Goal: Information Seeking & Learning: Learn about a topic

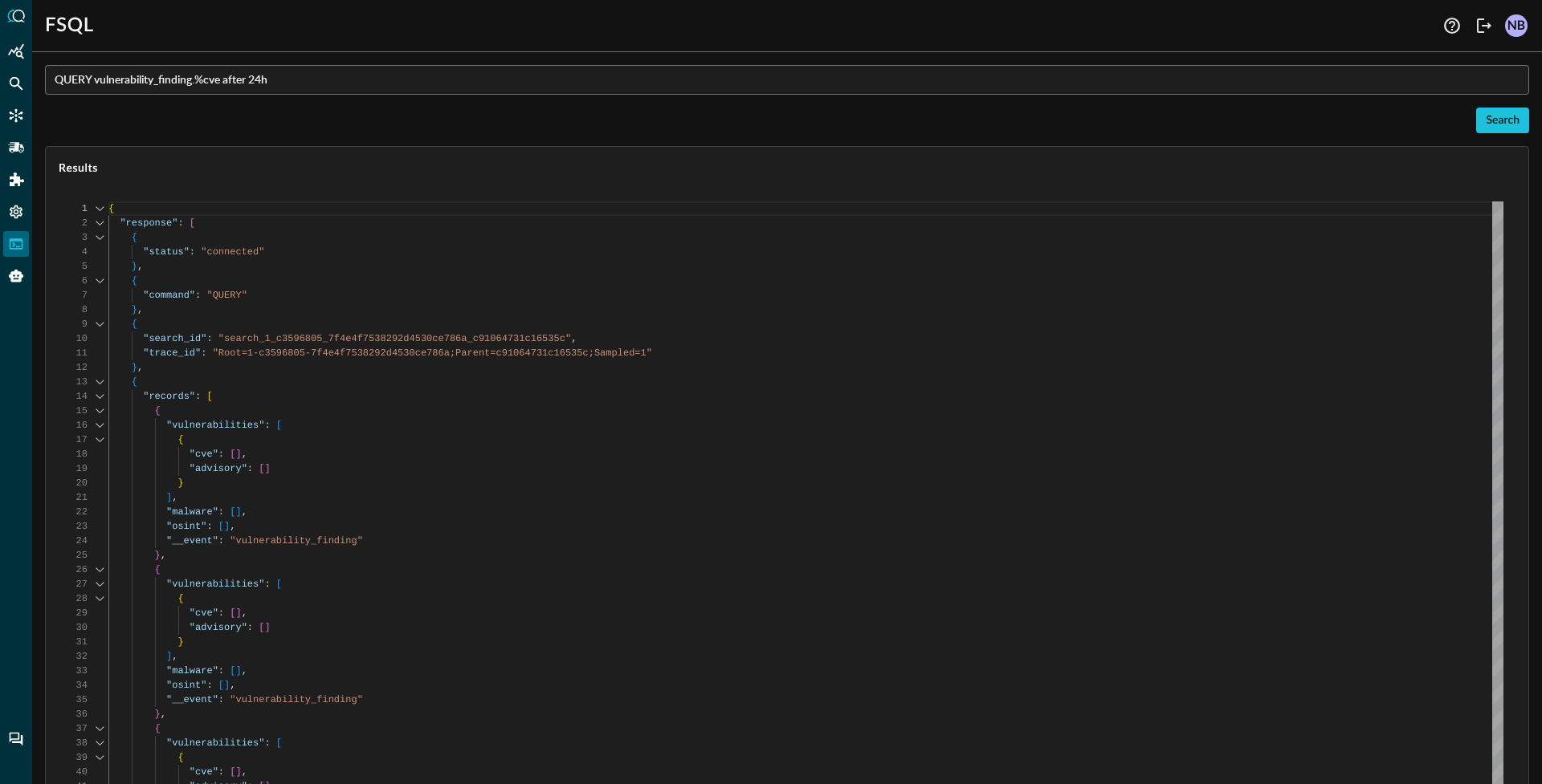
scroll to position [145, 0]
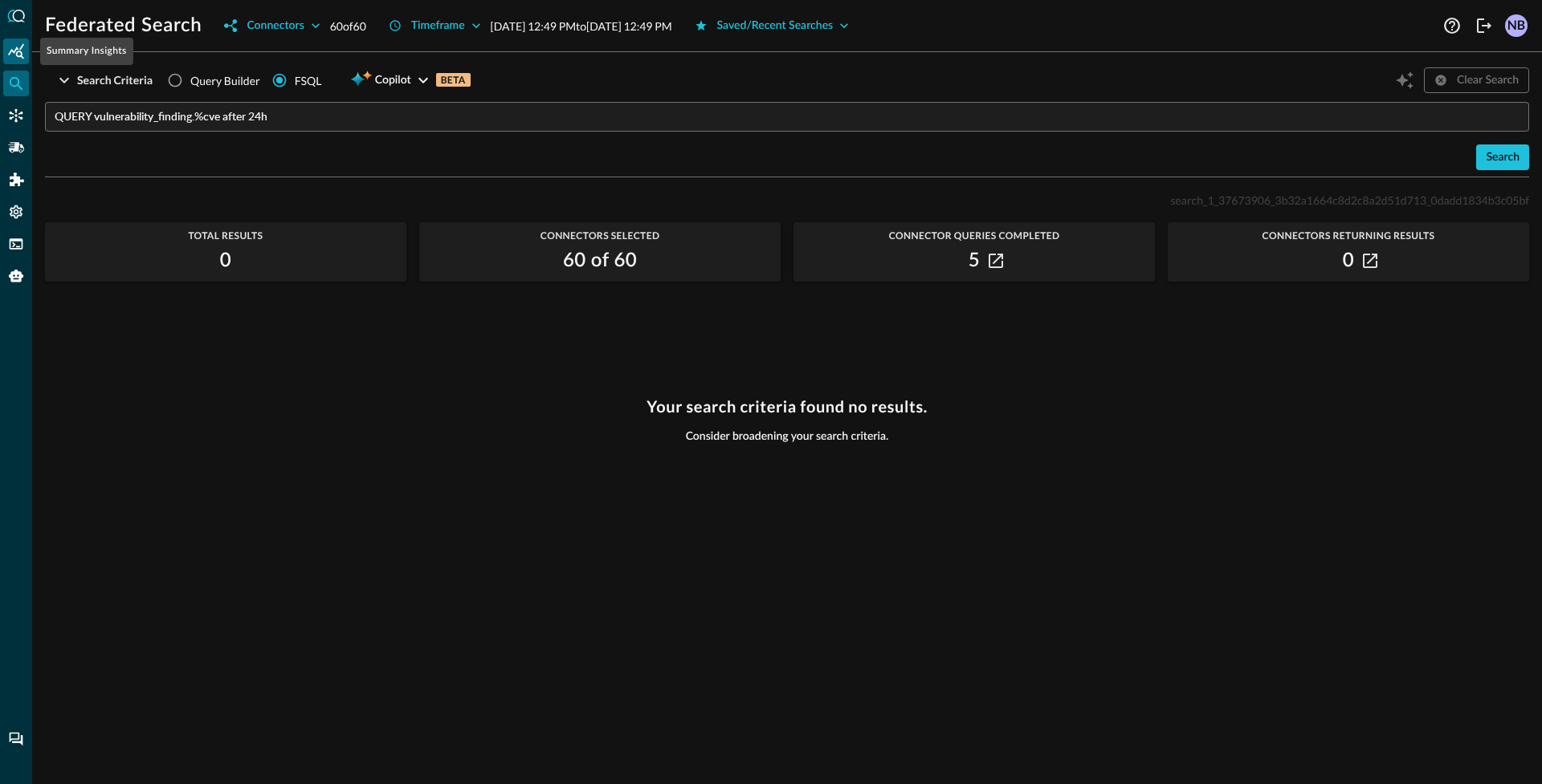
click at [23, 48] on icon "Summary Insights" at bounding box center [16, 51] width 16 height 16
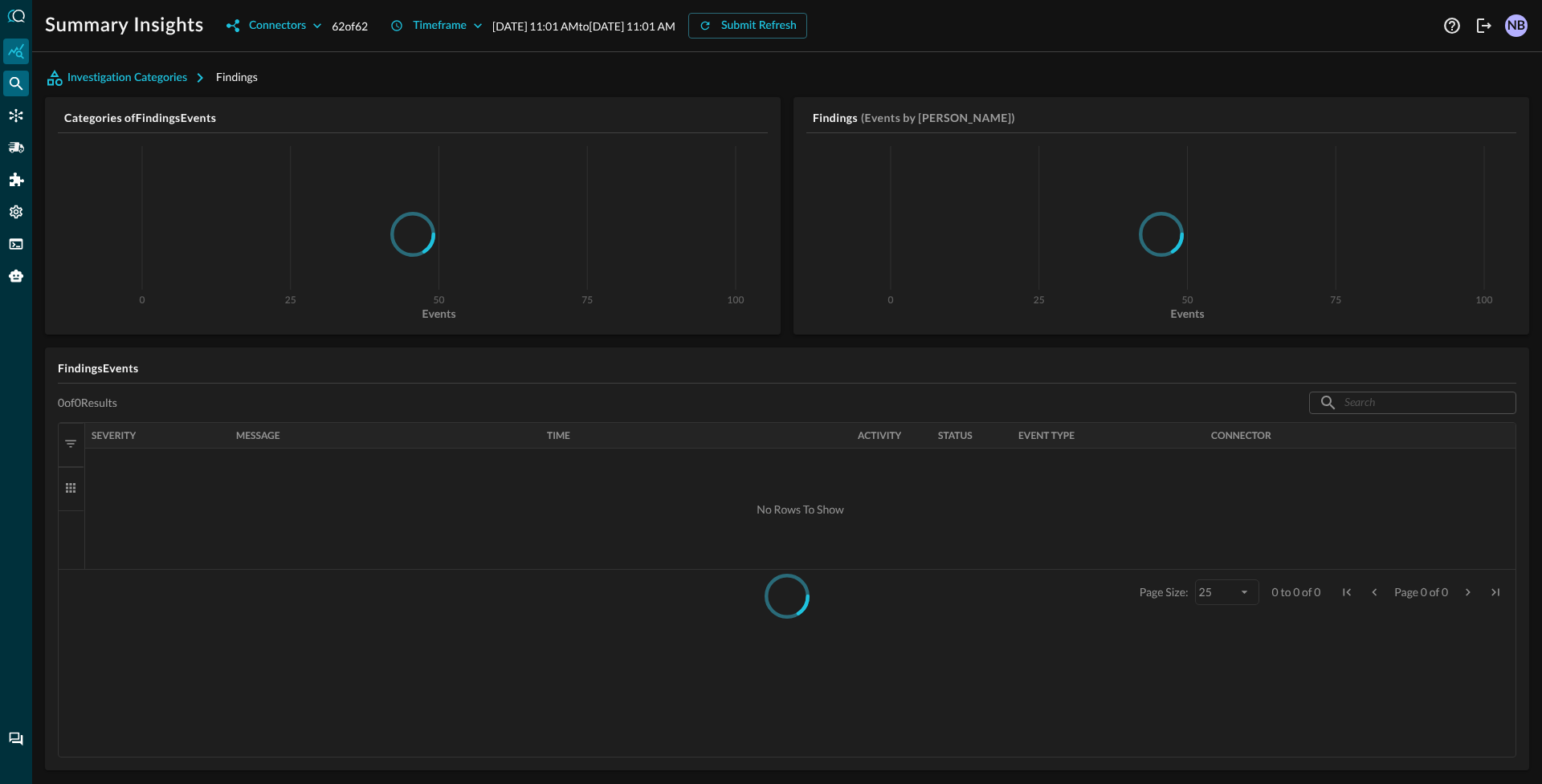
click at [17, 89] on icon "Federated Search" at bounding box center [16, 83] width 16 height 16
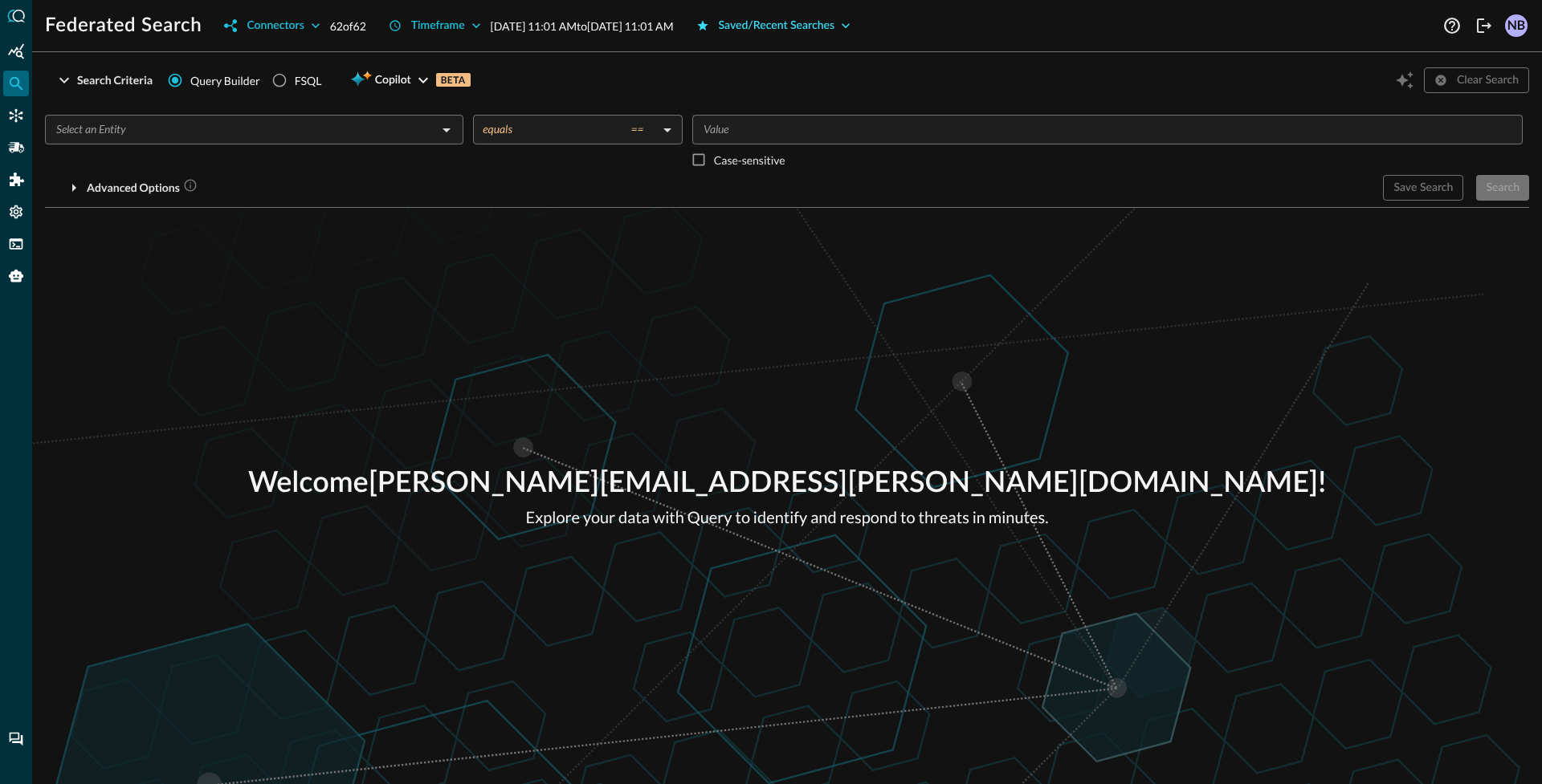
click at [852, 29] on button "Saved/Recent Searches" at bounding box center [773, 26] width 174 height 26
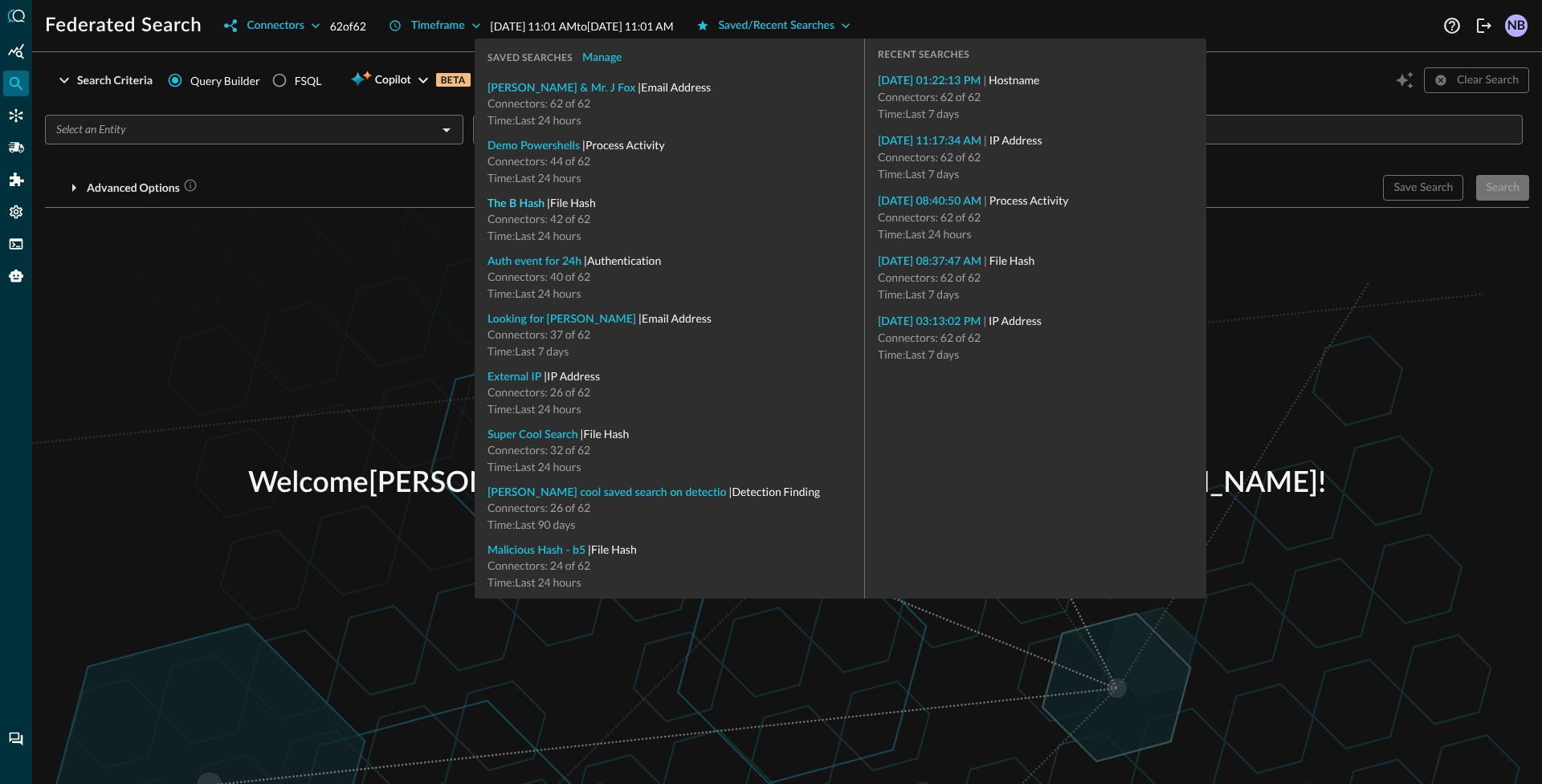
type input "File Hash"
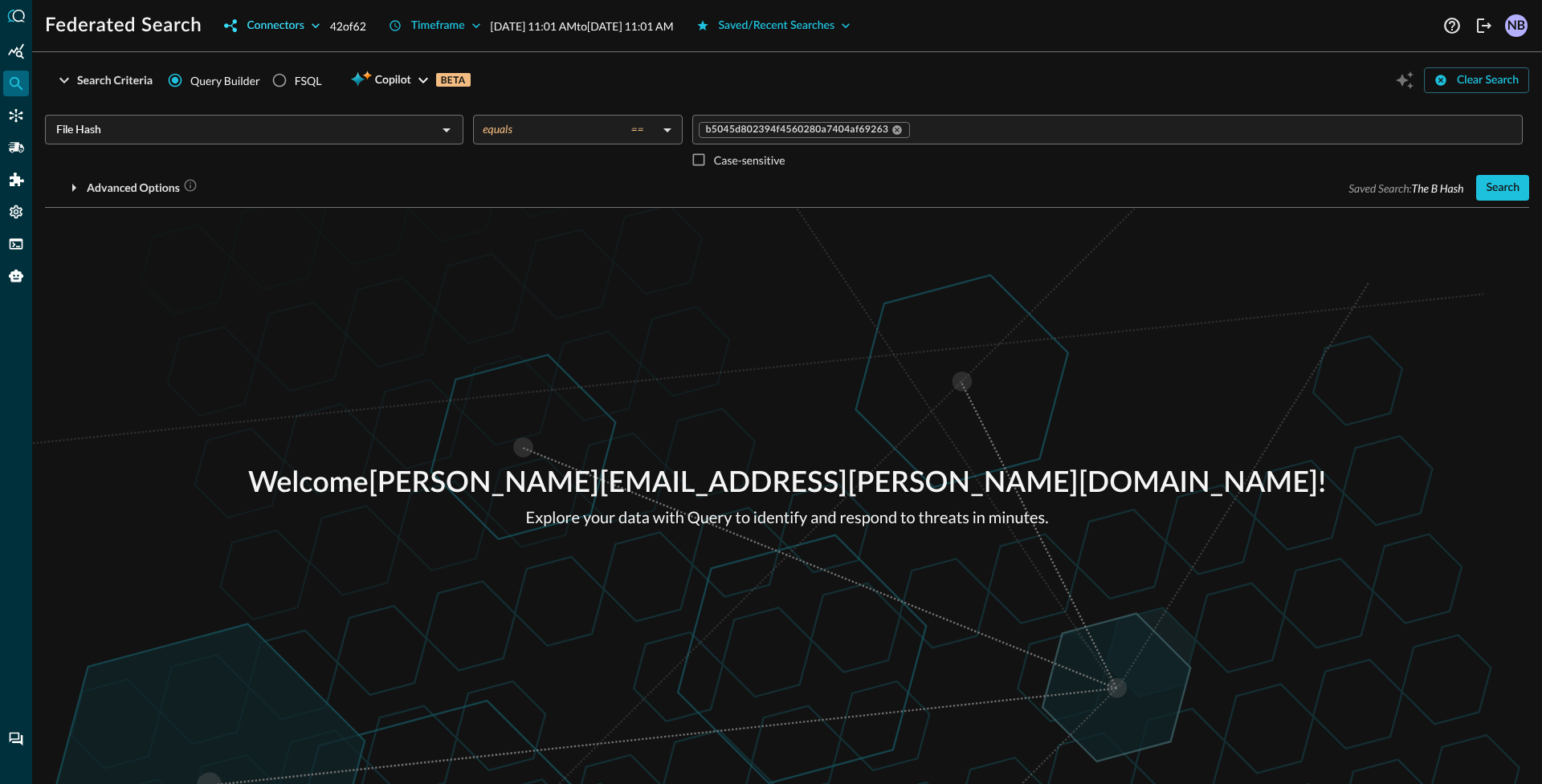
click at [305, 29] on button "Connectors" at bounding box center [271, 26] width 114 height 26
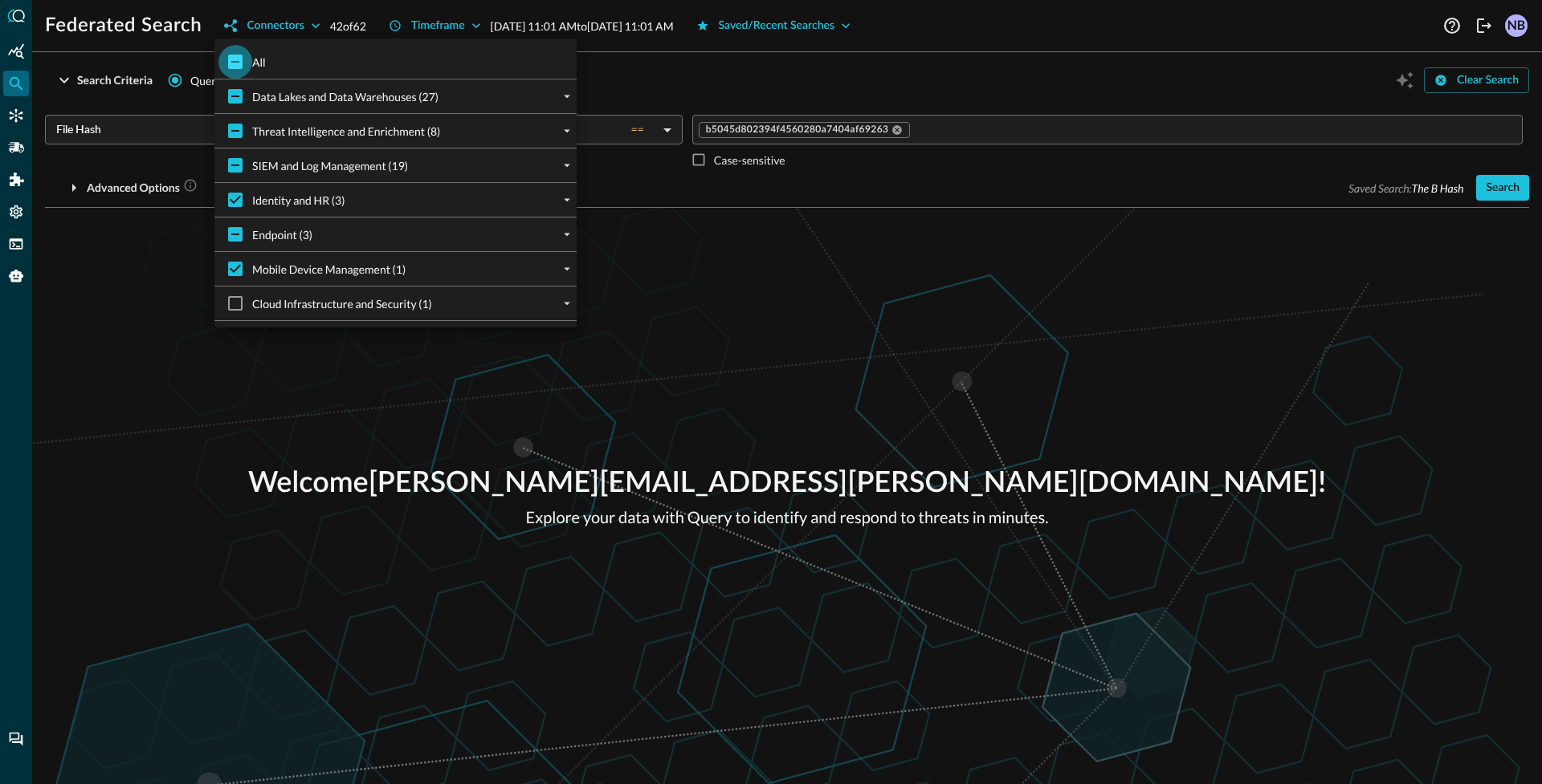
click at [240, 67] on input "All" at bounding box center [235, 61] width 34 height 34
checkbox input "true"
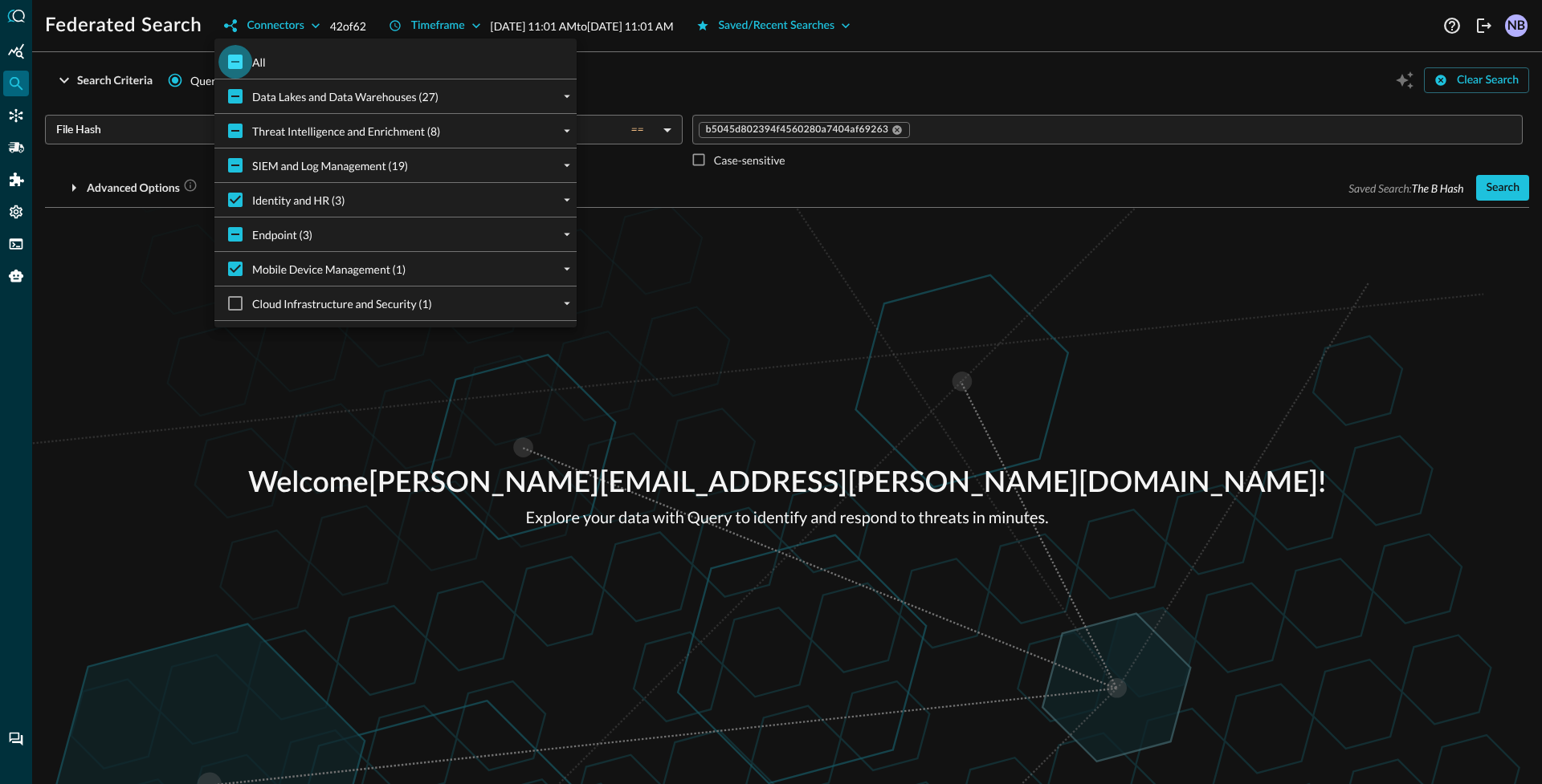
checkbox input "true"
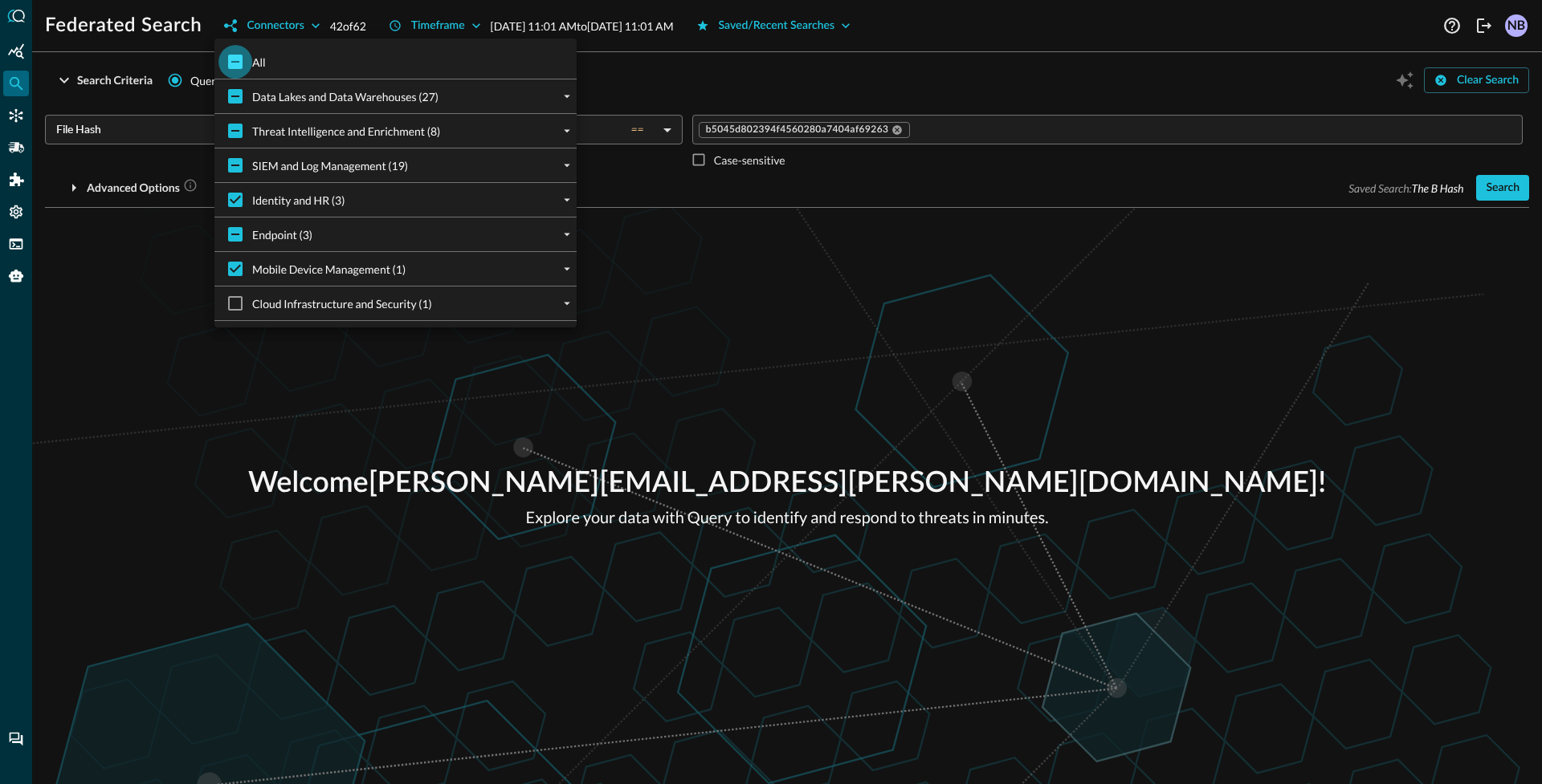
checkbox input "true"
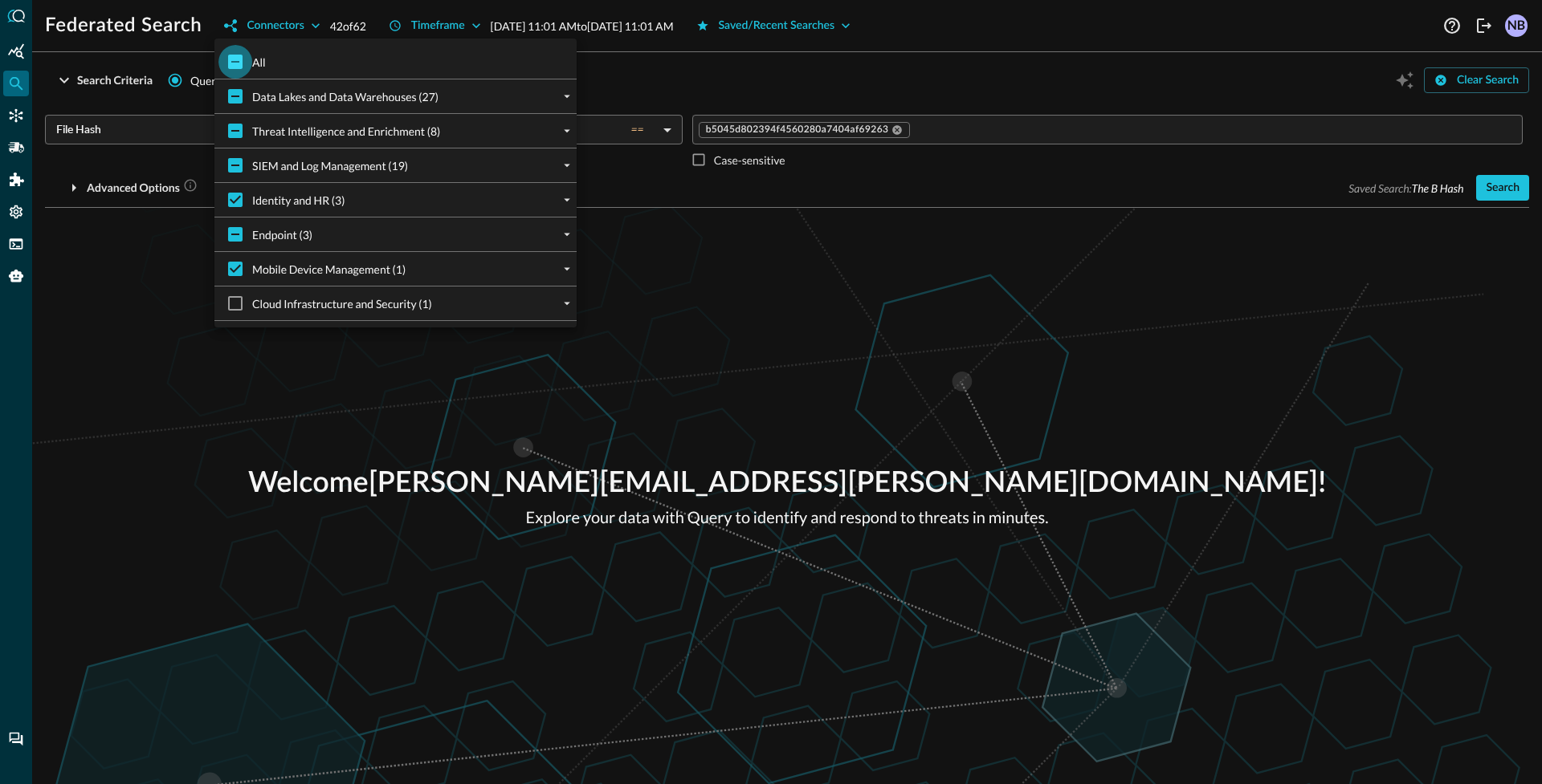
checkbox input "true"
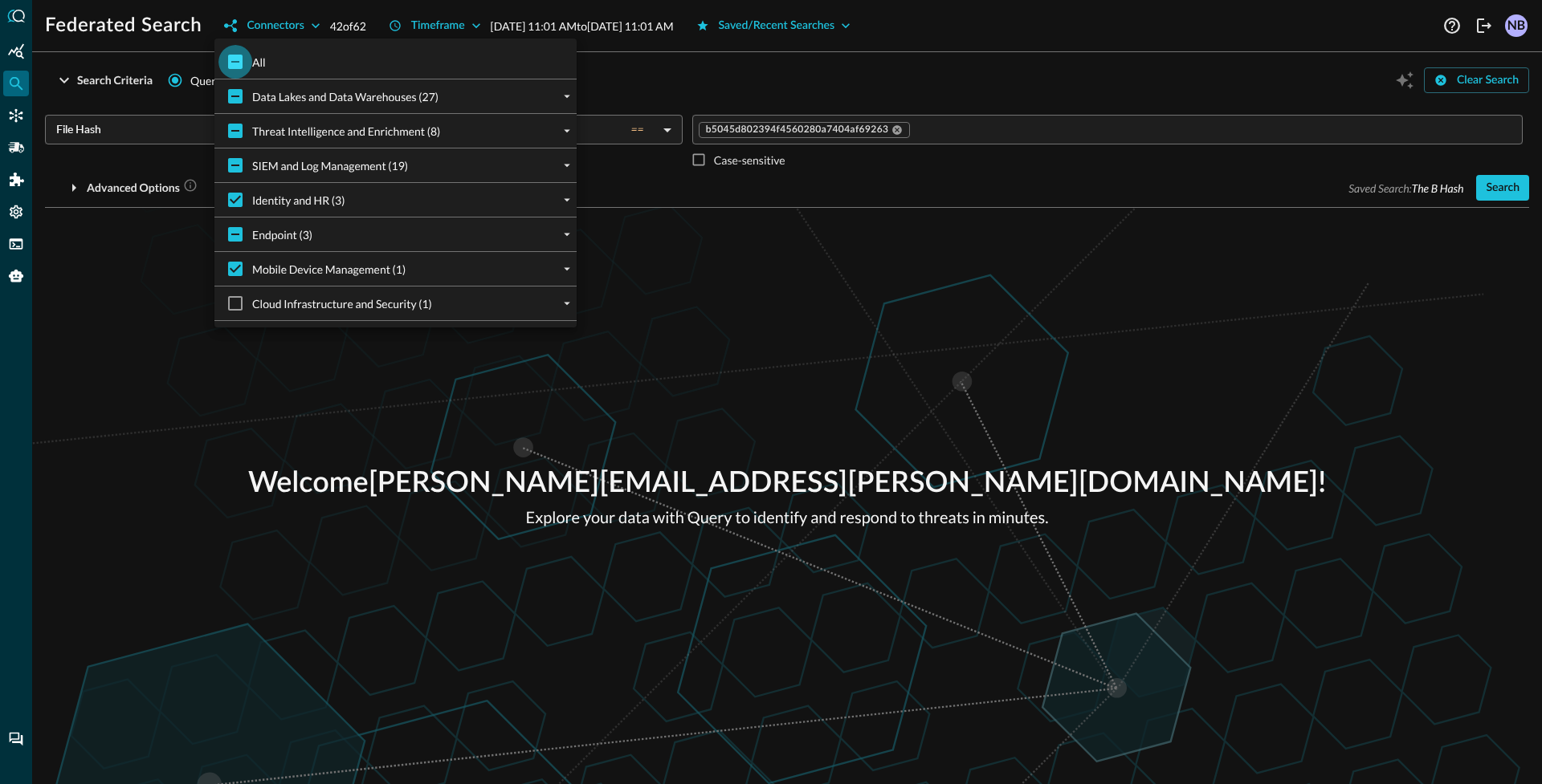
checkbox input "true"
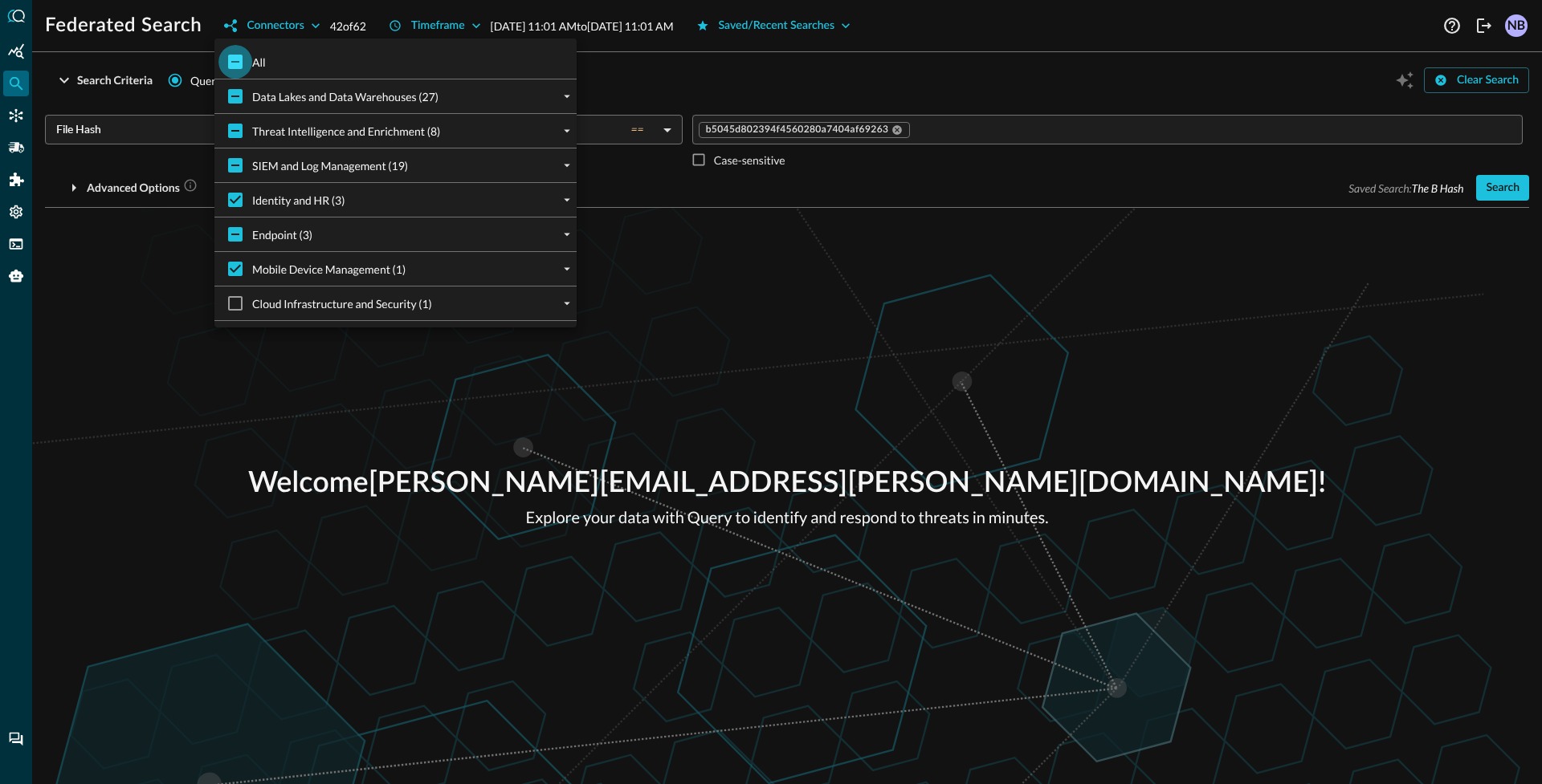
checkbox input "true"
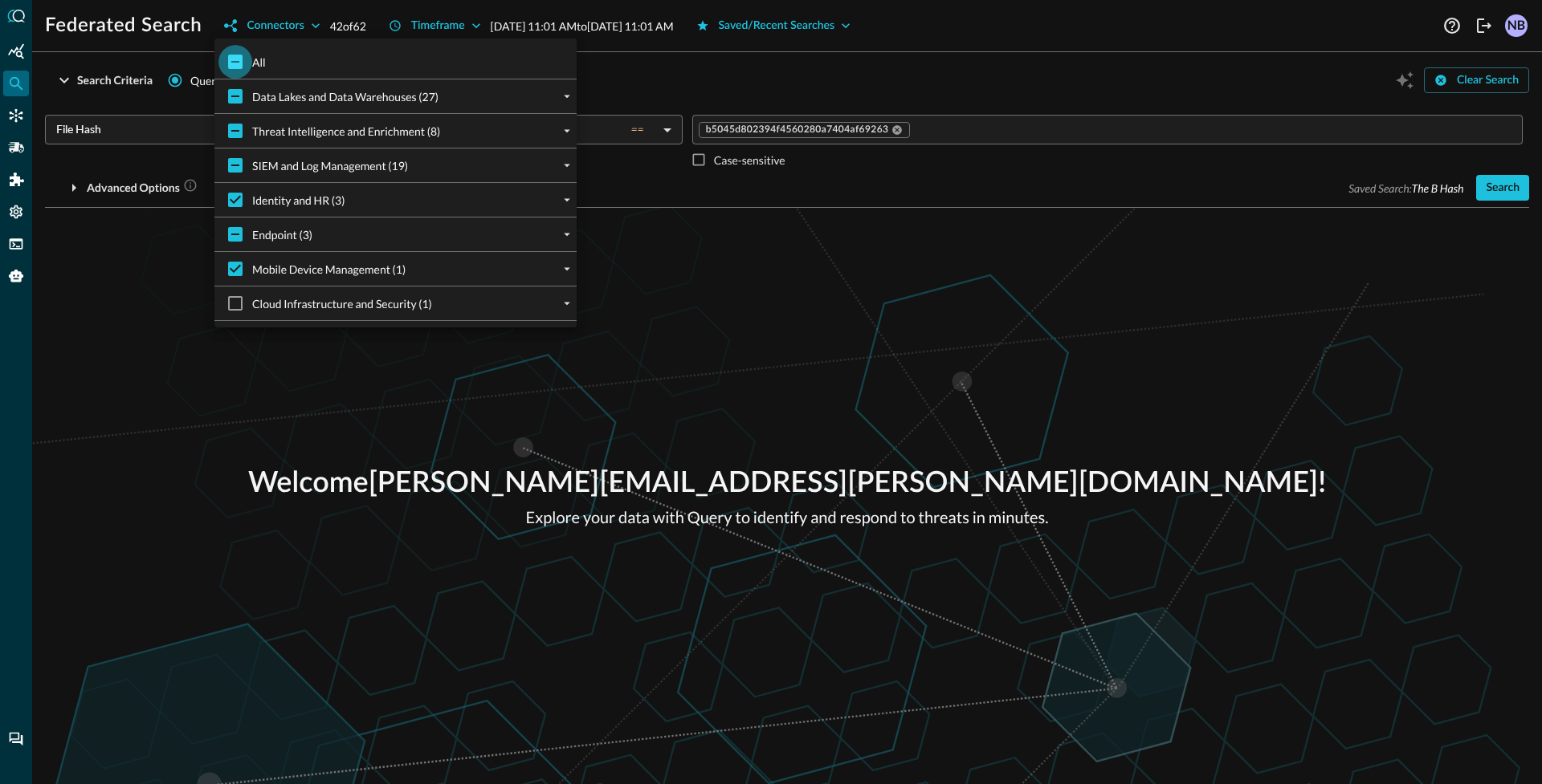
checkbox input "true"
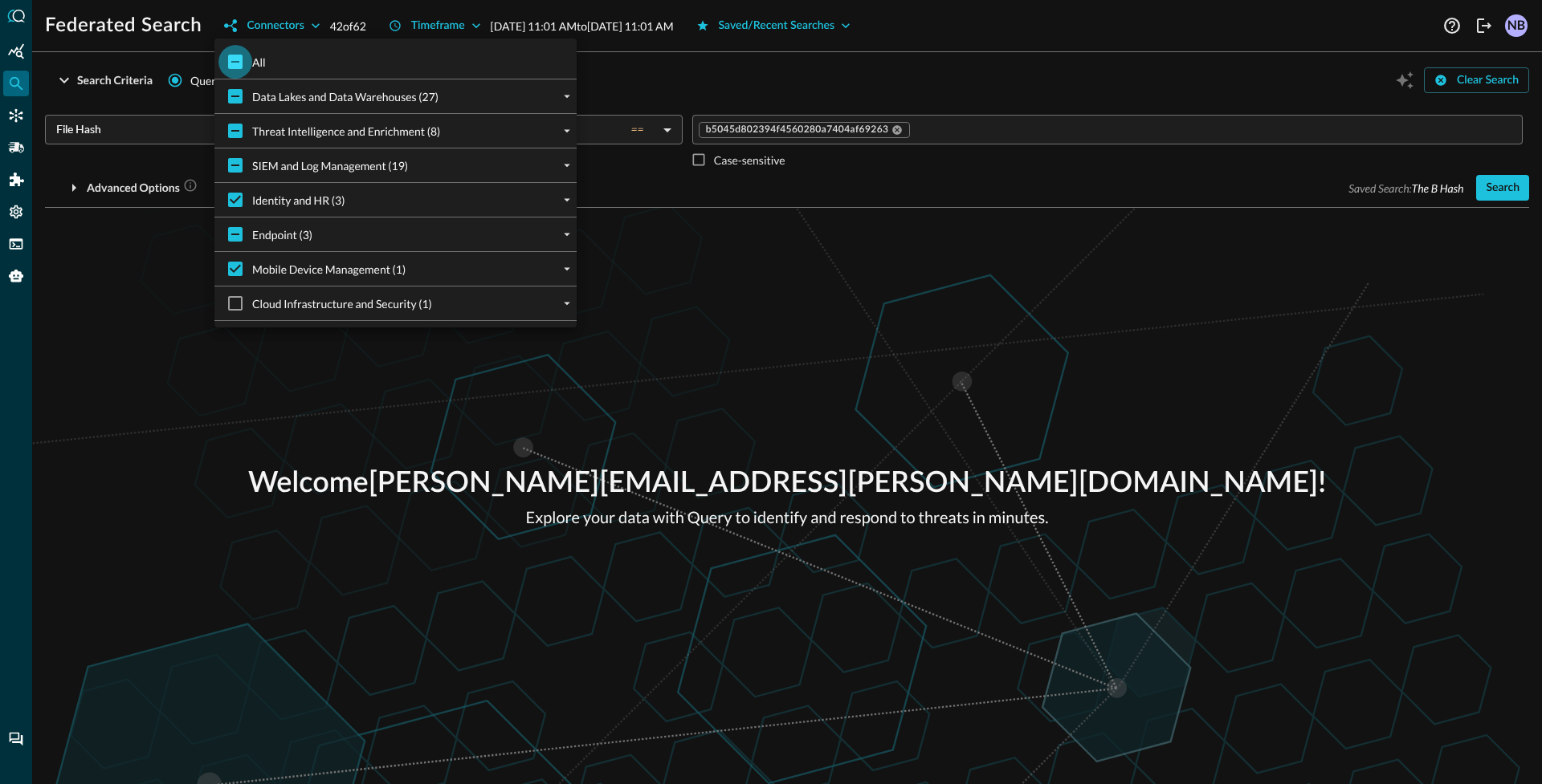
checkbox input "true"
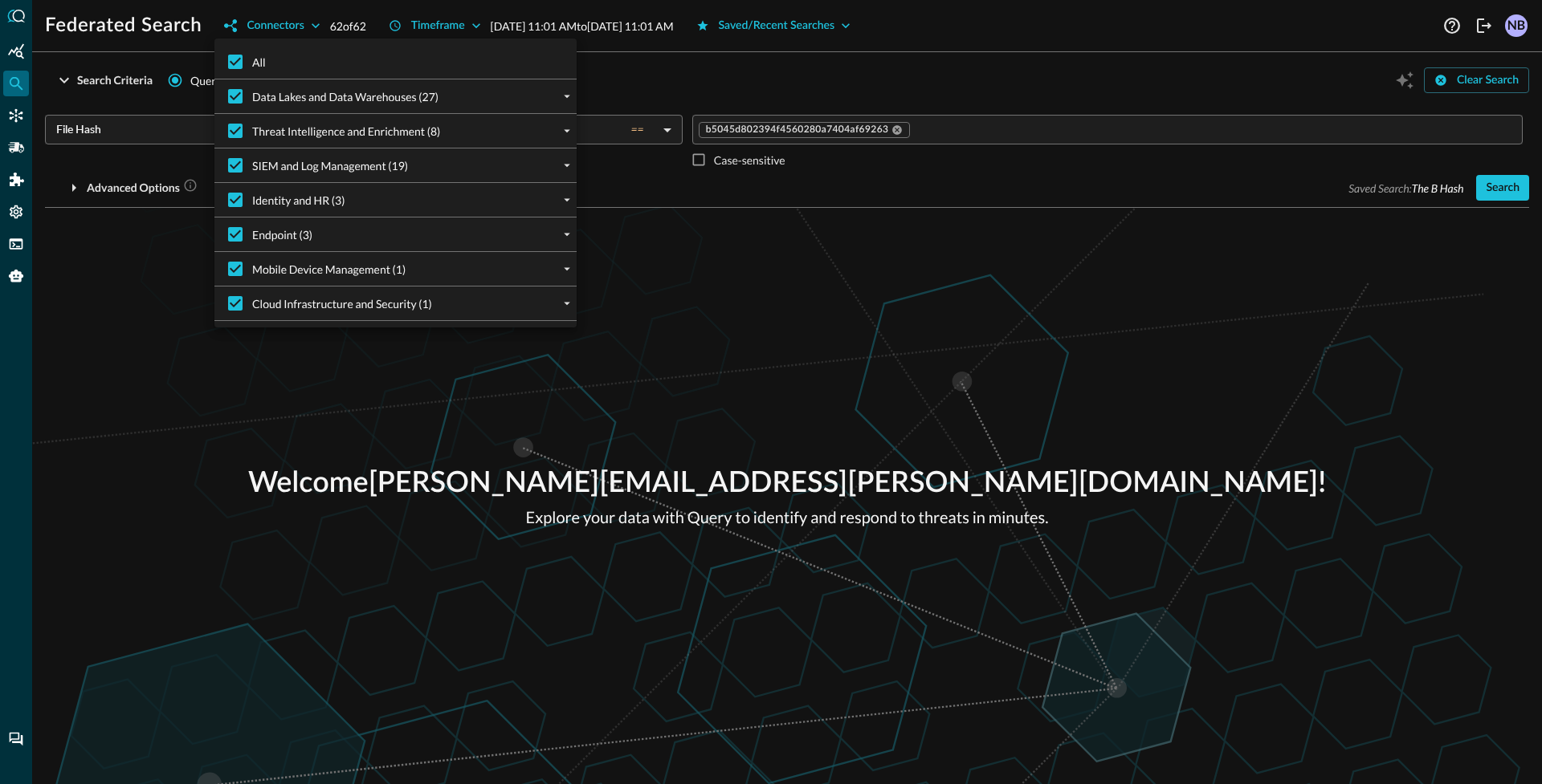
drag, startPoint x: 725, startPoint y: 43, endPoint x: 890, endPoint y: 88, distance: 171.0
click at [726, 44] on div at bounding box center [771, 392] width 1542 height 784
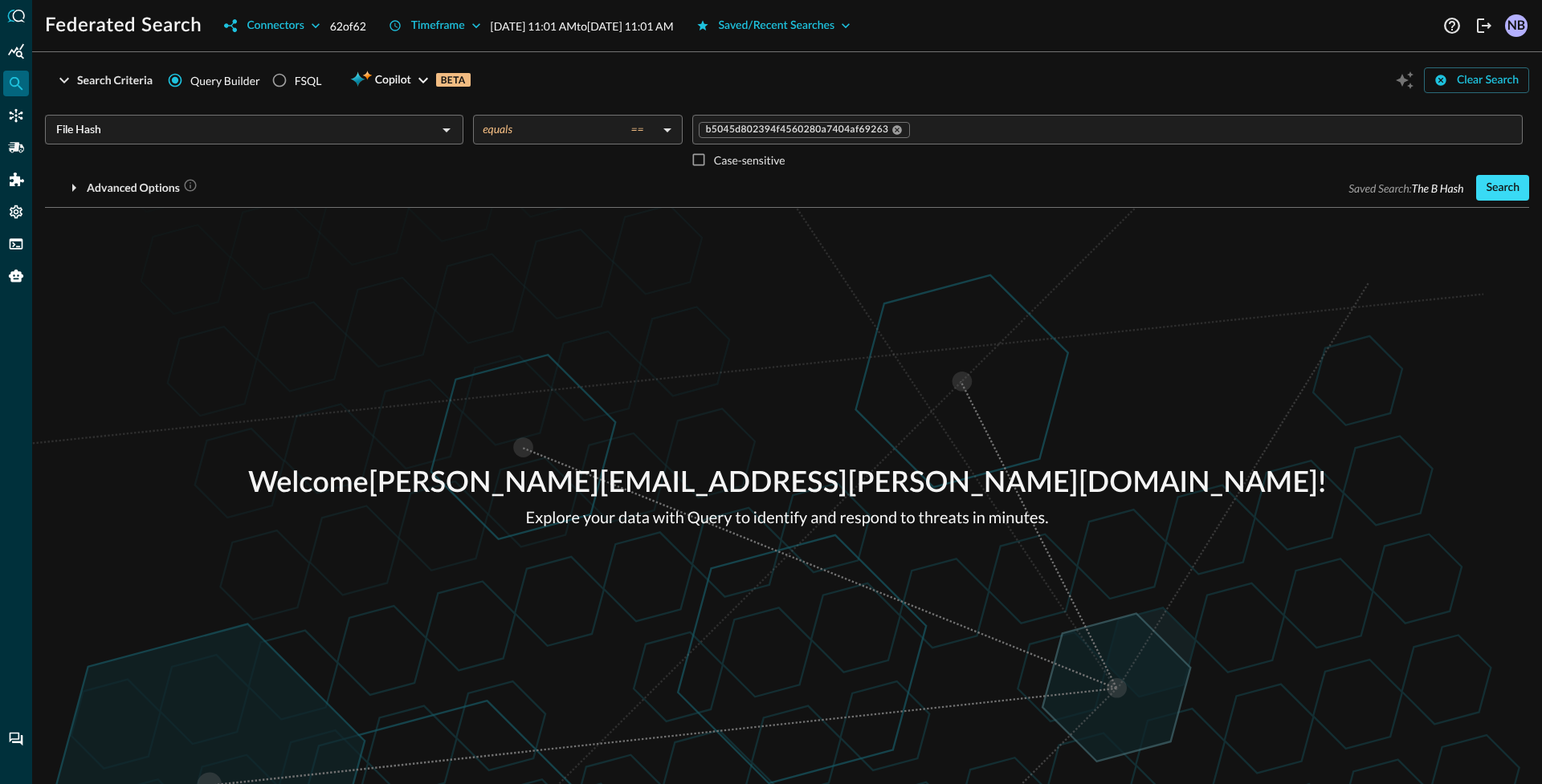
click at [1498, 187] on button "Search" at bounding box center [1503, 188] width 53 height 26
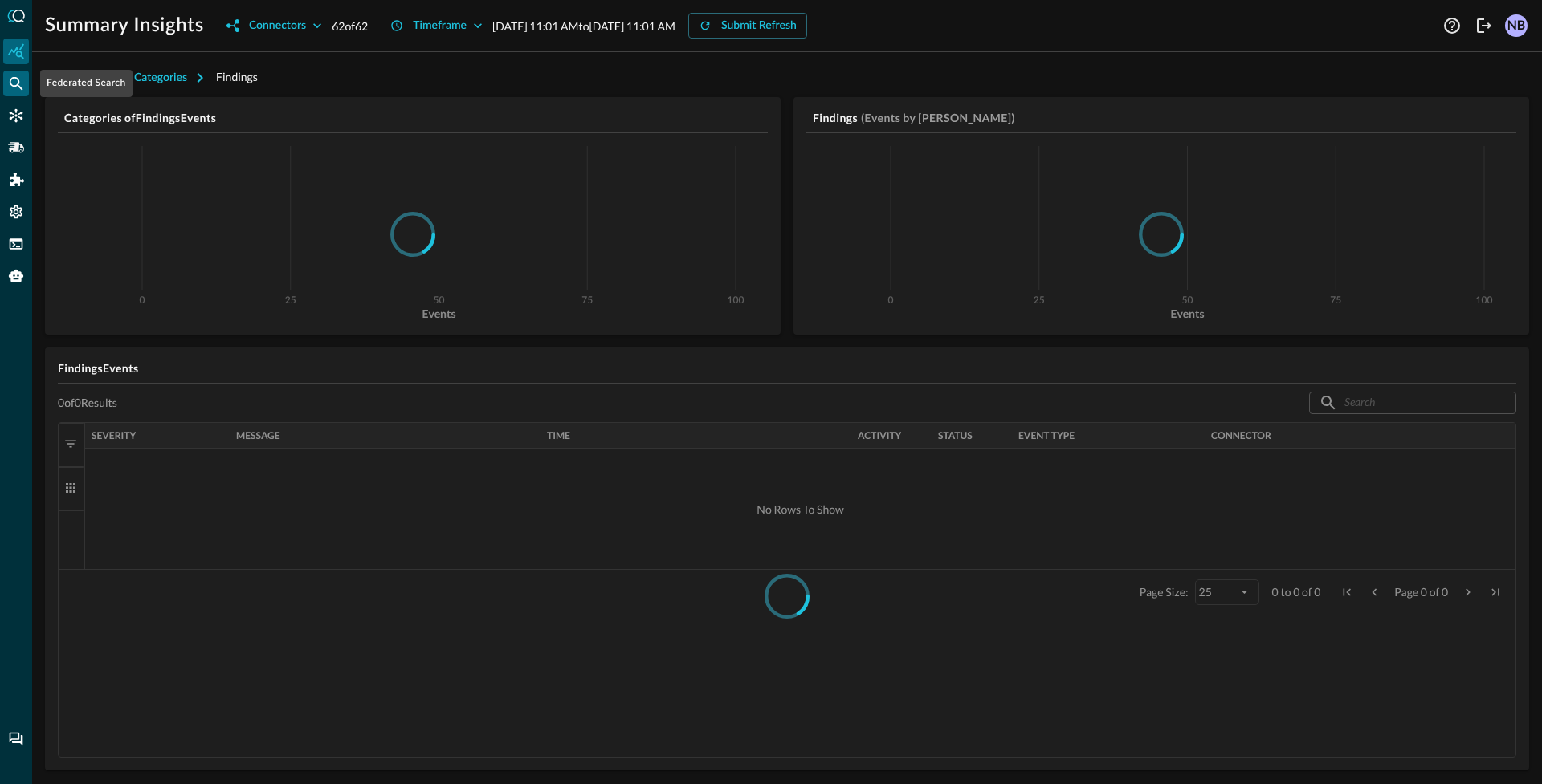
click at [13, 84] on icon "Federated Search" at bounding box center [16, 83] width 16 height 16
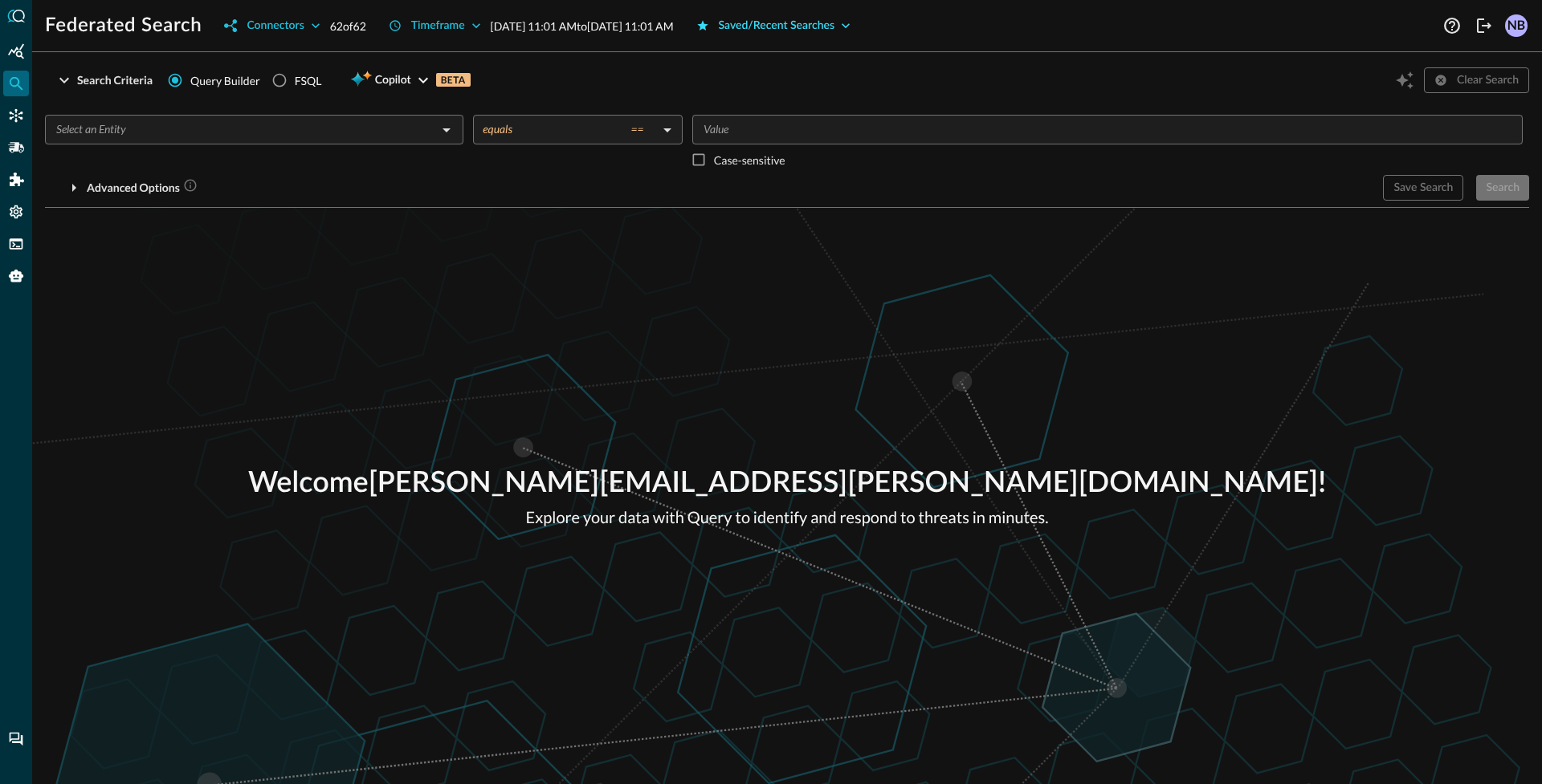
click at [861, 28] on button "Saved/Recent Searches" at bounding box center [773, 26] width 174 height 26
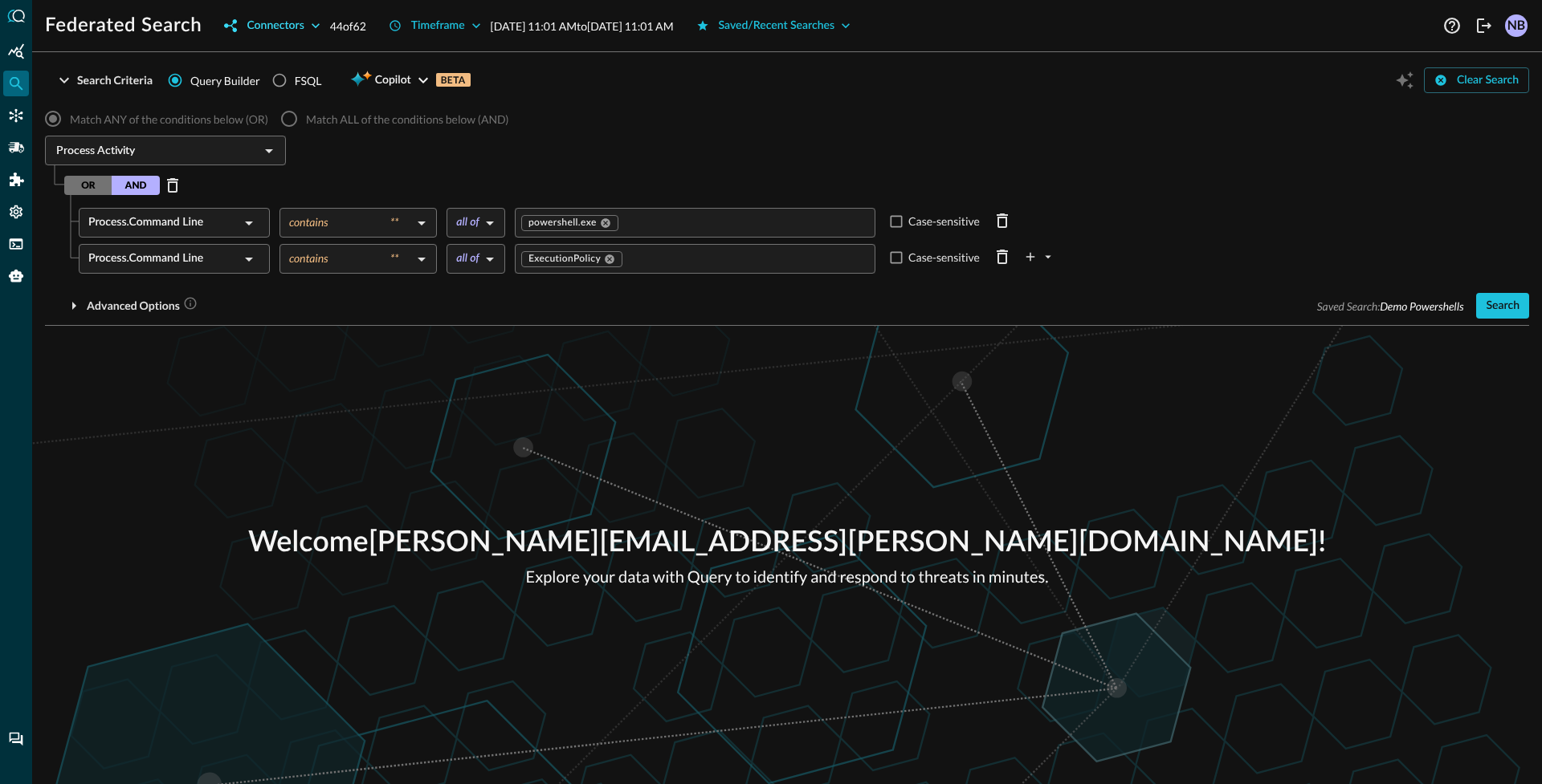
click at [304, 23] on button "Connectors" at bounding box center [271, 26] width 114 height 26
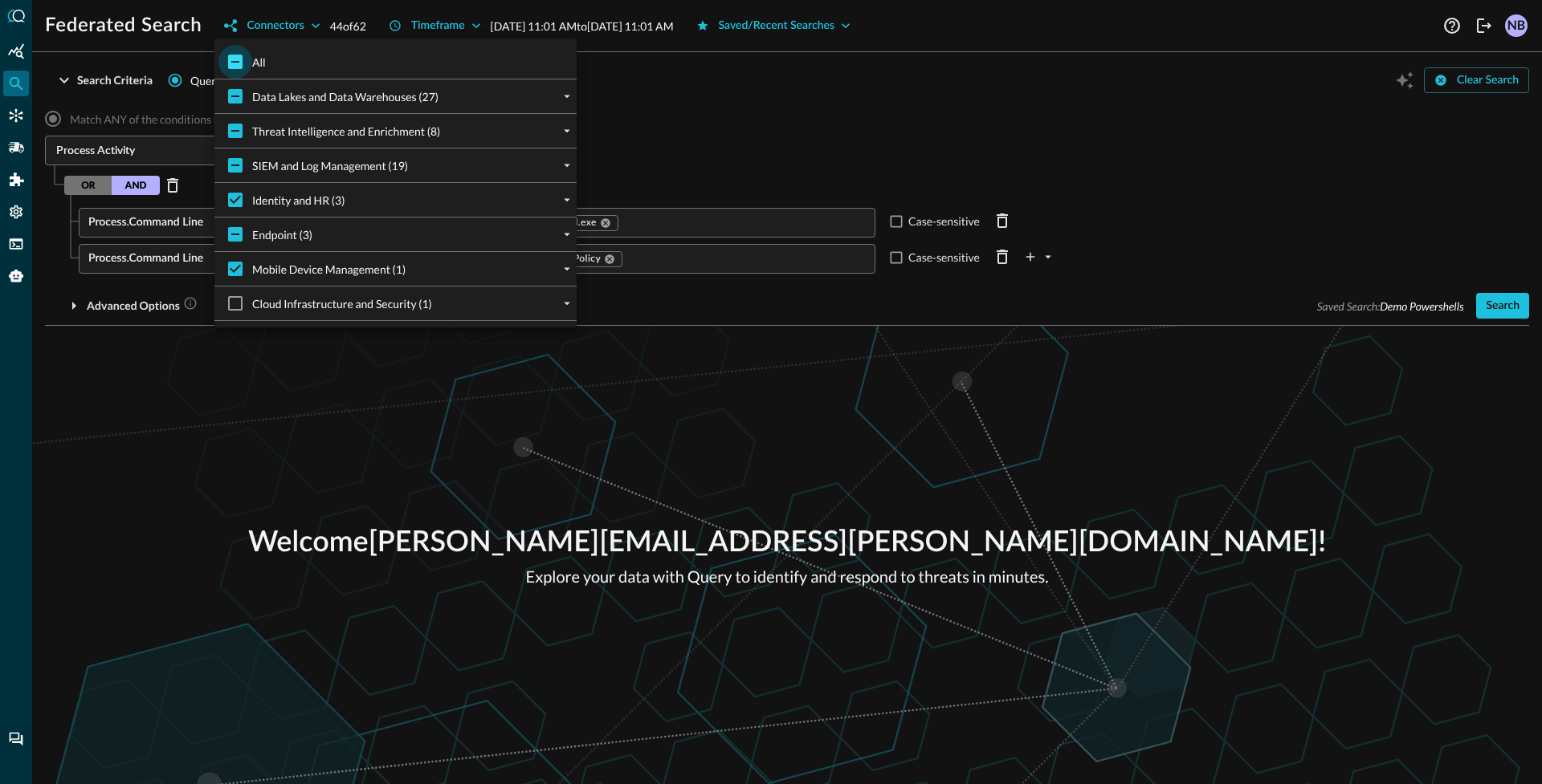
click at [247, 58] on input "All" at bounding box center [235, 61] width 34 height 34
checkbox input "true"
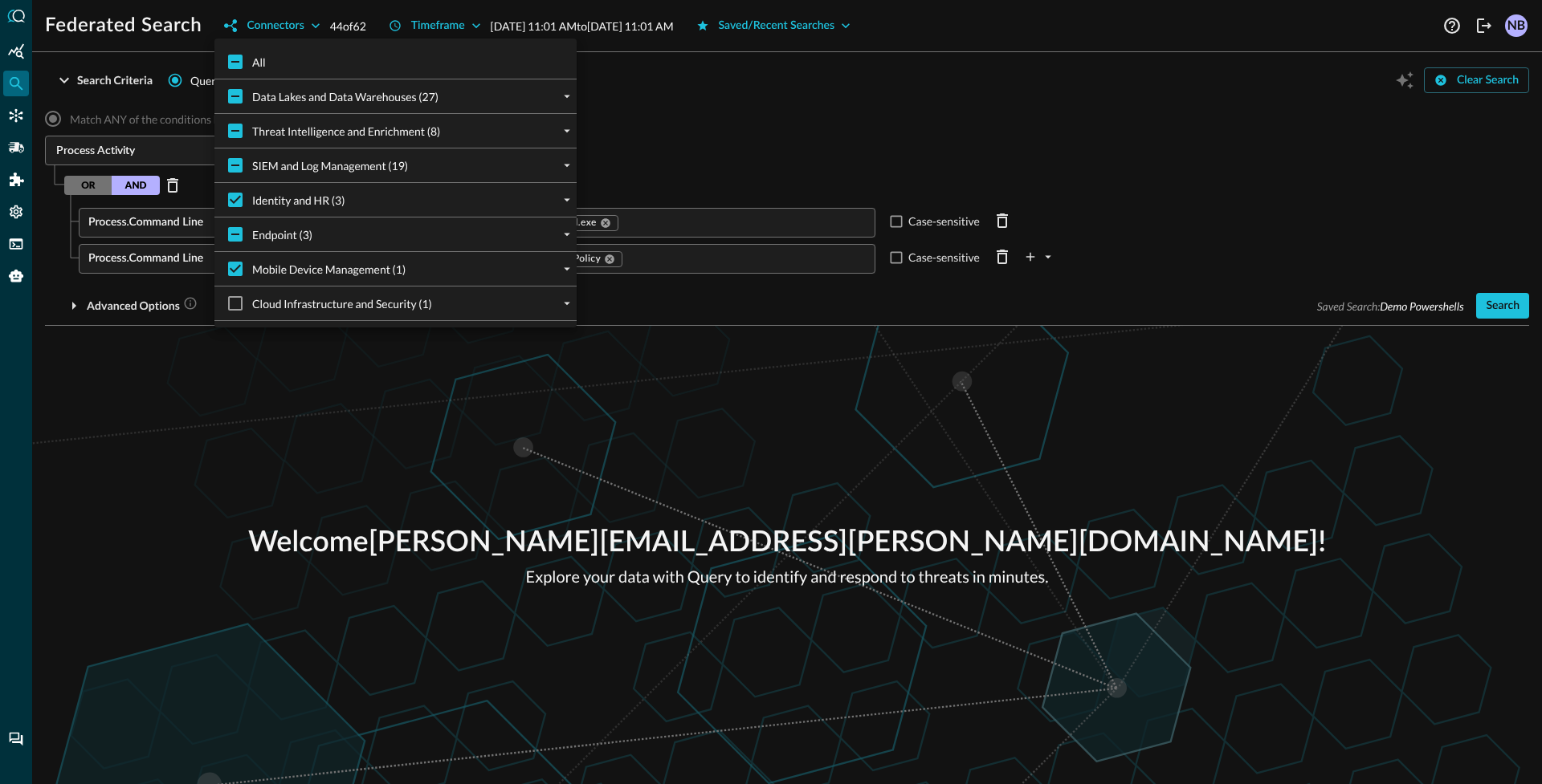
checkbox input "true"
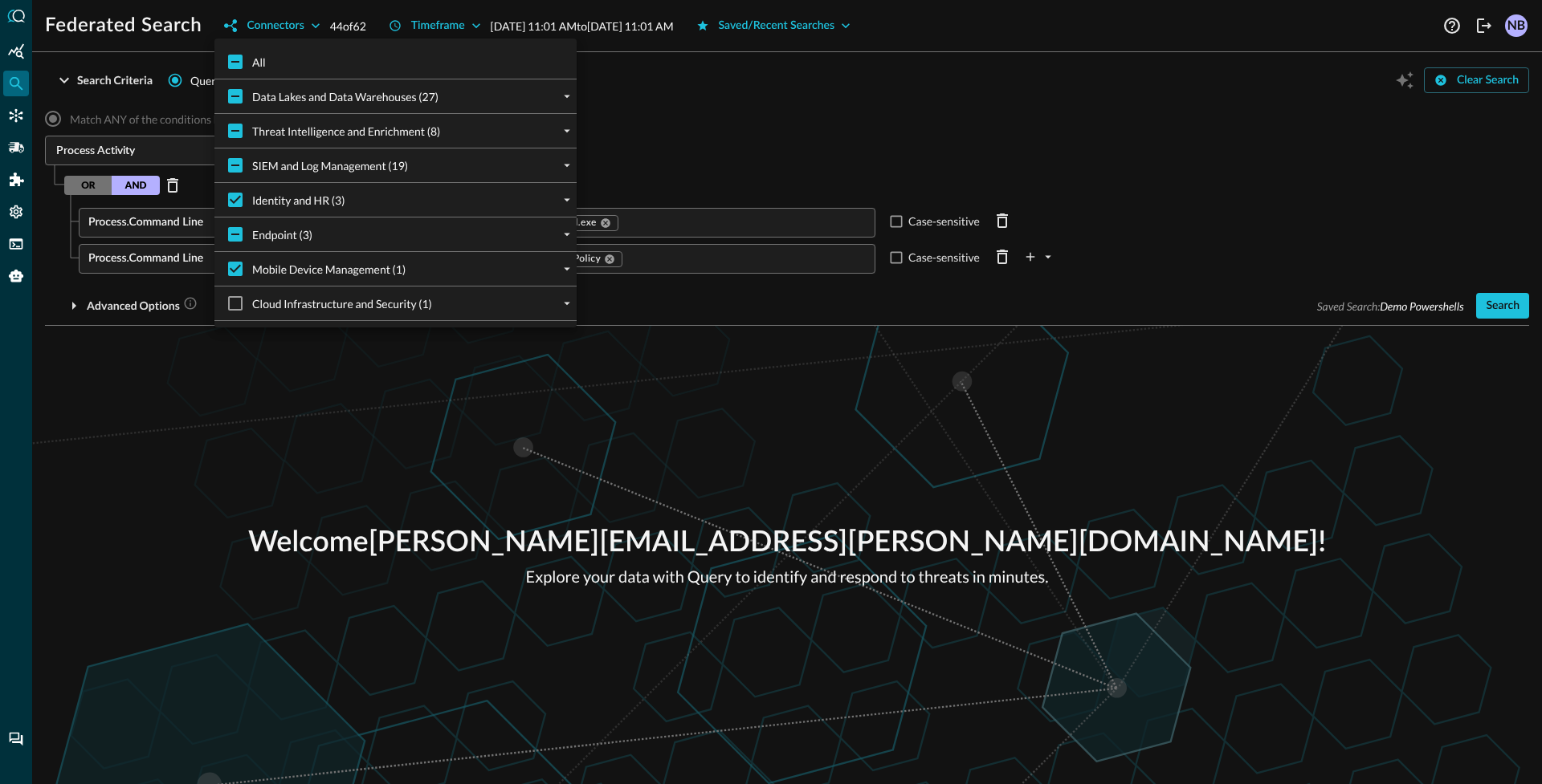
checkbox input "true"
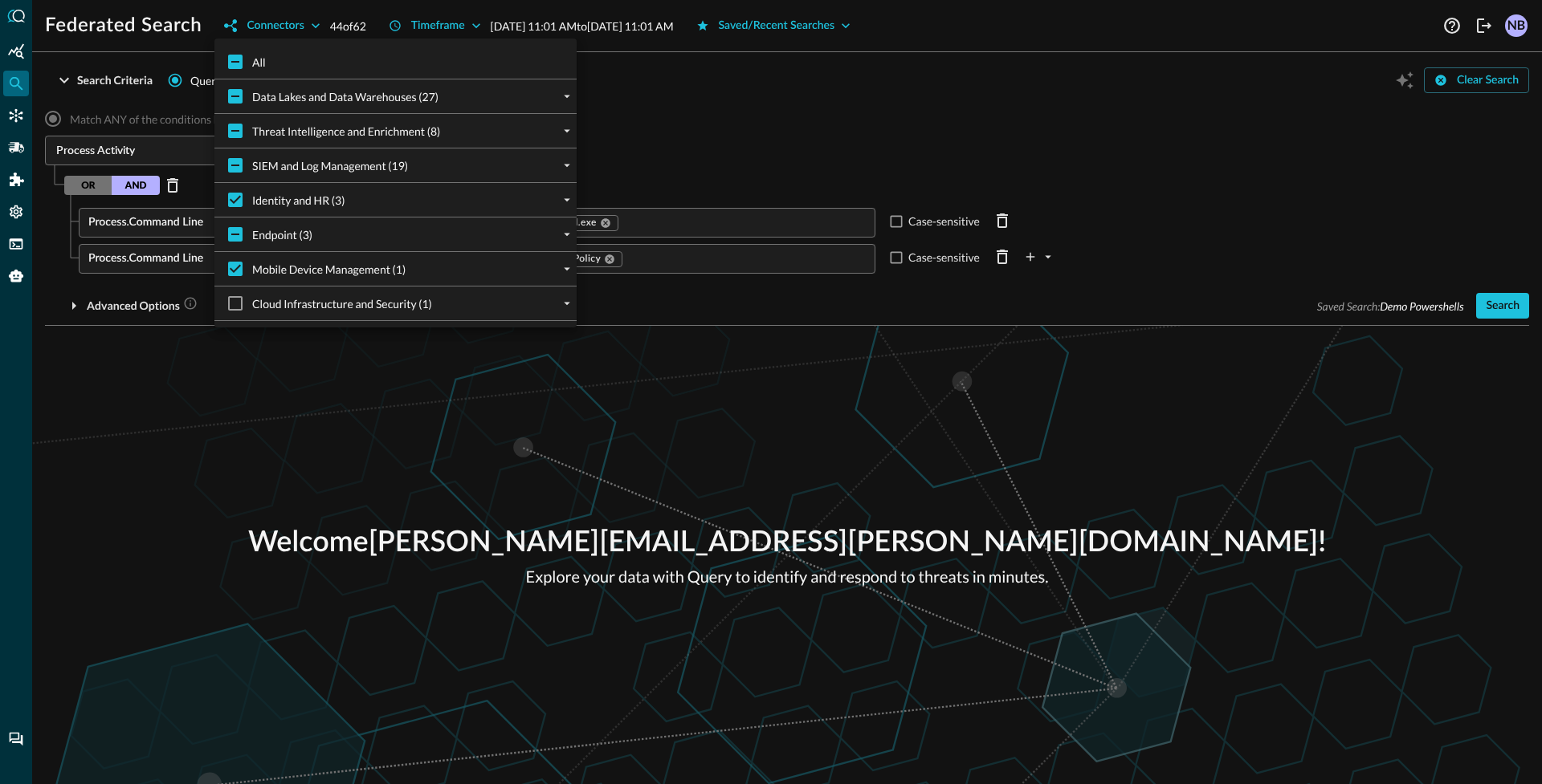
checkbox input "true"
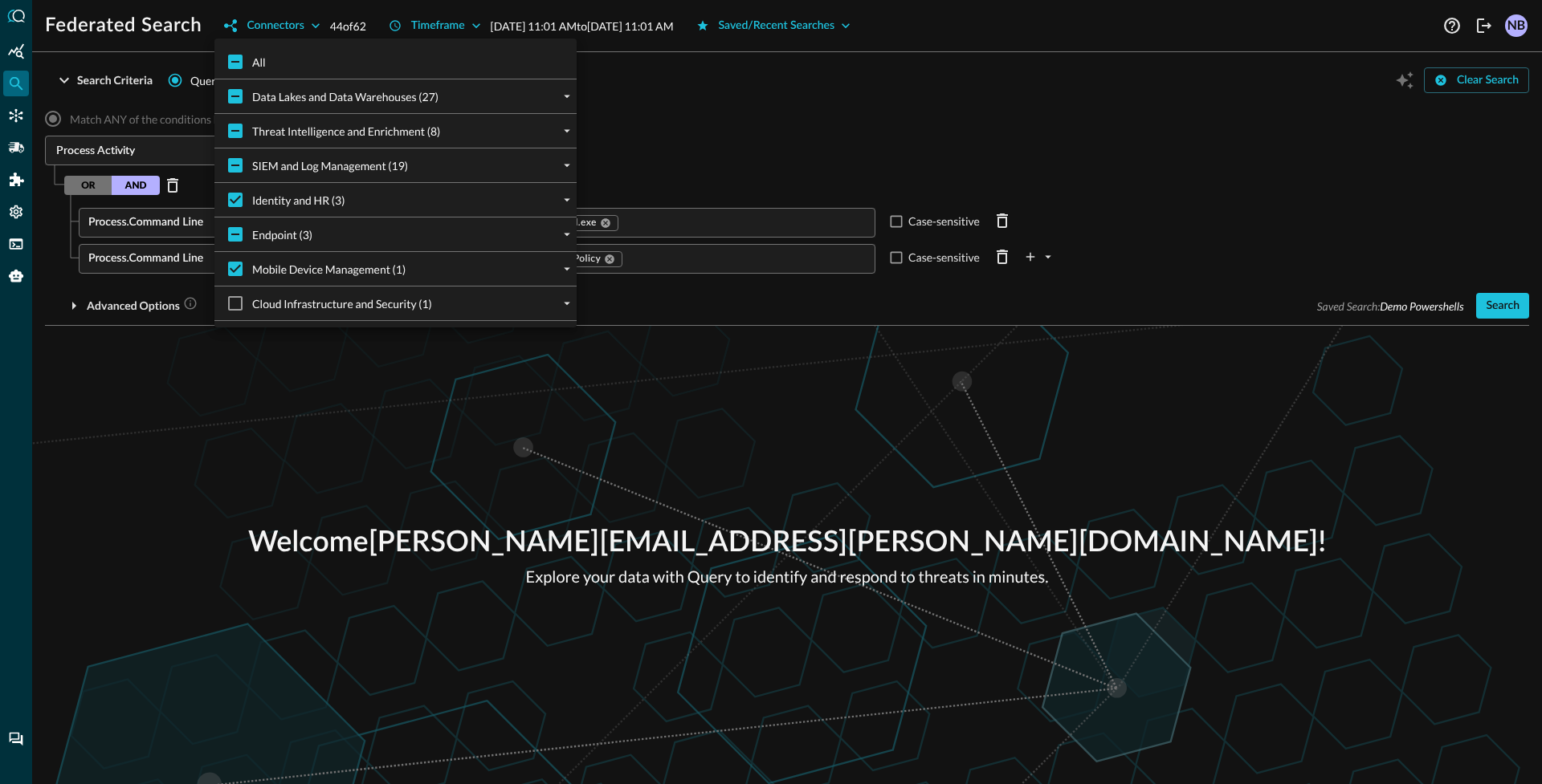
checkbox input "true"
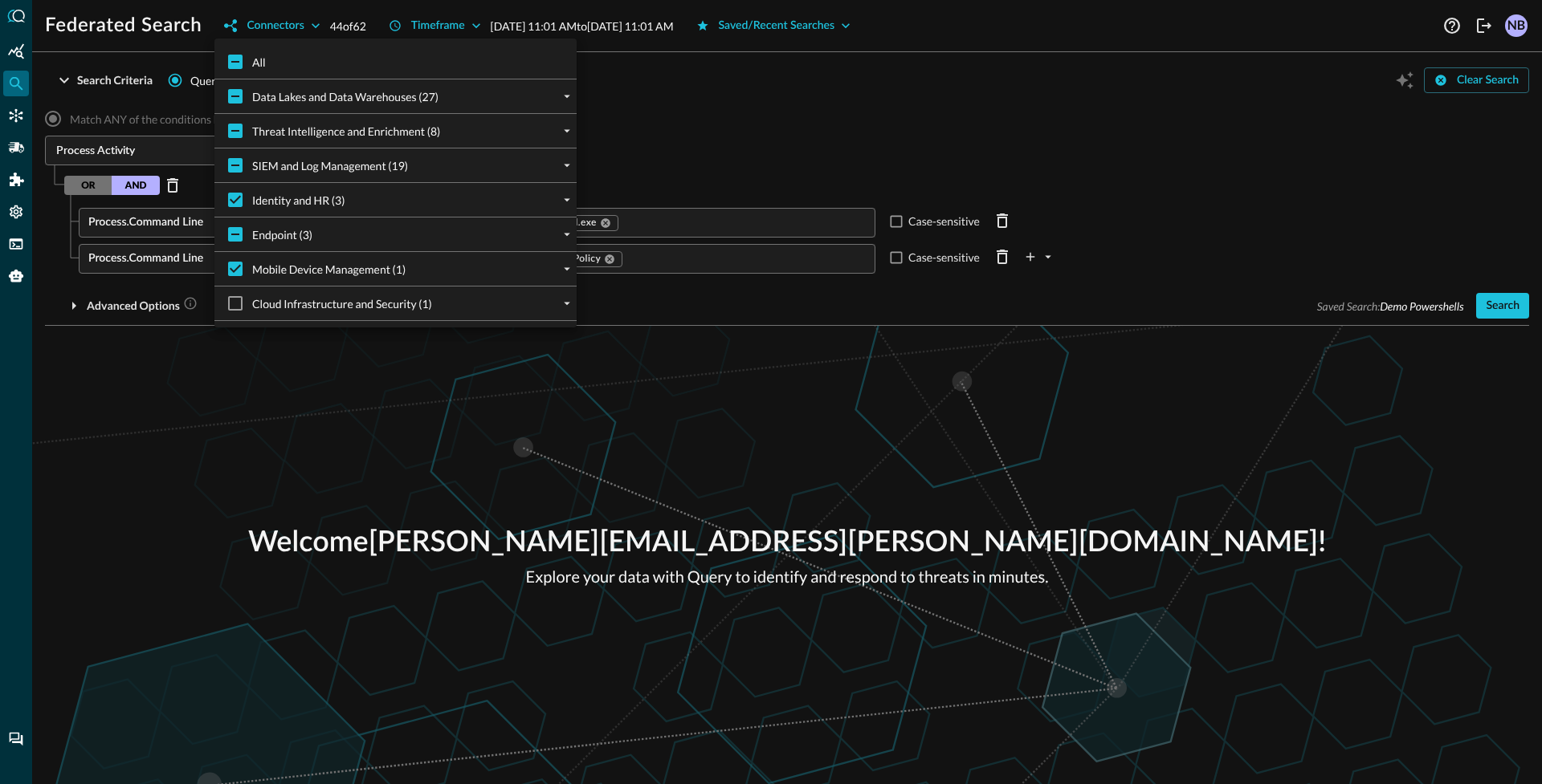
checkbox input "true"
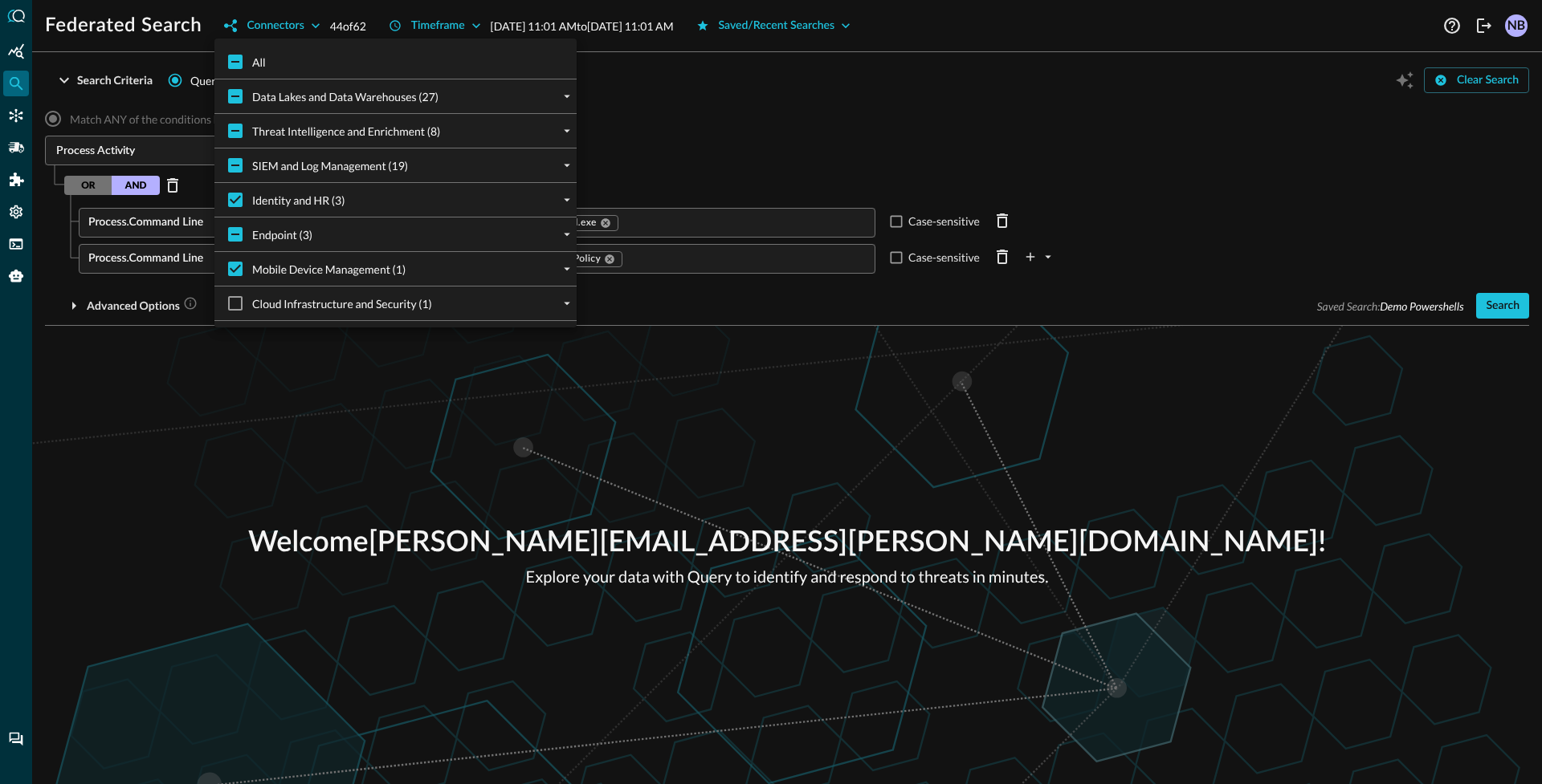
checkbox input "true"
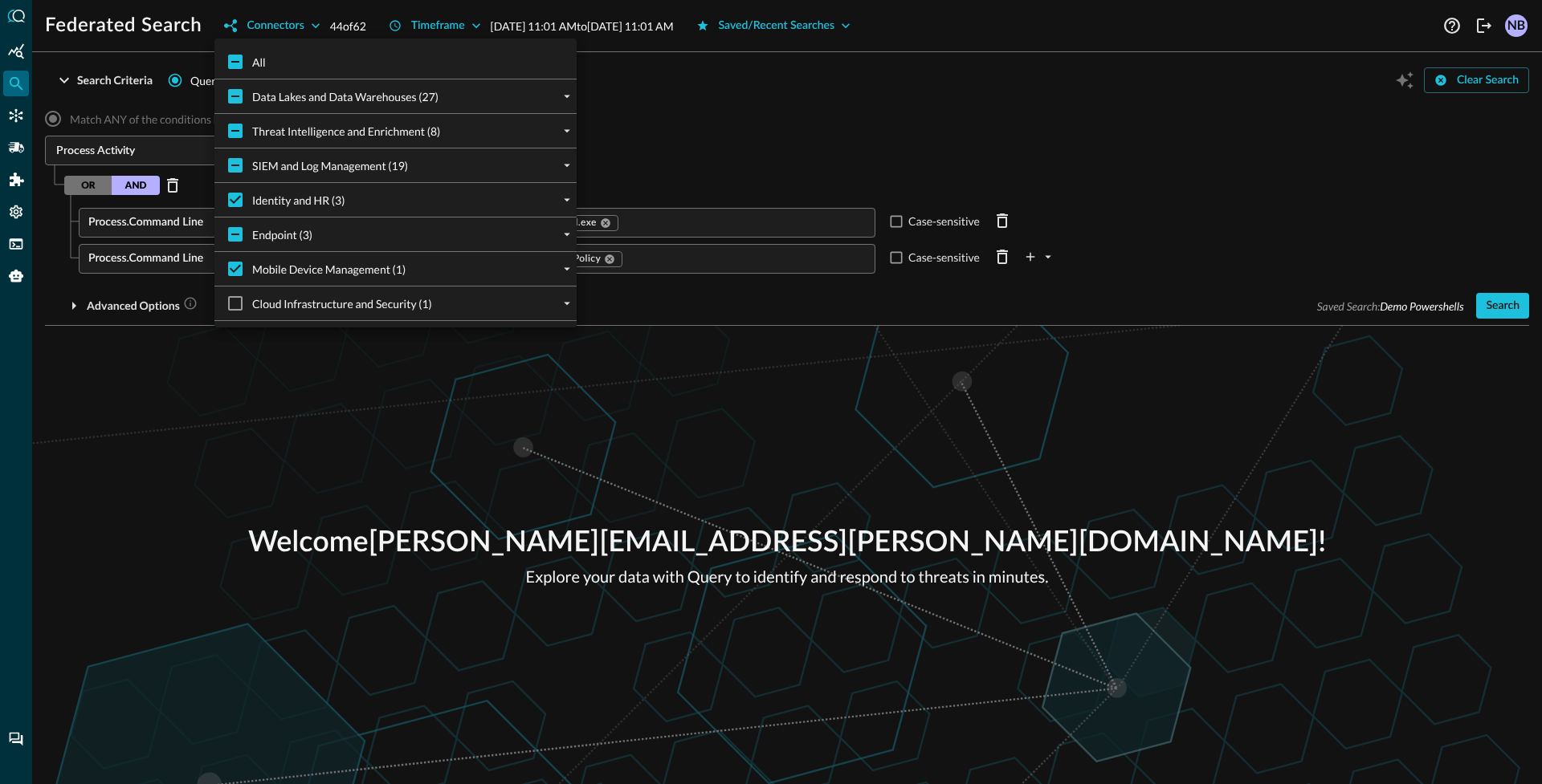
checkbox input "true"
click at [921, 113] on div at bounding box center [771, 392] width 1542 height 784
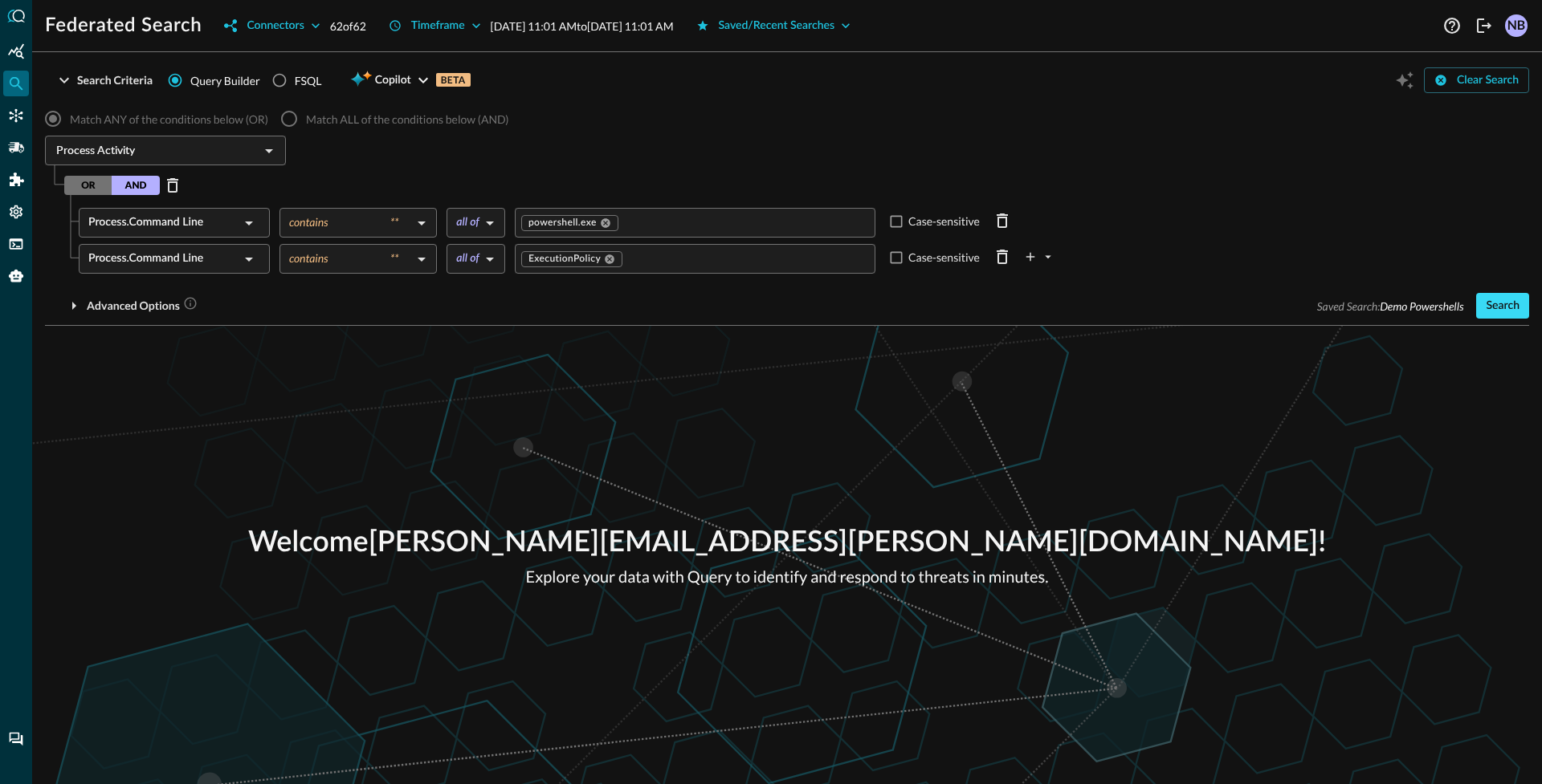
click at [1498, 303] on button "Search" at bounding box center [1503, 306] width 53 height 26
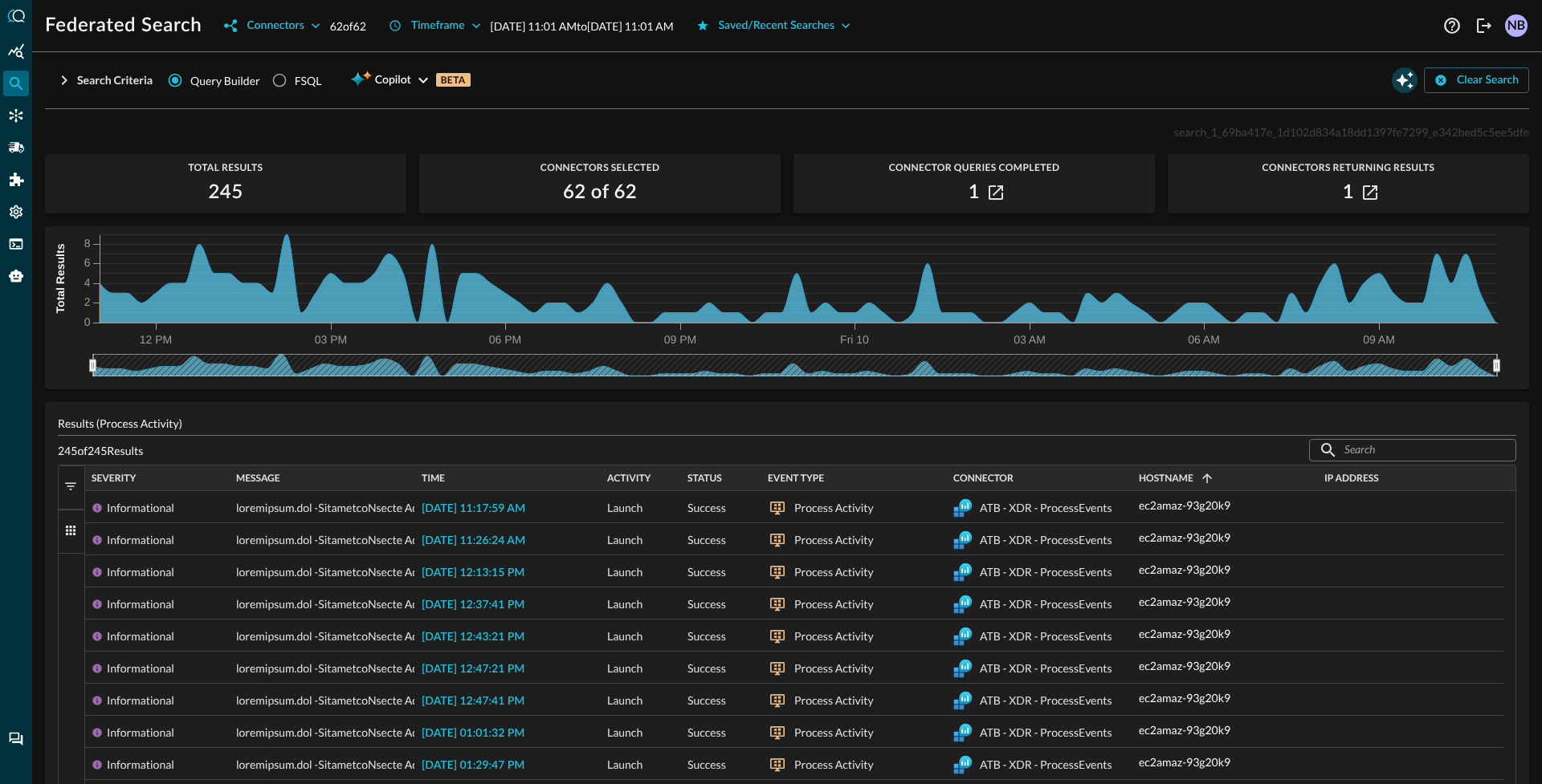
click at [1397, 85] on icon "Open Query Copilot" at bounding box center [1404, 80] width 17 height 17
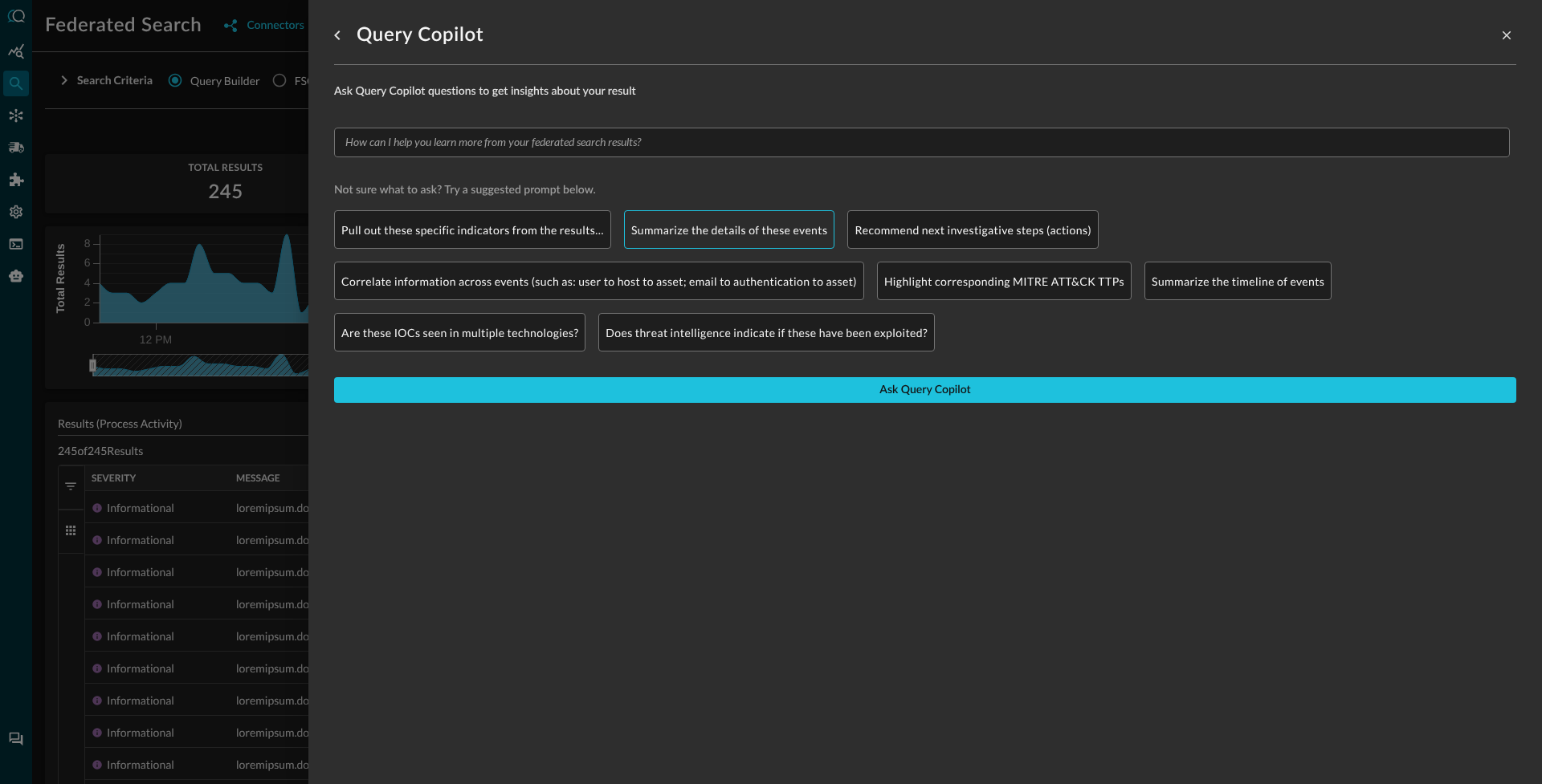
click at [756, 220] on div "Summarize the details of these events" at bounding box center [729, 230] width 211 height 38
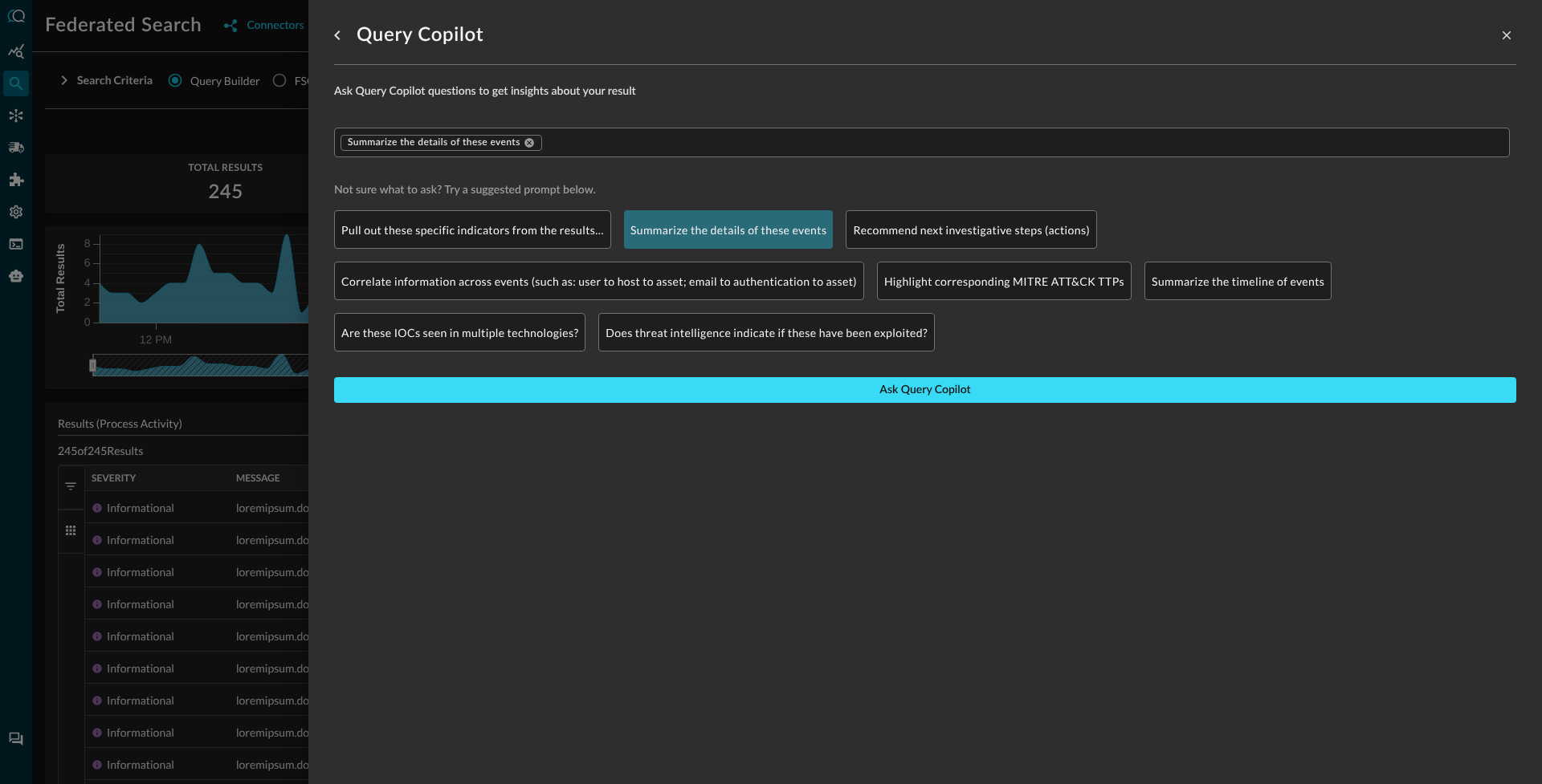
click at [570, 387] on button "Ask Query Copilot" at bounding box center [925, 390] width 1182 height 26
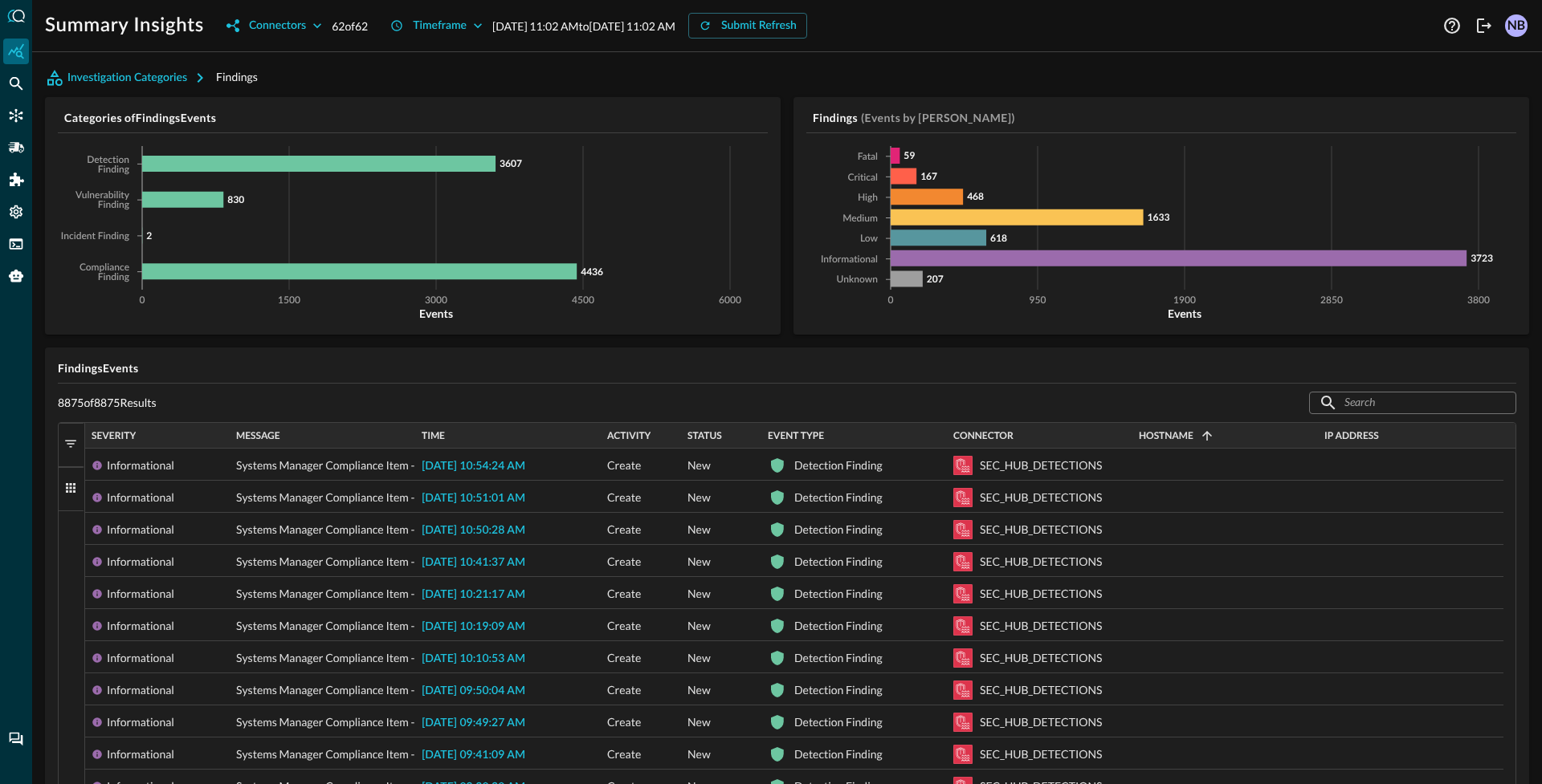
click at [70, 491] on span "button" at bounding box center [70, 489] width 15 height 15
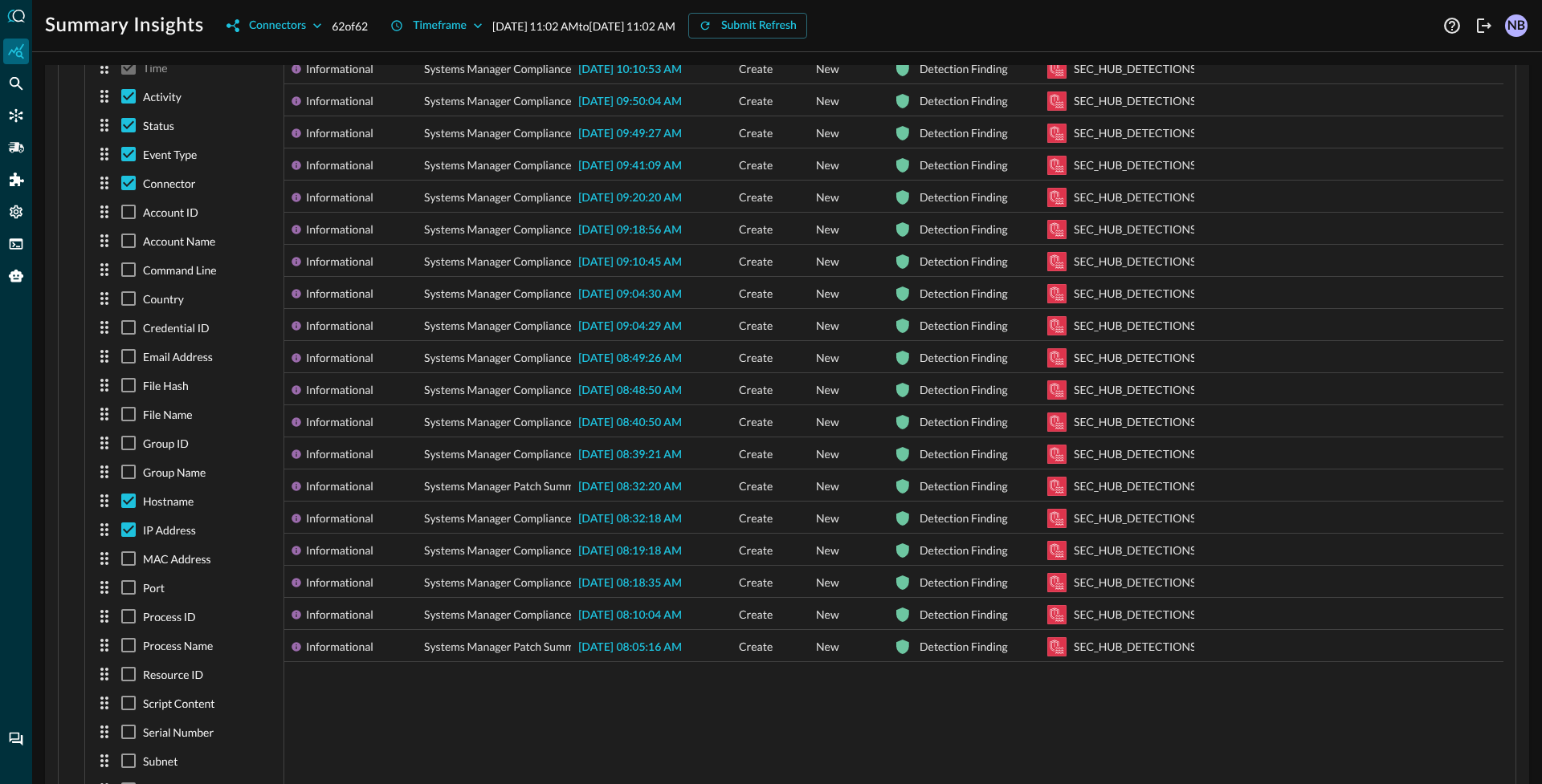
scroll to position [607, 0]
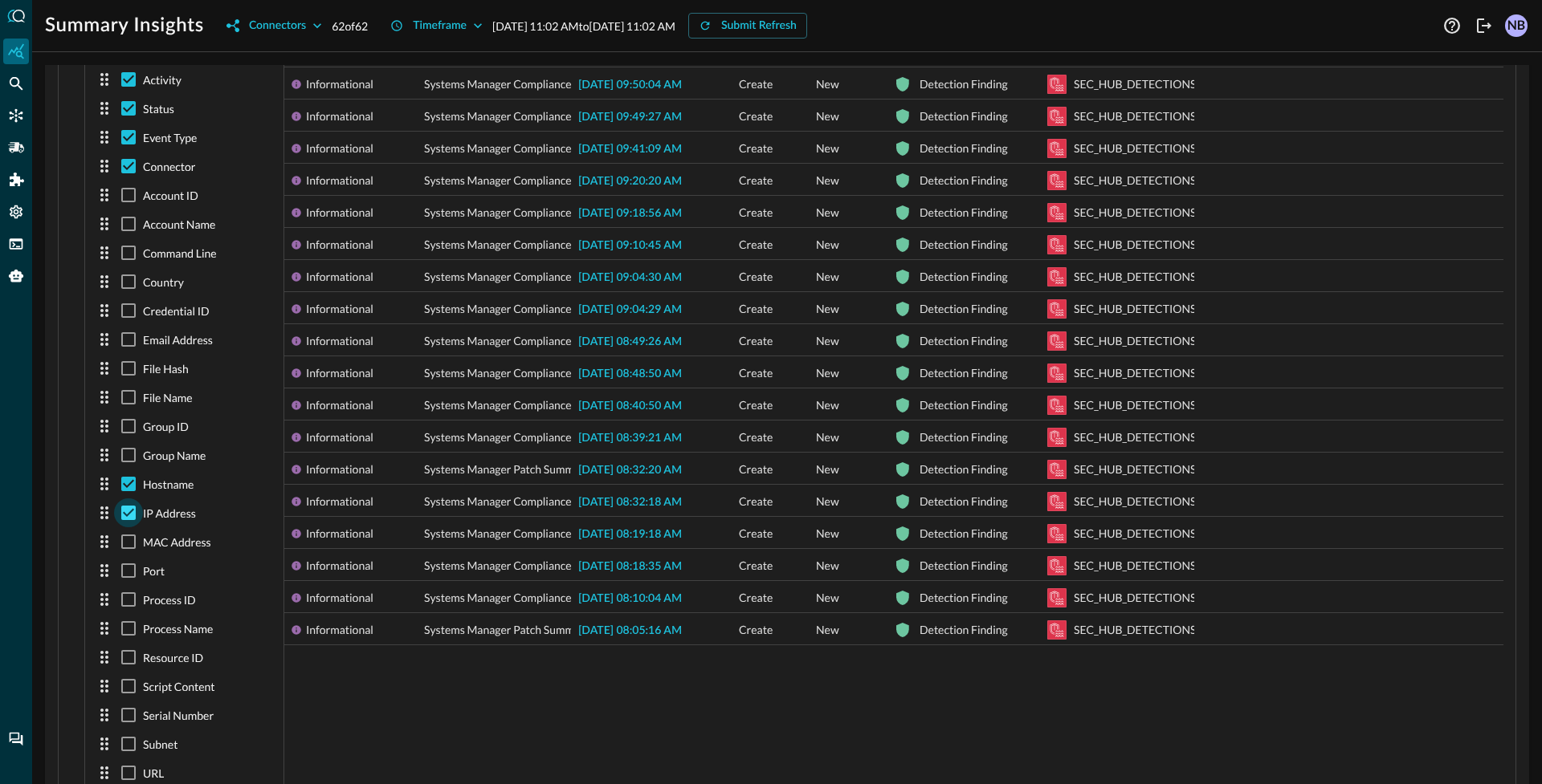
click at [119, 517] on input "checkbox" at bounding box center [129, 513] width 29 height 29
checkbox input "false"
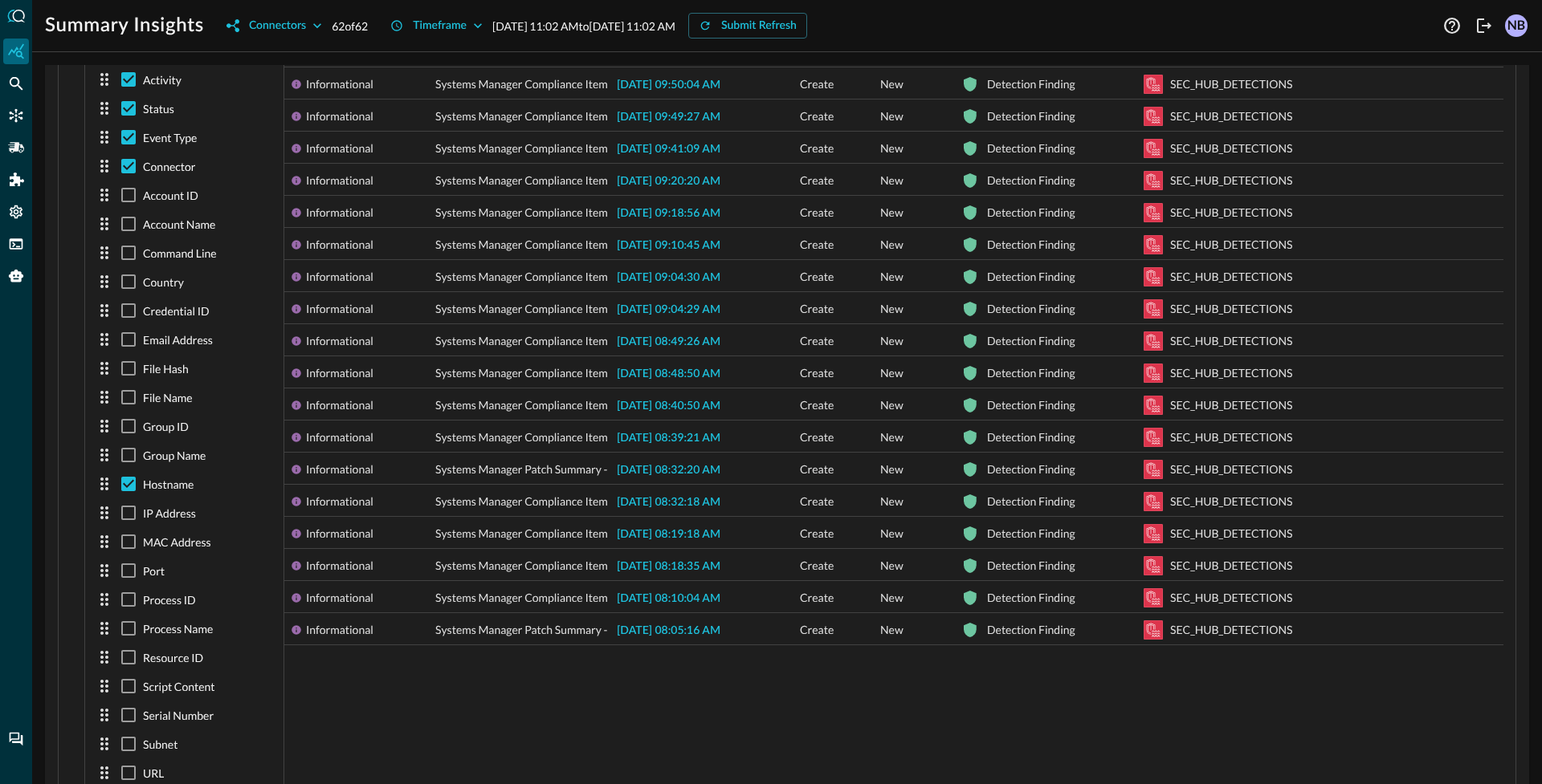
scroll to position [0, 0]
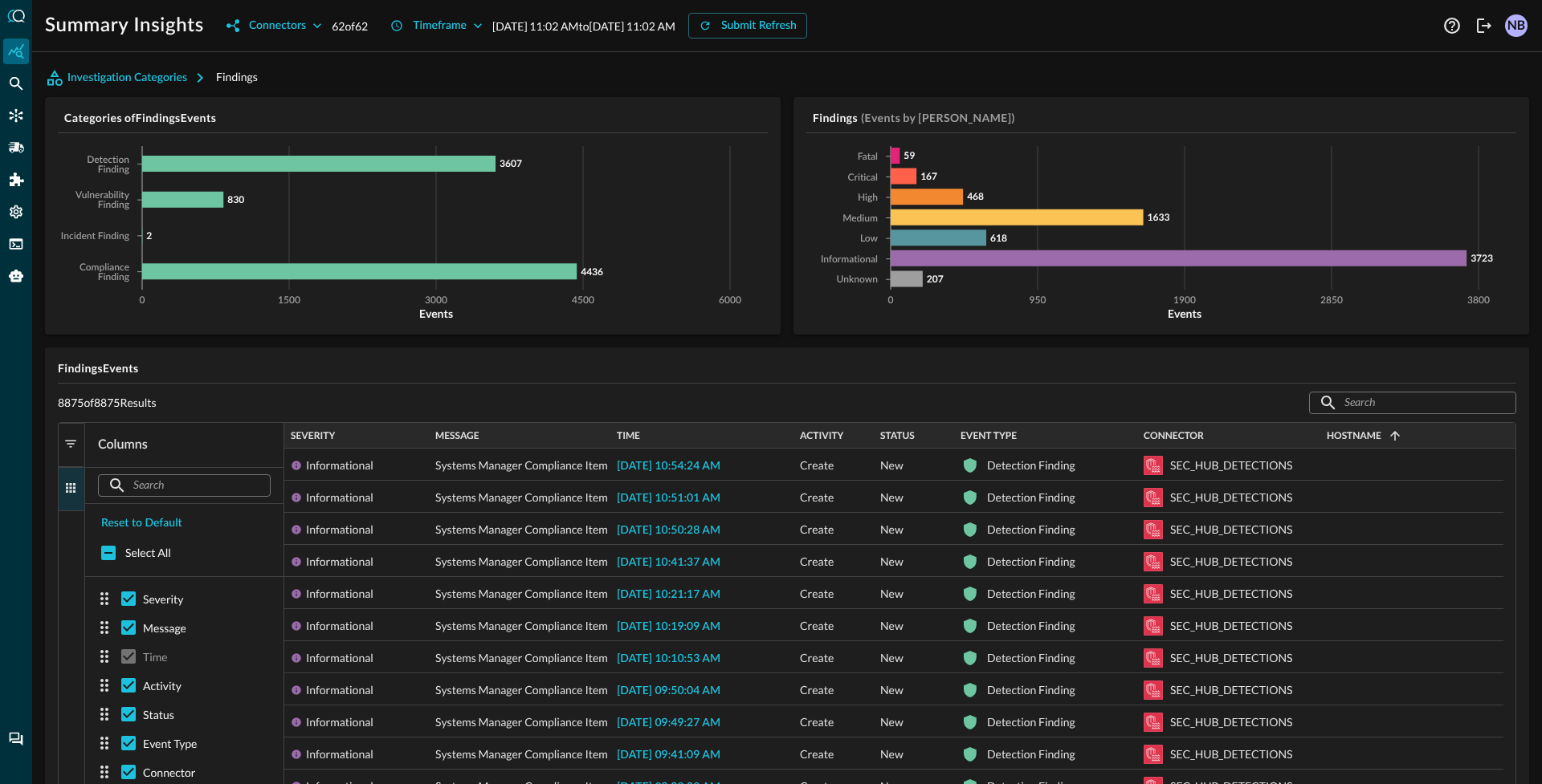
click at [68, 493] on span "button" at bounding box center [70, 489] width 15 height 15
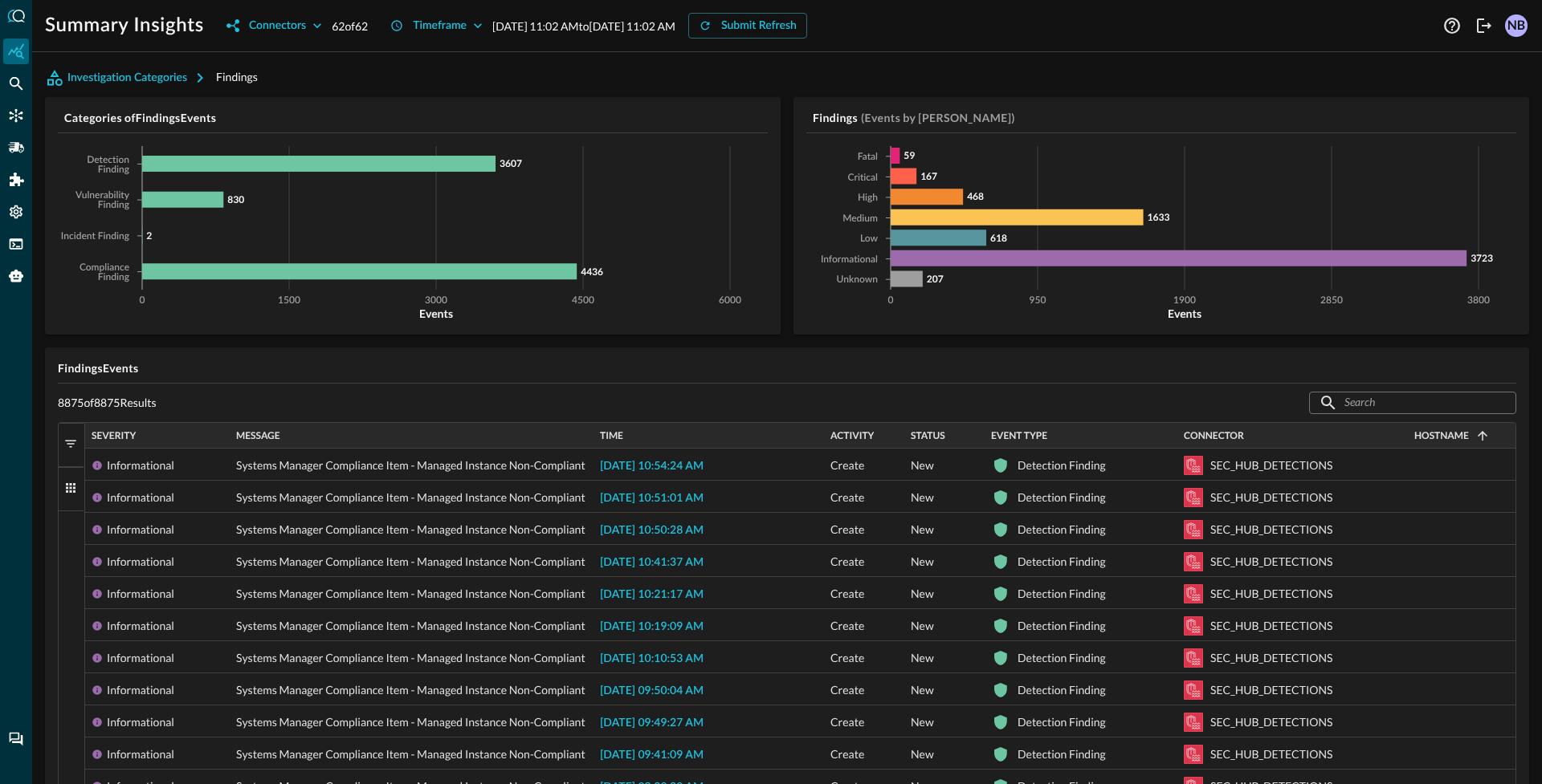
drag, startPoint x: 456, startPoint y: 443, endPoint x: 590, endPoint y: 463, distance: 135.5
click at [248, 166] on icon at bounding box center [318, 164] width 353 height 16
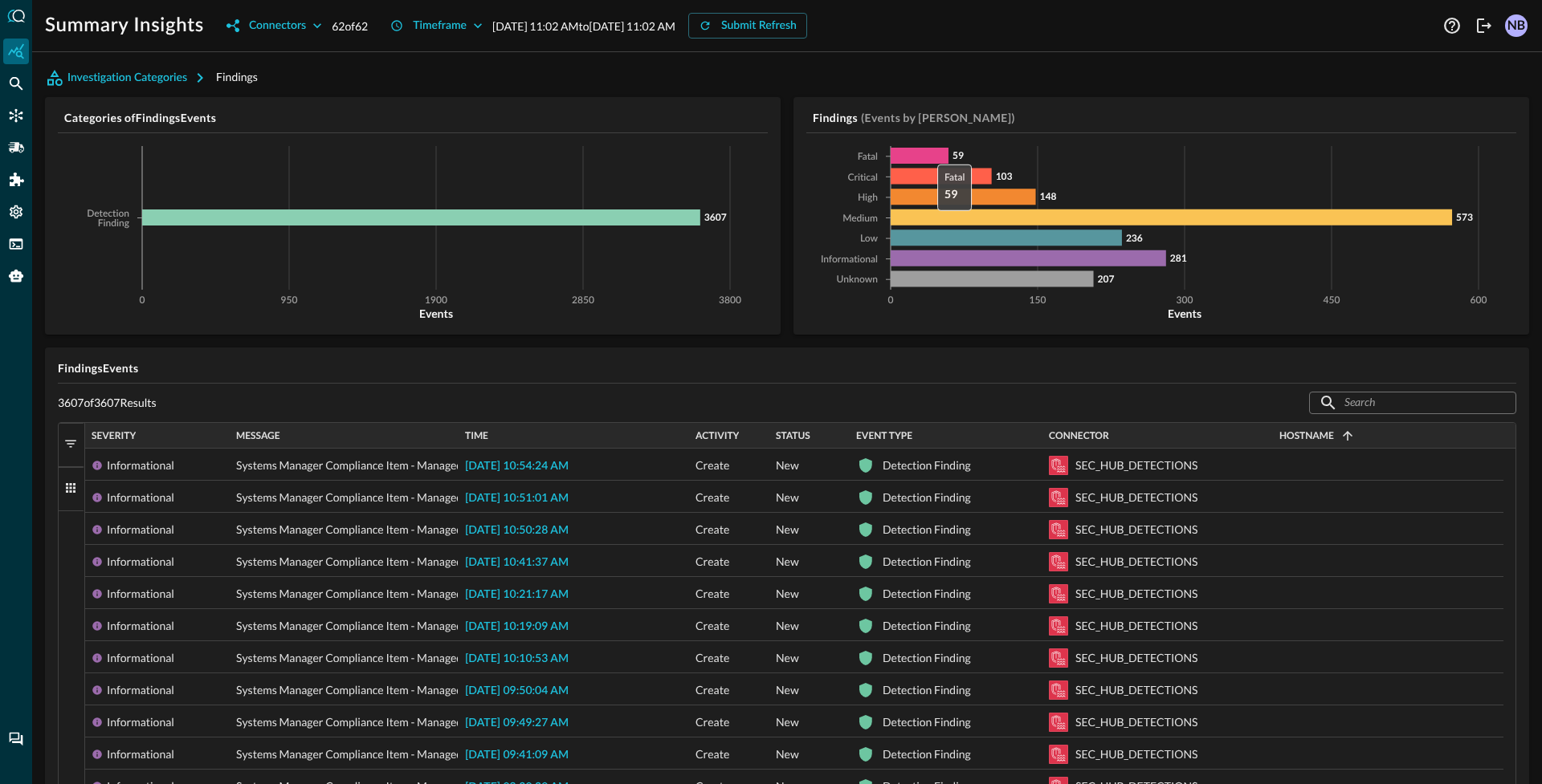
click at [922, 160] on icon at bounding box center [919, 156] width 58 height 16
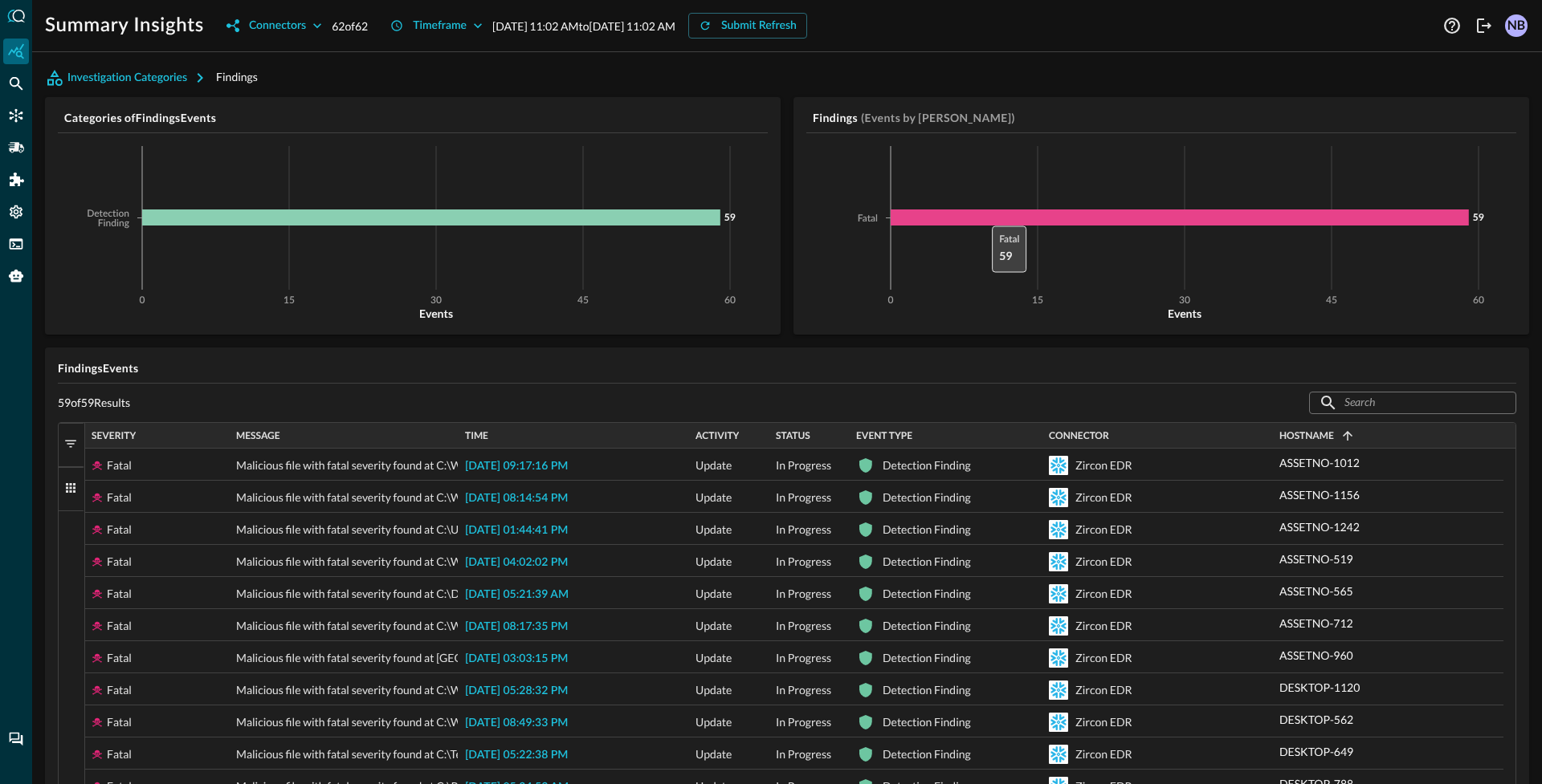
click at [977, 217] on icon at bounding box center [1180, 218] width 578 height 16
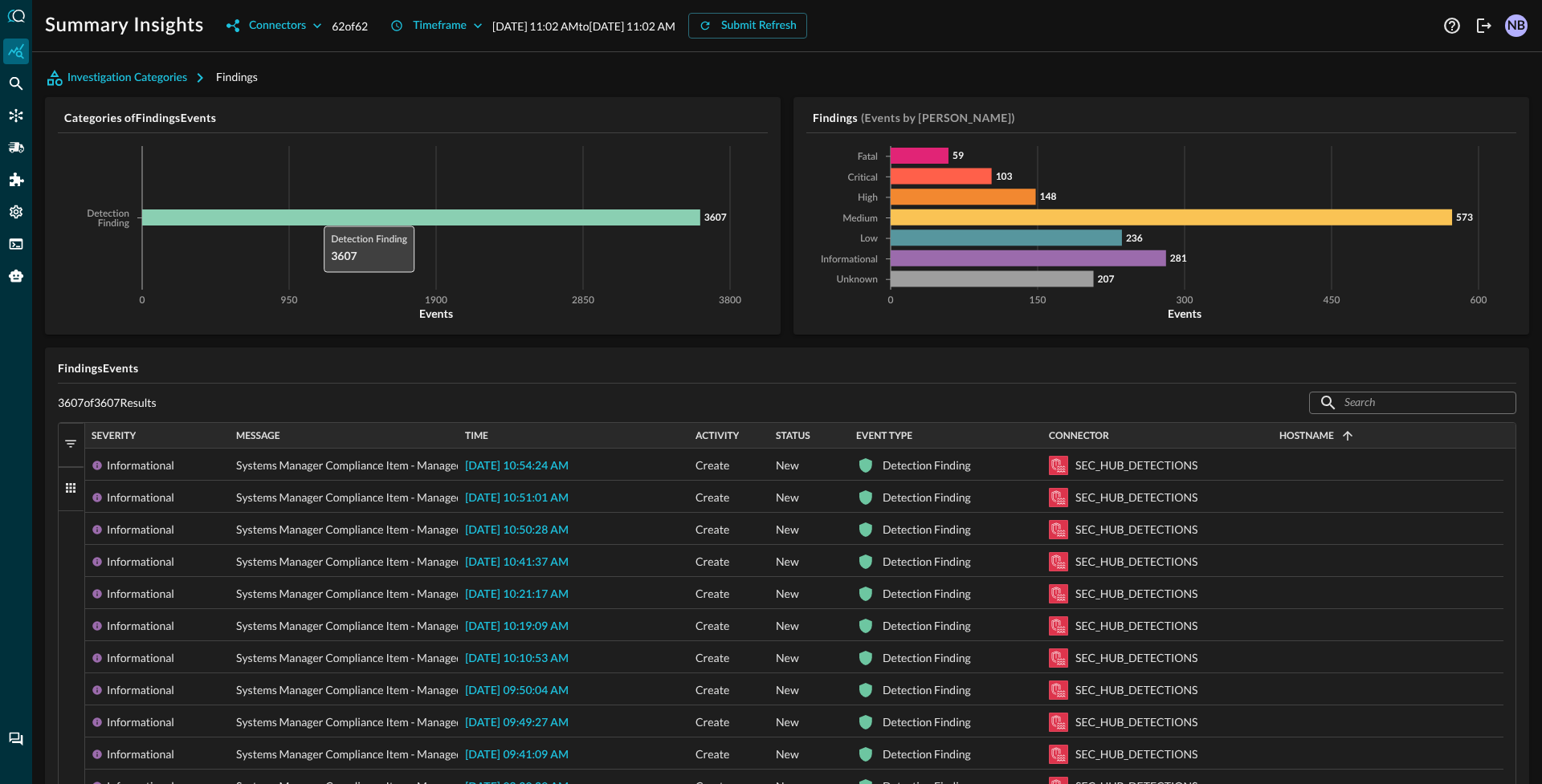
click at [316, 214] on icon at bounding box center [421, 218] width 558 height 16
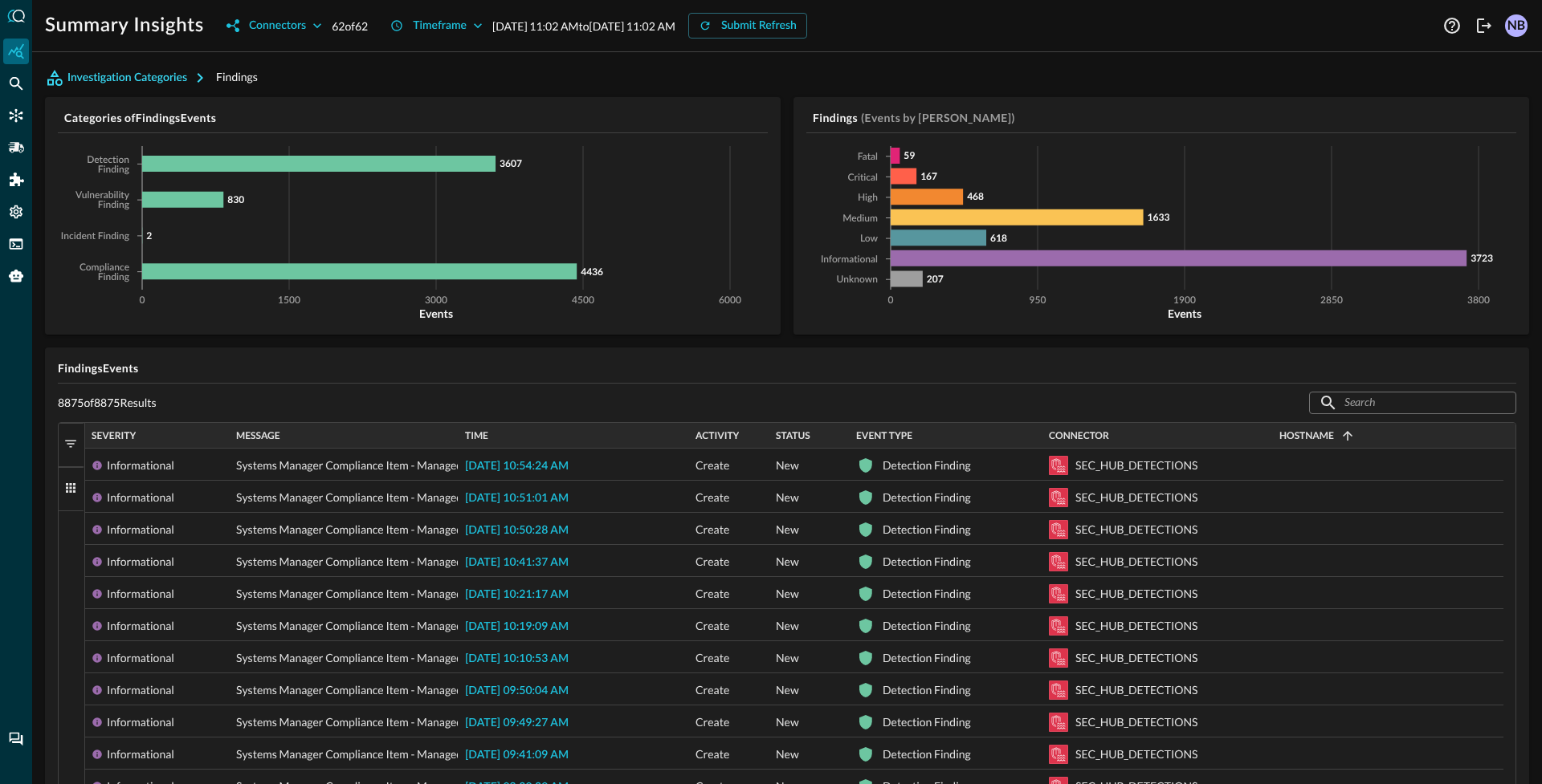
click at [156, 72] on button "Investigation Categories" at bounding box center [130, 78] width 171 height 26
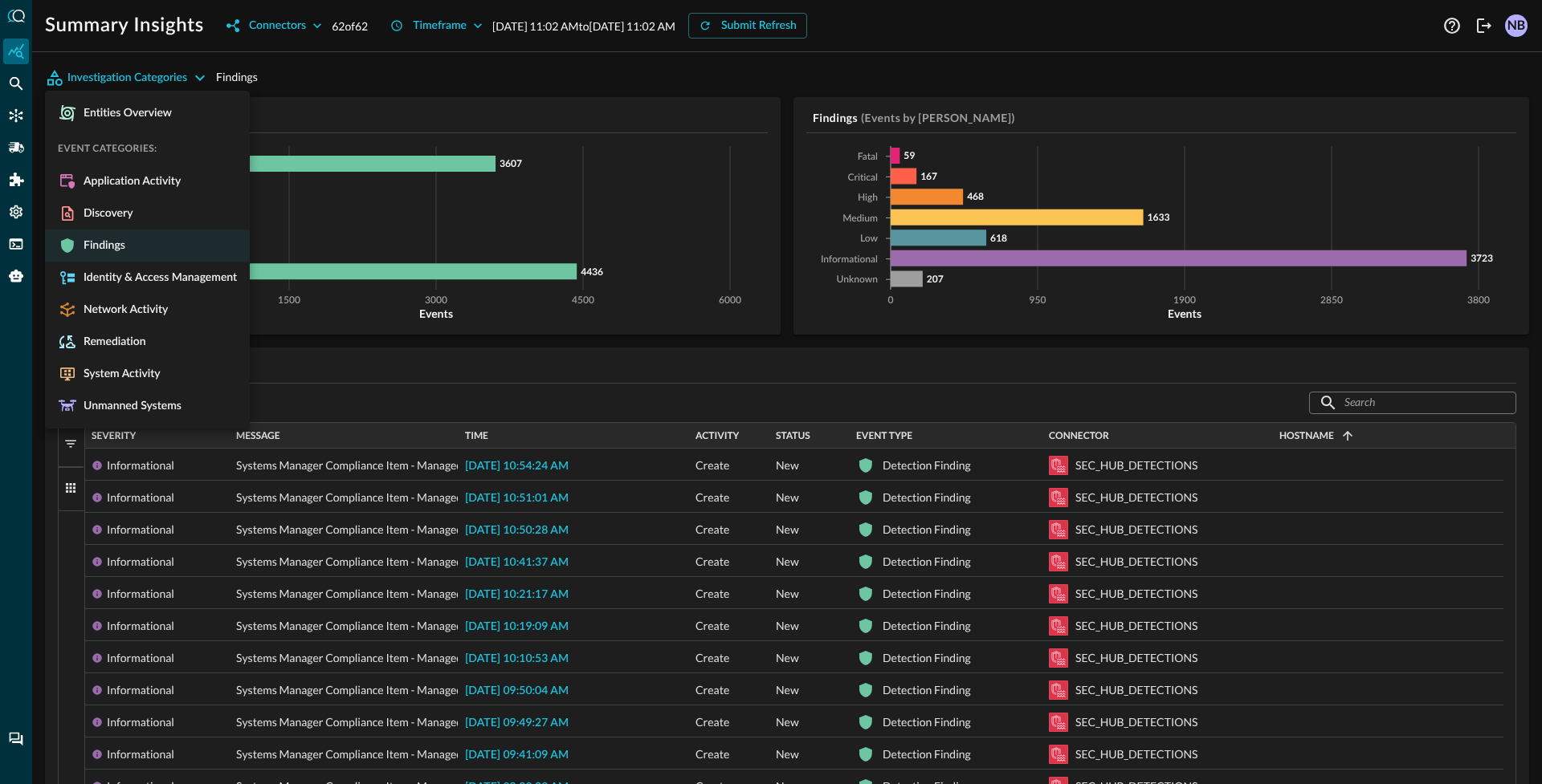
click at [350, 80] on div at bounding box center [771, 392] width 1542 height 784
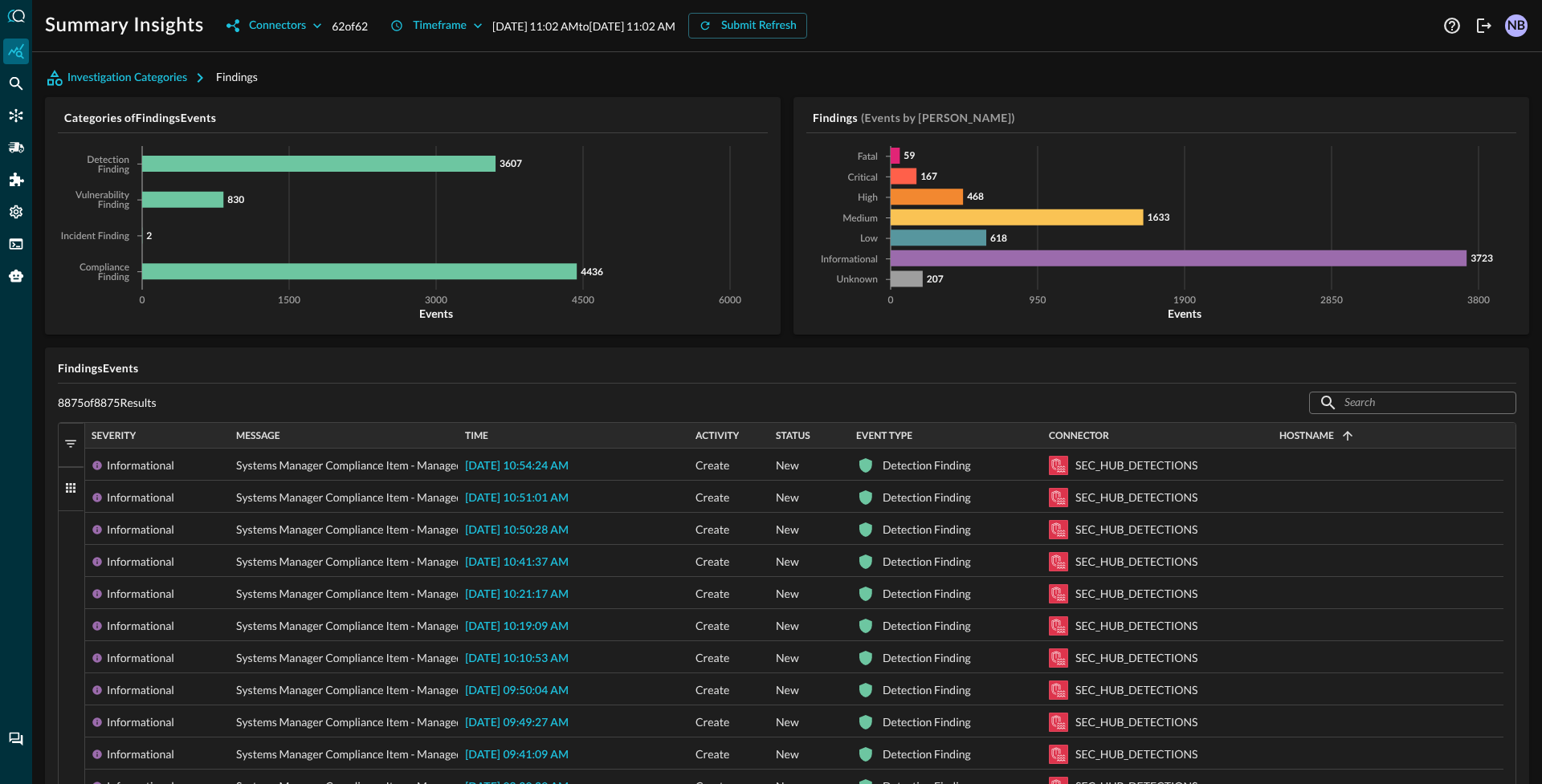
click at [226, 73] on span "Findings" at bounding box center [237, 76] width 42 height 14
click at [226, 72] on span "Findings" at bounding box center [237, 76] width 42 height 14
click at [309, 78] on div "Investigation Categories Findings" at bounding box center [787, 78] width 1484 height 26
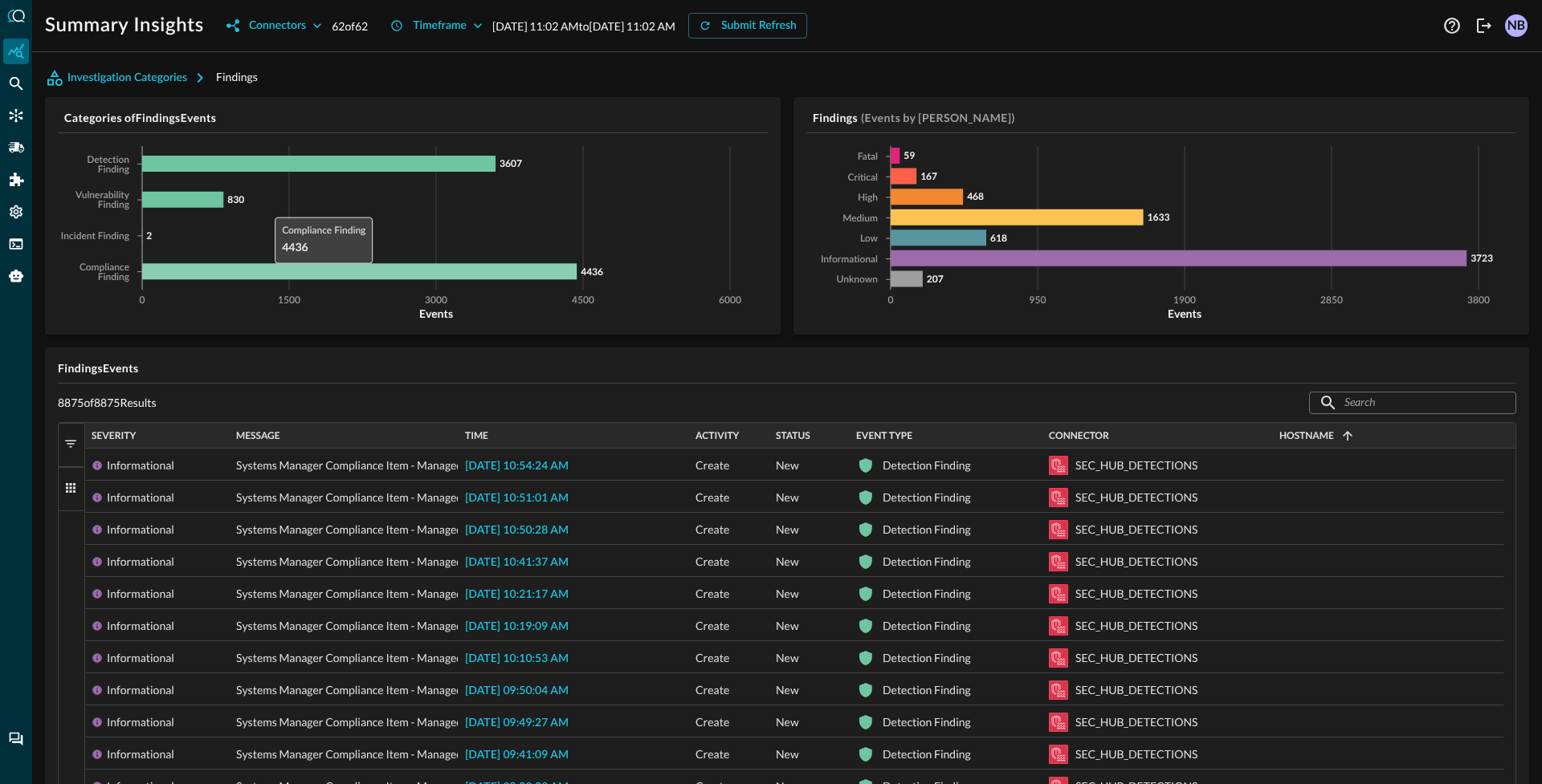
click at [266, 269] on icon at bounding box center [359, 272] width 435 height 16
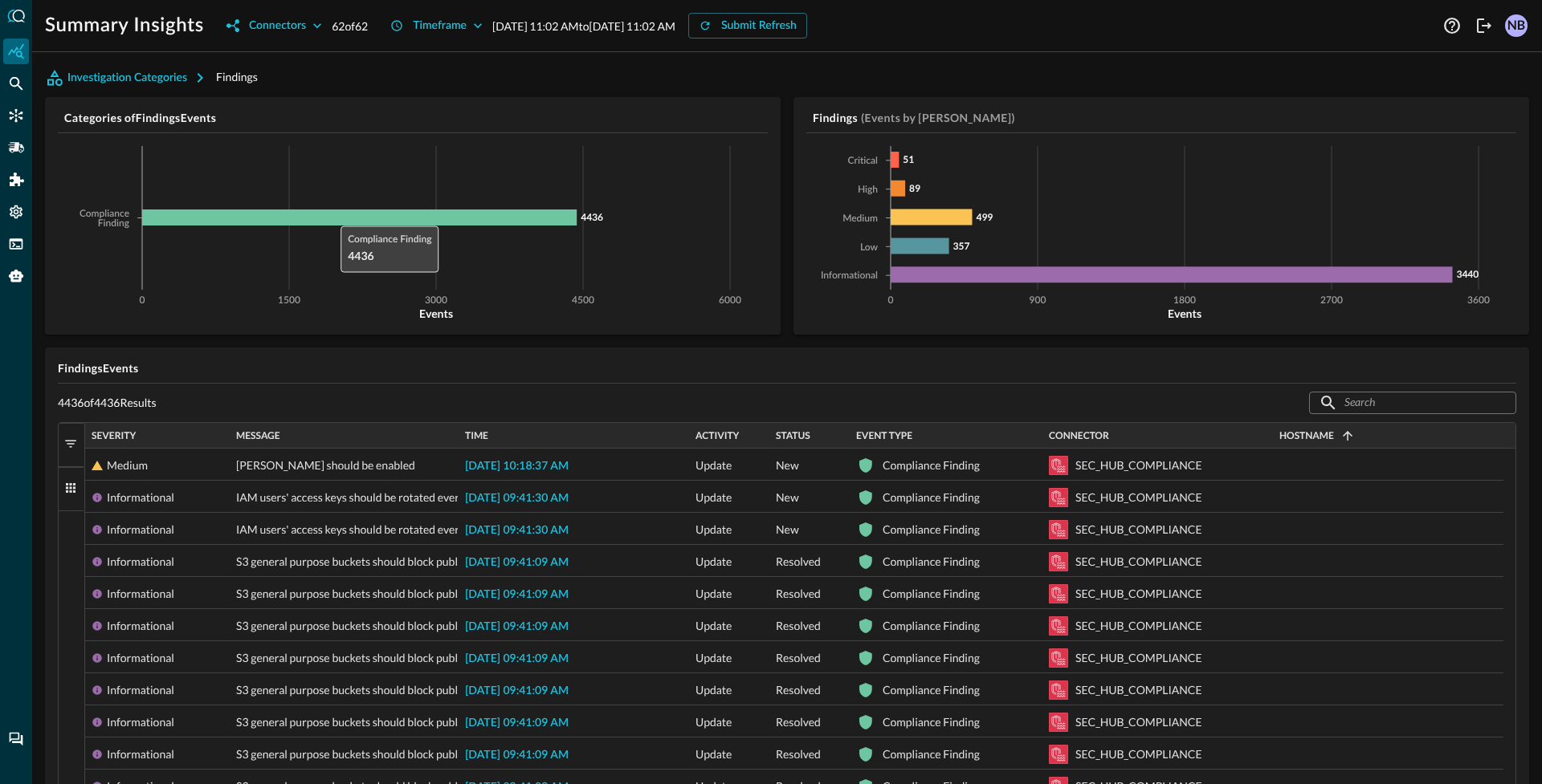
click at [332, 209] on icon "0 1500 3000 4500 6000 Events Compliance Finding 4436" at bounding box center [410, 234] width 705 height 176
click at [332, 210] on icon at bounding box center [359, 218] width 435 height 16
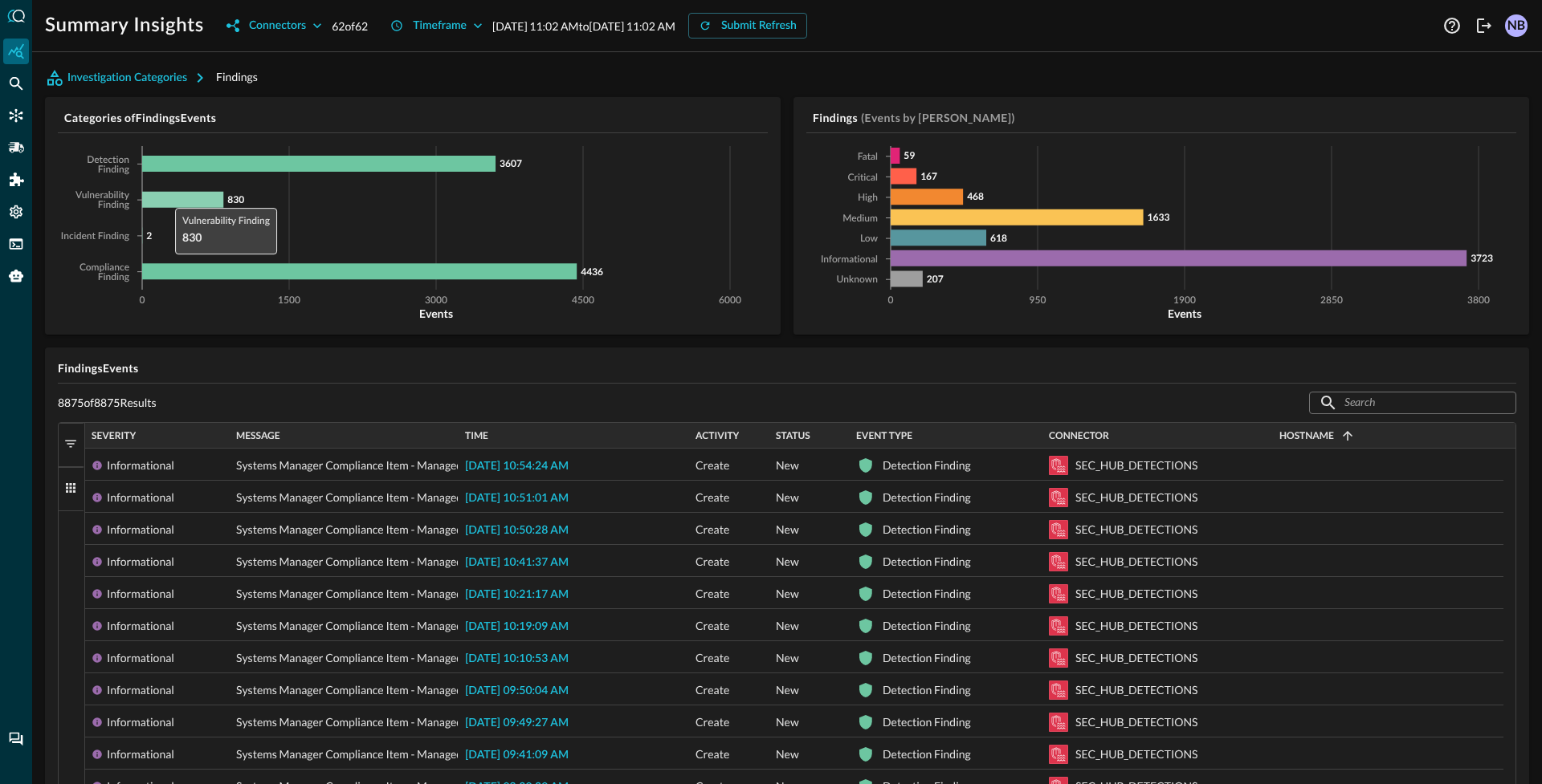
click at [167, 200] on icon at bounding box center [182, 200] width 81 height 16
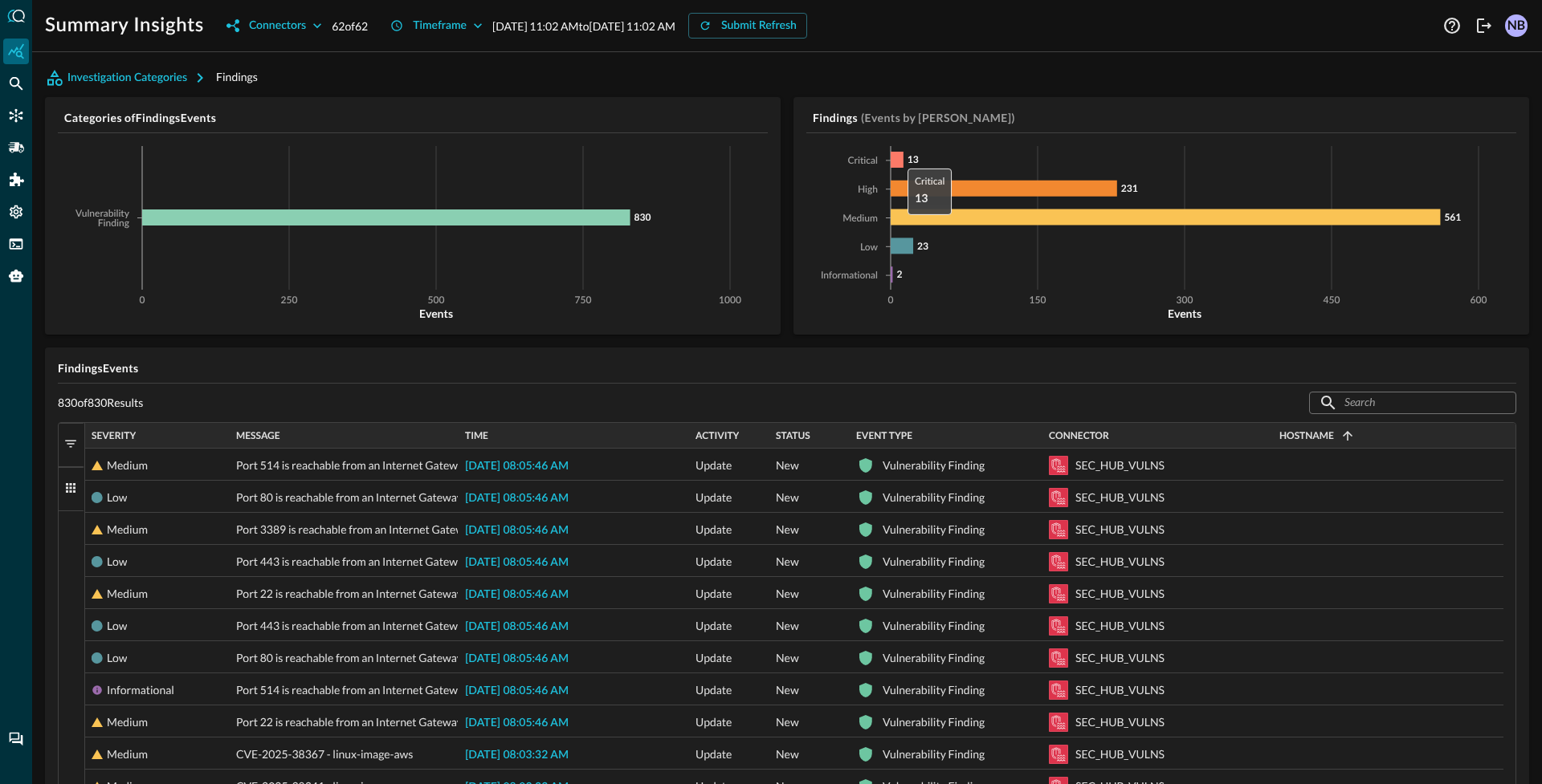
click at [893, 156] on icon at bounding box center [897, 160] width 13 height 16
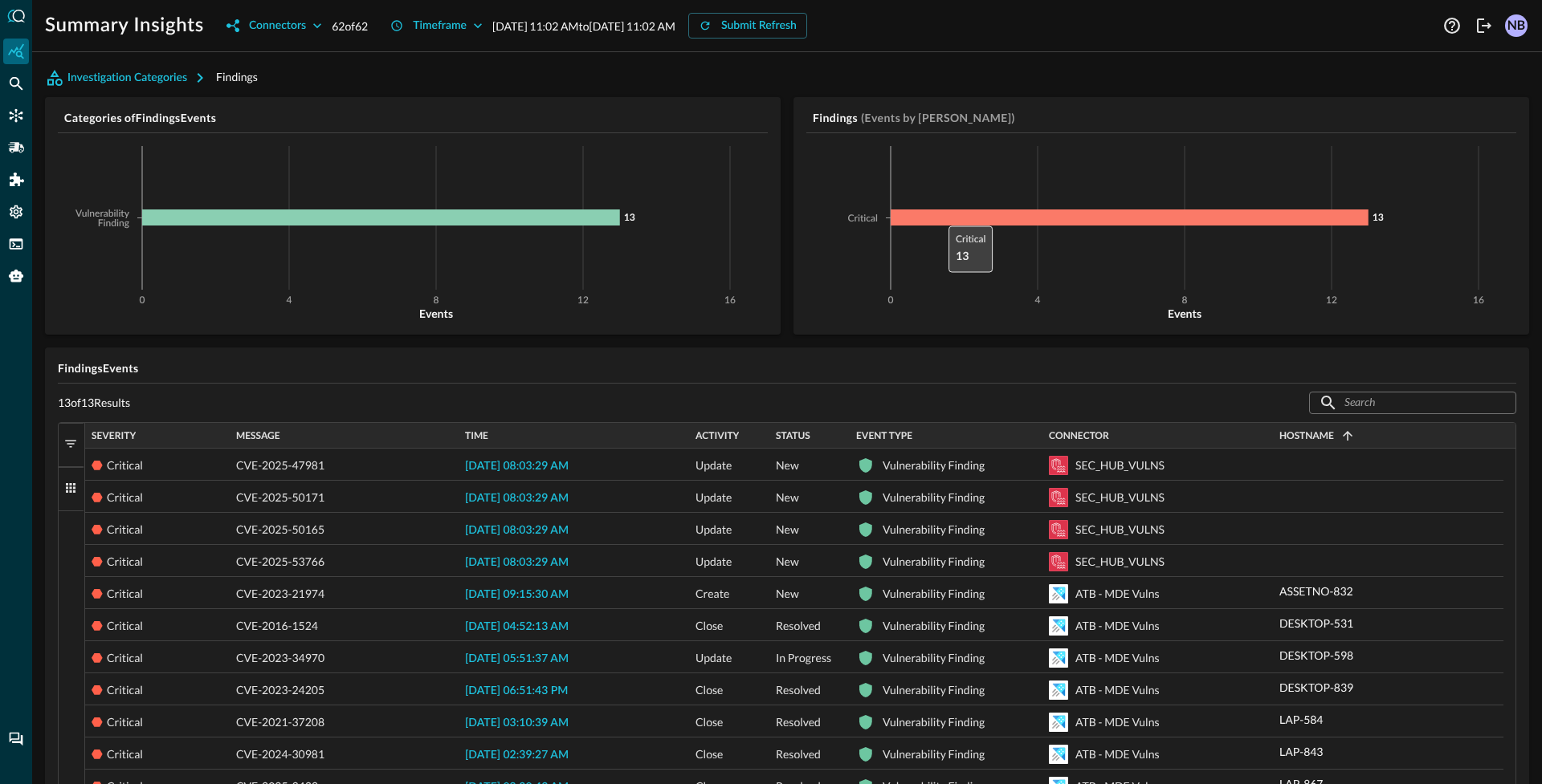
click at [934, 220] on icon at bounding box center [1129, 218] width 478 height 16
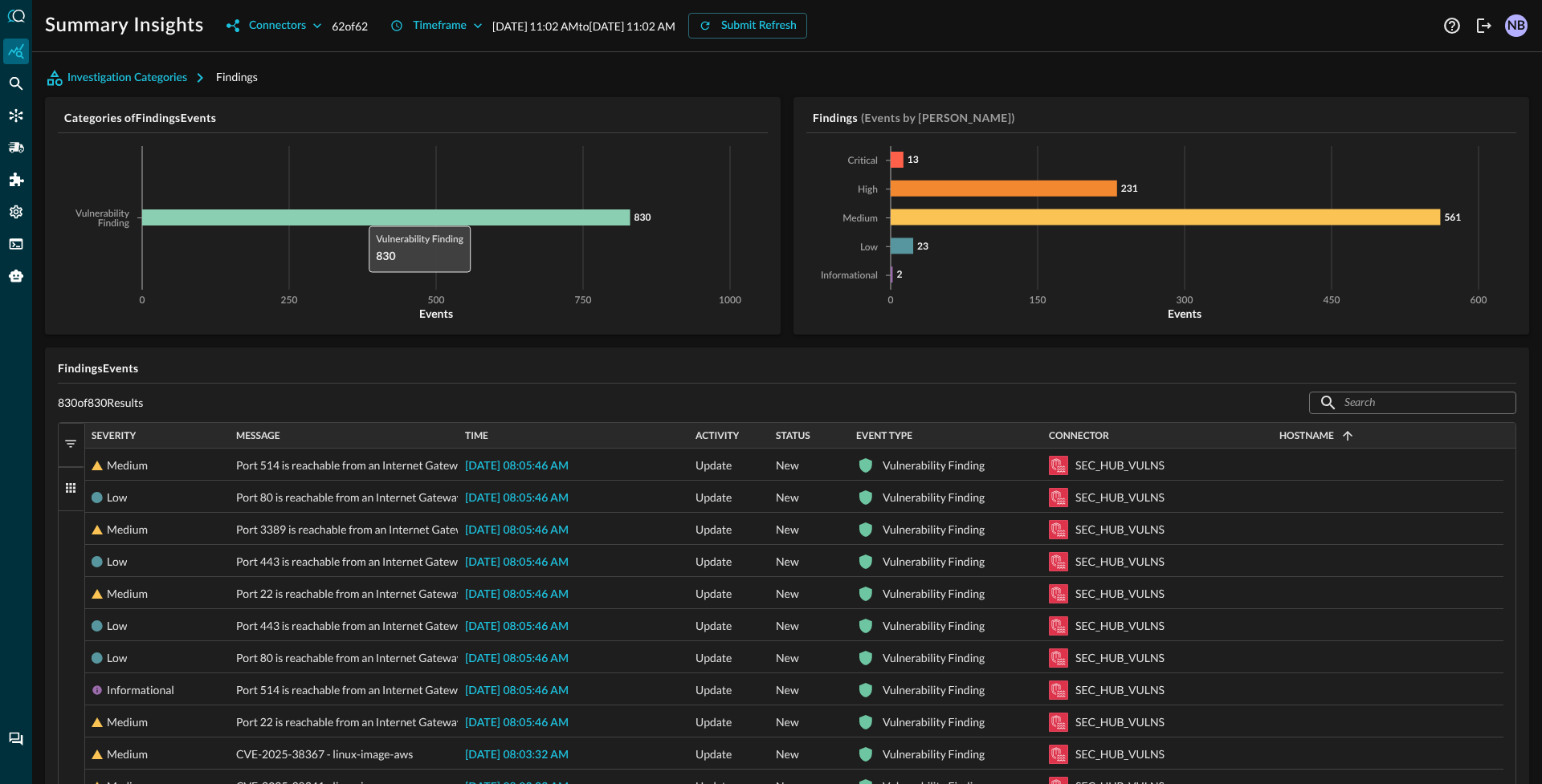
click at [361, 220] on icon at bounding box center [386, 218] width 489 height 16
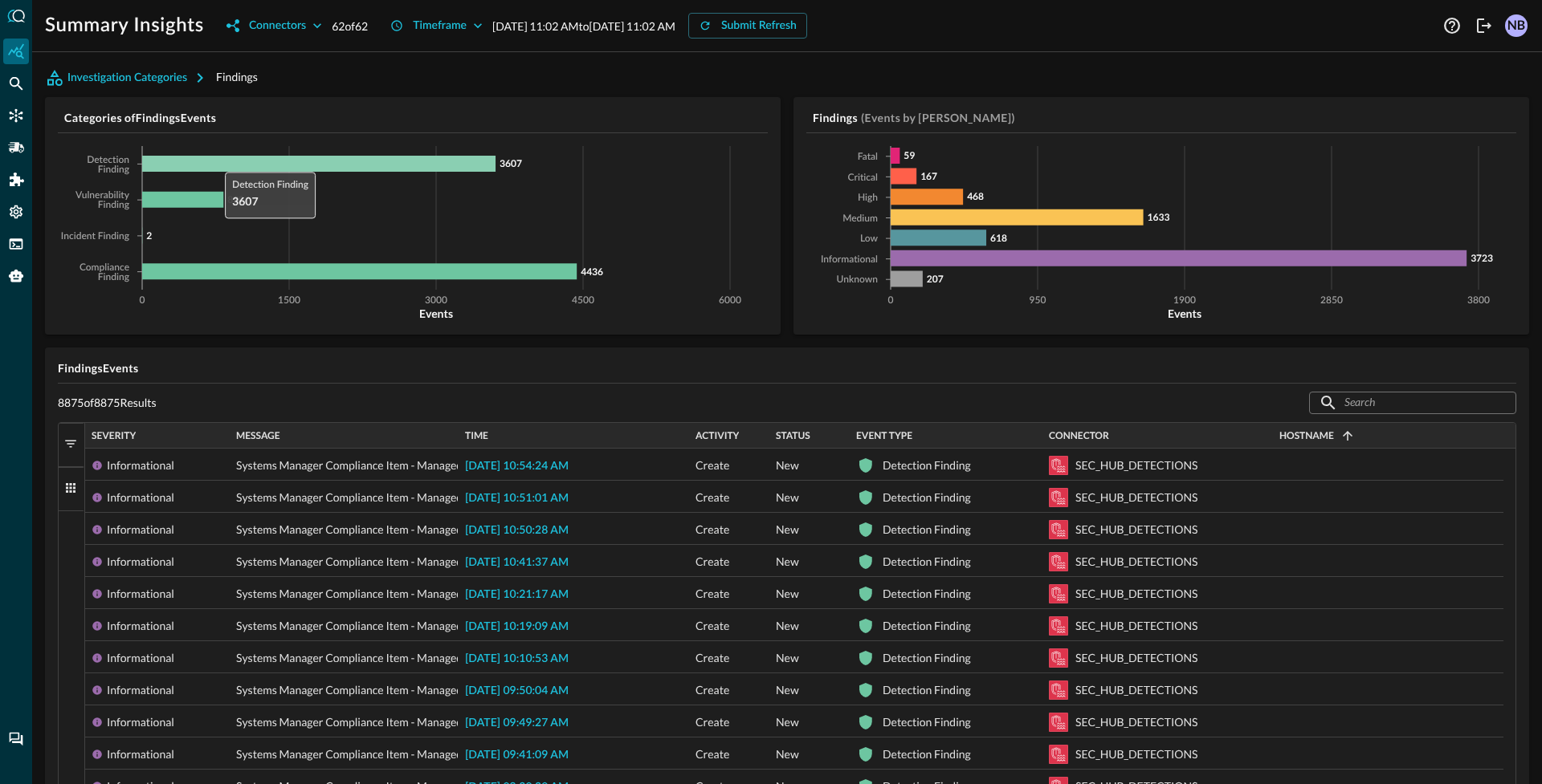
click at [217, 164] on icon at bounding box center [318, 164] width 353 height 16
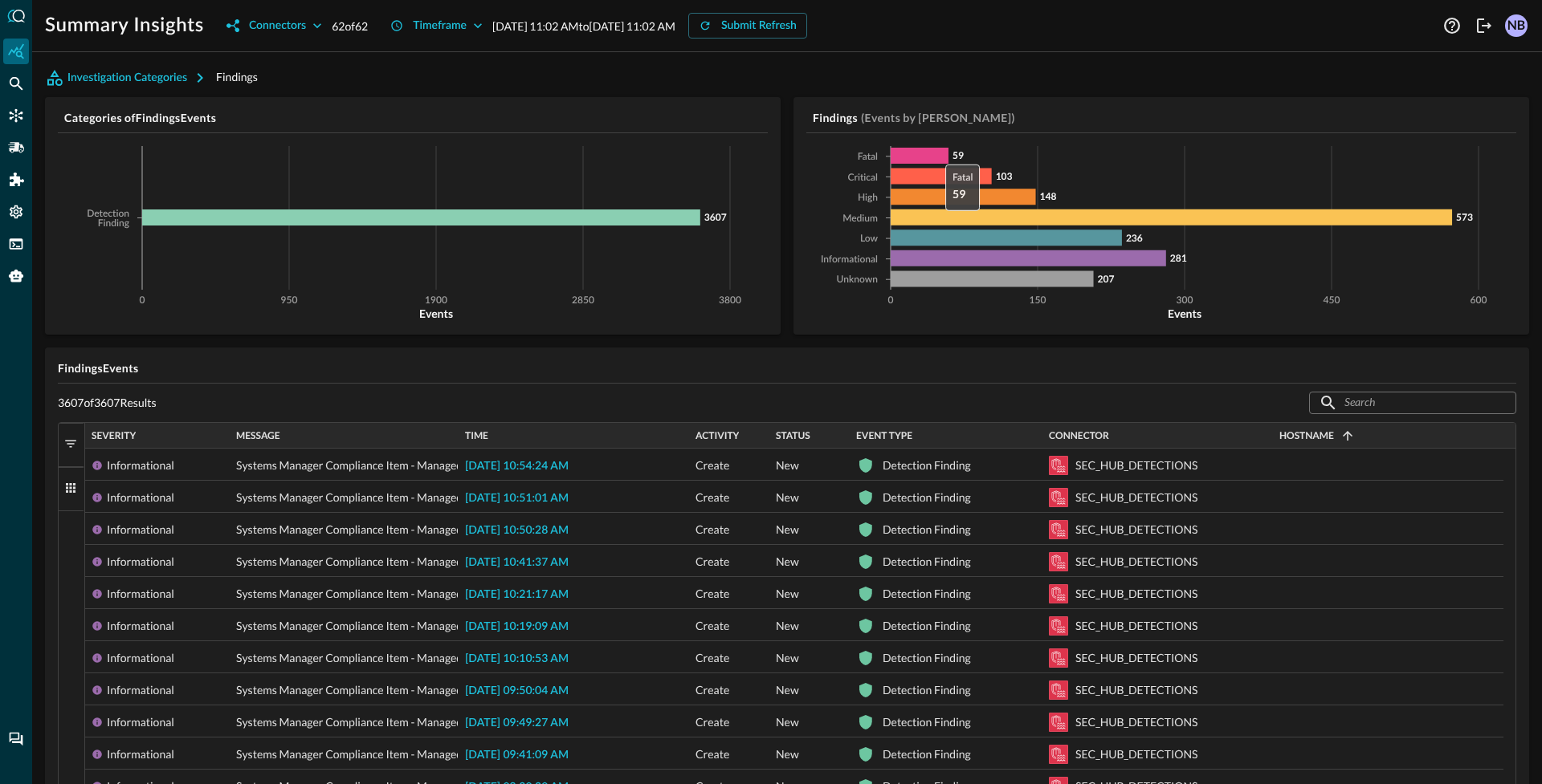
click at [931, 158] on icon at bounding box center [919, 156] width 58 height 16
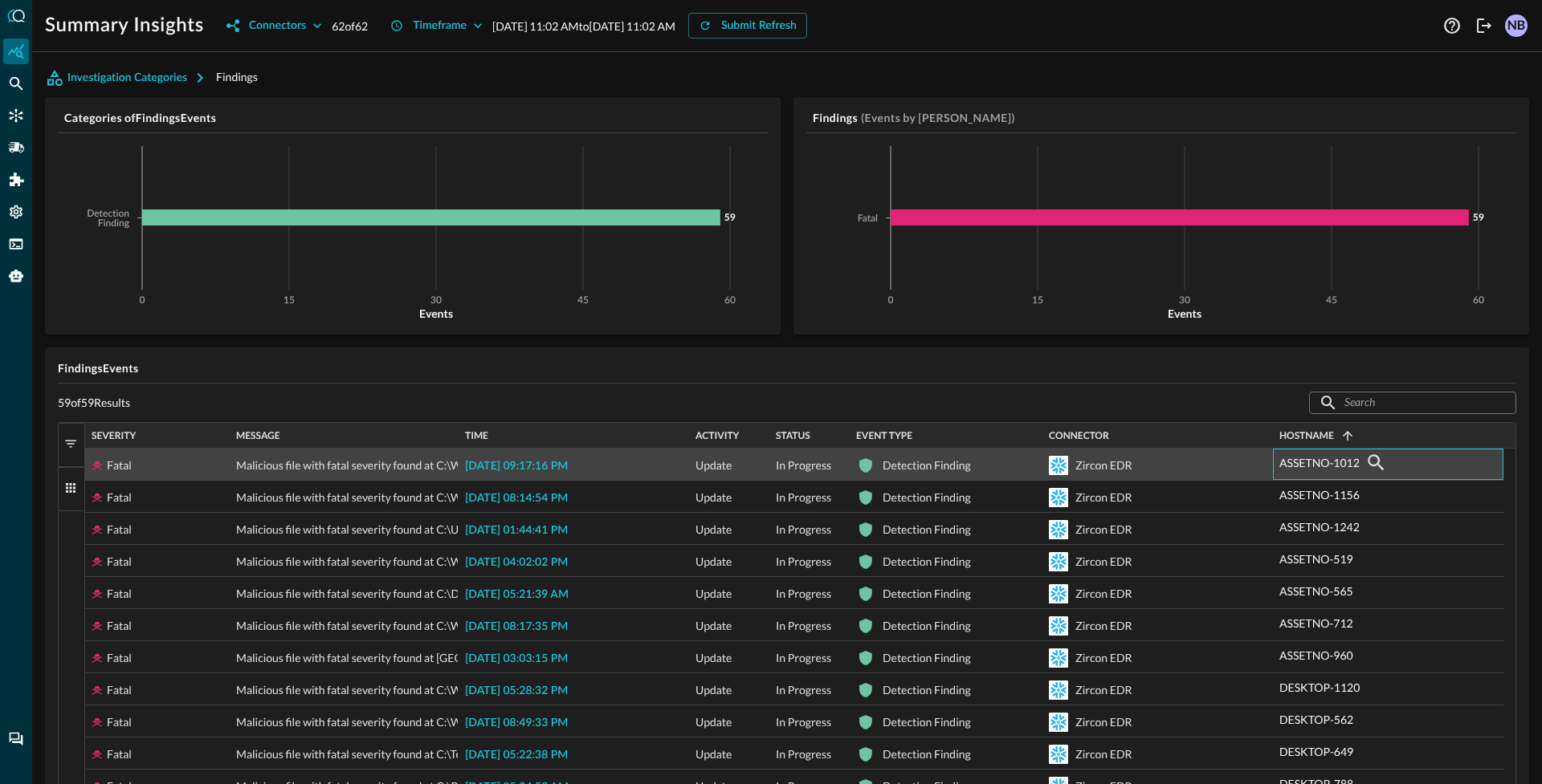
click at [1375, 467] on div "ASSETNO-1012" at bounding box center [1388, 462] width 218 height 26
click at [1379, 460] on icon "button" at bounding box center [1375, 463] width 16 height 16
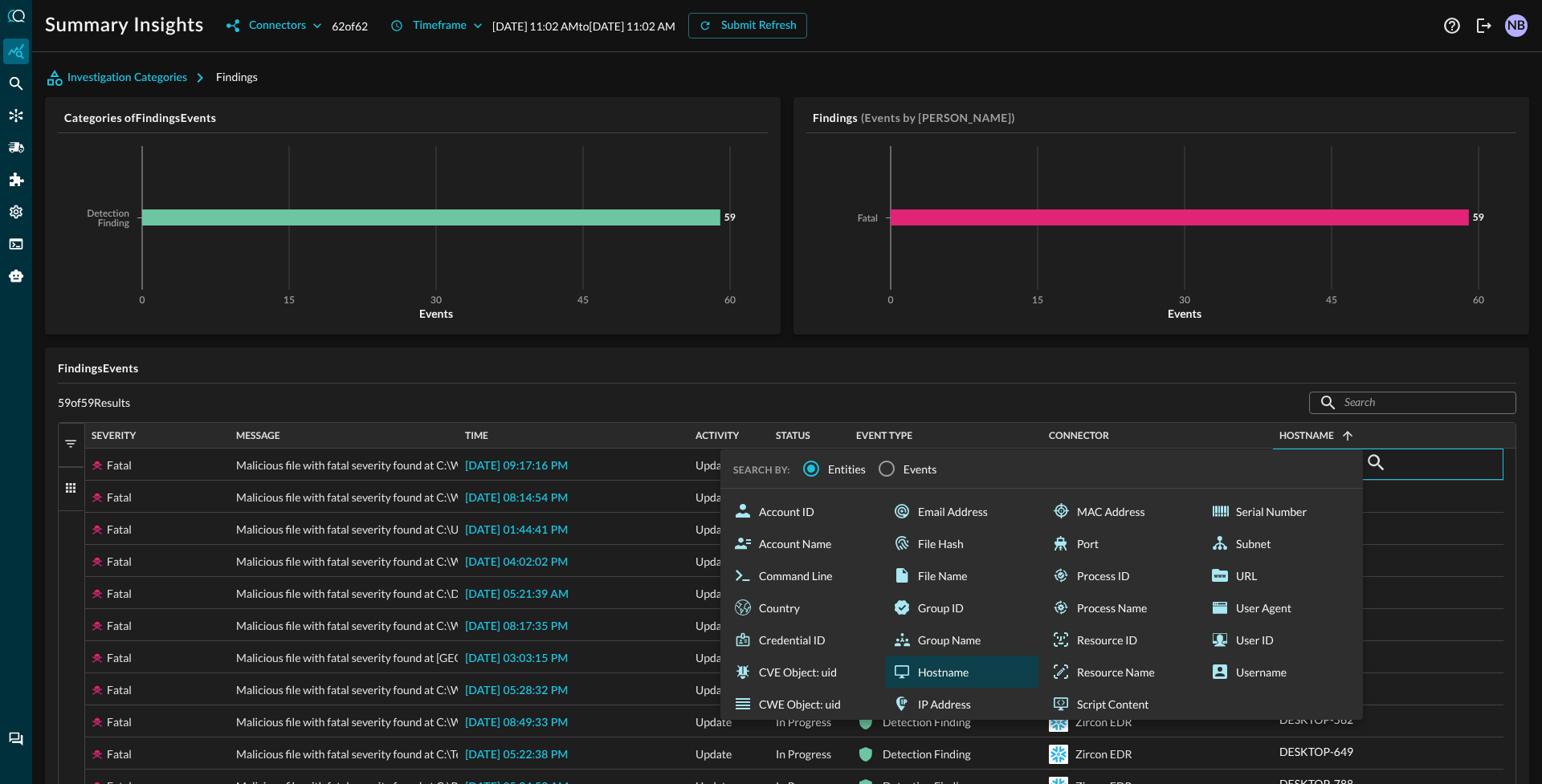
click at [911, 668] on div "Hostname" at bounding box center [962, 671] width 153 height 32
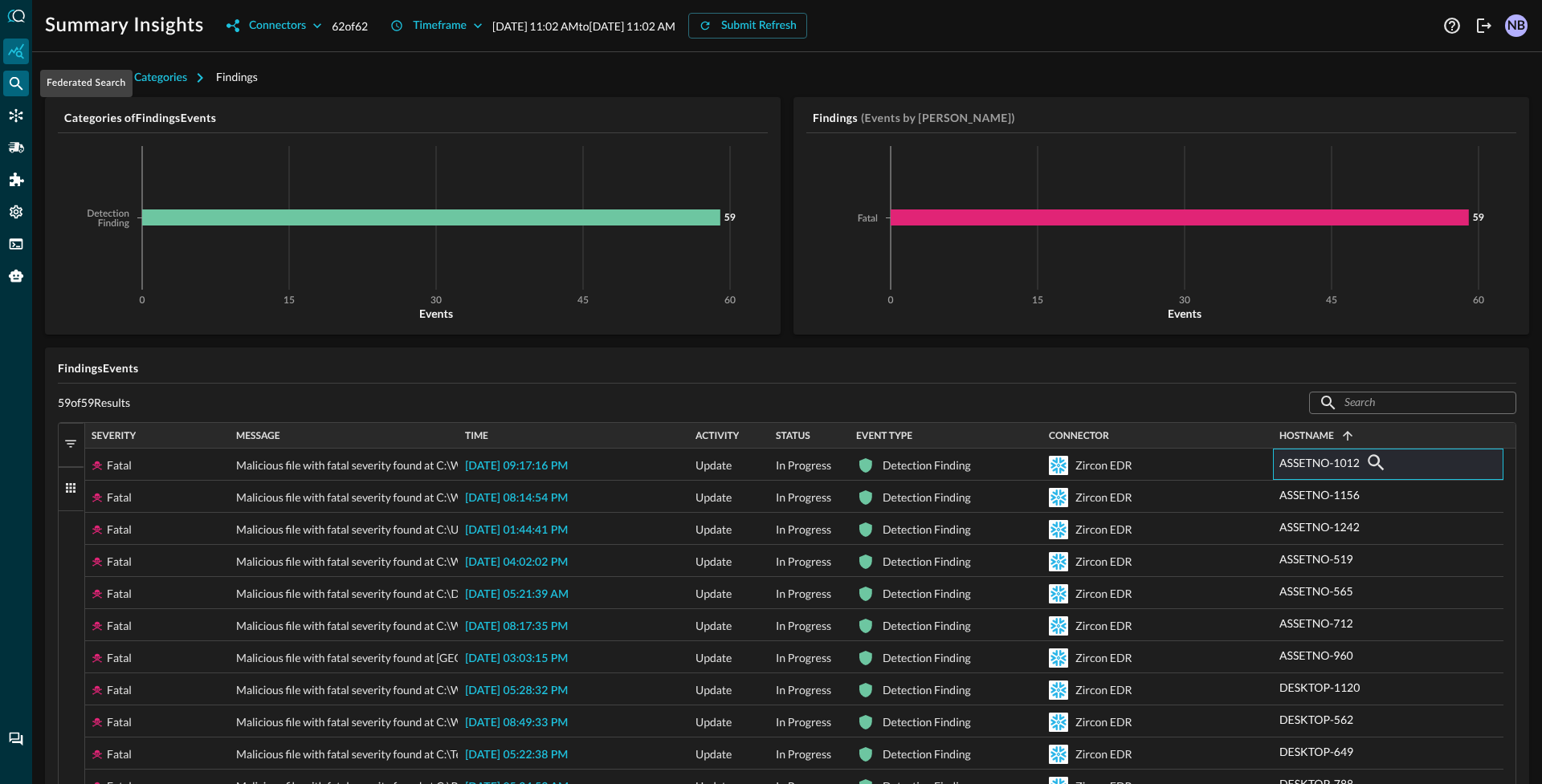
click at [10, 76] on icon "Federated Search" at bounding box center [16, 83] width 16 height 16
click at [9, 76] on icon "Federated Search" at bounding box center [16, 83] width 16 height 16
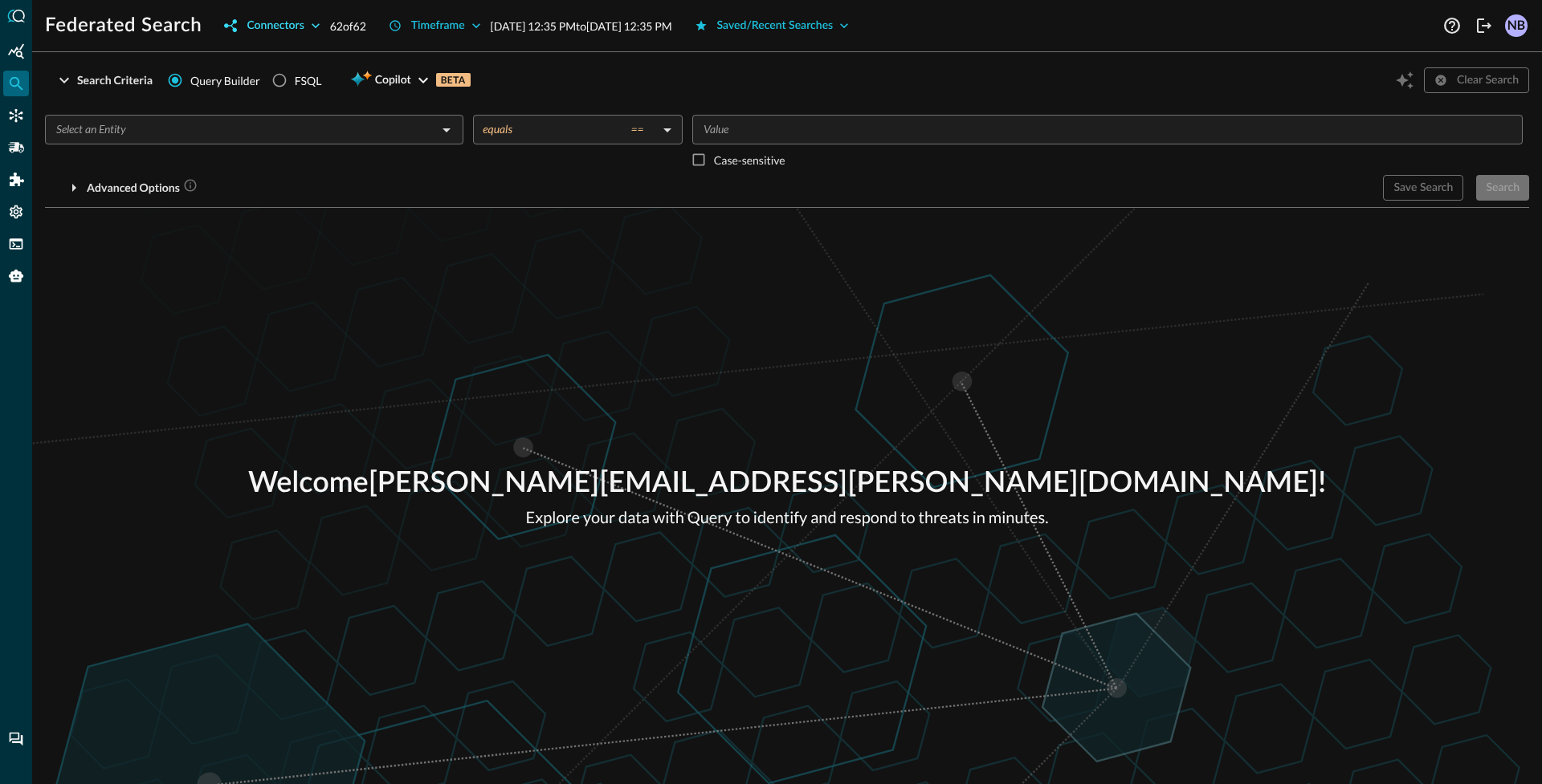
click at [313, 23] on icon "button" at bounding box center [316, 26] width 16 height 16
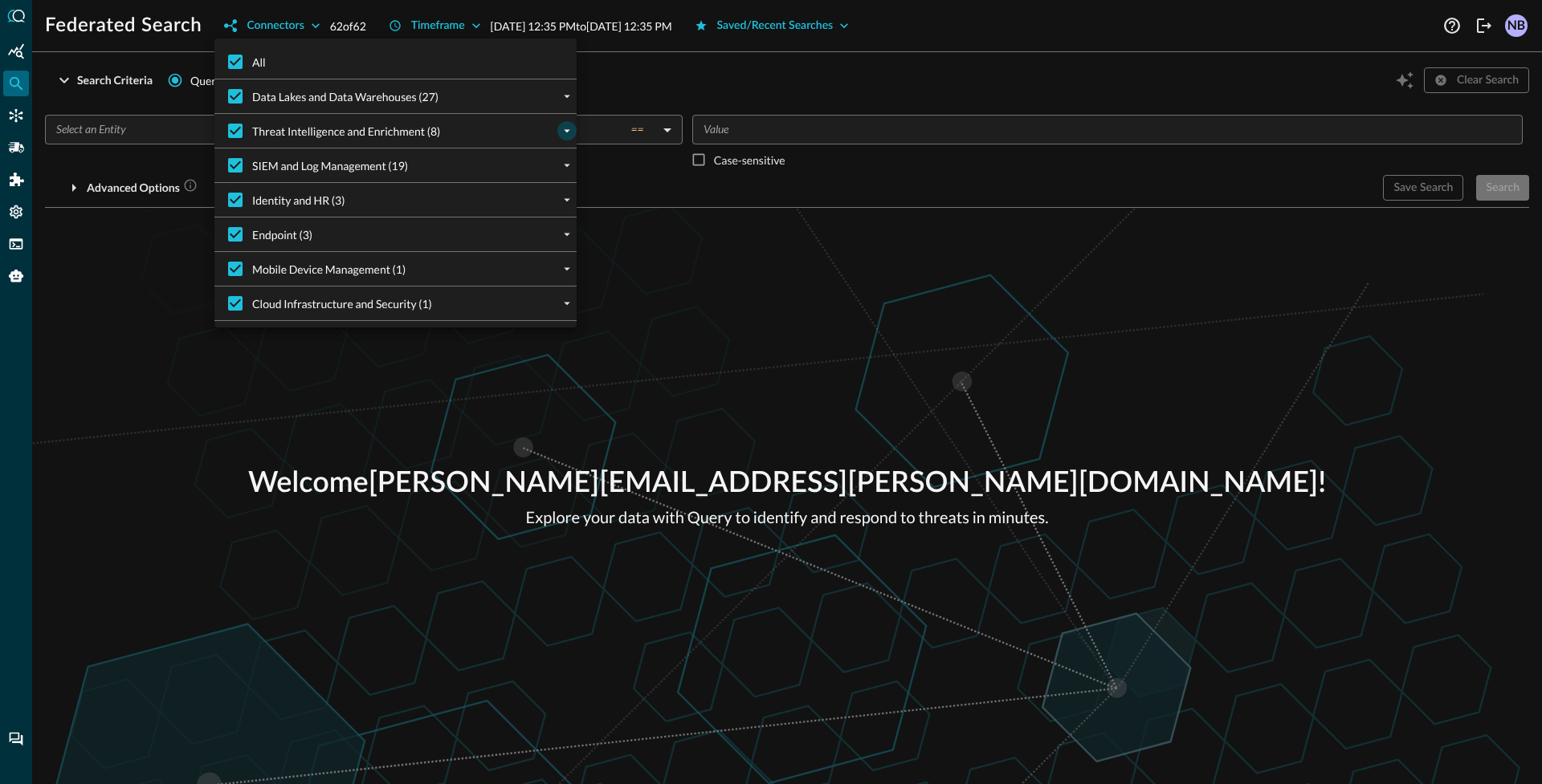
click at [561, 138] on button "expand" at bounding box center [566, 131] width 19 height 19
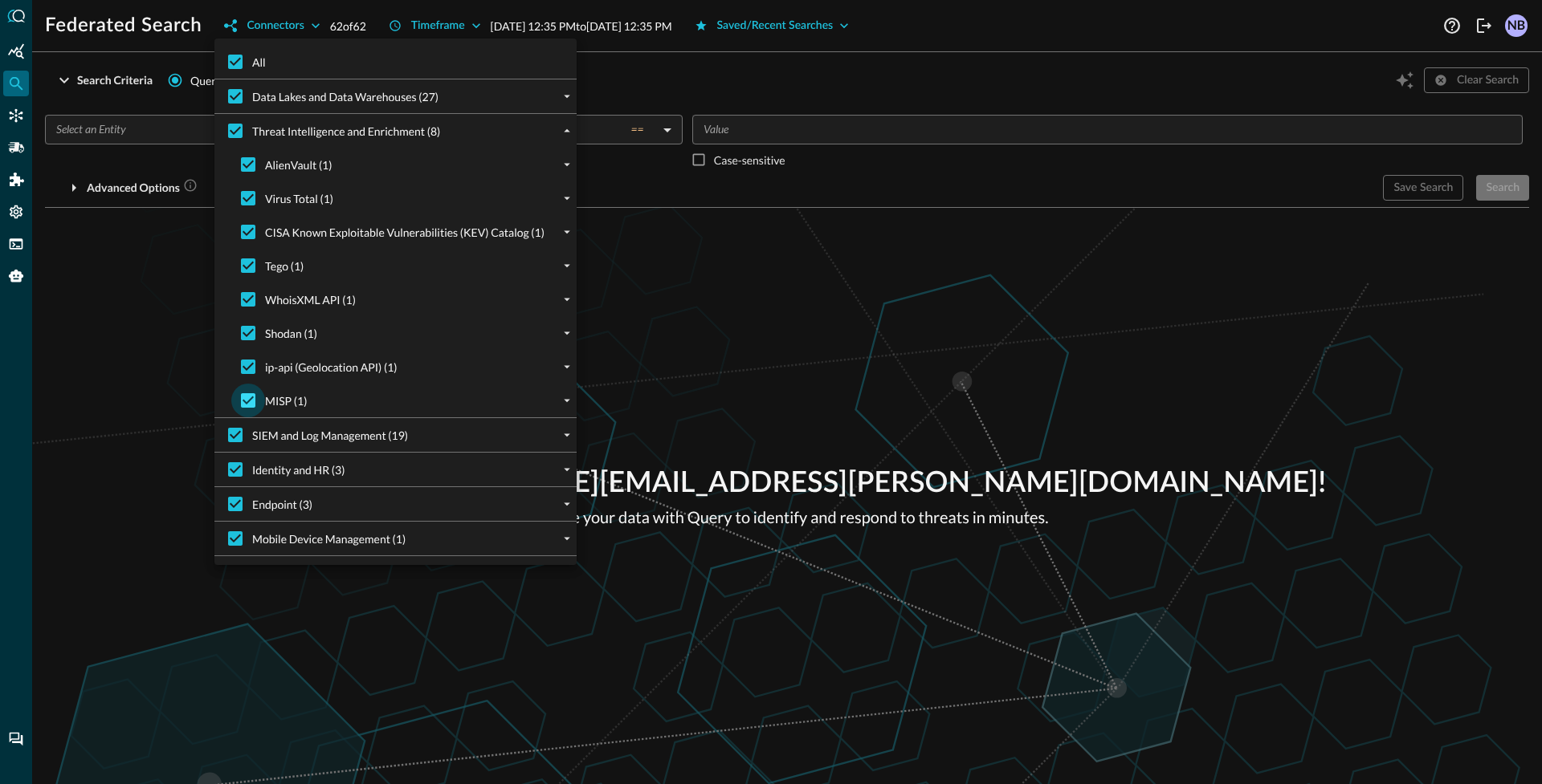
click at [246, 398] on input "MISP (1)" at bounding box center [248, 400] width 34 height 34
checkbox input "false"
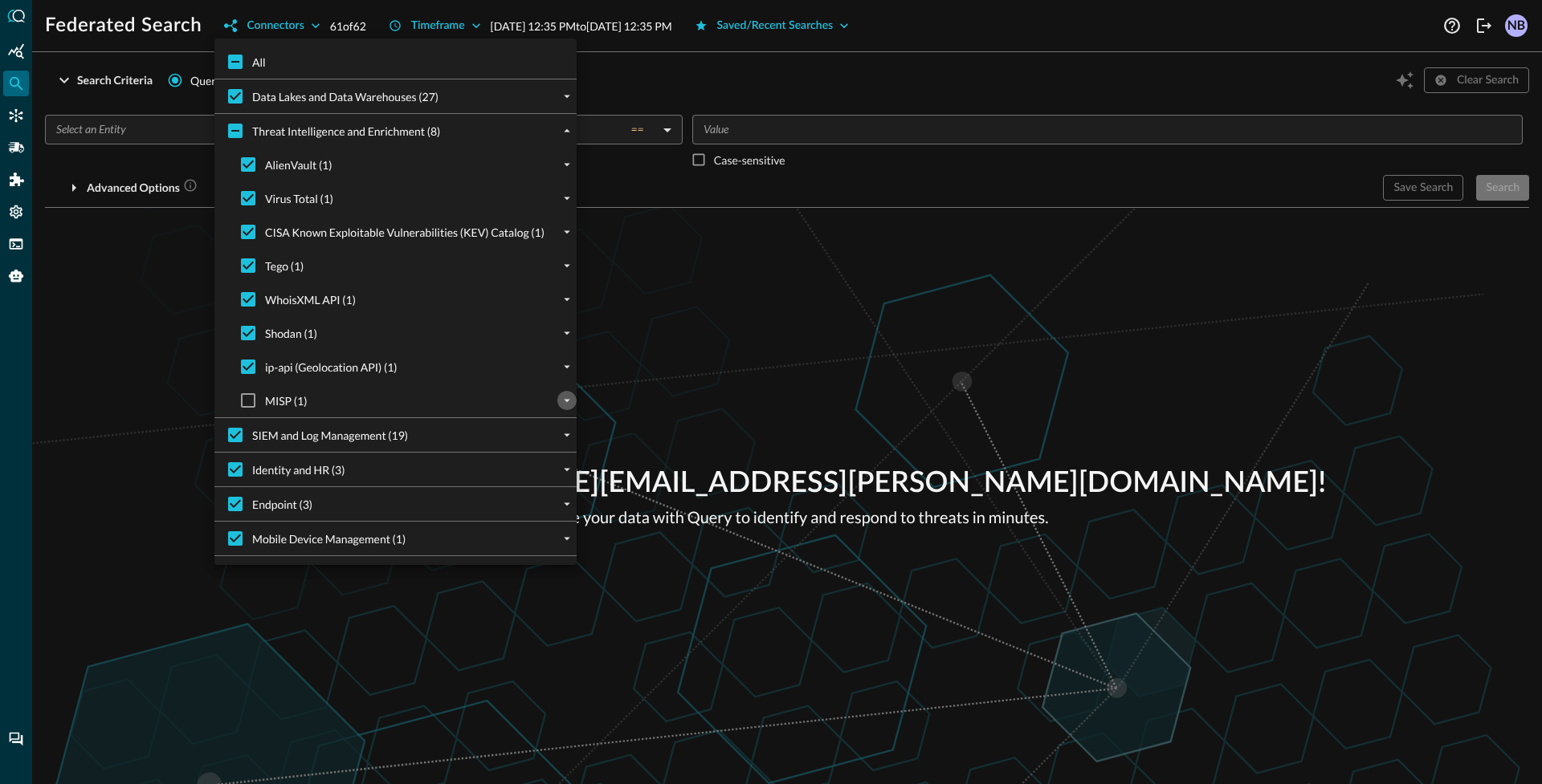
drag, startPoint x: 562, startPoint y: 403, endPoint x: 547, endPoint y: 406, distance: 15.3
click at [562, 403] on icon "expand" at bounding box center [567, 401] width 15 height 15
click at [246, 396] on input "MISP (1)" at bounding box center [248, 400] width 34 height 34
checkbox input "true"
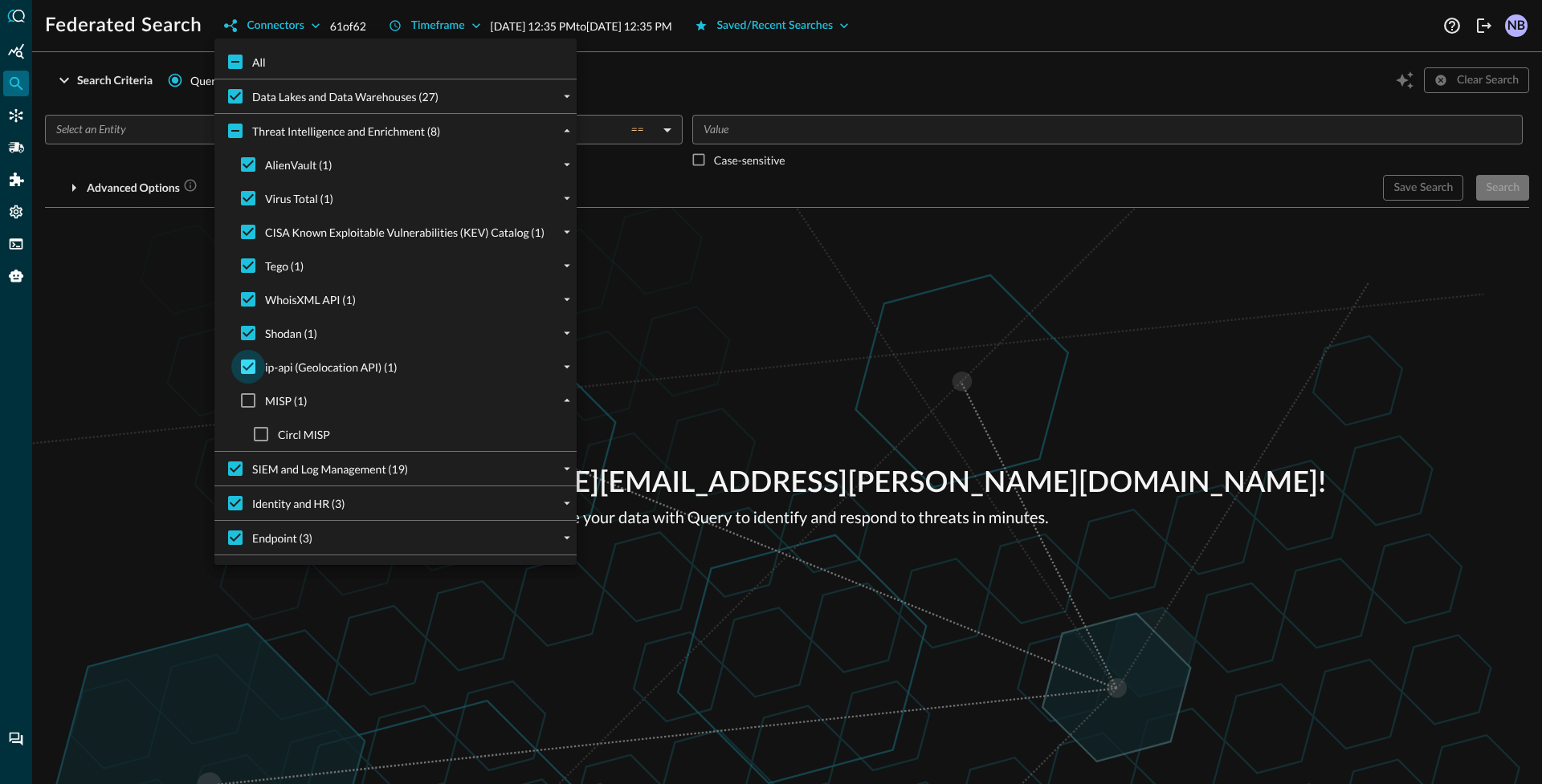
checkbox input "true"
click at [313, 24] on div at bounding box center [771, 392] width 1542 height 784
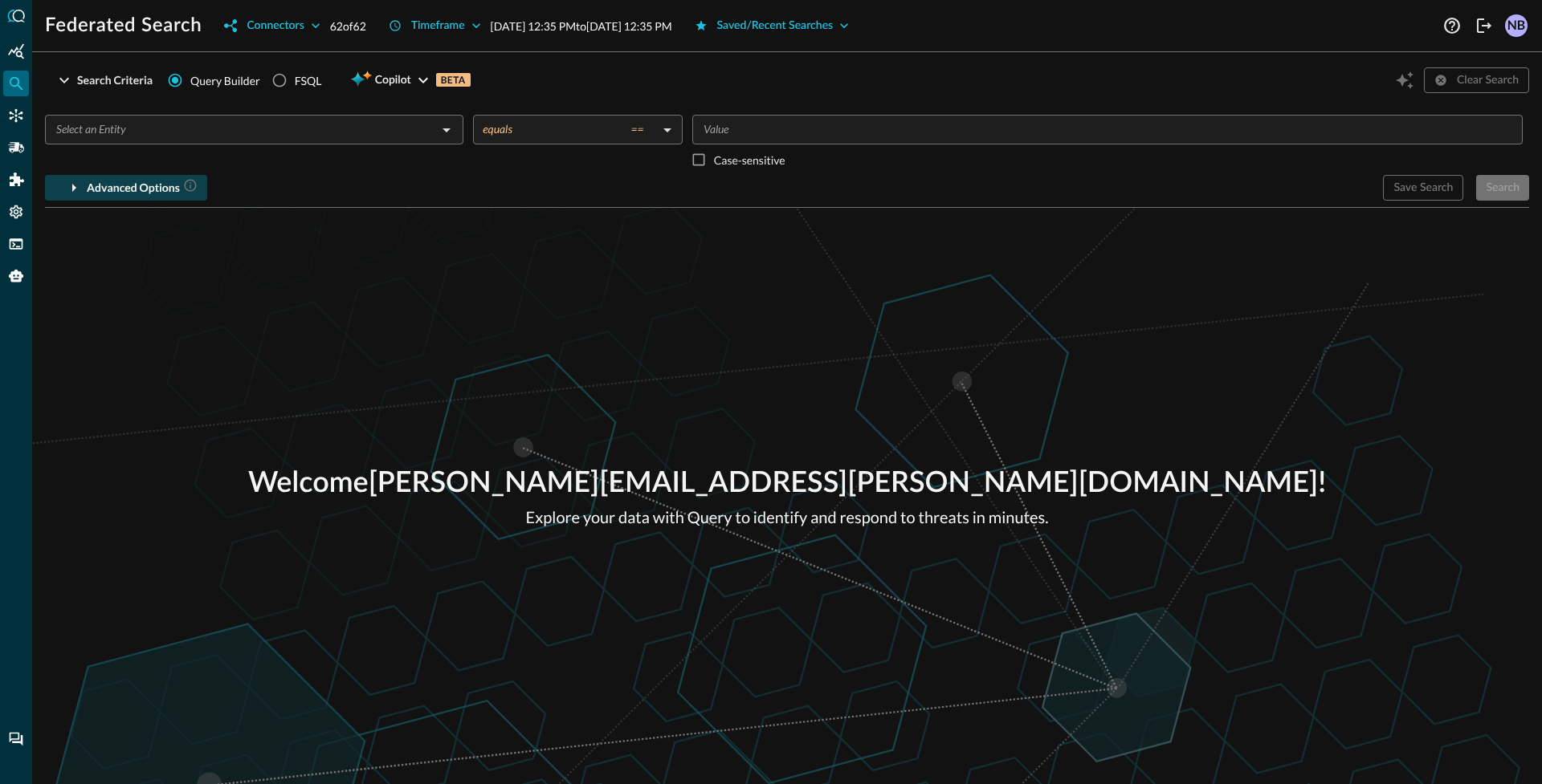
click at [69, 191] on icon "button" at bounding box center [73, 188] width 19 height 19
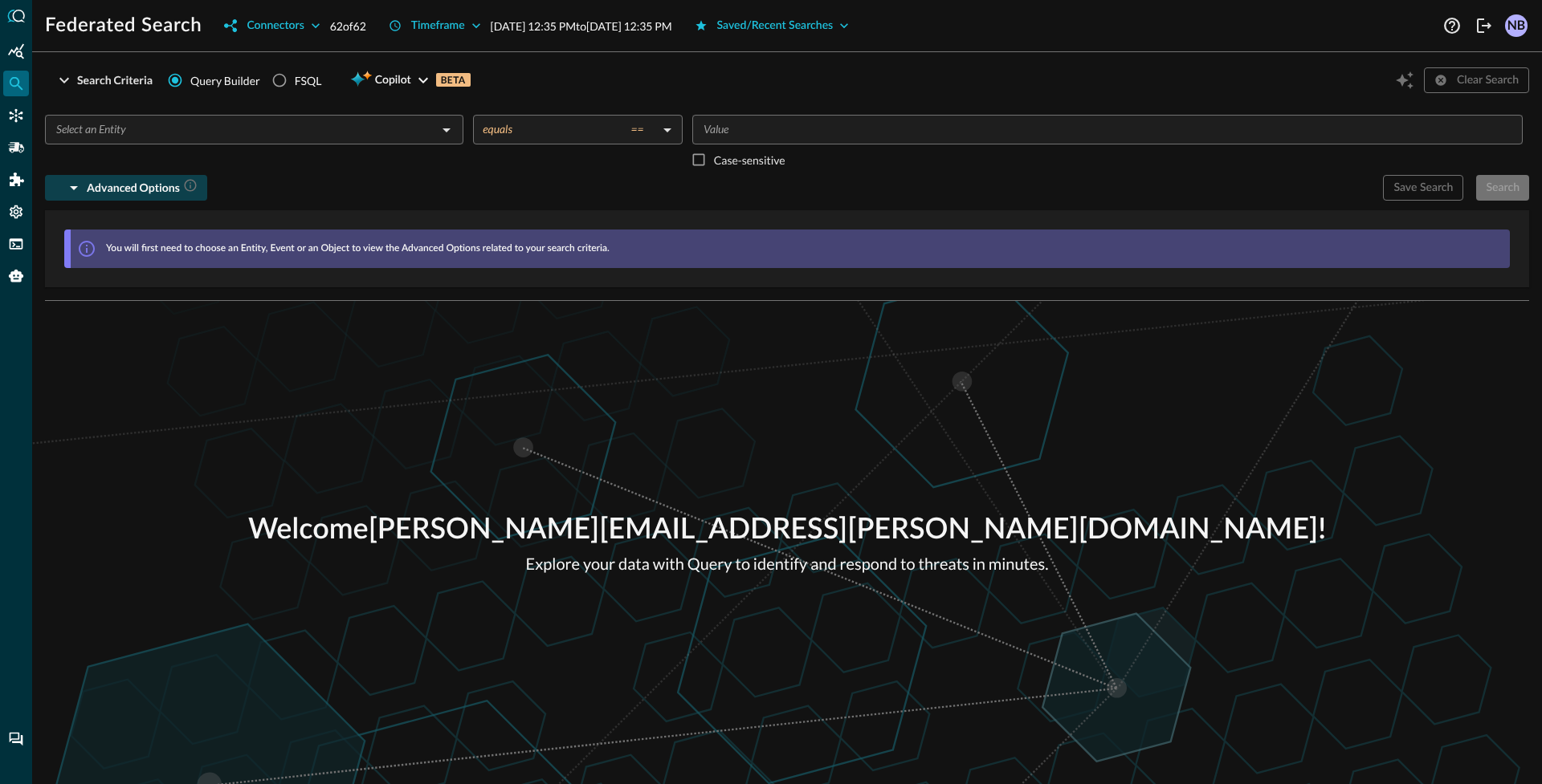
click at [224, 133] on input "text" at bounding box center [241, 130] width 383 height 20
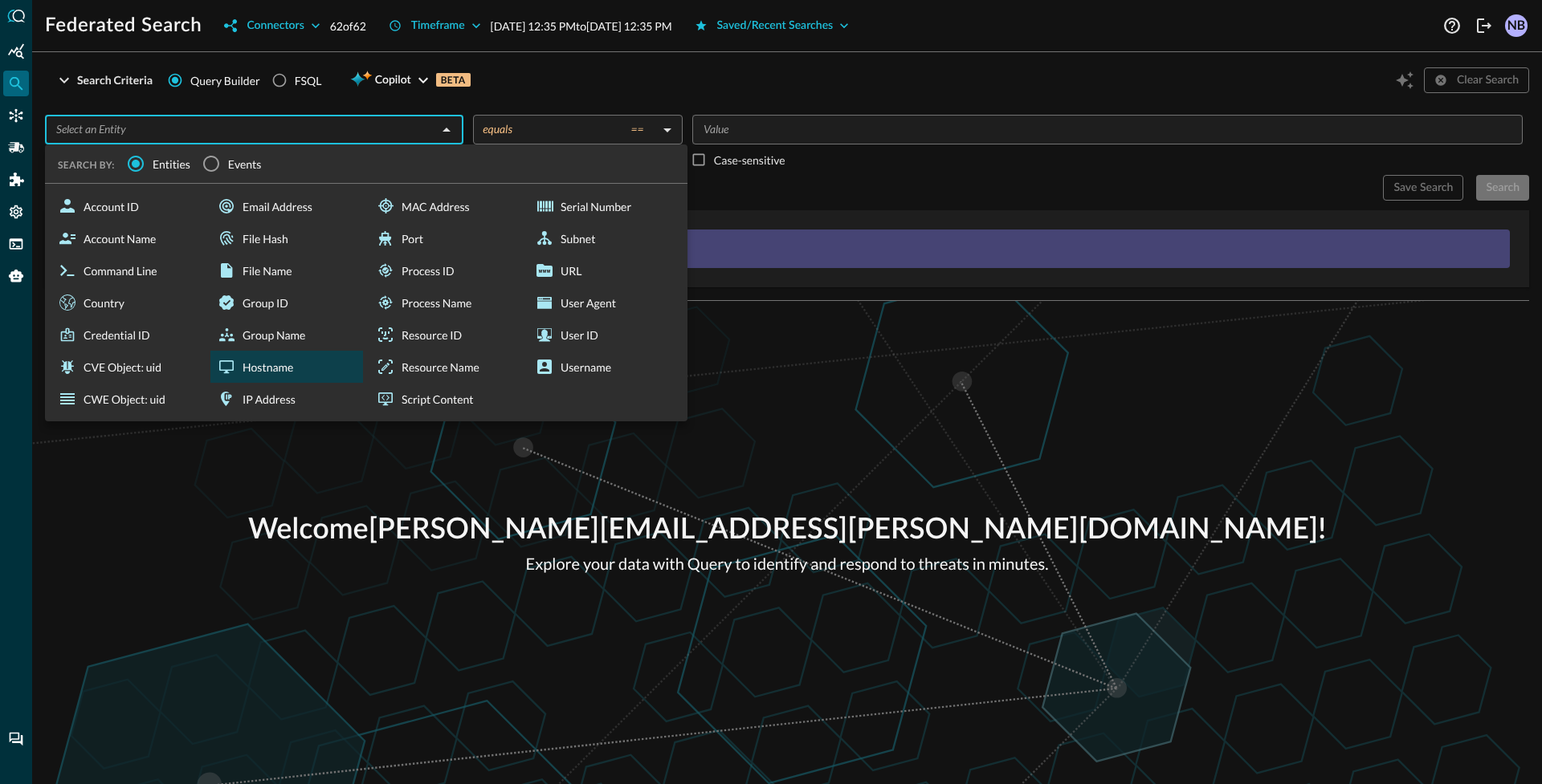
click at [265, 374] on div "Hostname" at bounding box center [286, 366] width 153 height 32
type input "Hostname"
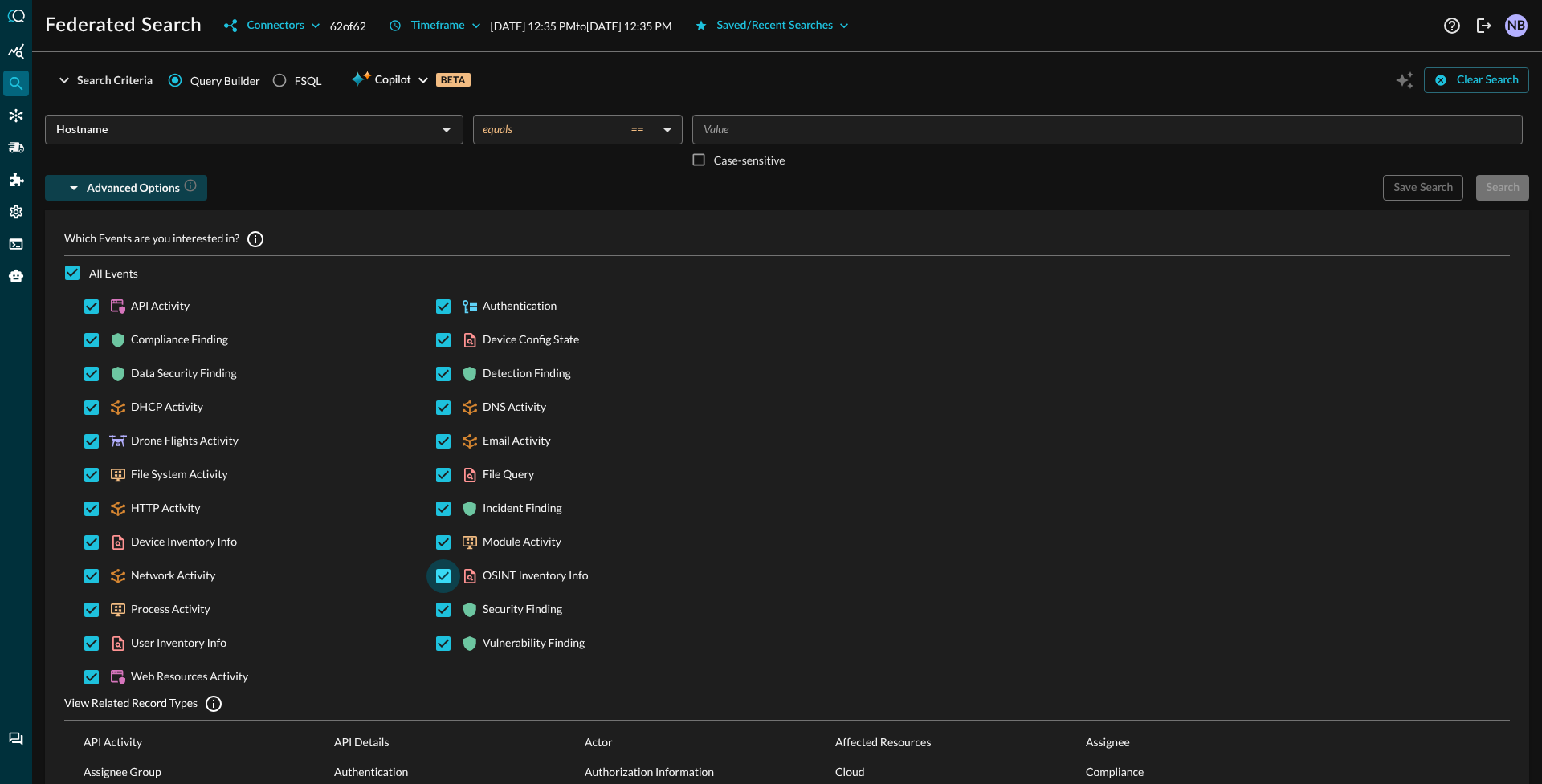
click at [437, 574] on input "OSINT Inventory Info" at bounding box center [443, 576] width 34 height 34
checkbox input "false"
click at [319, 23] on icon "button" at bounding box center [316, 26] width 16 height 16
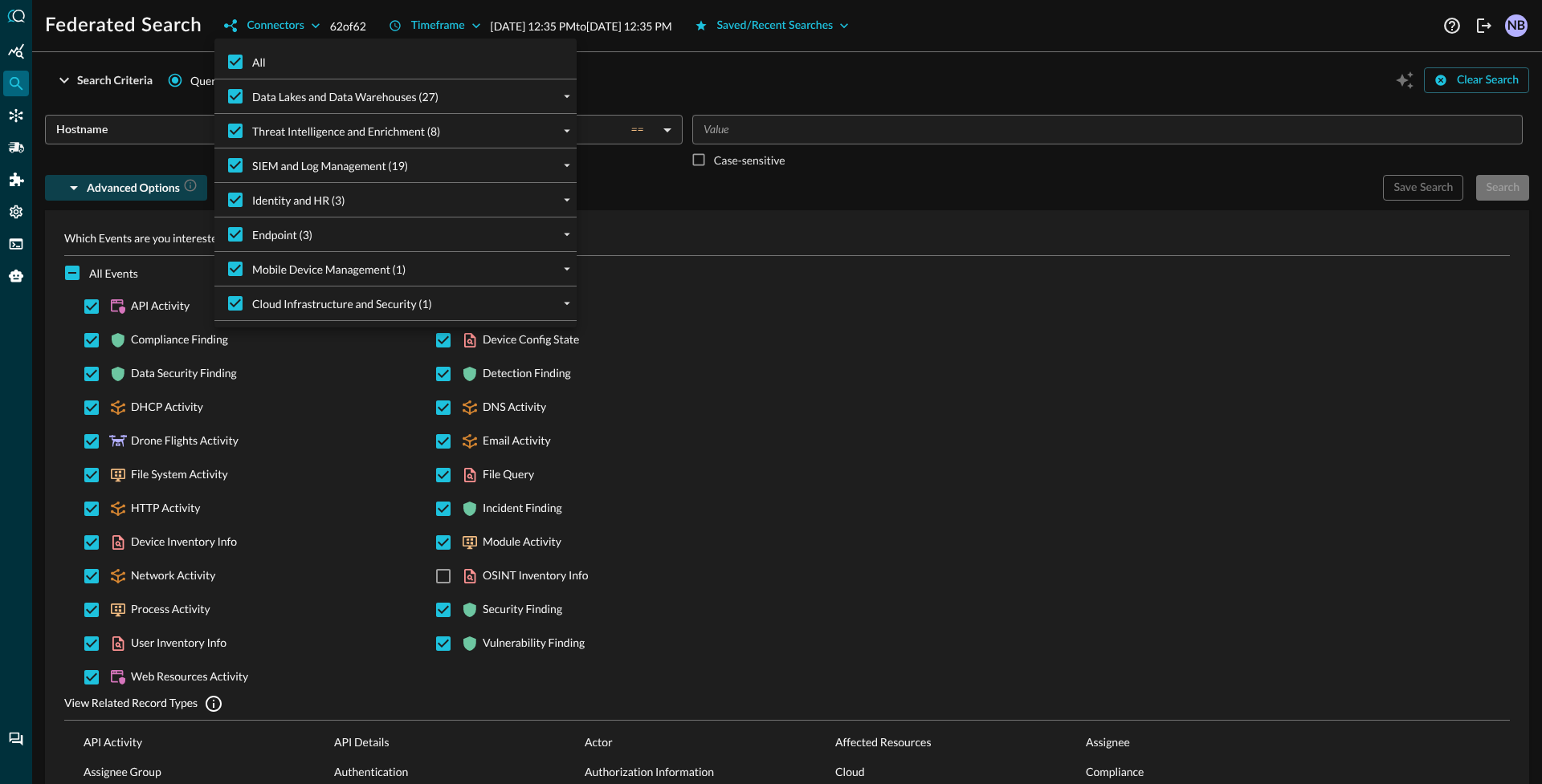
click at [832, 22] on div at bounding box center [771, 392] width 1542 height 784
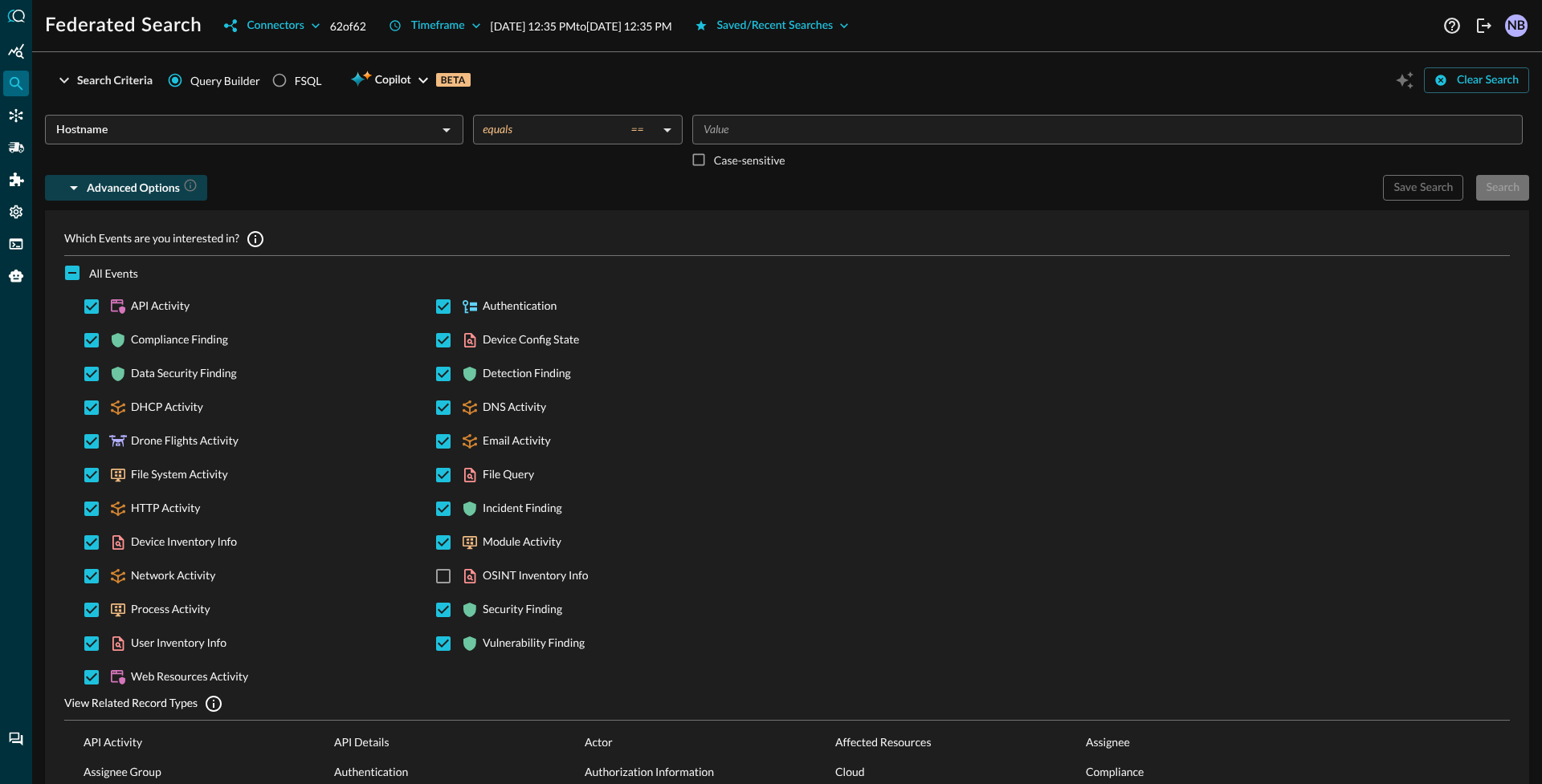
click at [832, 23] on button "Saved/Recent Searches" at bounding box center [772, 26] width 174 height 26
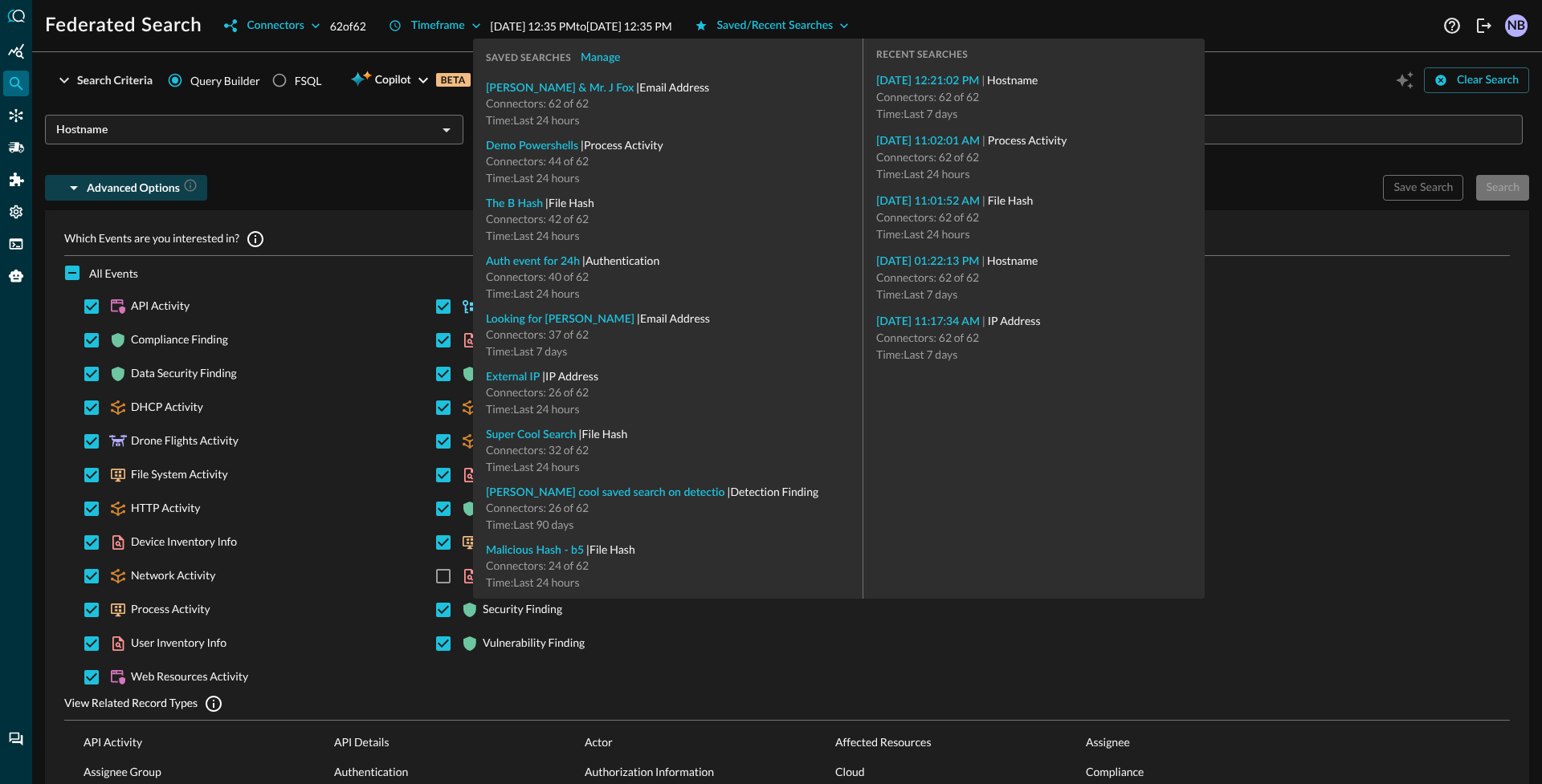
click at [396, 175] on div "Advanced Options" at bounding box center [707, 188] width 1325 height 26
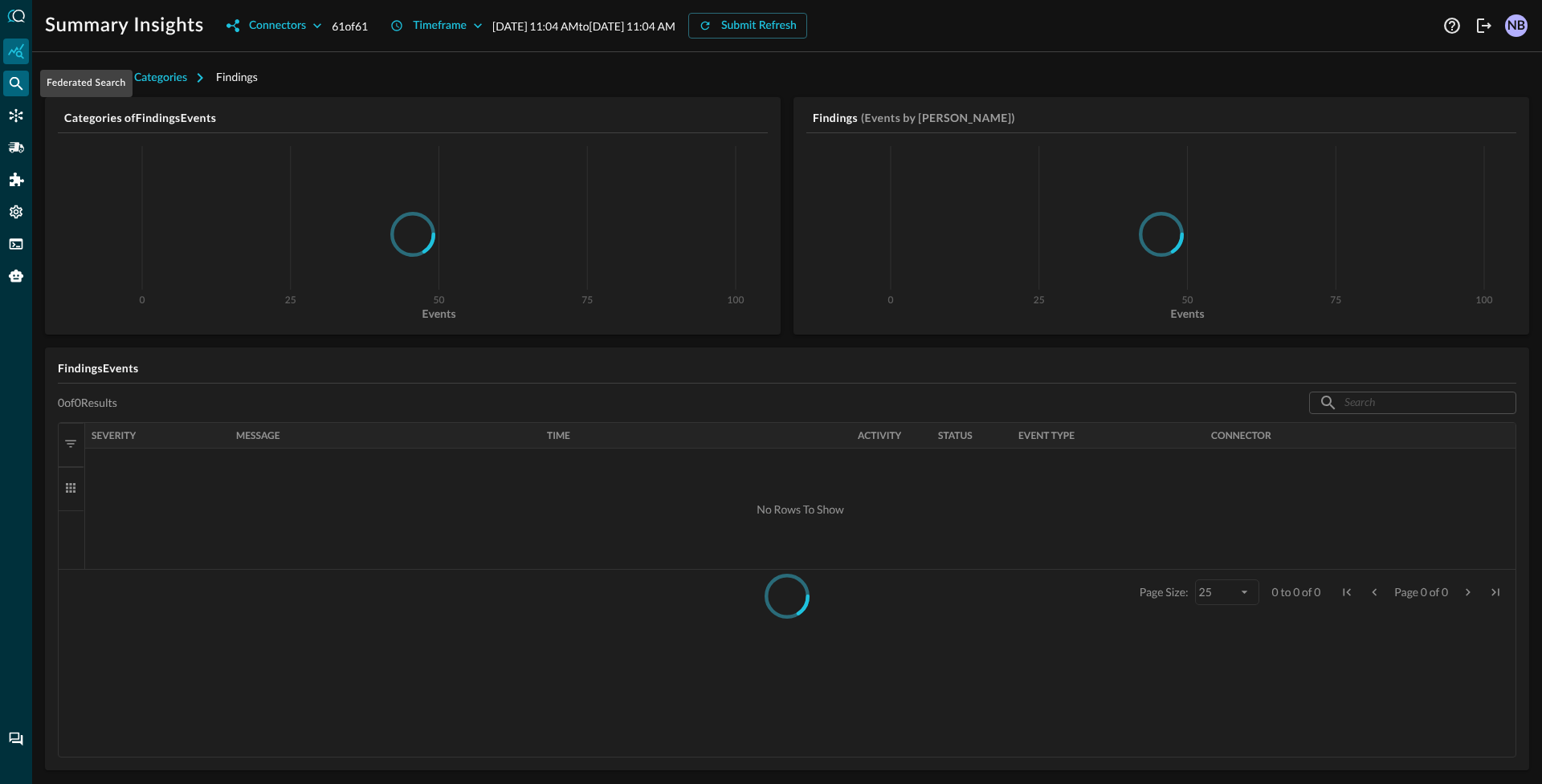
click at [10, 83] on icon "Federated Search" at bounding box center [16, 83] width 16 height 16
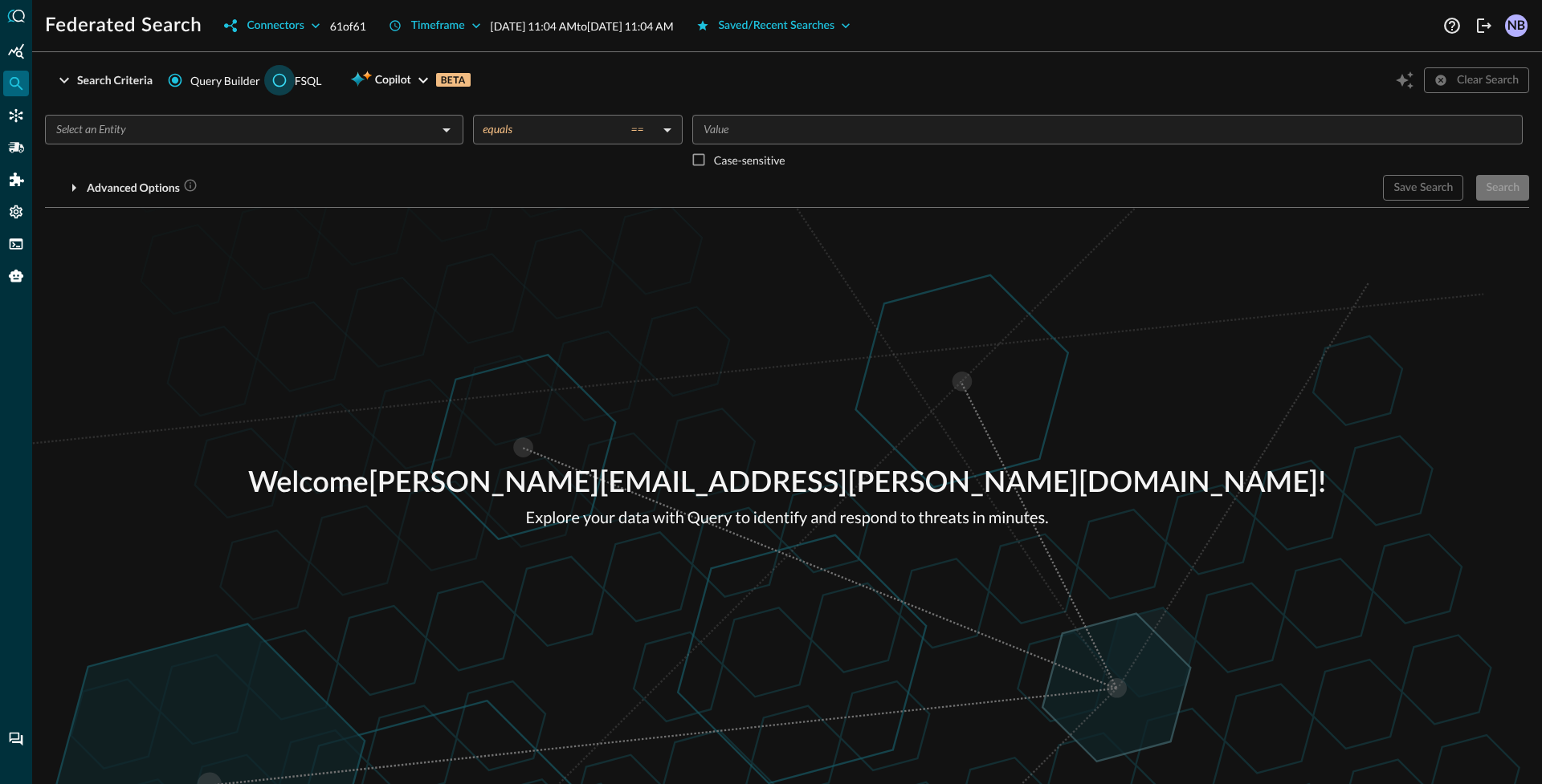
click at [292, 84] on input "FSQL" at bounding box center [279, 80] width 30 height 30
radio input "true"
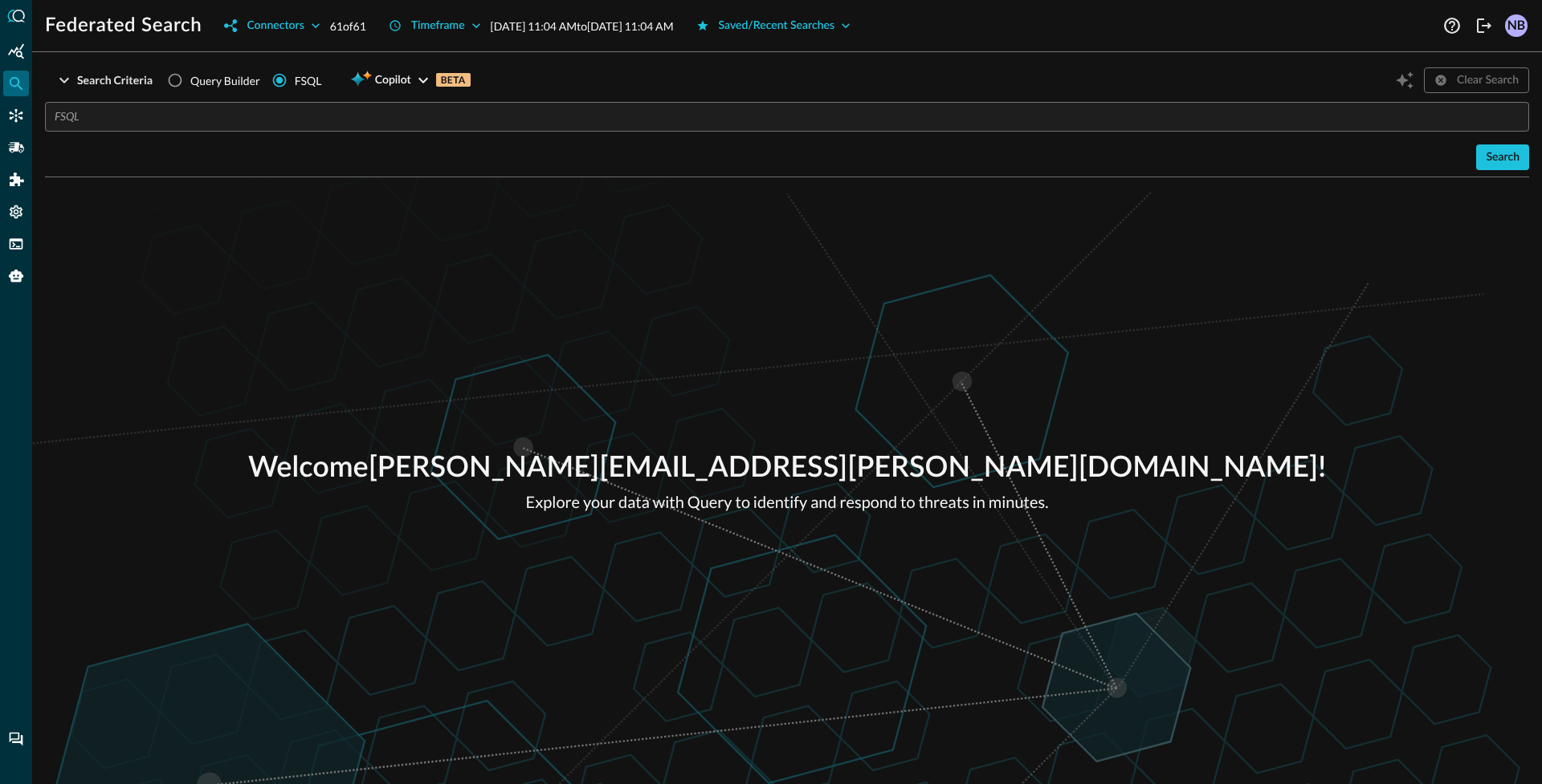
click at [213, 126] on input "text" at bounding box center [792, 116] width 1474 height 29
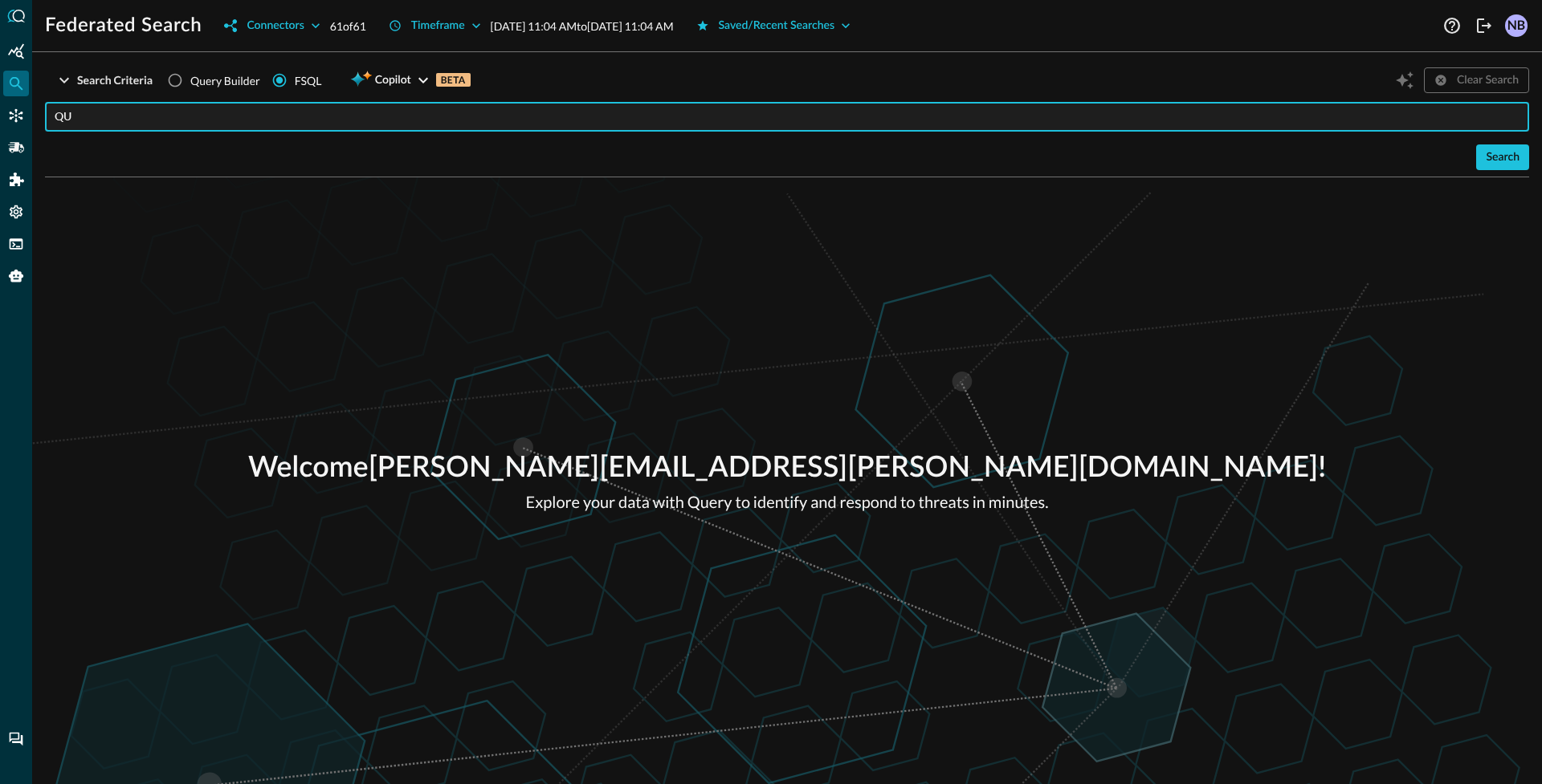
type input "Q"
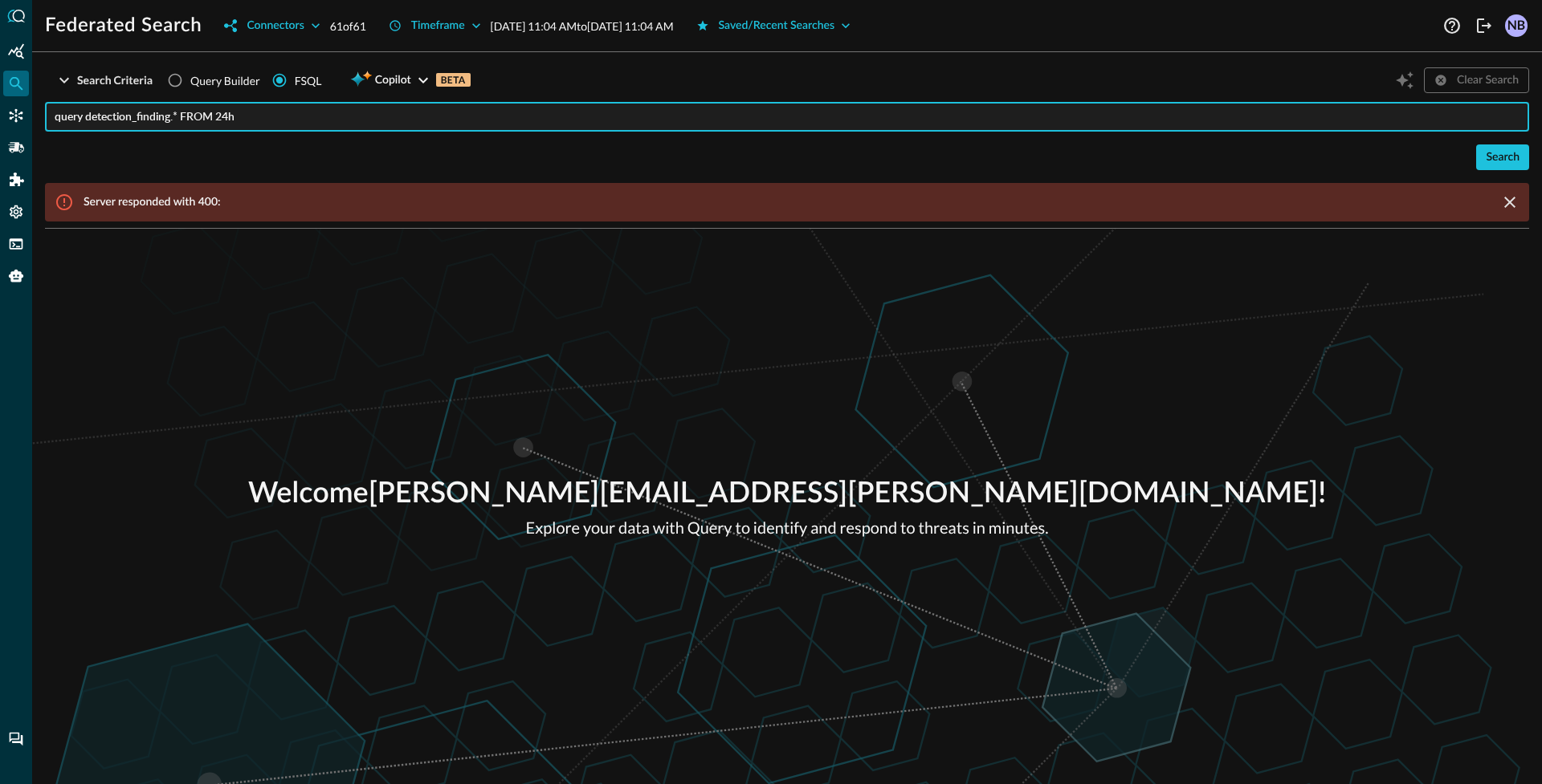
click at [300, 175] on div "Search Server responded with 400:" at bounding box center [787, 183] width 1484 height 77
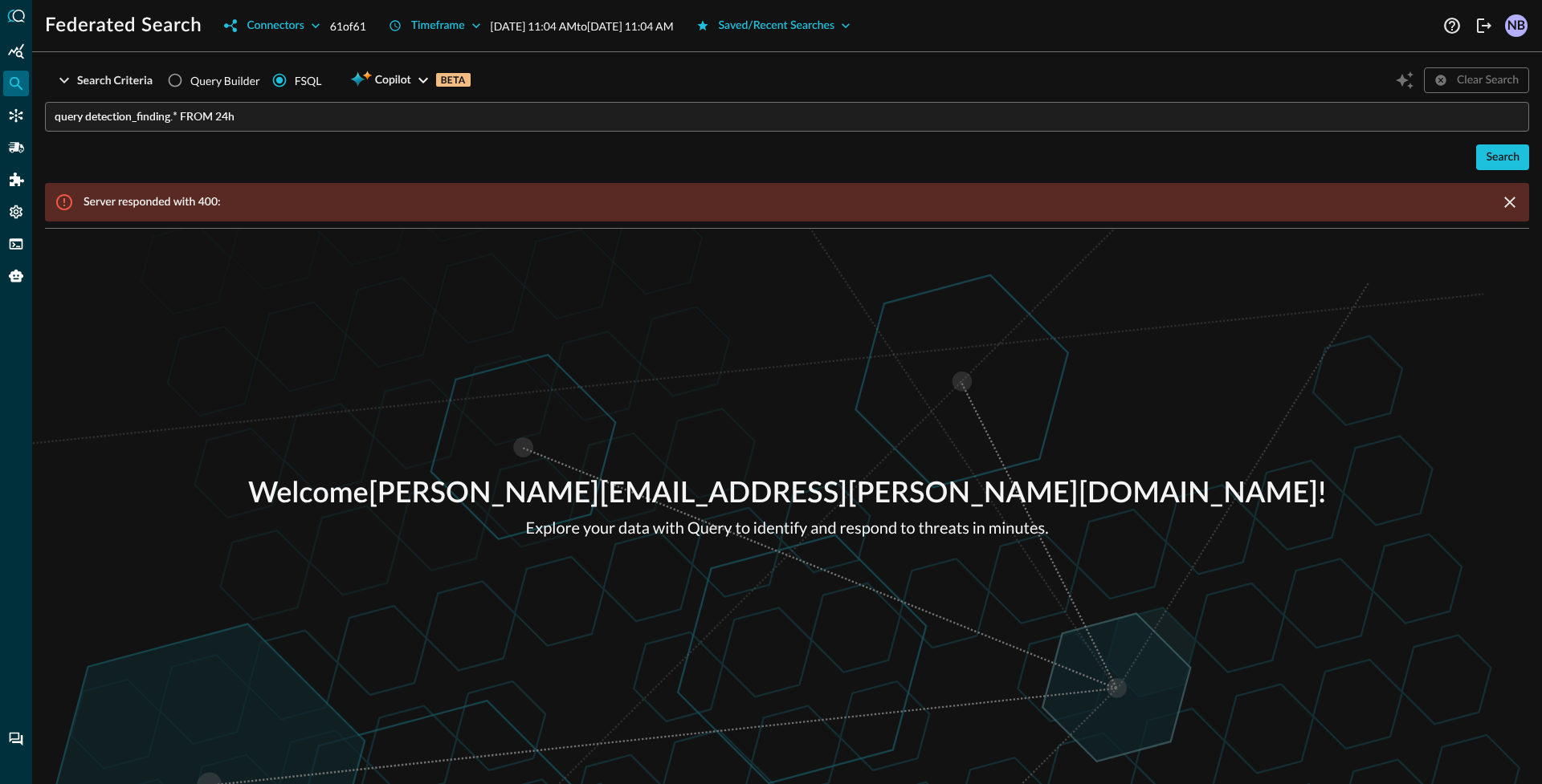
click at [171, 116] on input "query detection_finding.* FROM 24h" at bounding box center [792, 116] width 1474 height 29
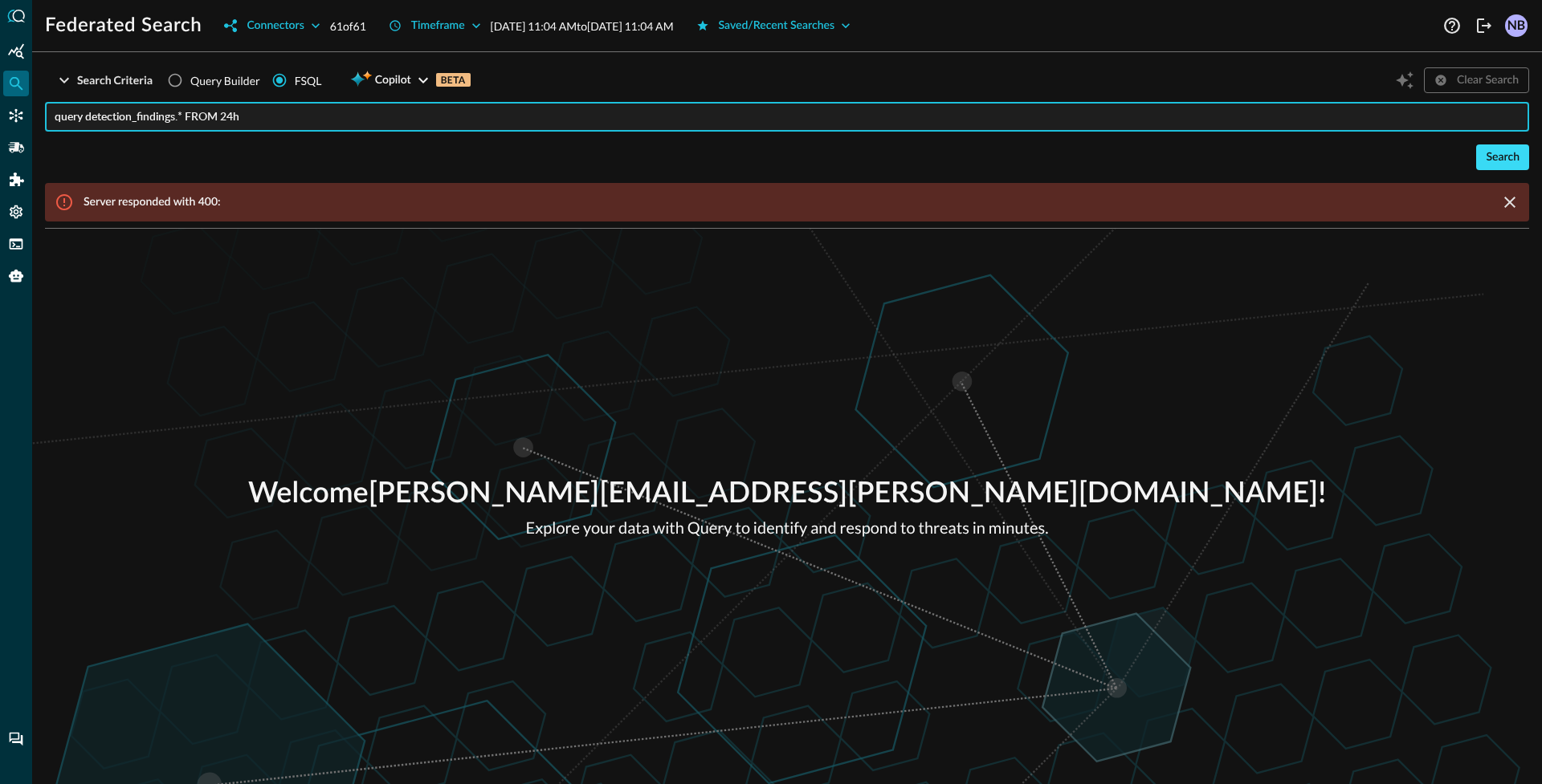
click at [1496, 154] on button "Search" at bounding box center [1503, 157] width 53 height 26
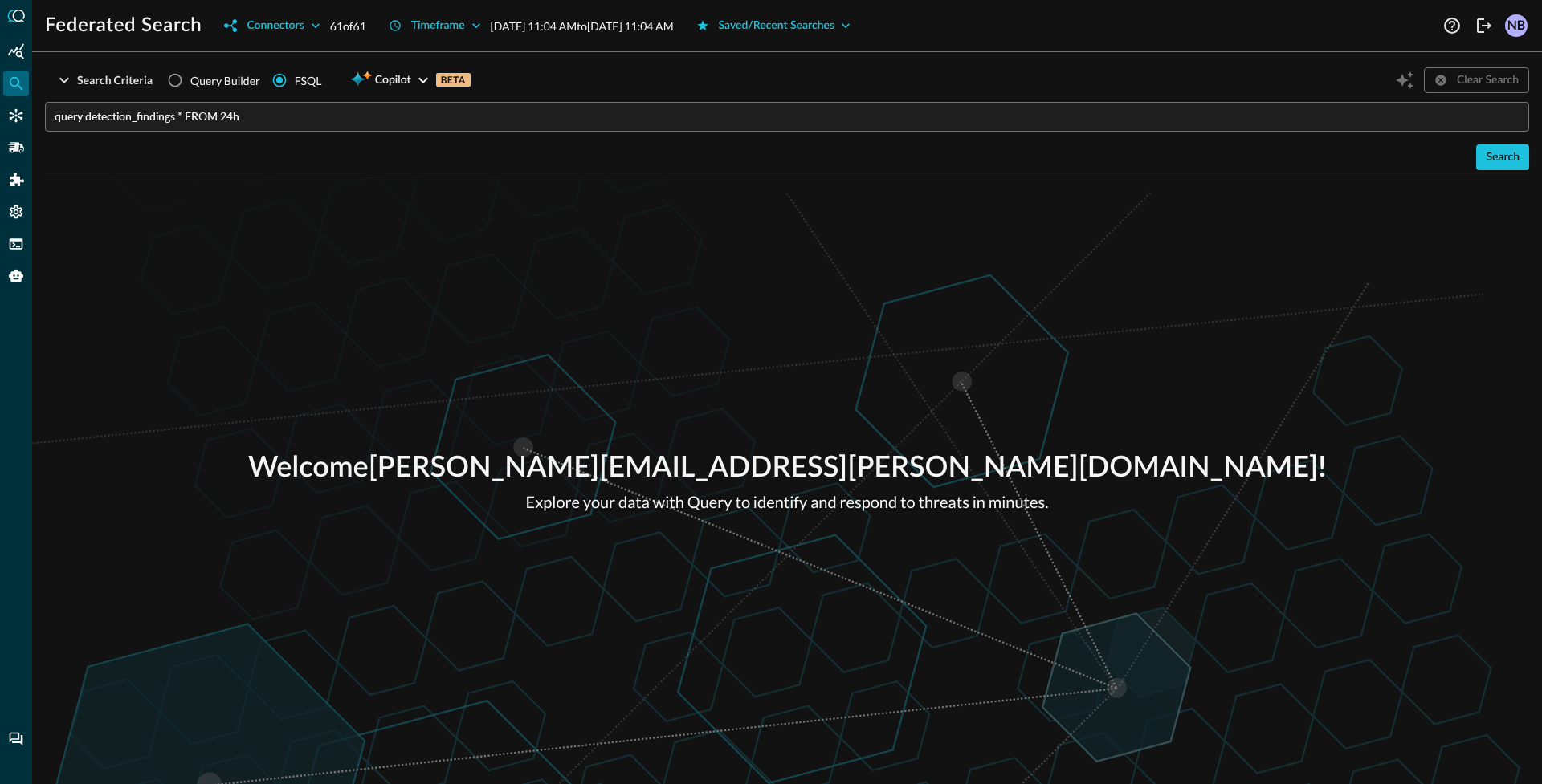
click at [205, 113] on input "query detection_findings.* FROM 24h" at bounding box center [792, 116] width 1474 height 29
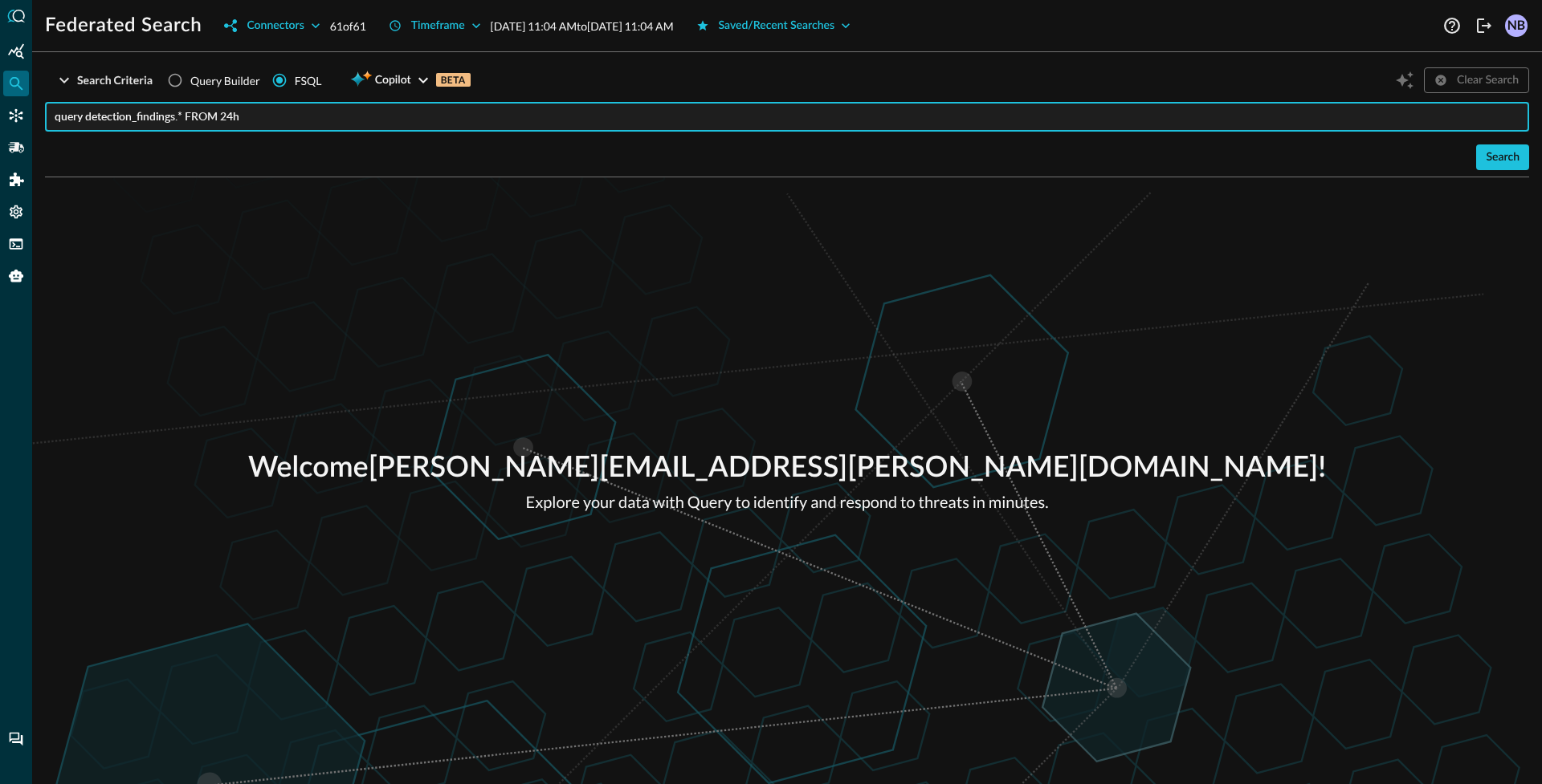
click at [205, 113] on input "query detection_findings.* FROM 24h" at bounding box center [792, 116] width 1474 height 29
paste input "QUERY detection_finding.:depth(2).** AFTER 24hrs"
type input "QUERY detection_finding.:depth(2).** AFTER 24hrs"
click at [1501, 148] on button "Search" at bounding box center [1503, 157] width 53 height 26
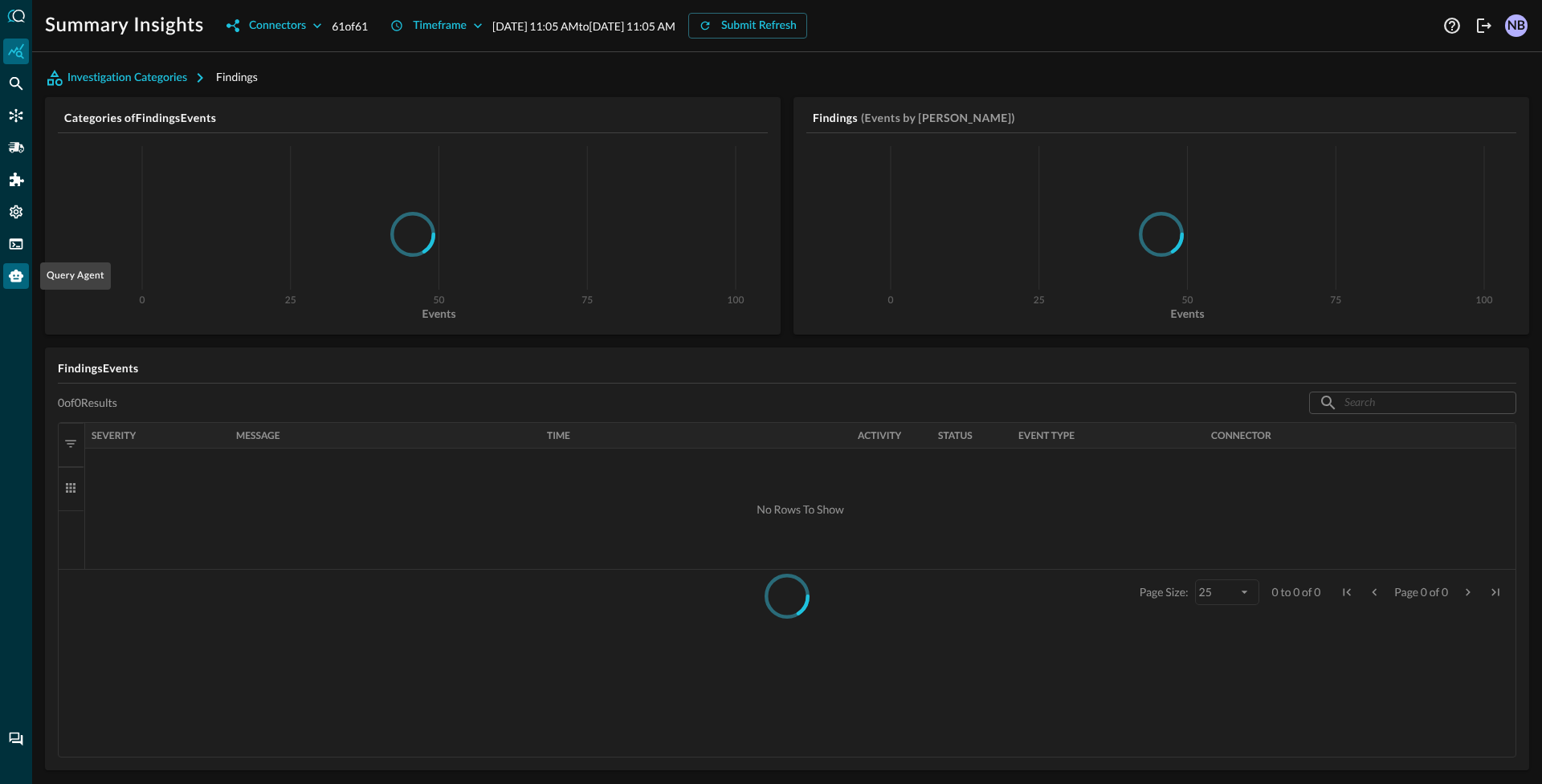
click at [16, 286] on div "Query Agent" at bounding box center [16, 276] width 26 height 26
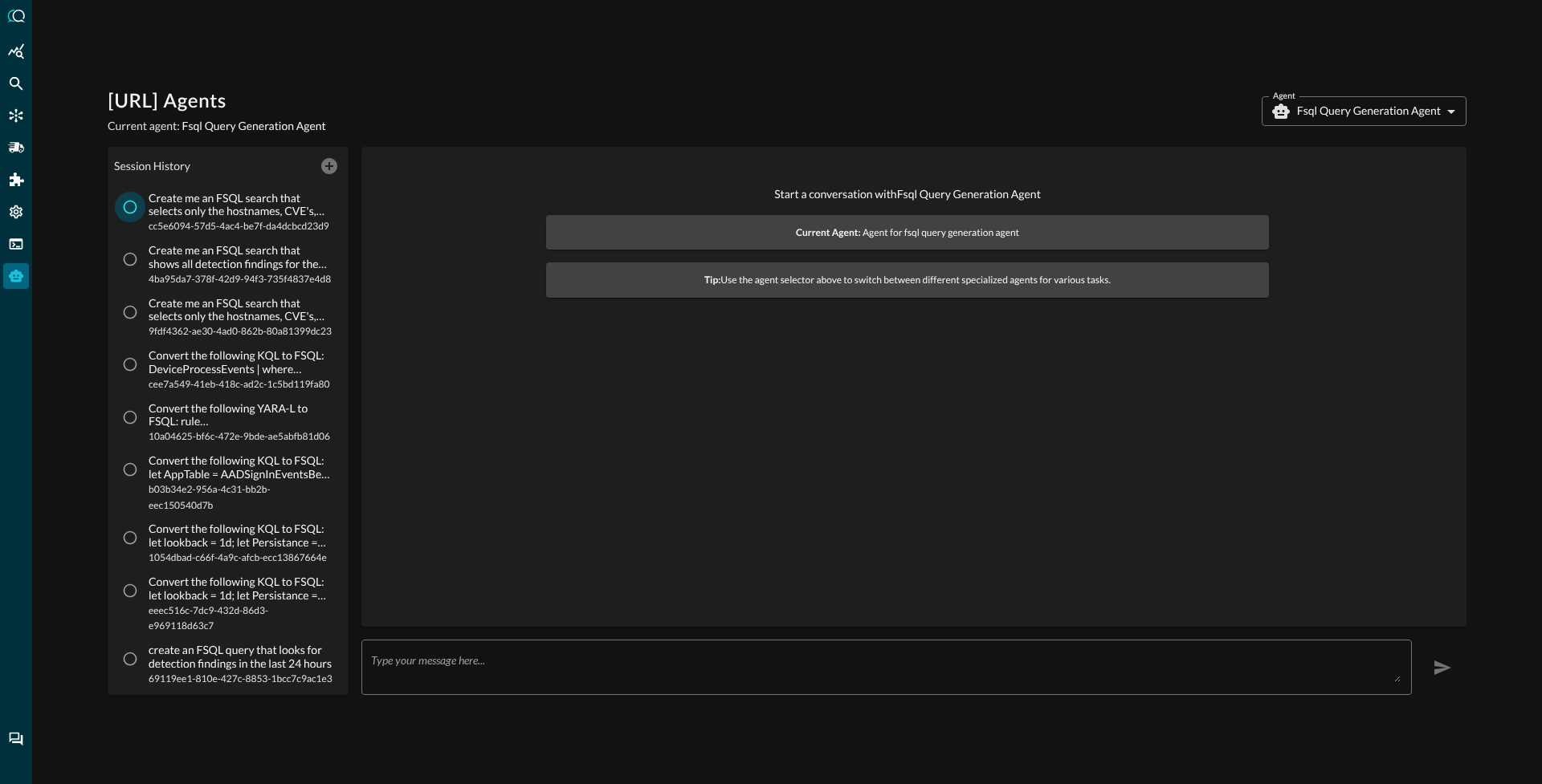
click at [120, 205] on input "Create me an FSQL search that selects only the hostnames, CVE's, and criticalit…" at bounding box center [129, 207] width 30 height 30
radio input "true"
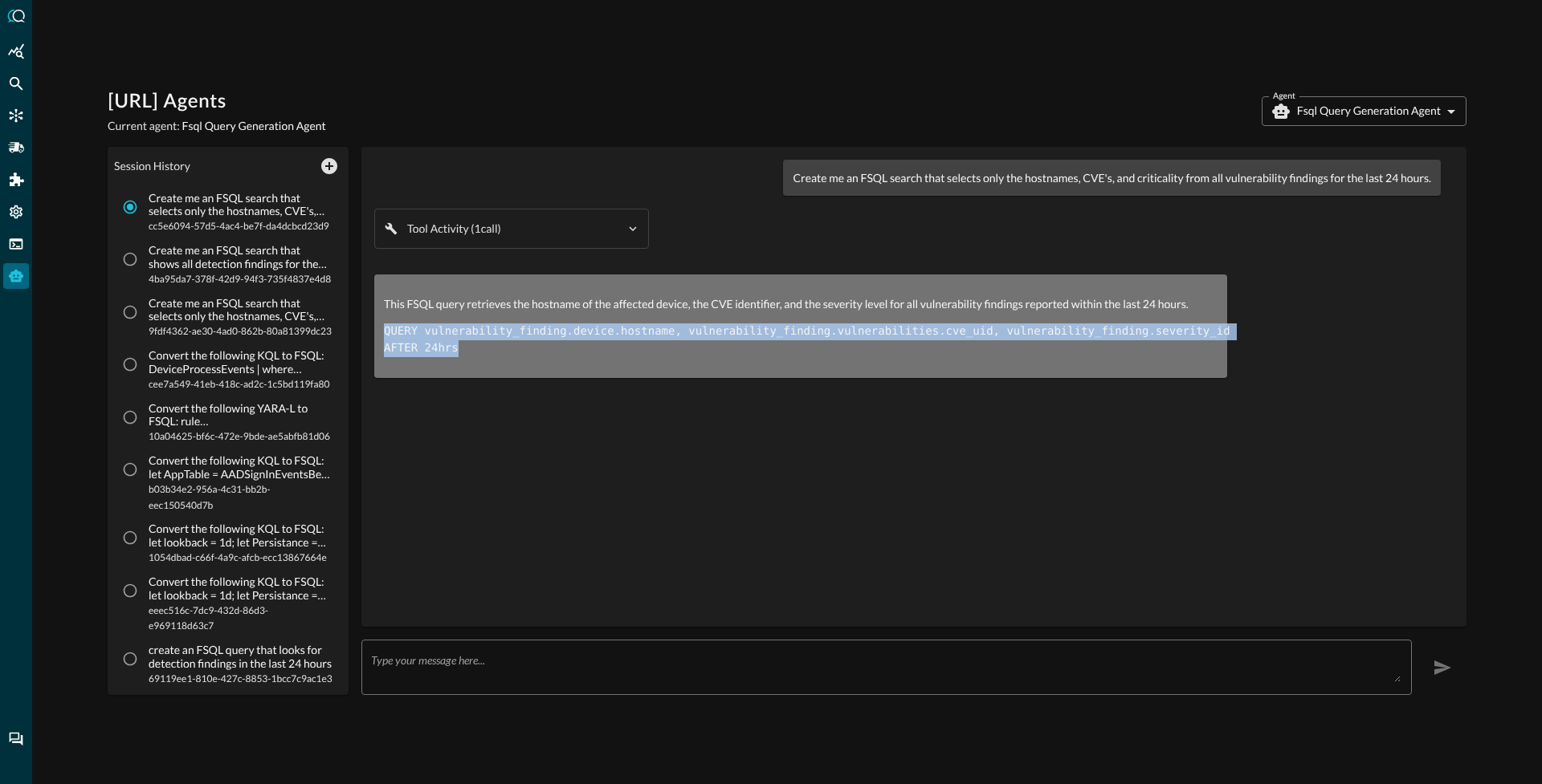
drag, startPoint x: 383, startPoint y: 333, endPoint x: 458, endPoint y: 356, distance: 78.4
click at [458, 356] on pre "QUERY vulnerability_finding.device.hostname, vulnerability_finding.vulnerabilit…" at bounding box center [800, 340] width 834 height 34
click at [140, 274] on input "Create me an FSQL search that shows all detection findings for the last 24 hour…" at bounding box center [129, 259] width 30 height 30
radio input "true"
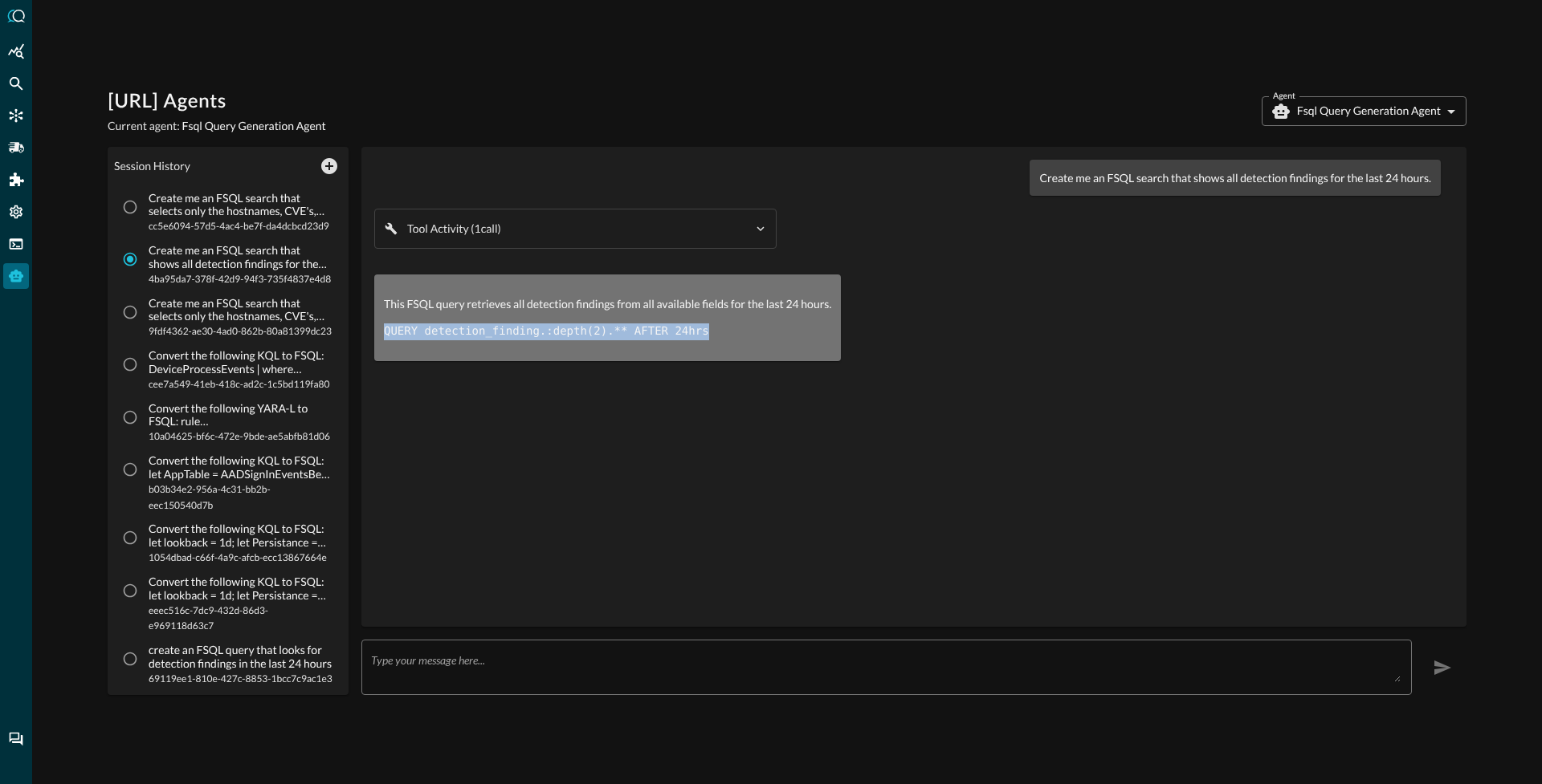
drag, startPoint x: 383, startPoint y: 331, endPoint x: 711, endPoint y: 331, distance: 328.0
click at [711, 331] on pre "QUERY detection_finding.:depth(2).** AFTER 24hrs" at bounding box center [607, 332] width 448 height 16
copy code "QUERY detection_finding.:depth(2).** AFTER 24hrs"
click at [135, 213] on input "Create me an FSQL search that selects only the hostnames, CVE's, and criticalit…" at bounding box center [129, 207] width 30 height 30
radio input "true"
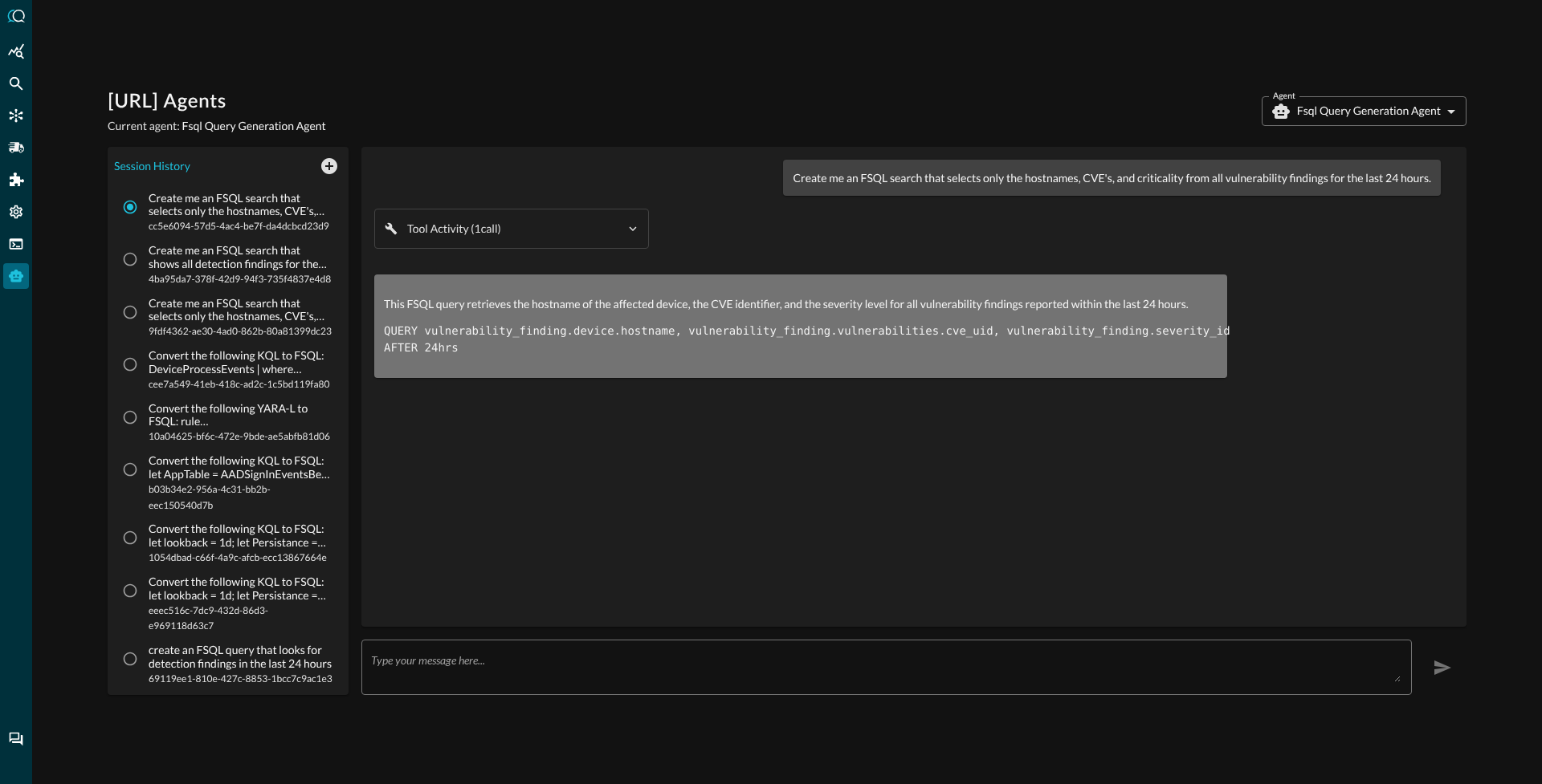
click at [146, 340] on span "Create me an FSQL search that selects only the hostnames, CVE's, and criticalit…" at bounding box center [239, 318] width 188 height 43
click at [146, 328] on input "Create me an FSQL search that selects only the hostnames, CVE's, and criticalit…" at bounding box center [129, 312] width 30 height 30
radio input "true"
radio input "false"
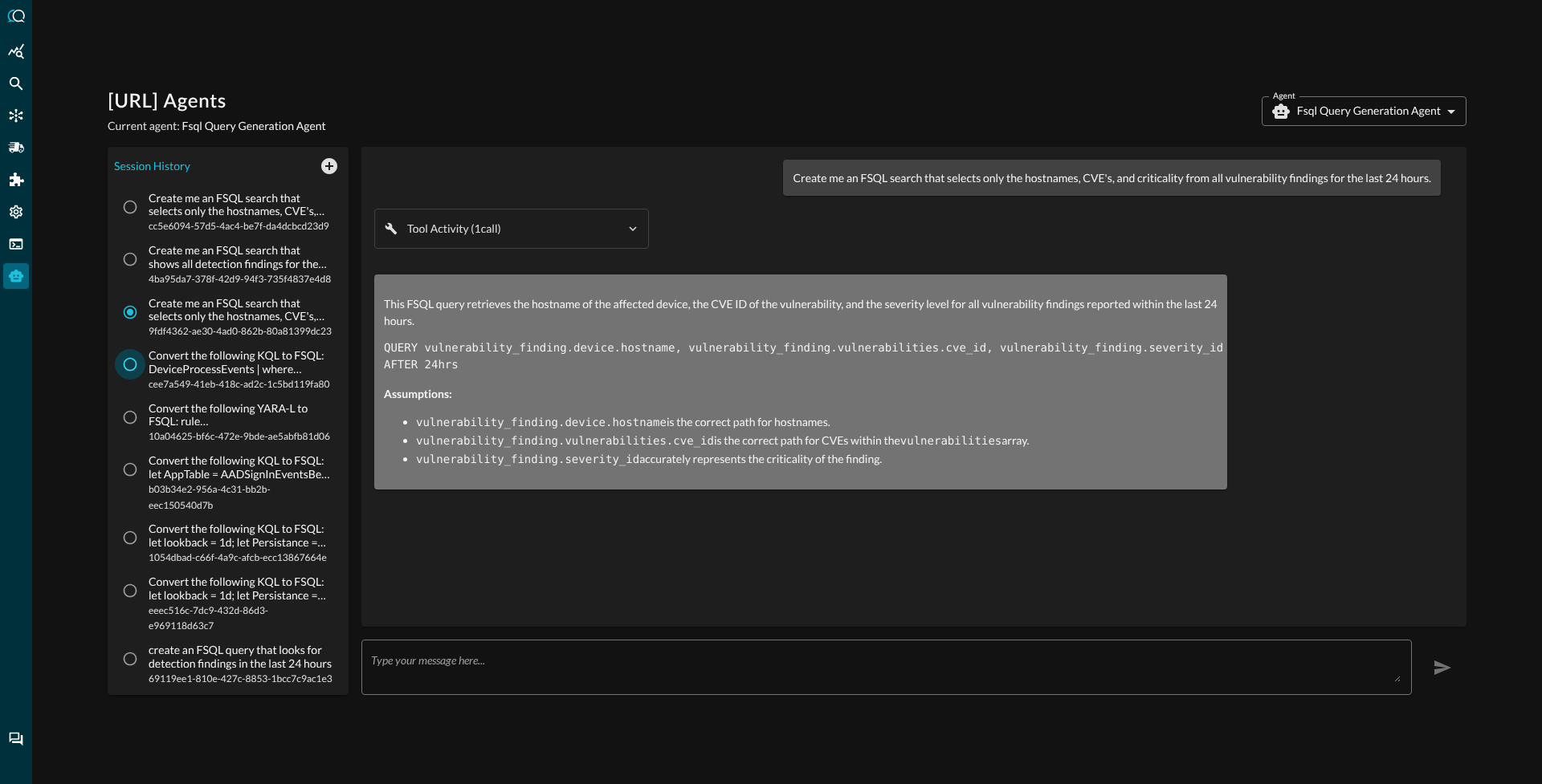
click at [129, 380] on input "Convert the following KQL to FSQL: DeviceProcessEvents | where InitiatingProces…" at bounding box center [129, 364] width 30 height 30
radio input "true"
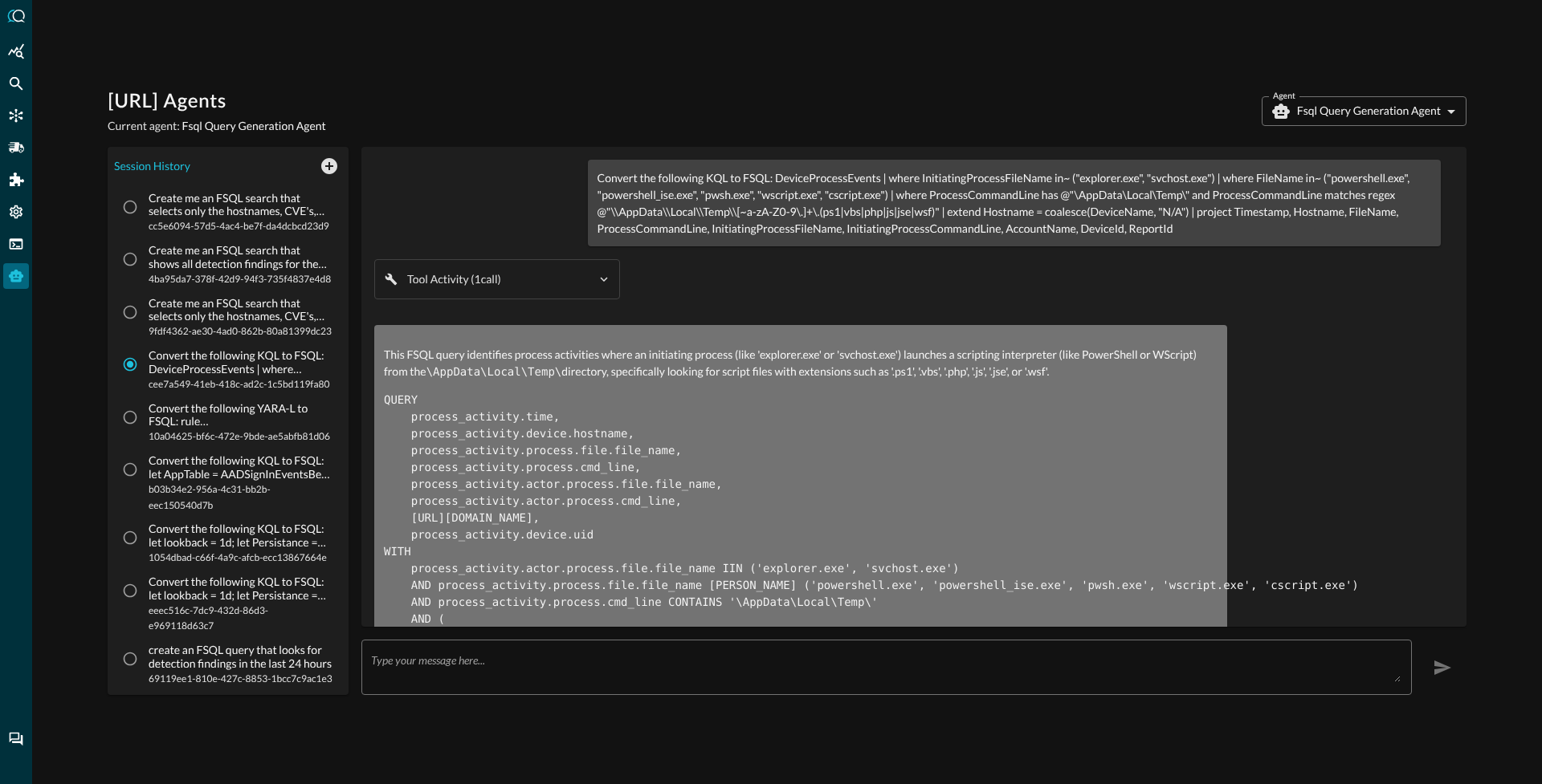
click at [1336, 110] on body "[URL] Agents Current agent: Fsql Query Generation Agent Agent Fsql Query Genera…" at bounding box center [771, 392] width 1542 height 784
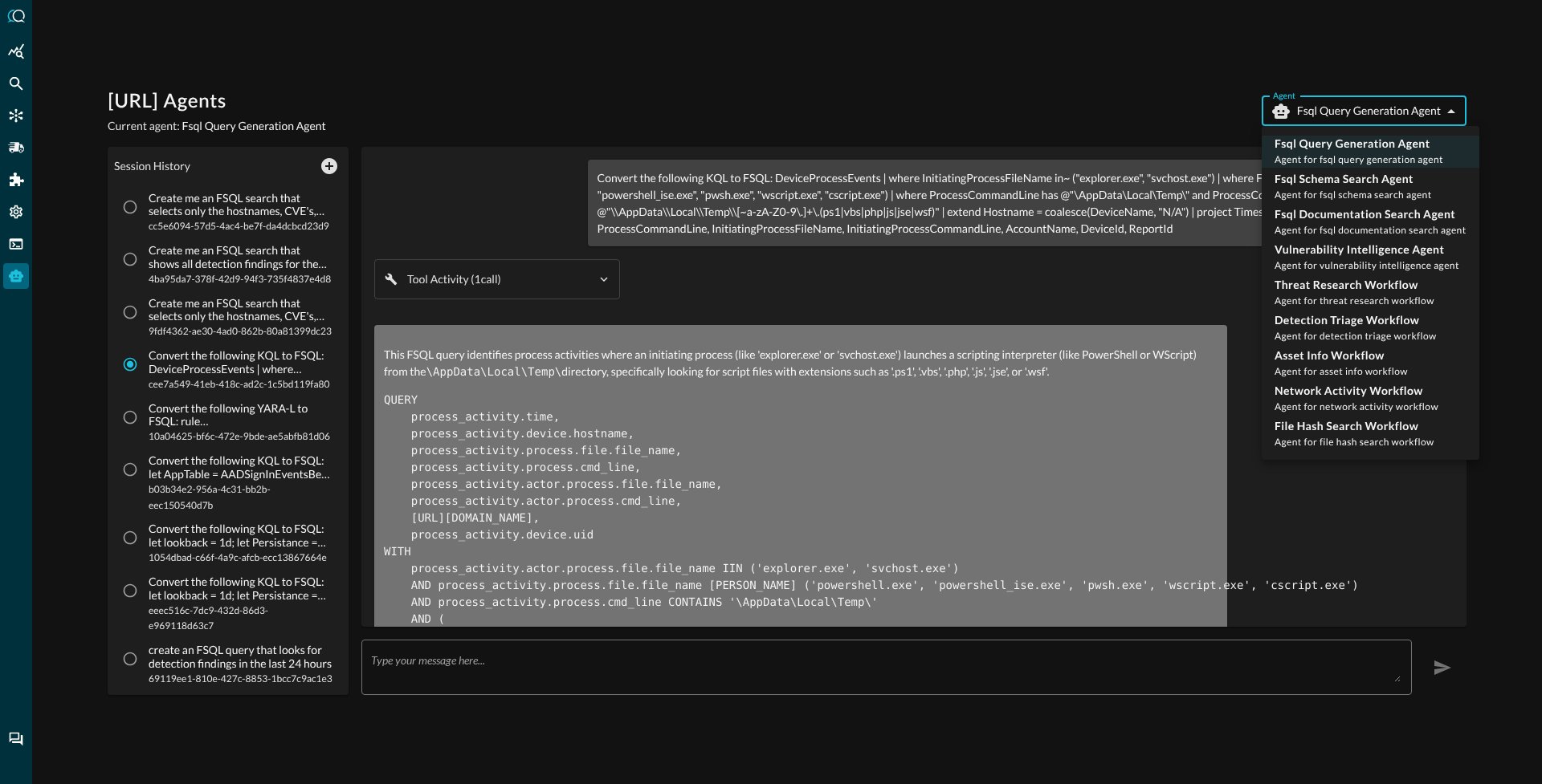
click at [1349, 123] on div at bounding box center [771, 392] width 1542 height 784
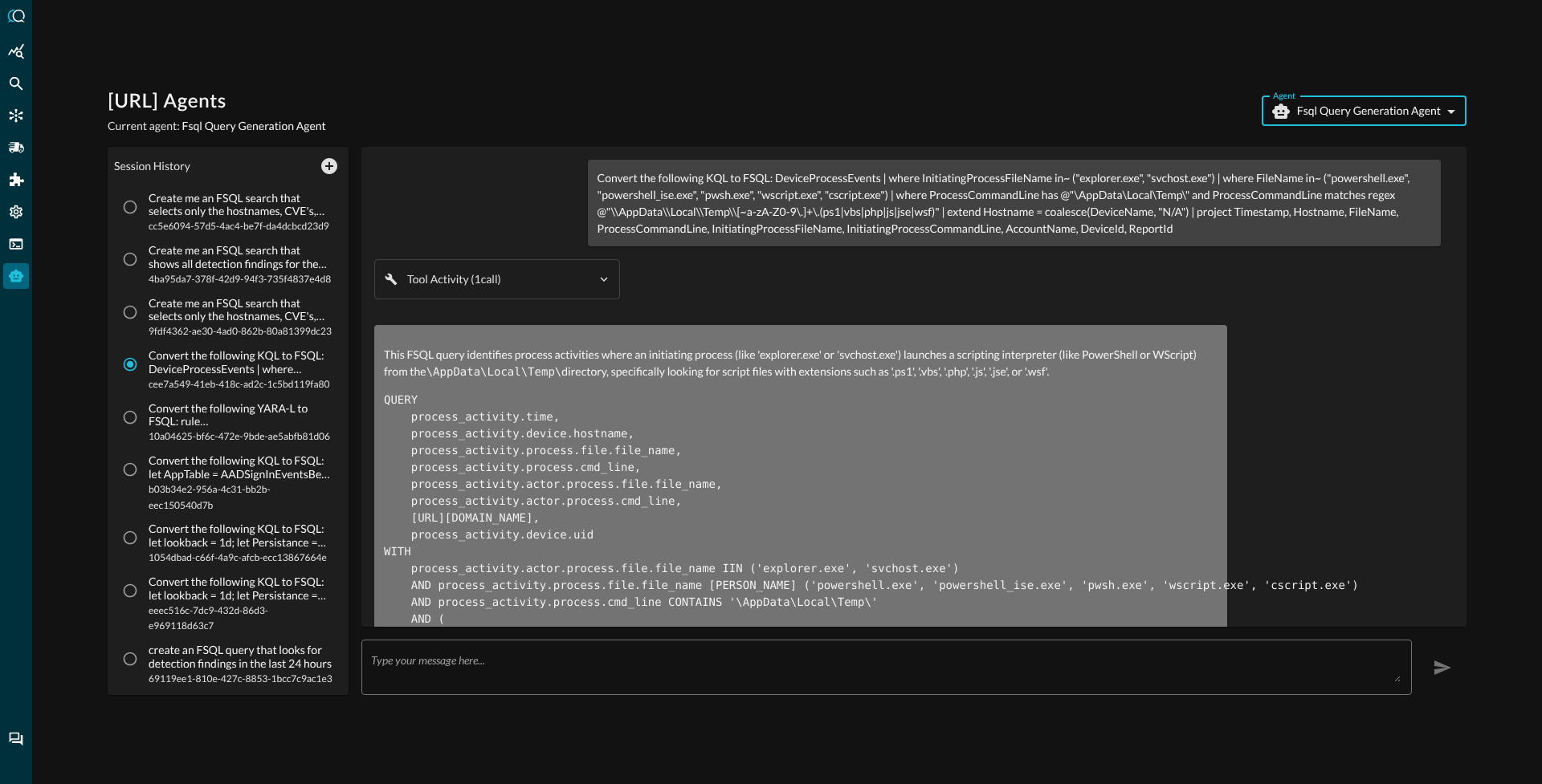
click at [1346, 122] on body "[URL] Agents Current agent: Fsql Query Generation Agent Agent Fsql Query Genera…" at bounding box center [771, 392] width 1542 height 784
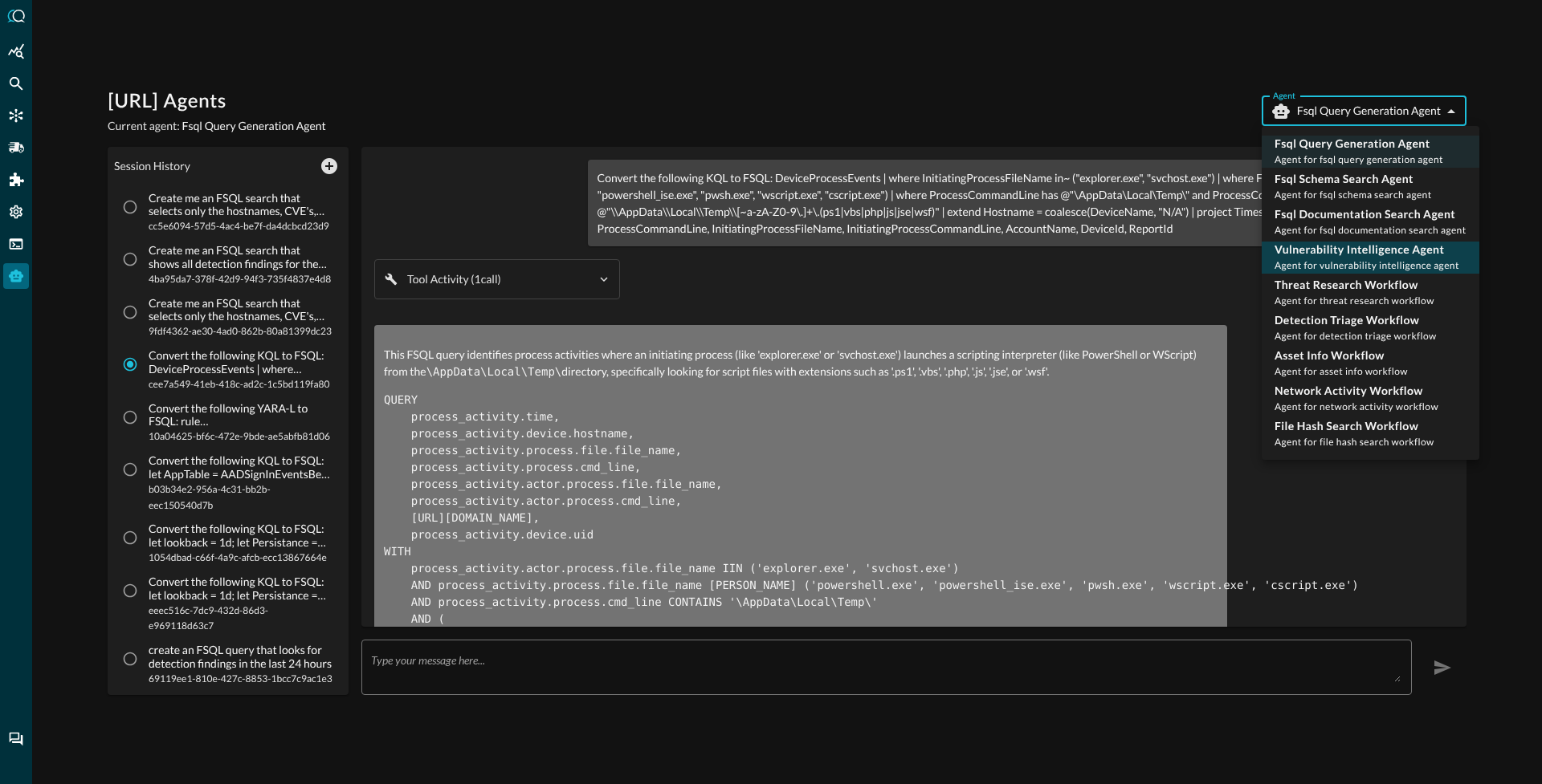
click at [1344, 265] on span "Agent for vulnerability intelligence agent" at bounding box center [1367, 264] width 185 height 12
type input "vulnerability_intelligence_agent"
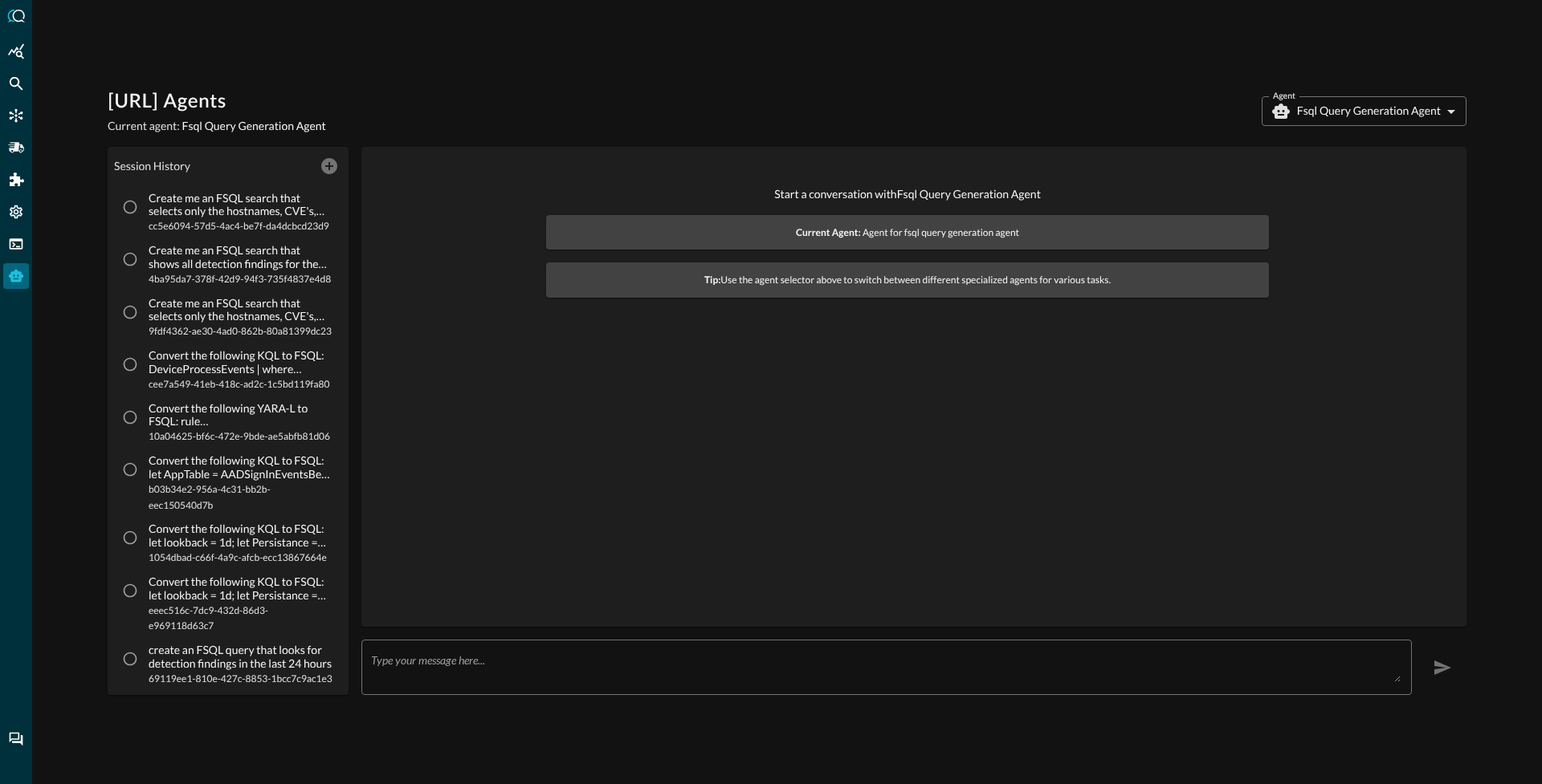
click at [1332, 112] on body "[URL] Agents Current agent: Fsql Query Generation Agent Agent Fsql Query Genera…" at bounding box center [771, 392] width 1542 height 784
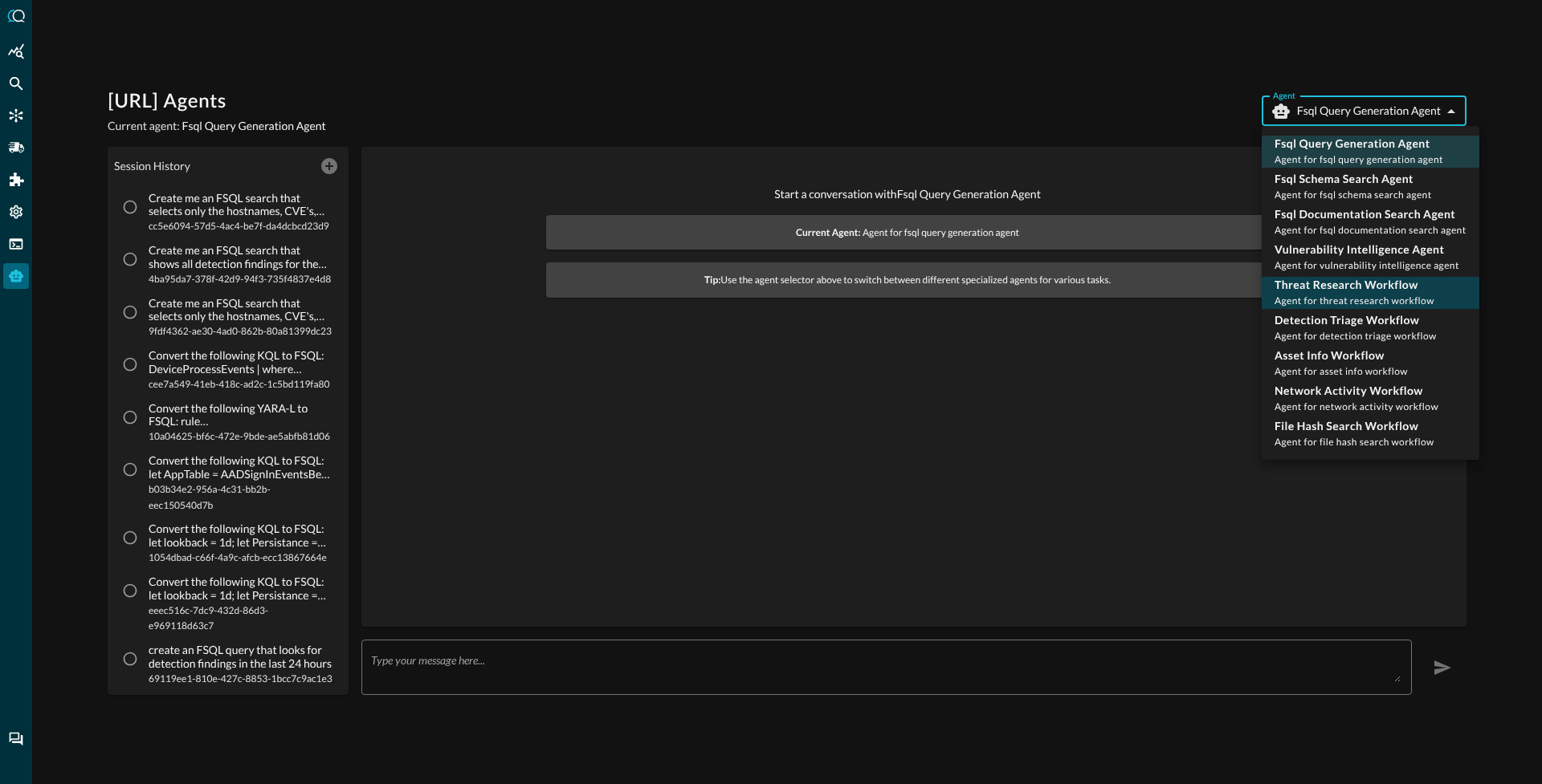
drag, startPoint x: 1328, startPoint y: 259, endPoint x: 1301, endPoint y: 280, distance: 34.2
click at [1328, 259] on div "Vulnerability Intelligence Agent Agent for vulnerability intelligence agent" at bounding box center [1367, 257] width 185 height 32
type input "vulnerability_intelligence_agent"
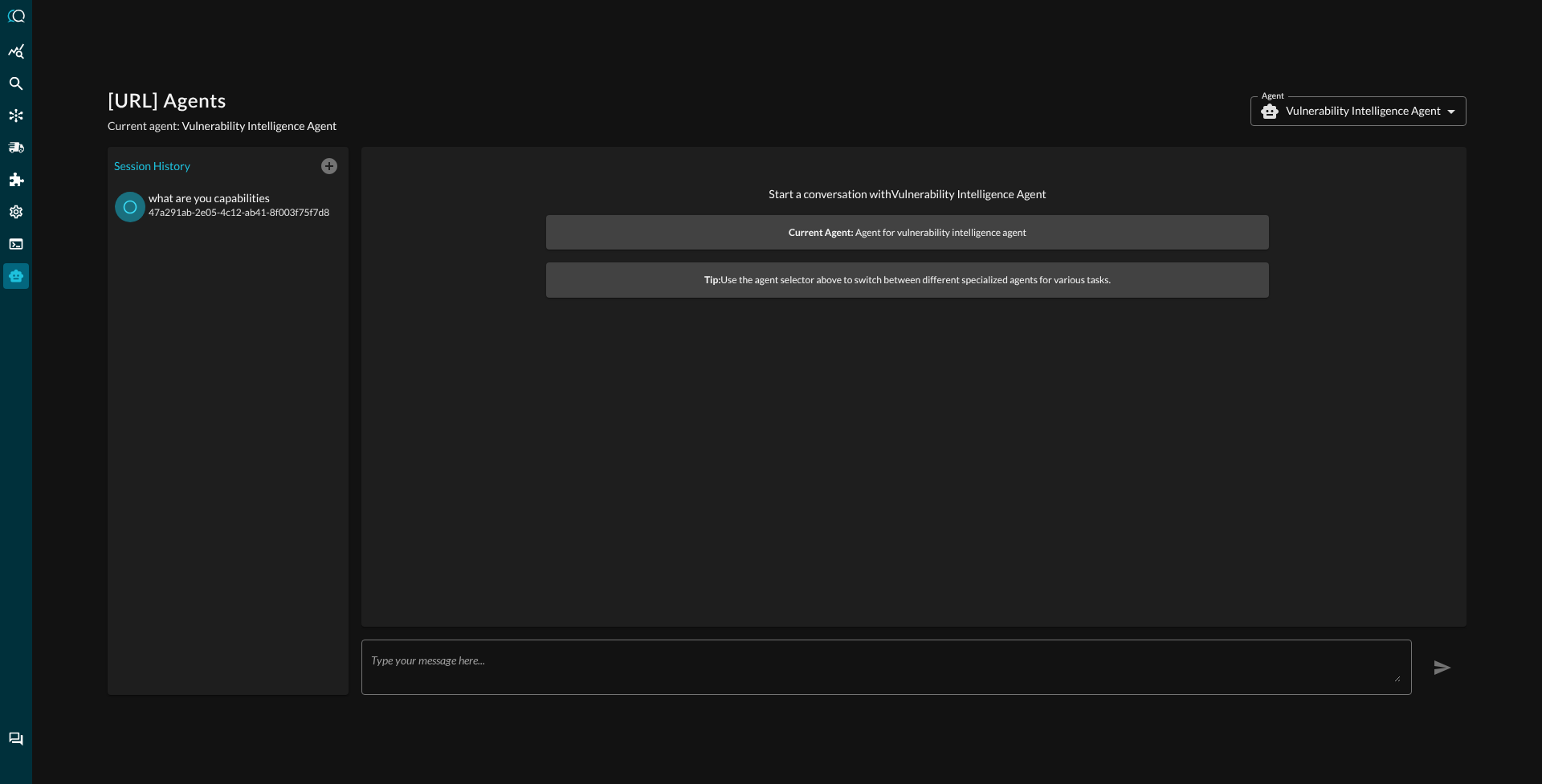
click at [135, 209] on input "what are you capabilities 47a291ab-2e05-4c12-ab41-8f003f75f7d8" at bounding box center [129, 207] width 30 height 30
radio input "true"
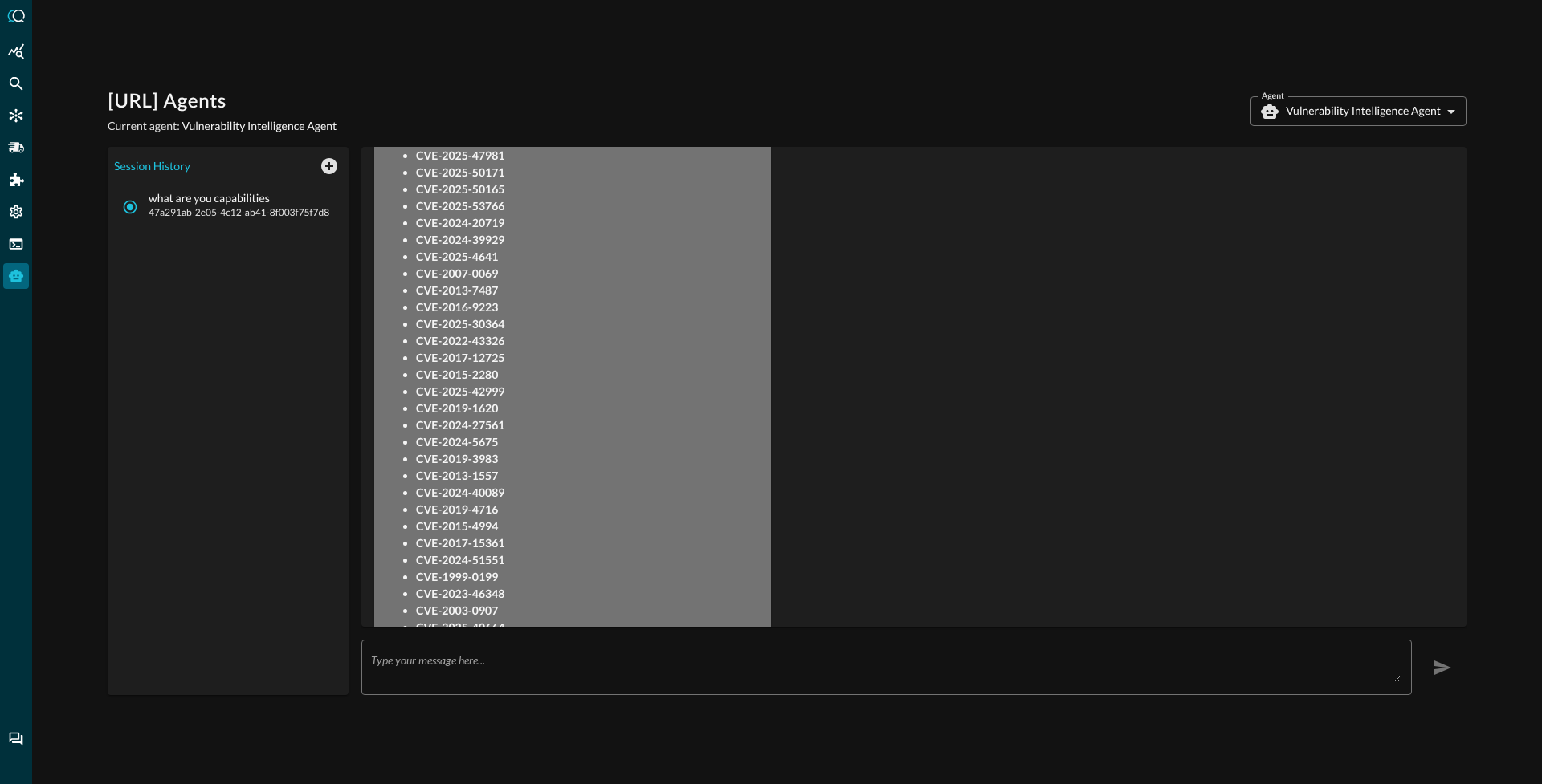
scroll to position [808, 0]
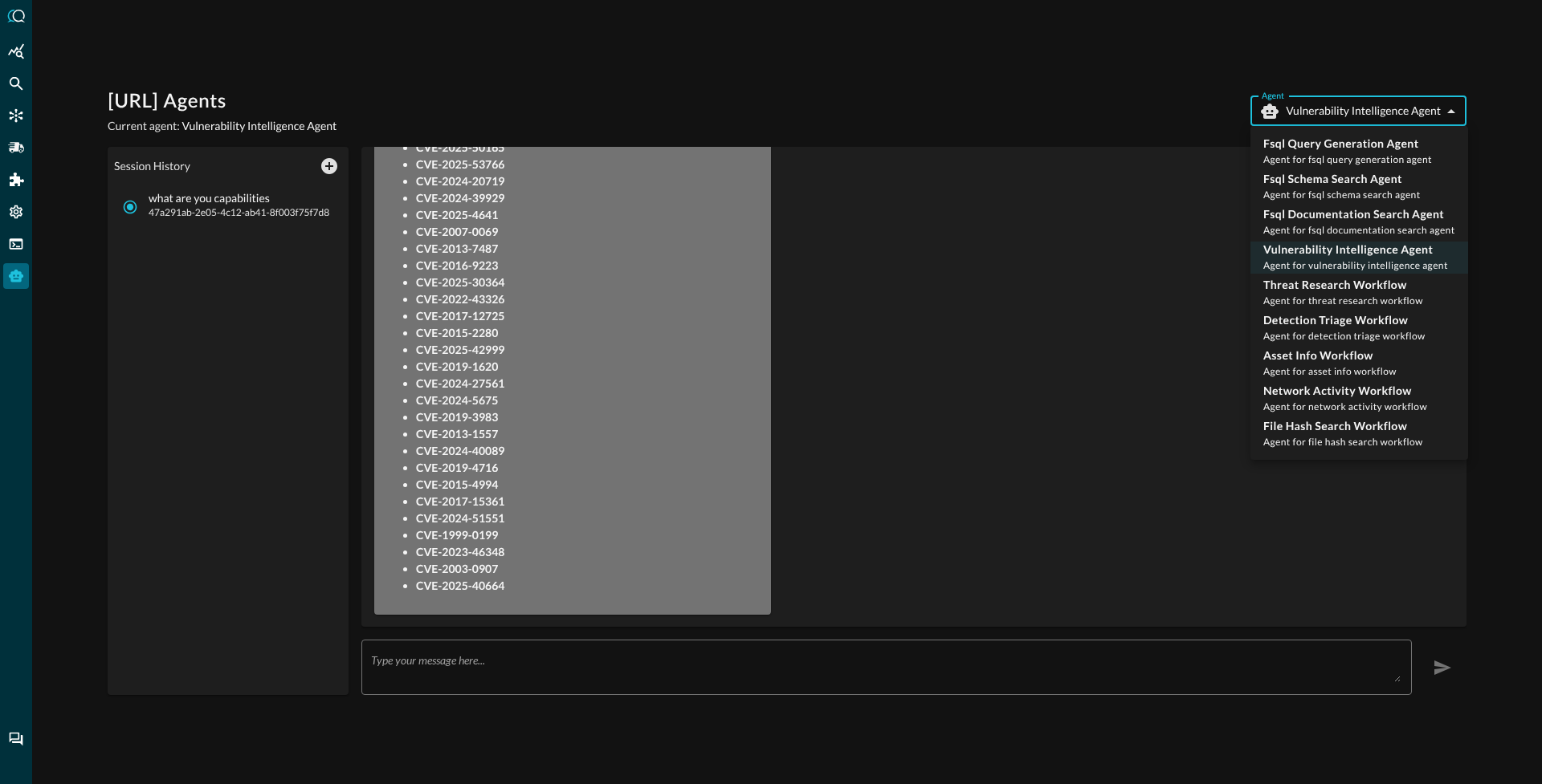
click at [1368, 106] on body "[URL] Agents Current agent: Vulnerability Intelligence Agent Agent Vulnerabilit…" at bounding box center [771, 392] width 1542 height 784
click at [1342, 156] on span "Agent for fsql query generation agent" at bounding box center [1347, 159] width 168 height 12
type input "fsql_query_generation_agent"
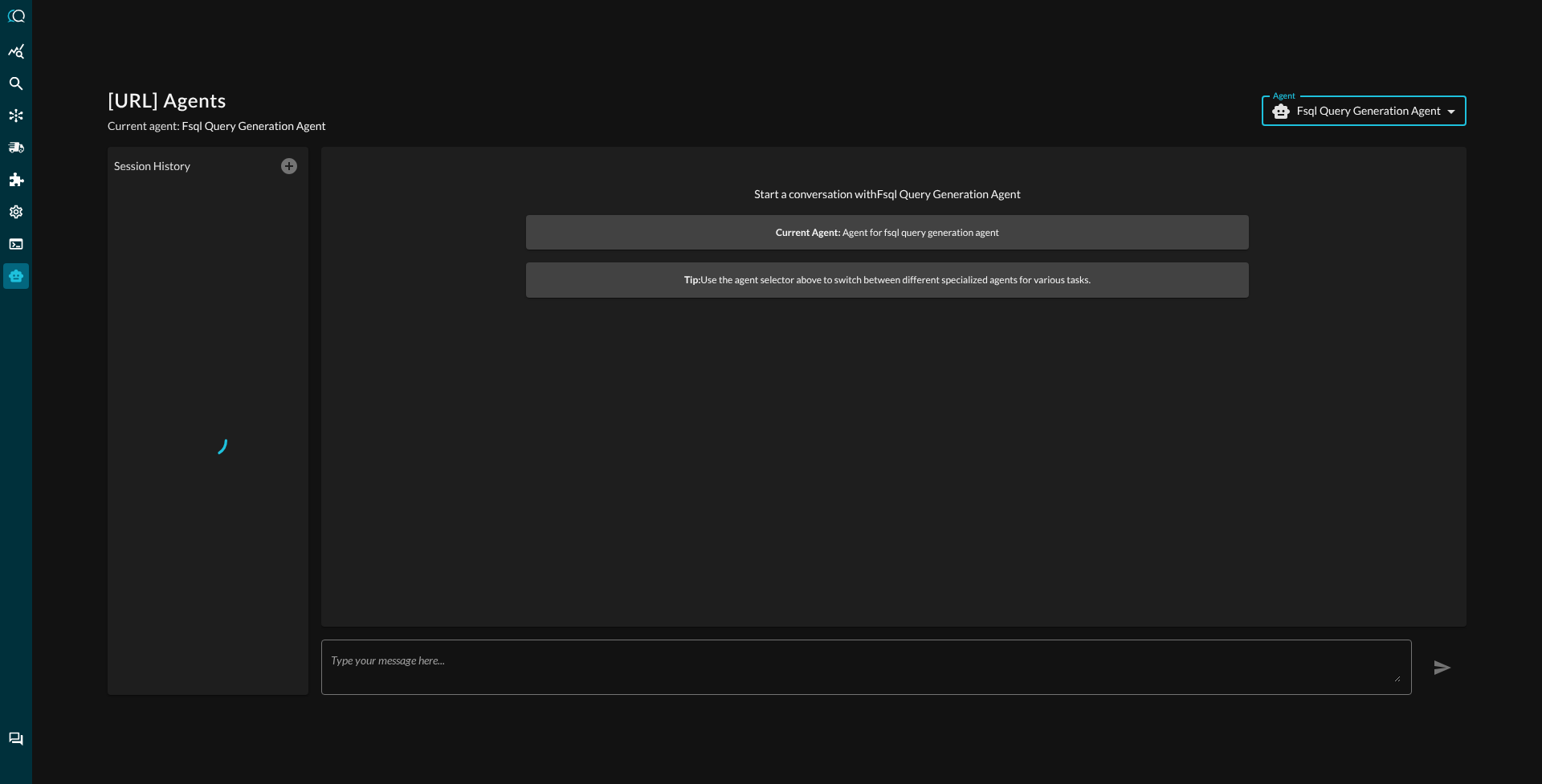
scroll to position [0, 0]
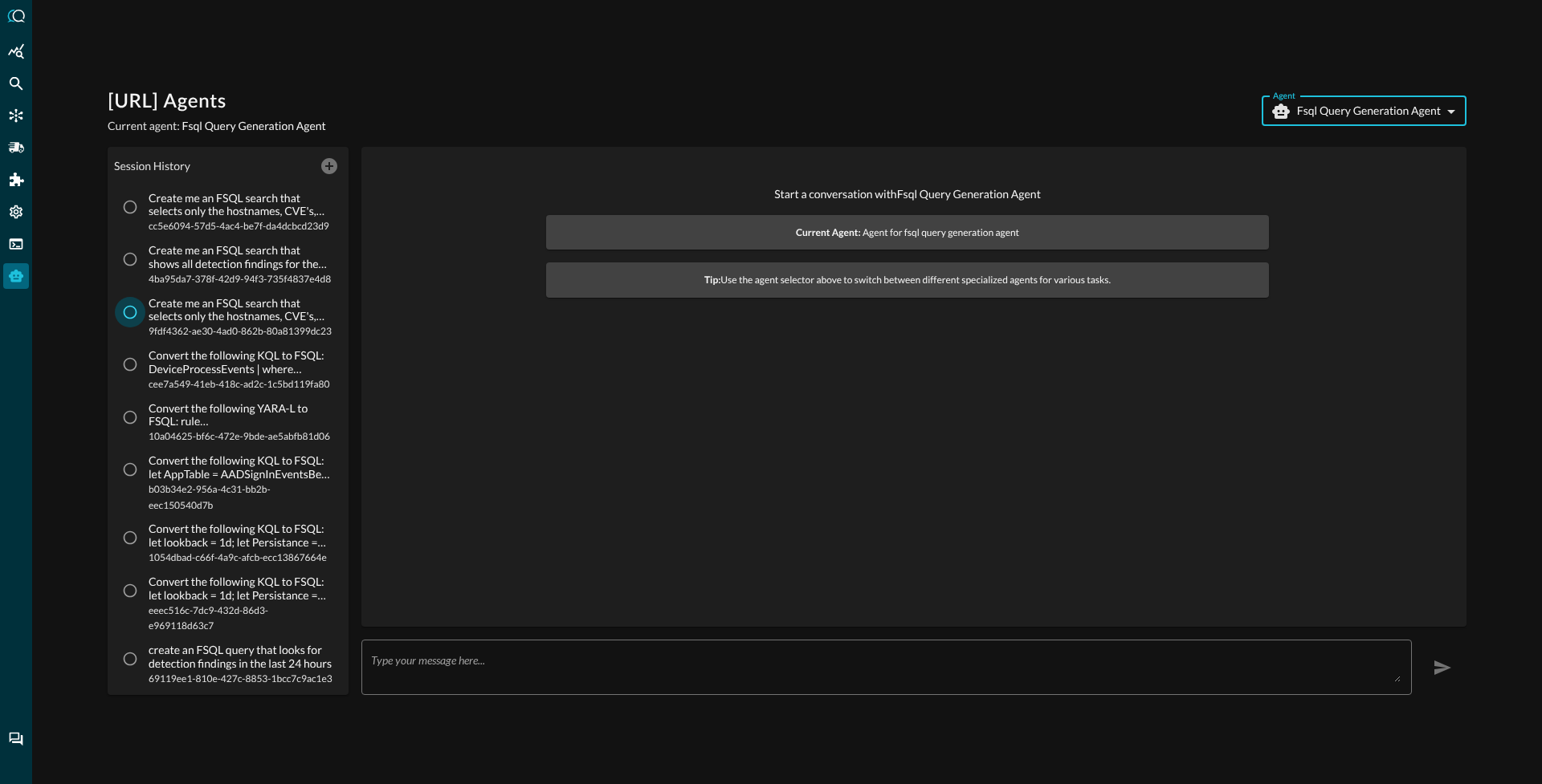
click at [128, 328] on input "Create me an FSQL search that selects only the hostnames, CVE's, and criticalit…" at bounding box center [129, 312] width 30 height 30
radio input "true"
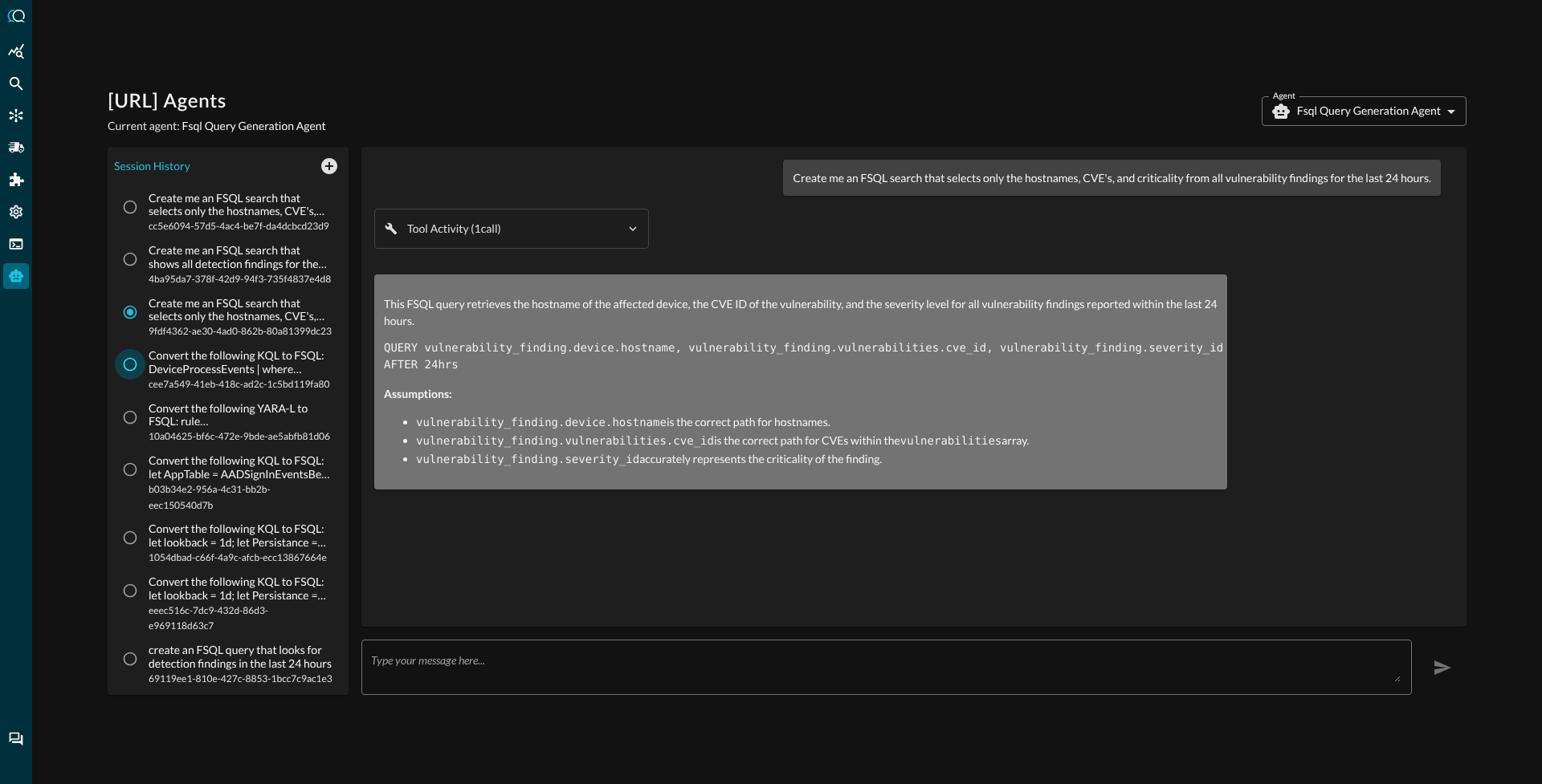
click at [141, 380] on input "Convert the following KQL to FSQL: DeviceProcessEvents | where InitiatingProces…" at bounding box center [129, 364] width 30 height 30
radio input "true"
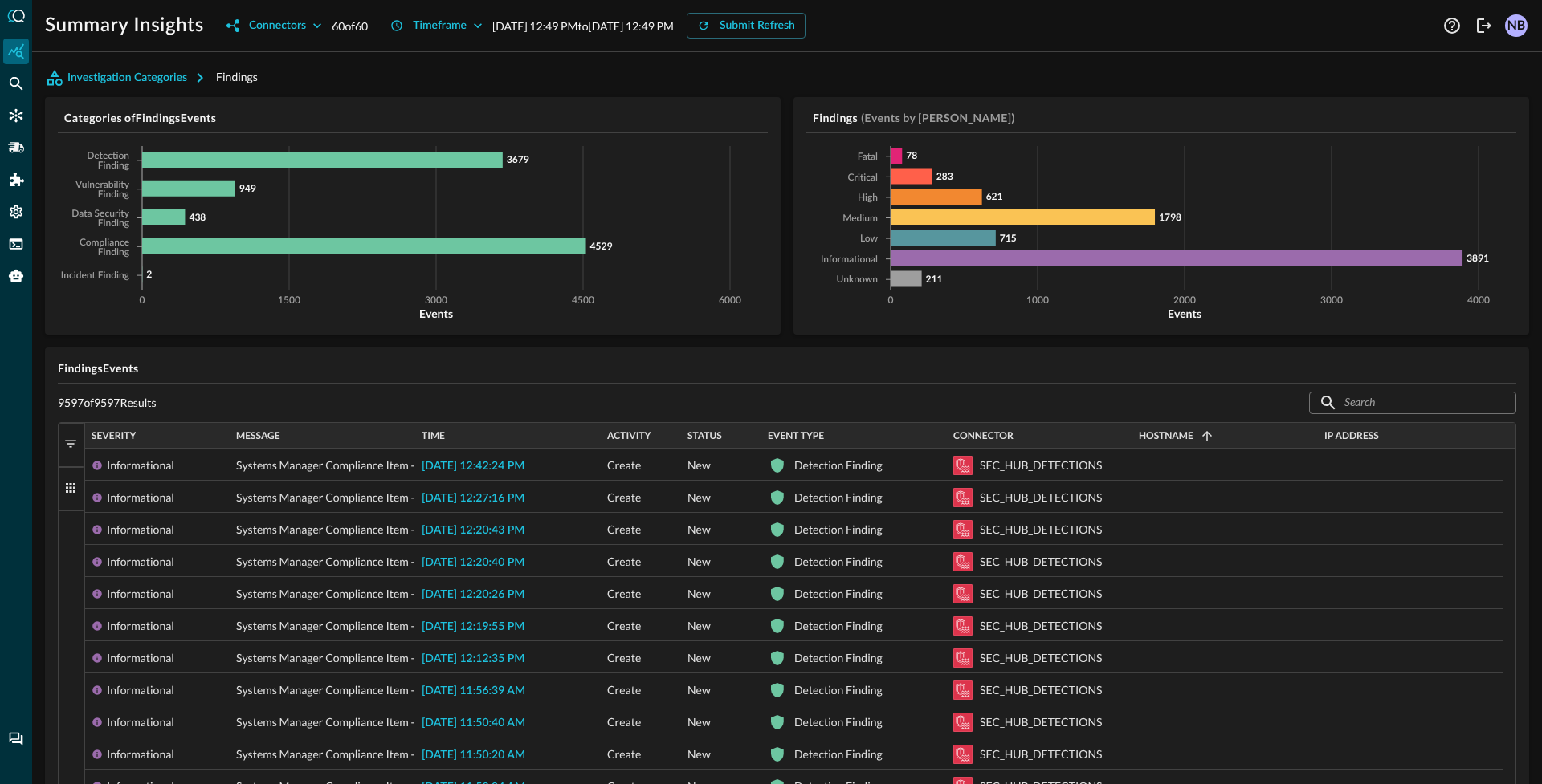
click at [64, 497] on button "Columns" at bounding box center [71, 489] width 26 height 44
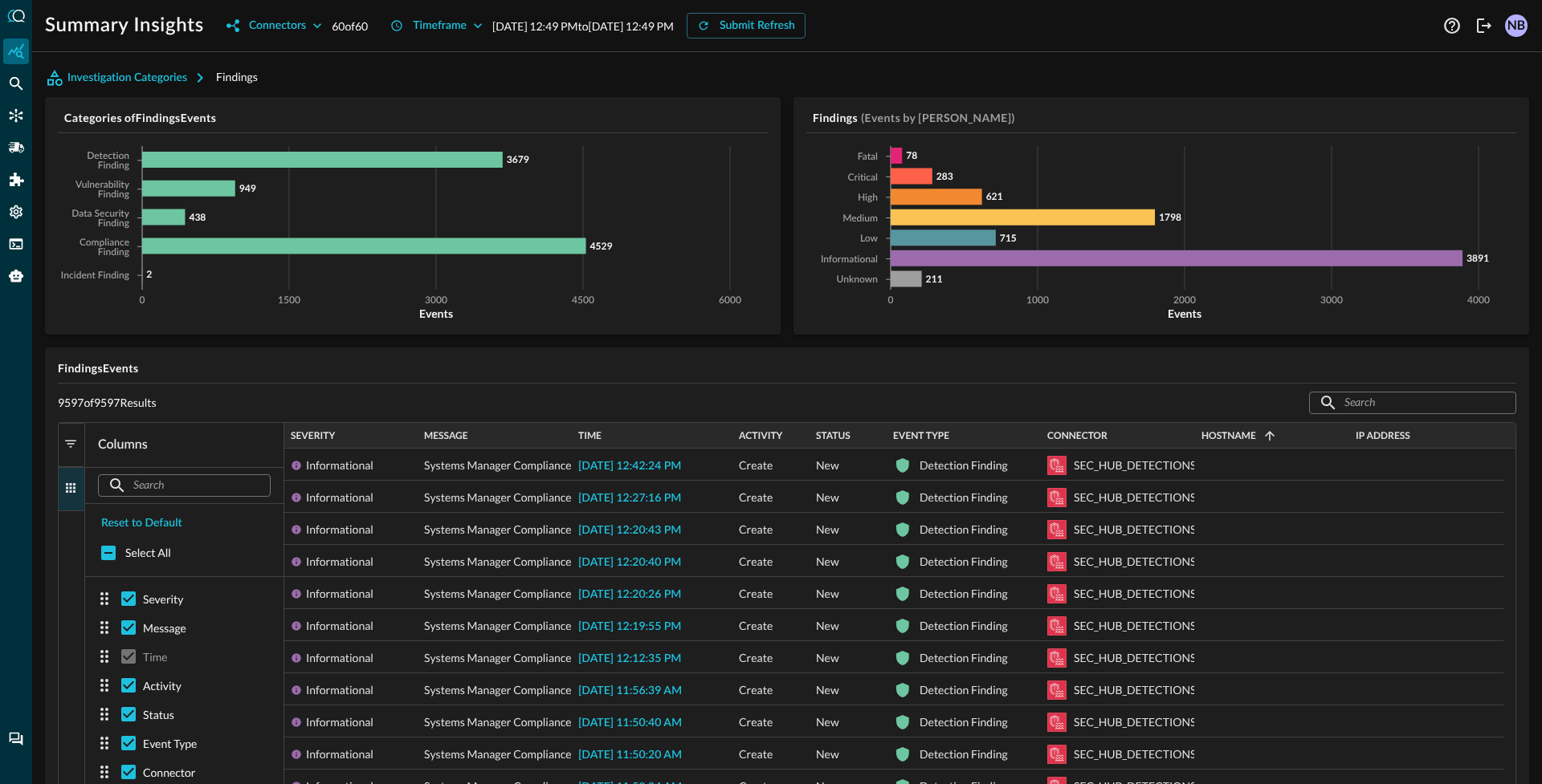
click at [62, 490] on button "Columns" at bounding box center [71, 489] width 26 height 44
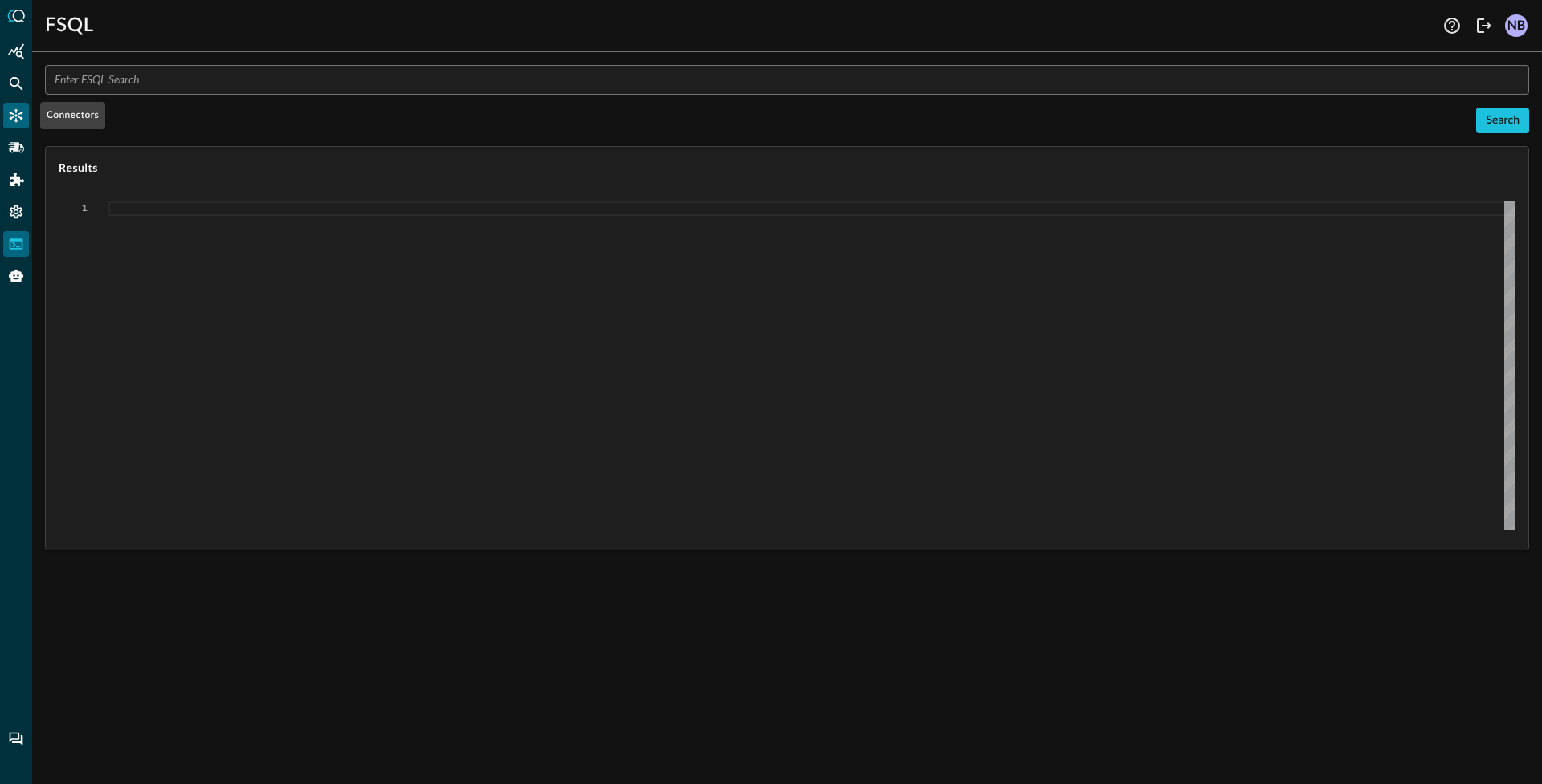
click at [13, 124] on div "Connectors" at bounding box center [16, 115] width 26 height 26
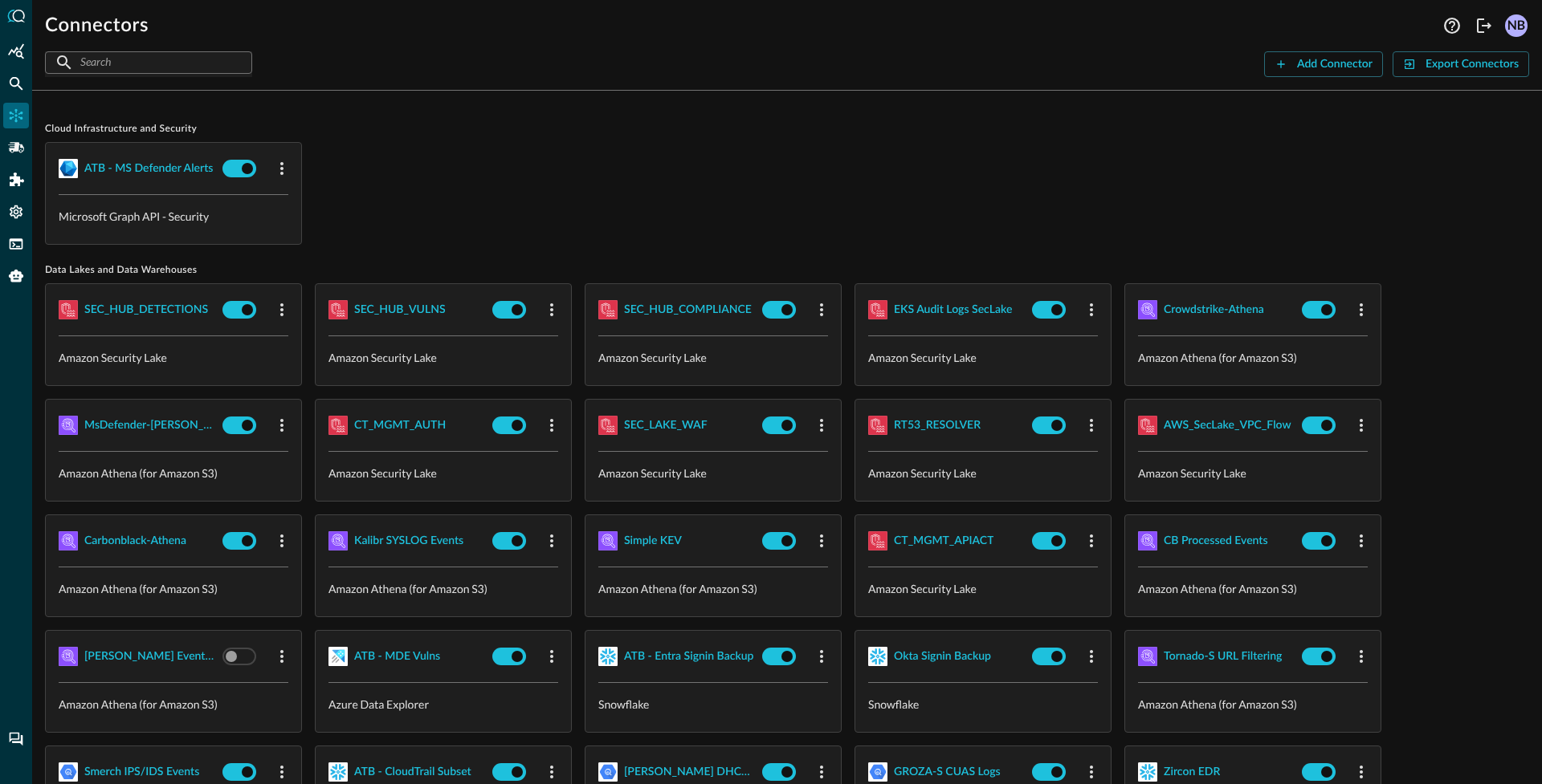
click at [561, 209] on div "ATB - MS Defender Alerts Microsoft Graph API - Security" at bounding box center [787, 193] width 1484 height 102
click at [148, 218] on p "Microsoft Graph API - Security" at bounding box center [173, 216] width 230 height 16
click at [148, 217] on p "Microsoft Graph API - Security" at bounding box center [173, 216] width 230 height 16
click at [129, 358] on p "Amazon Security Lake" at bounding box center [173, 358] width 230 height 16
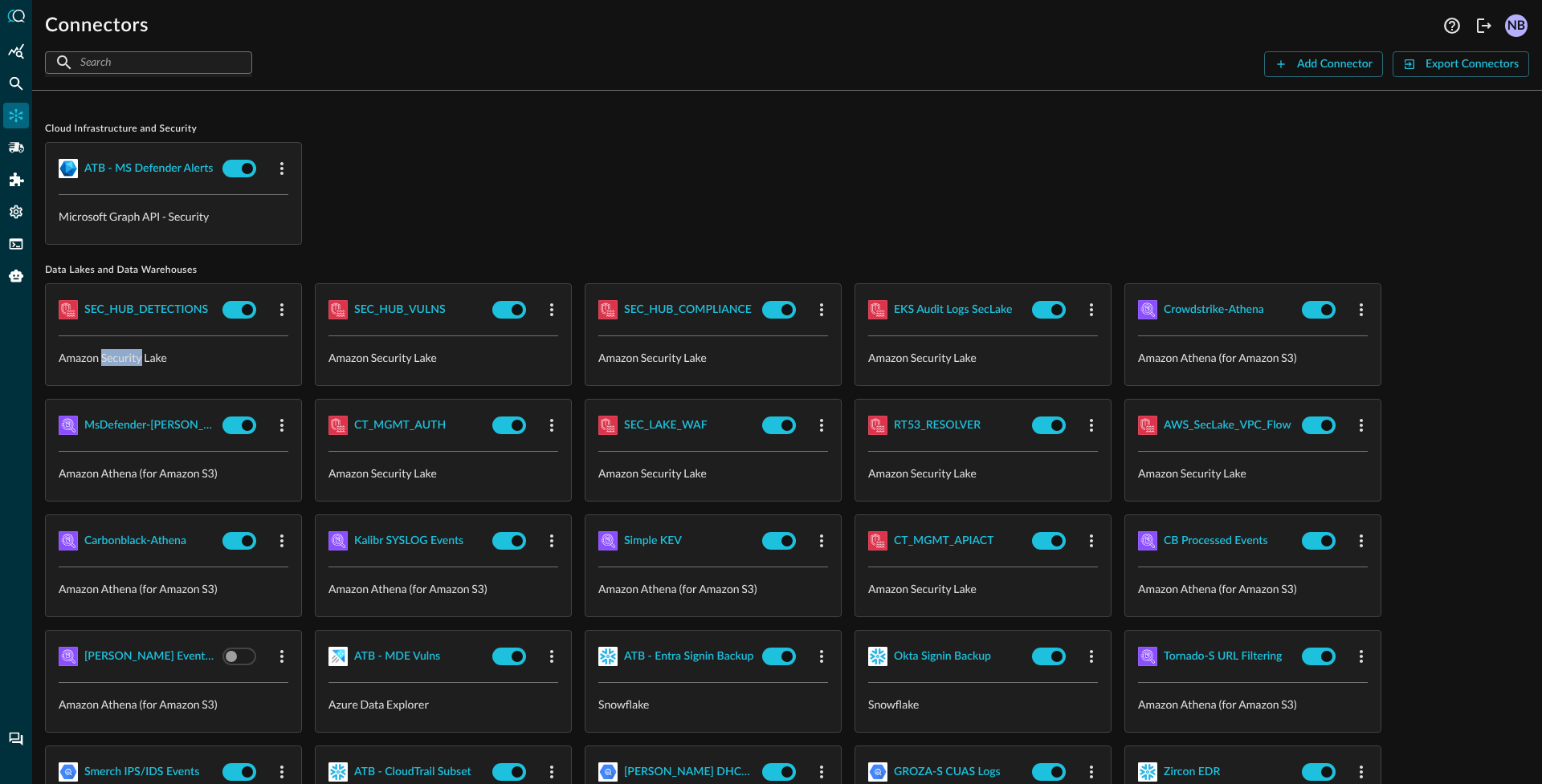
click at [129, 358] on p "Amazon Security Lake" at bounding box center [173, 358] width 230 height 16
click at [136, 478] on p "Amazon Athena (for Amazon S3)" at bounding box center [173, 473] width 230 height 16
click at [136, 478] on p "Amazon Athena (for Amazon S3)" at bounding box center [173, 473] width 230 height 16
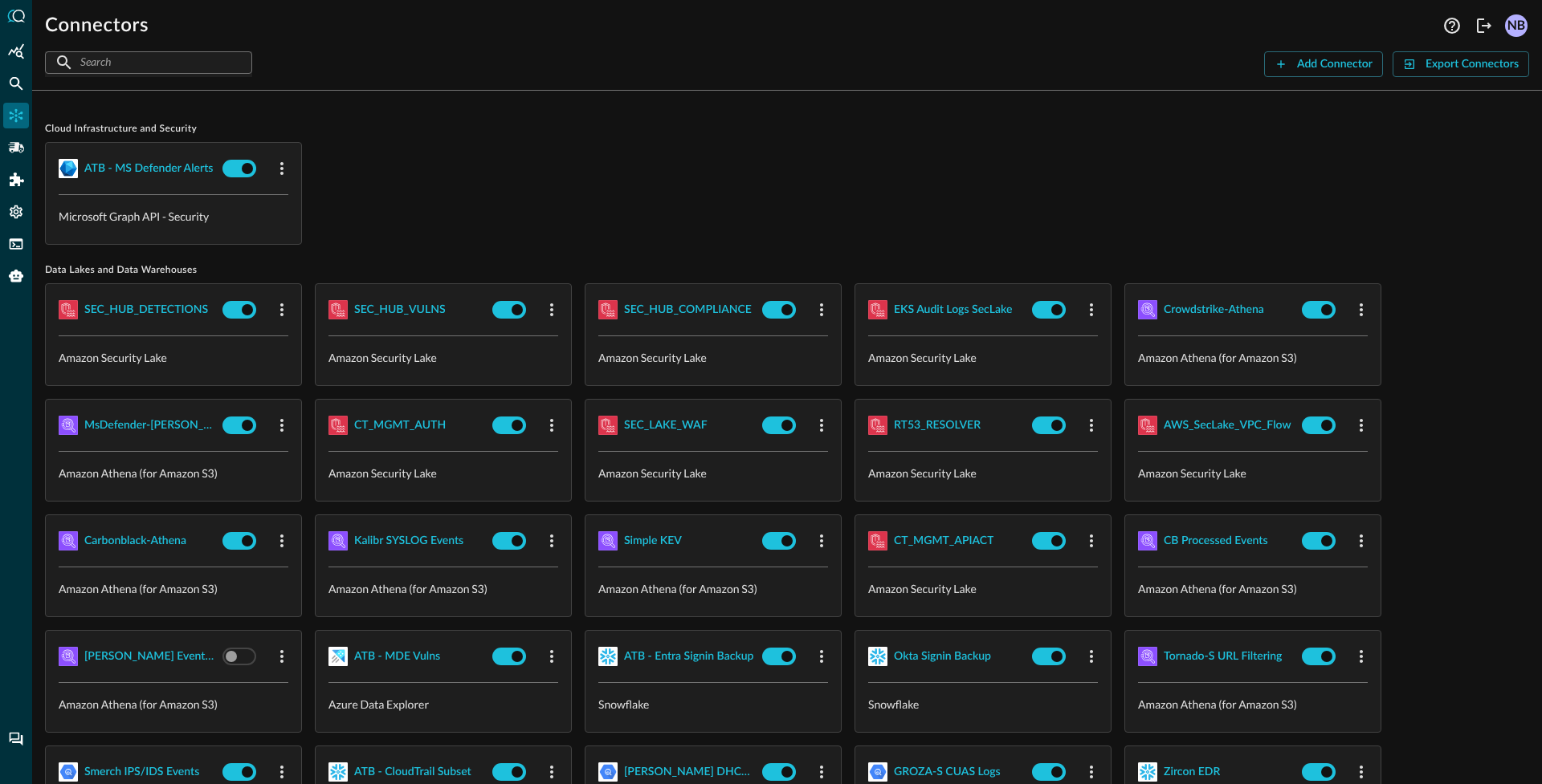
click at [619, 700] on p "Snowflake" at bounding box center [713, 704] width 230 height 16
drag, startPoint x: 619, startPoint y: 700, endPoint x: 534, endPoint y: 722, distance: 87.8
click at [617, 701] on p "Snowflake" at bounding box center [713, 704] width 230 height 16
click at [366, 704] on p "Azure Data Explorer" at bounding box center [443, 704] width 230 height 16
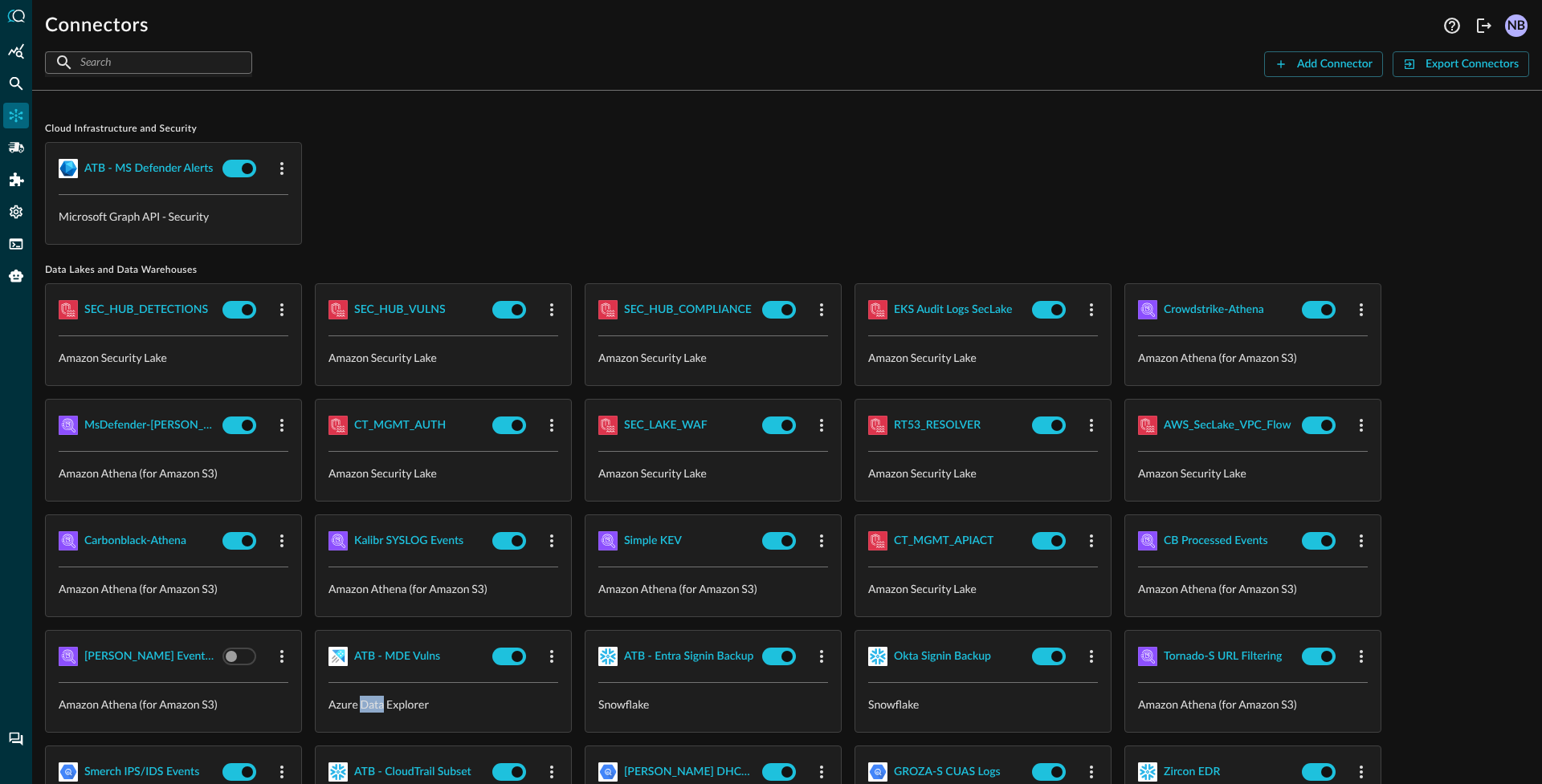
click at [366, 704] on p "Azure Data Explorer" at bounding box center [443, 704] width 230 height 16
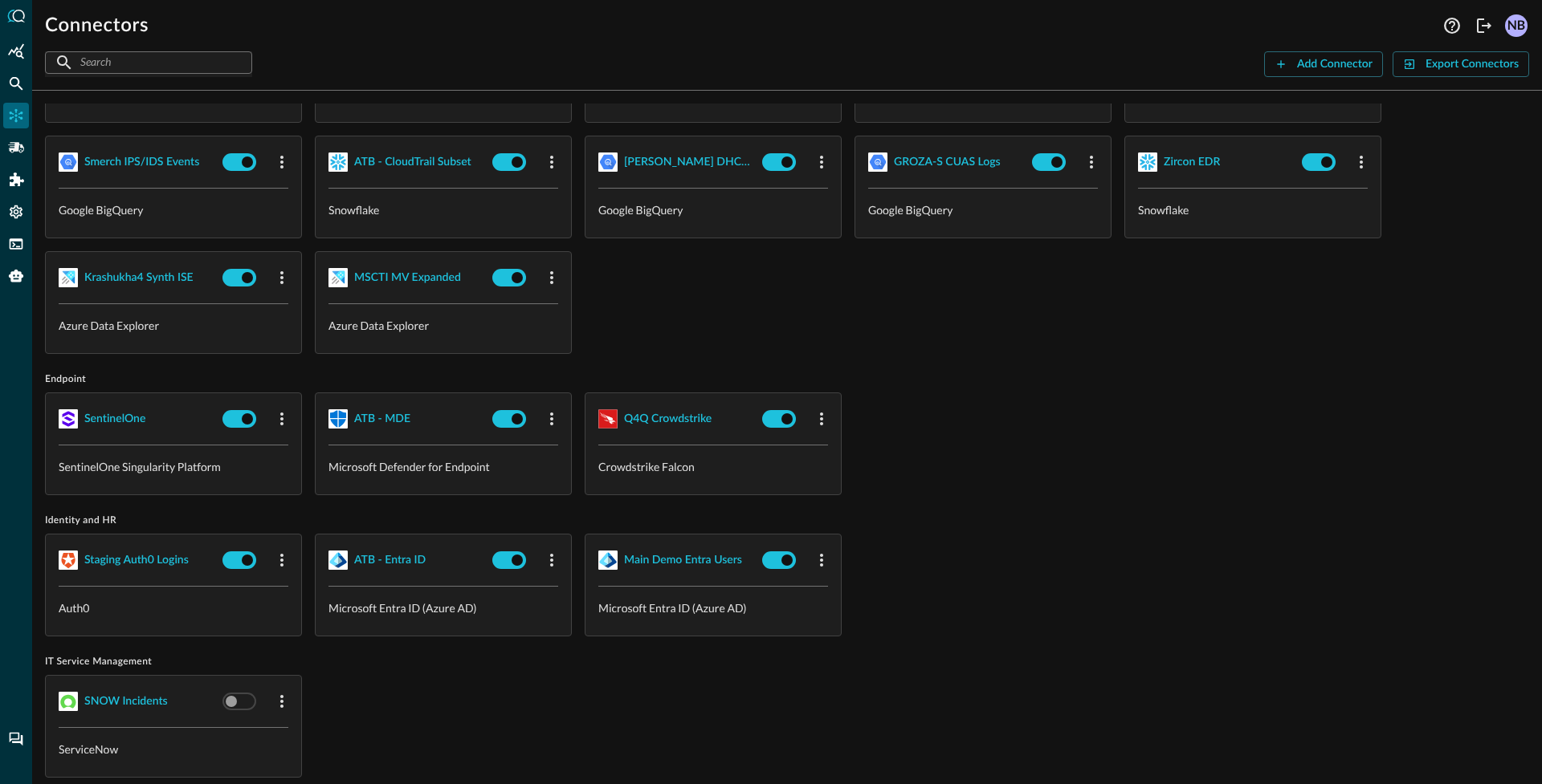
scroll to position [639, 0]
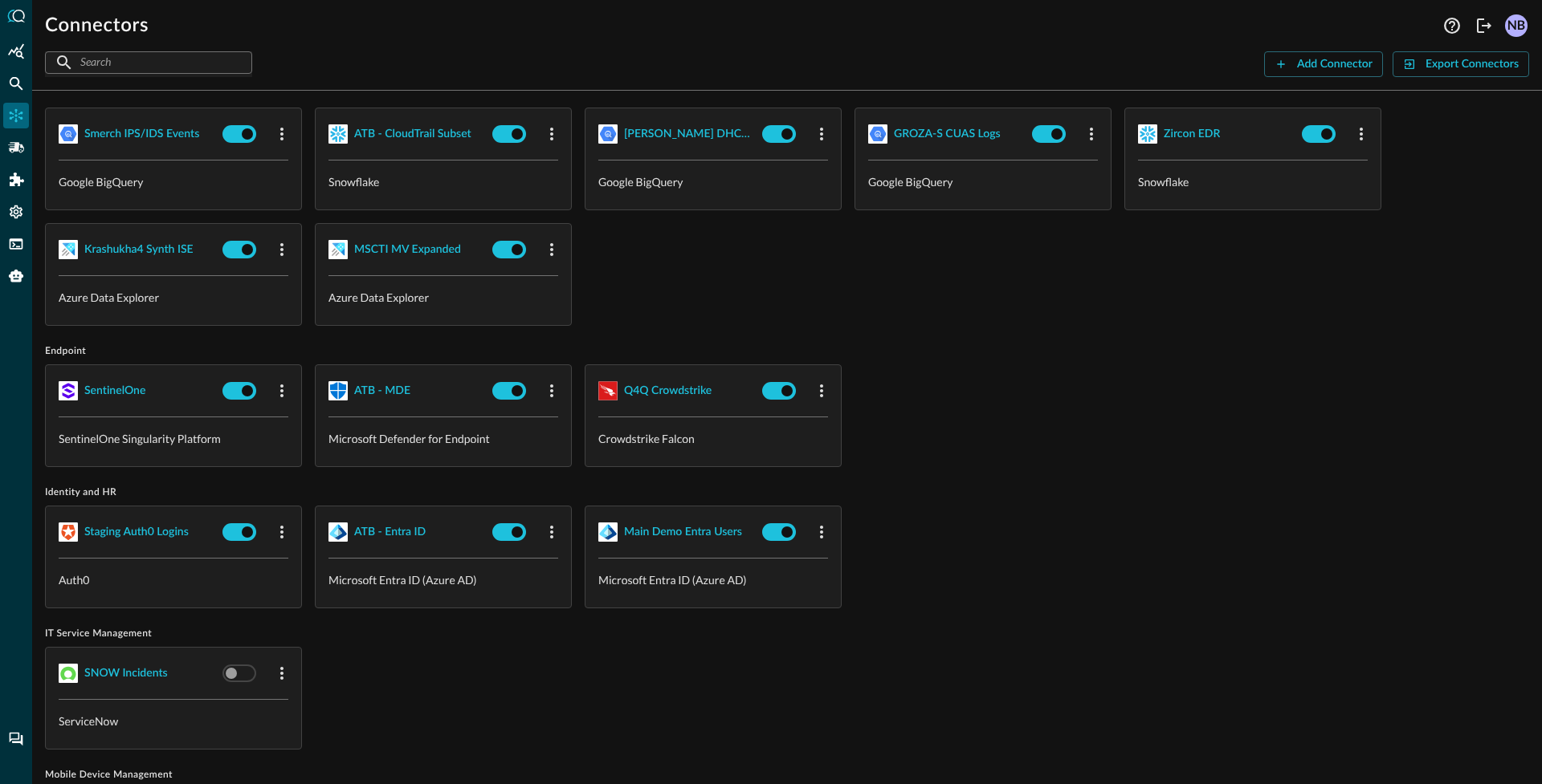
click at [128, 440] on p "SentinelOne Singularity Platform" at bounding box center [173, 438] width 230 height 16
click at [458, 436] on p "Microsoft Defender for Endpoint" at bounding box center [443, 438] width 230 height 16
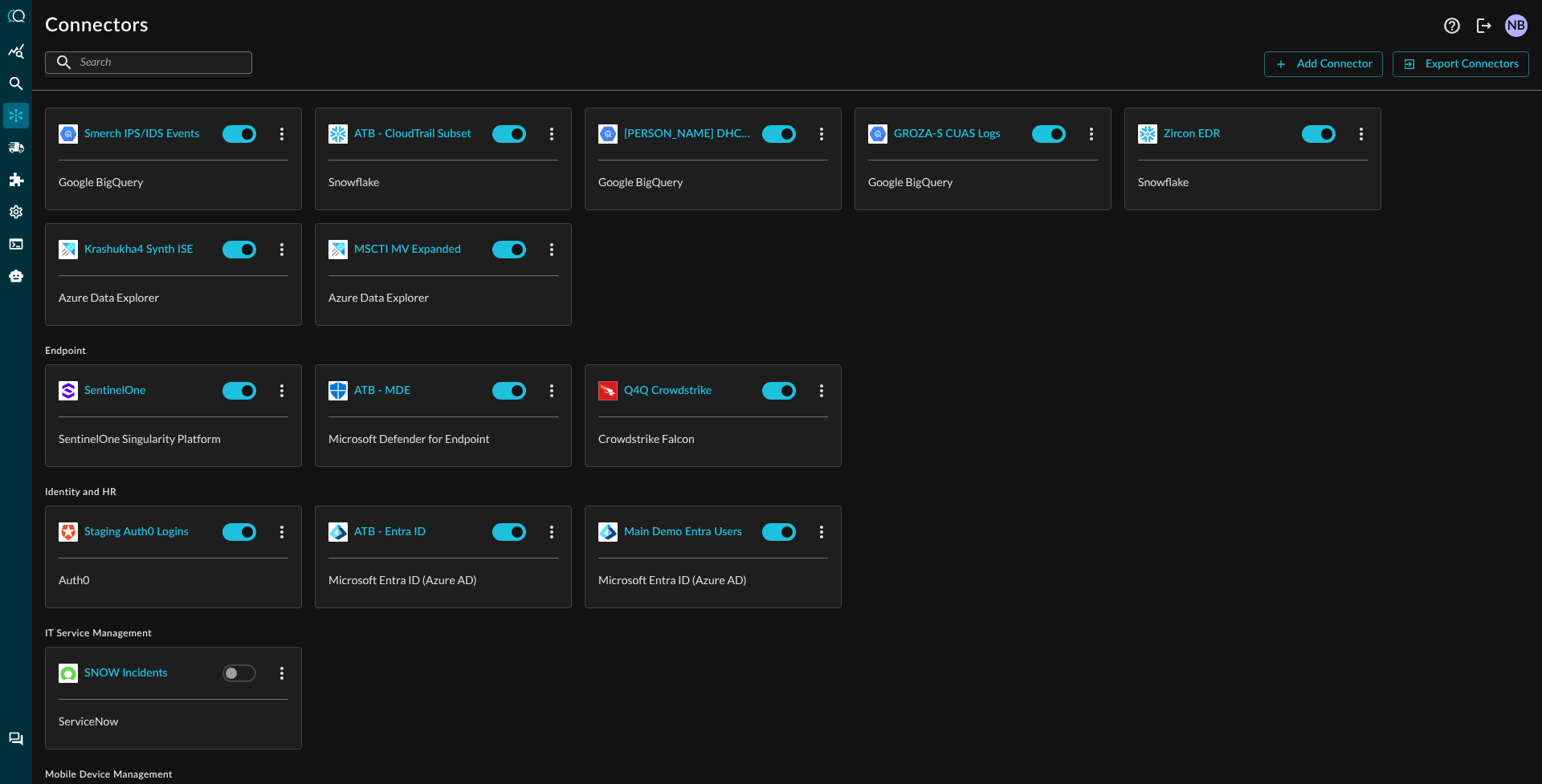
click at [661, 435] on p "Crowdstrike Falcon" at bounding box center [713, 438] width 230 height 16
click at [458, 632] on span "IT Service Management" at bounding box center [787, 634] width 1484 height 13
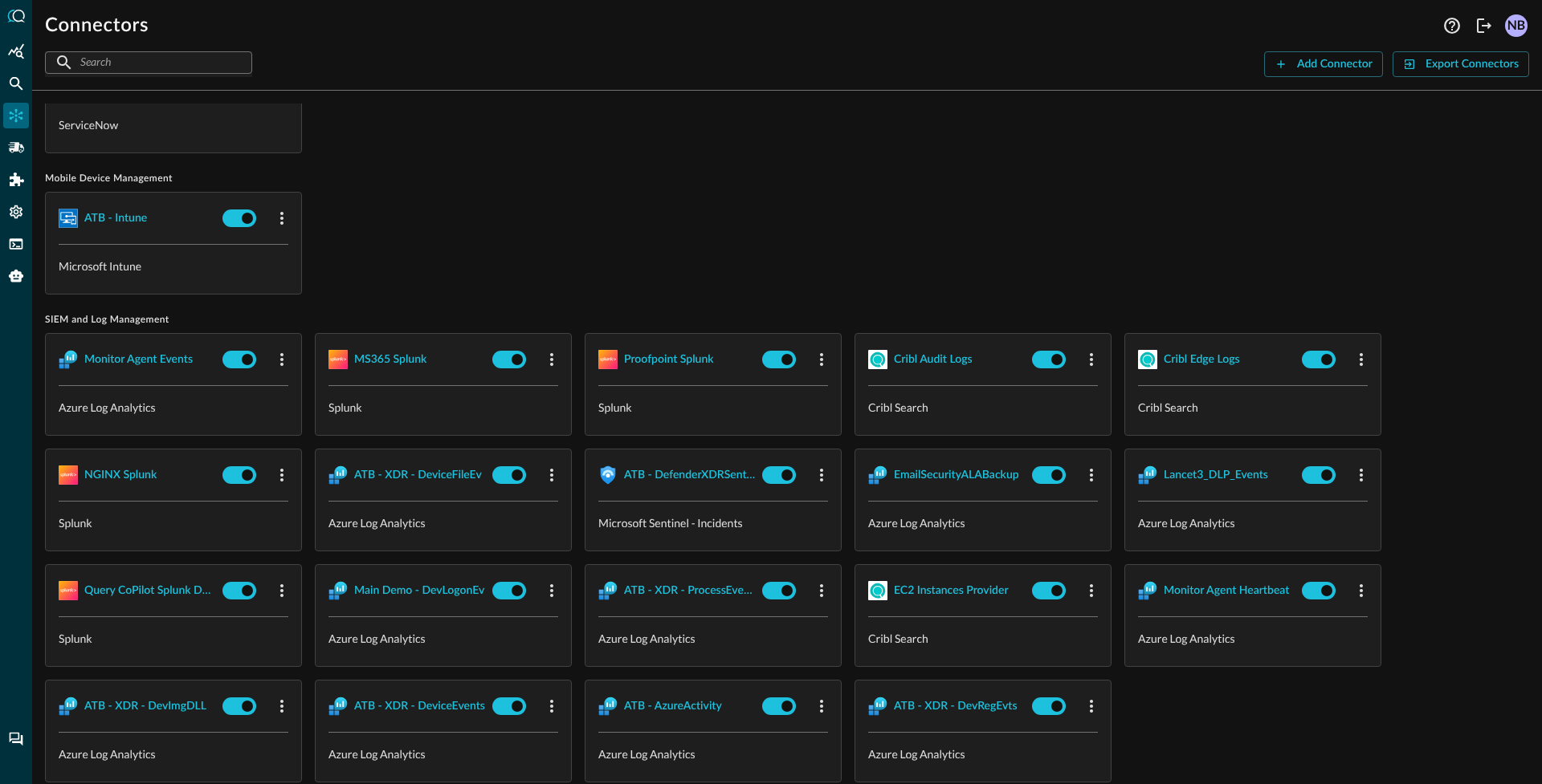
scroll to position [1249, 0]
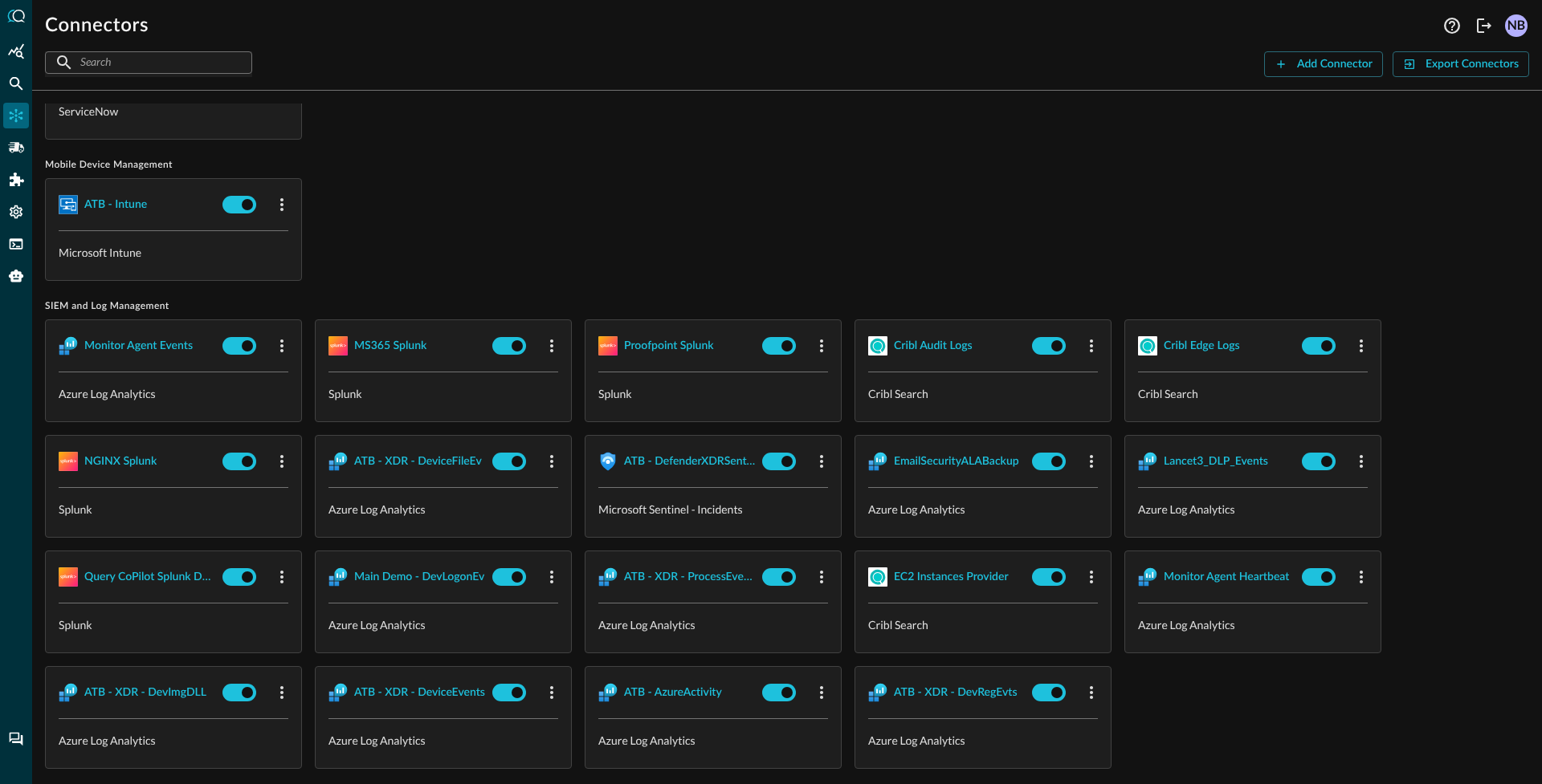
click at [344, 392] on p "Splunk" at bounding box center [443, 393] width 230 height 16
click at [361, 516] on p "Azure Log Analytics" at bounding box center [443, 510] width 230 height 16
click at [716, 514] on p "Microsoft Sentinel - Incidents" at bounding box center [713, 510] width 230 height 16
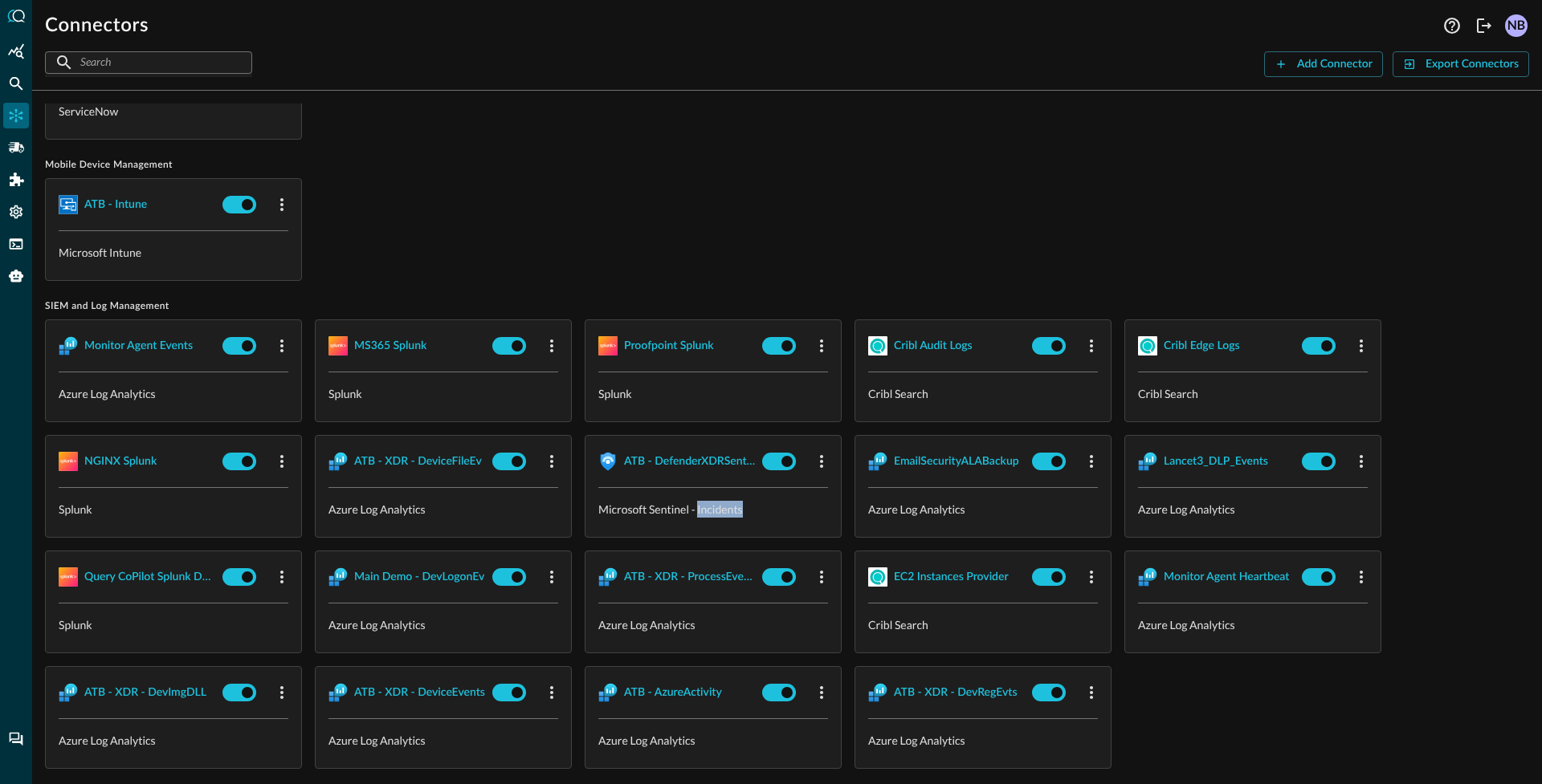
click at [715, 514] on p "Microsoft Sentinel - Incidents" at bounding box center [713, 510] width 230 height 16
click at [903, 620] on p "Cribl Search" at bounding box center [983, 625] width 230 height 16
click at [902, 620] on p "Cribl Search" at bounding box center [983, 625] width 230 height 16
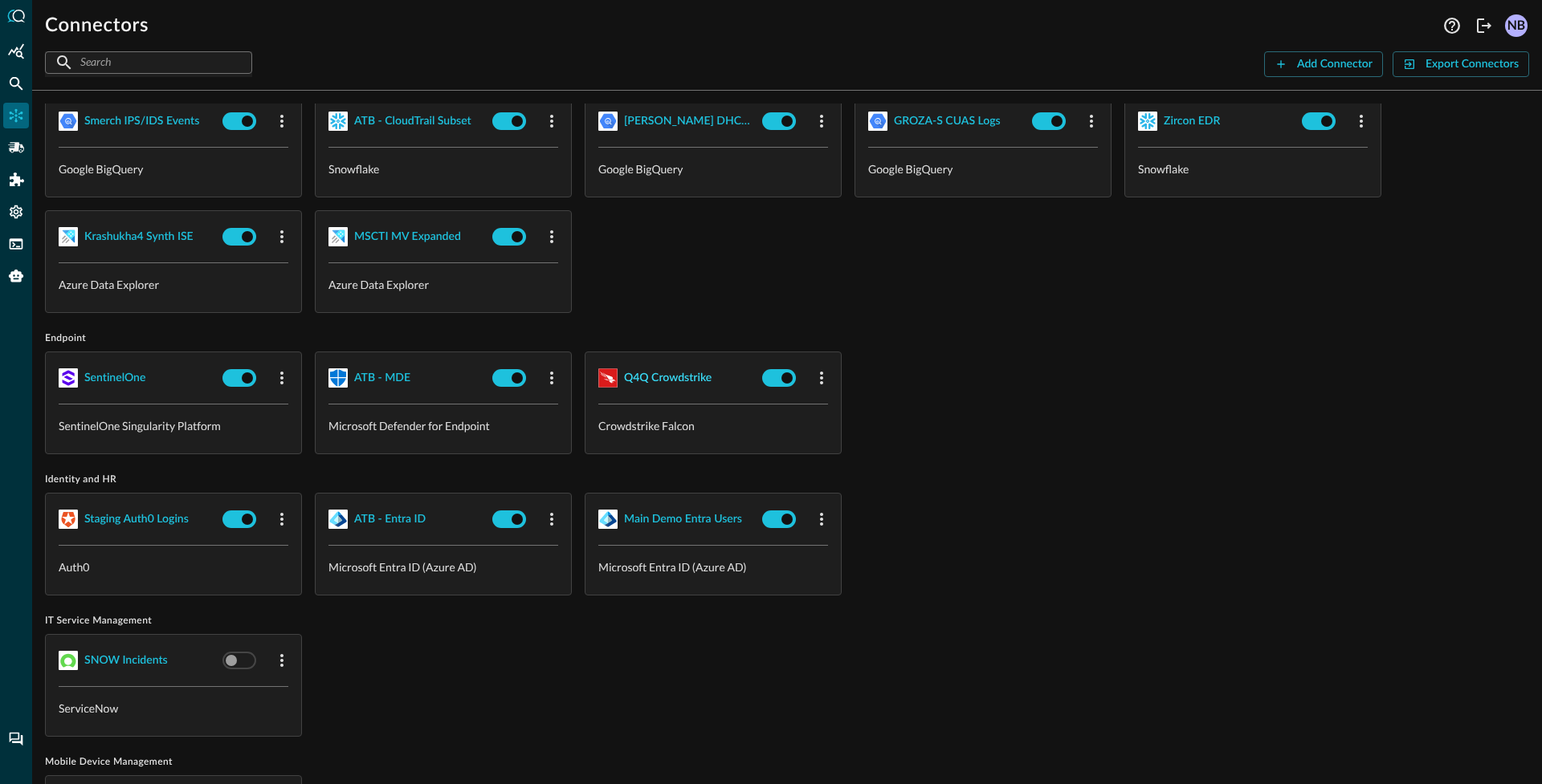
scroll to position [644, 0]
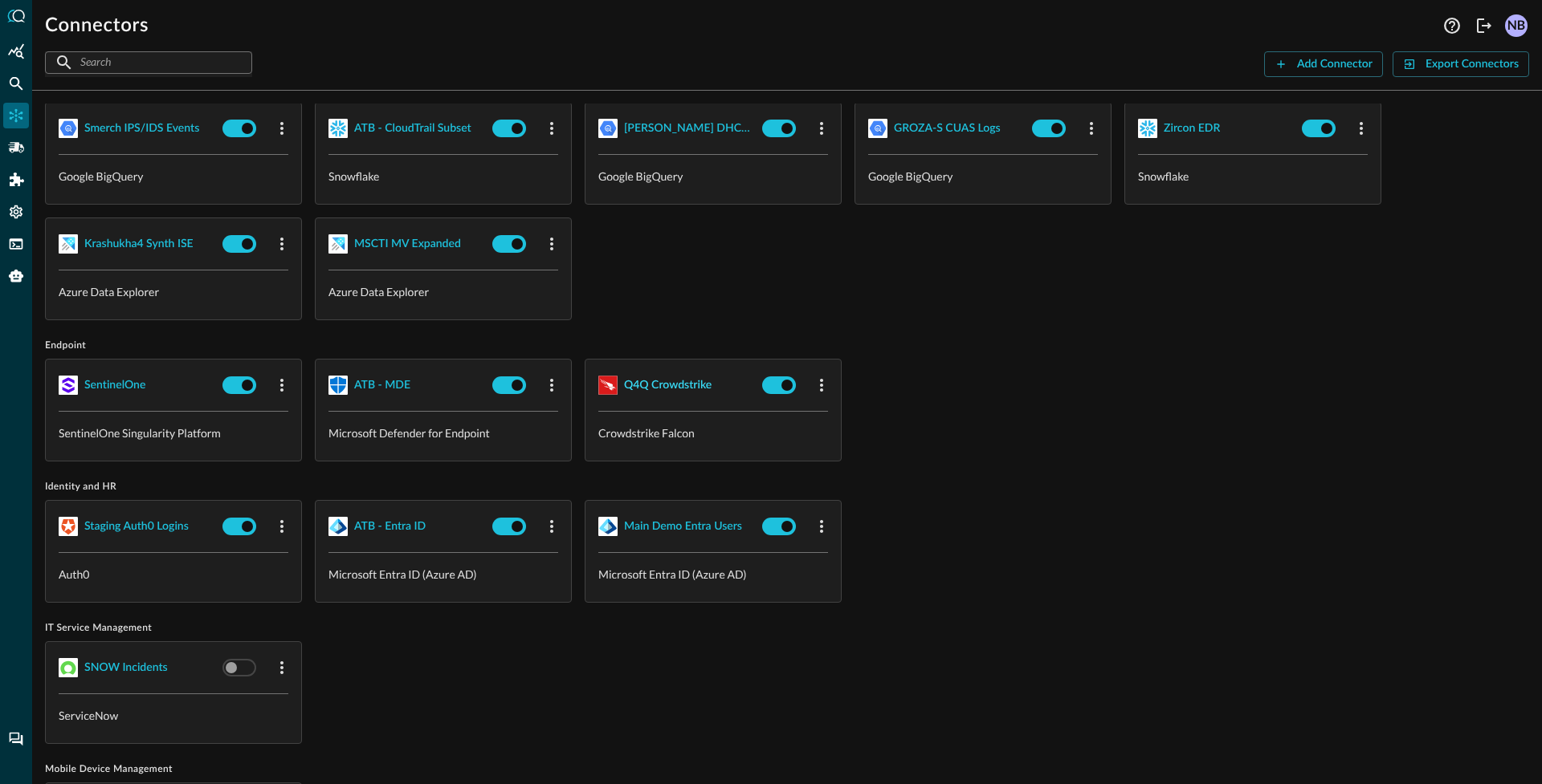
click at [671, 373] on button "Q4Q Crowdstrike" at bounding box center [677, 385] width 157 height 26
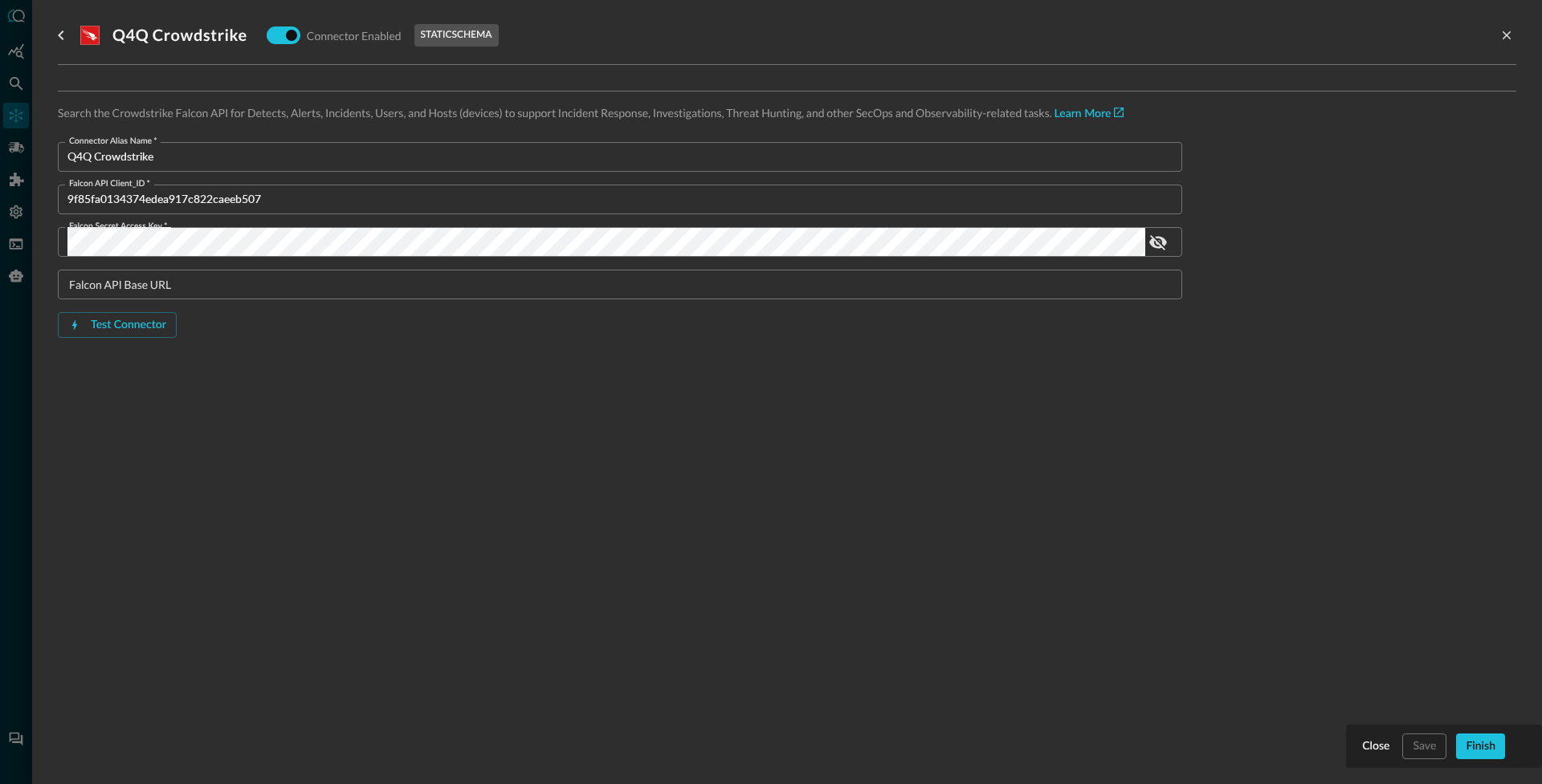
click at [448, 29] on p "static schema" at bounding box center [457, 36] width 71 height 15
click at [448, 29] on p "static schema" at bounding box center [457, 36] width 71 height 15
click at [17, 353] on div at bounding box center [771, 392] width 1542 height 784
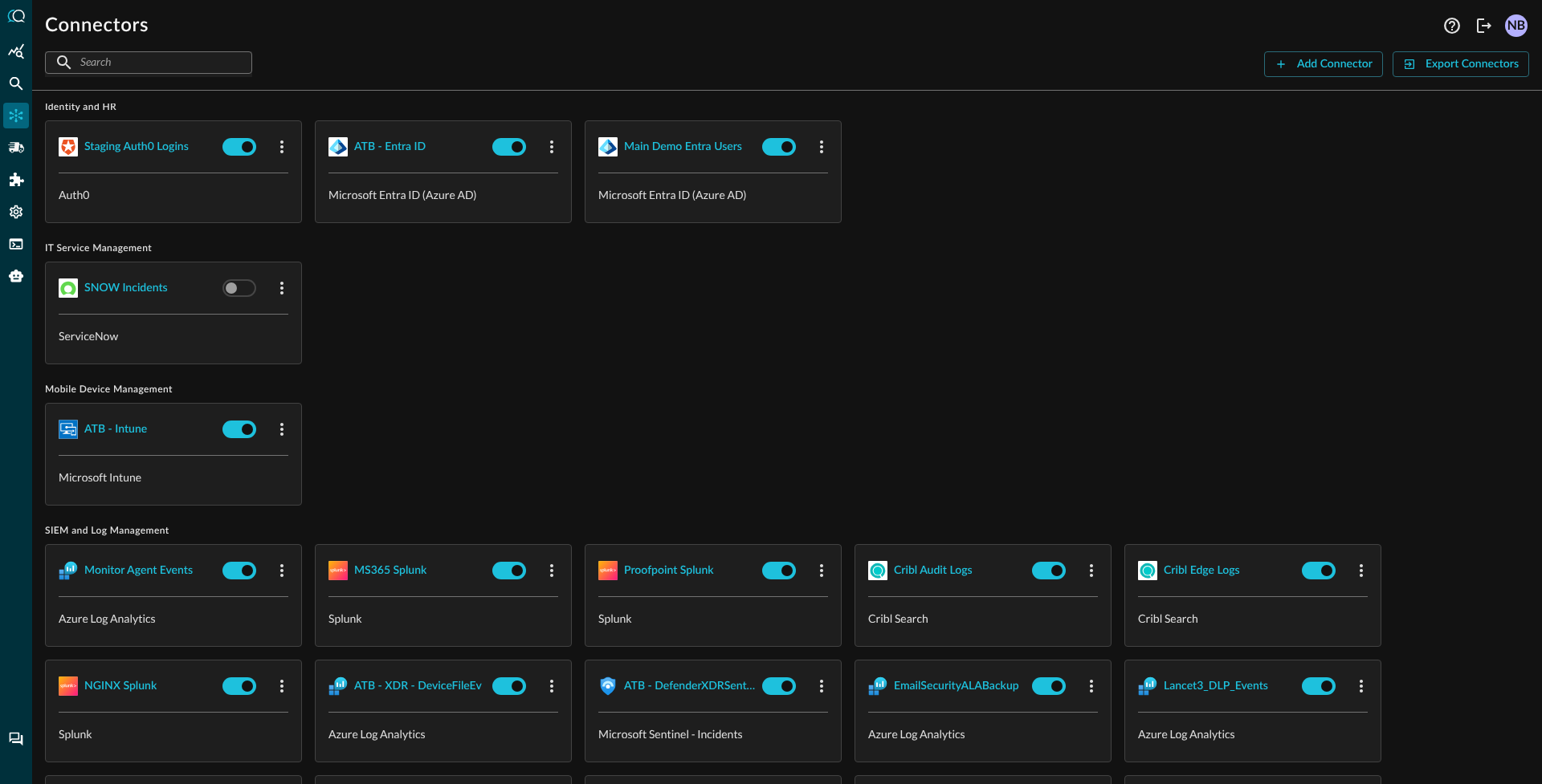
scroll to position [1046, 0]
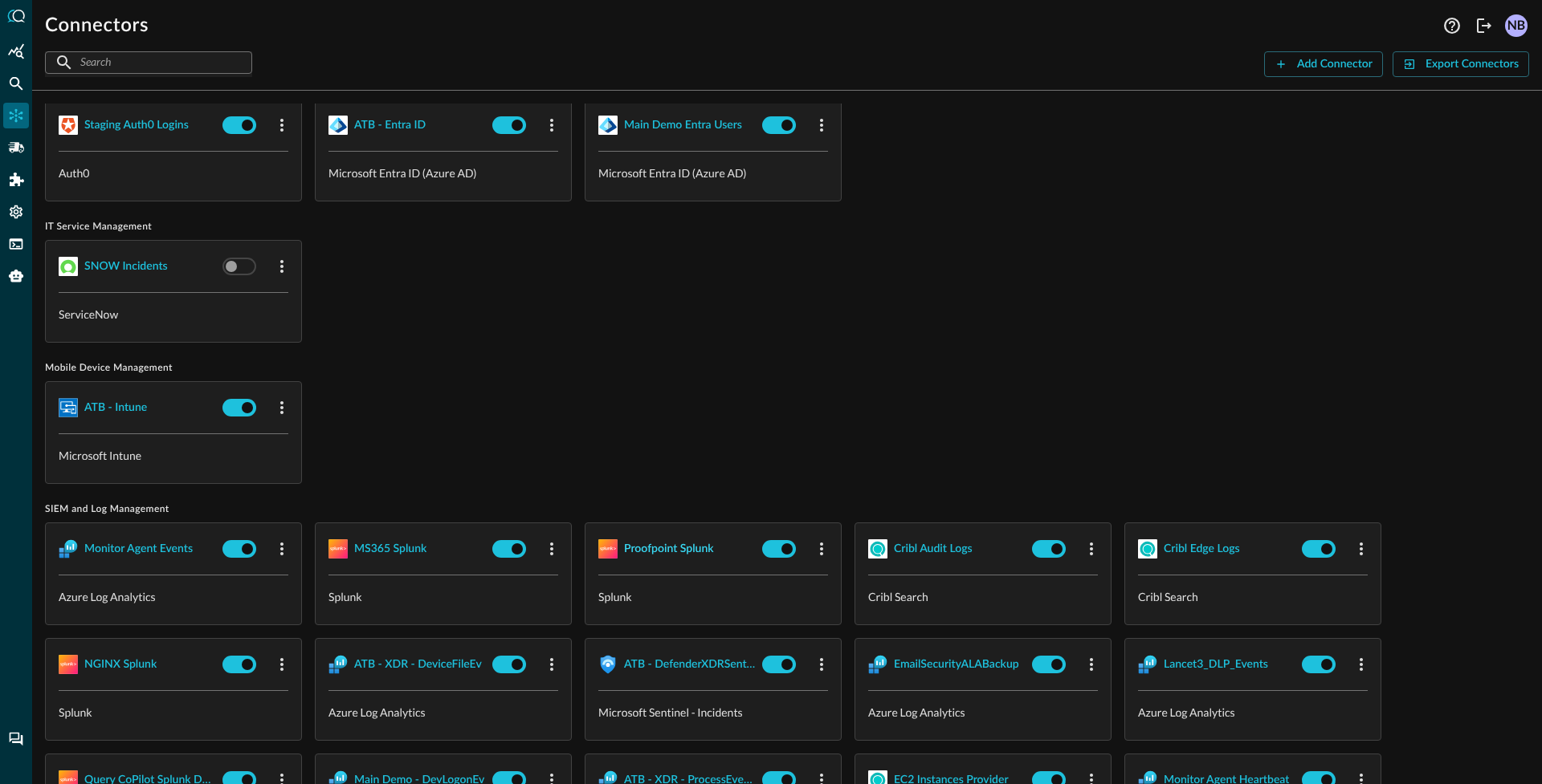
click at [663, 550] on div "Proofpoint Splunk" at bounding box center [669, 550] width 90 height 20
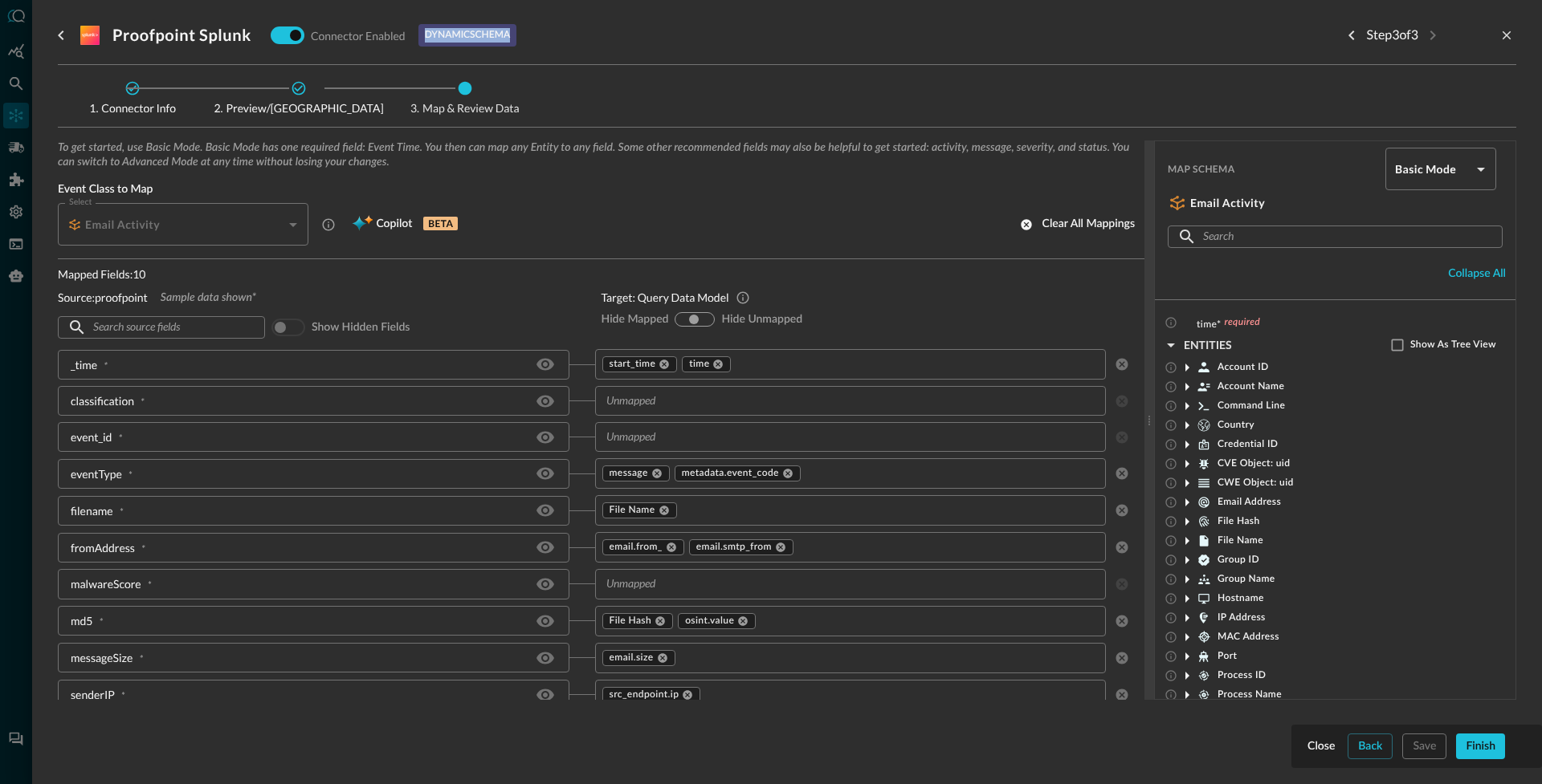
drag, startPoint x: 417, startPoint y: 34, endPoint x: 501, endPoint y: 35, distance: 84.0
click at [501, 35] on div "Proofpoint Splunk Connector Enabled dynamic schema" at bounding box center [298, 35] width 436 height 30
drag, startPoint x: 81, startPoint y: 295, endPoint x: 156, endPoint y: 297, distance: 75.0
click at [156, 297] on div "Source: proofpoint Sample data shown*" at bounding box center [317, 297] width 518 height 16
click at [13, 356] on div at bounding box center [771, 392] width 1542 height 784
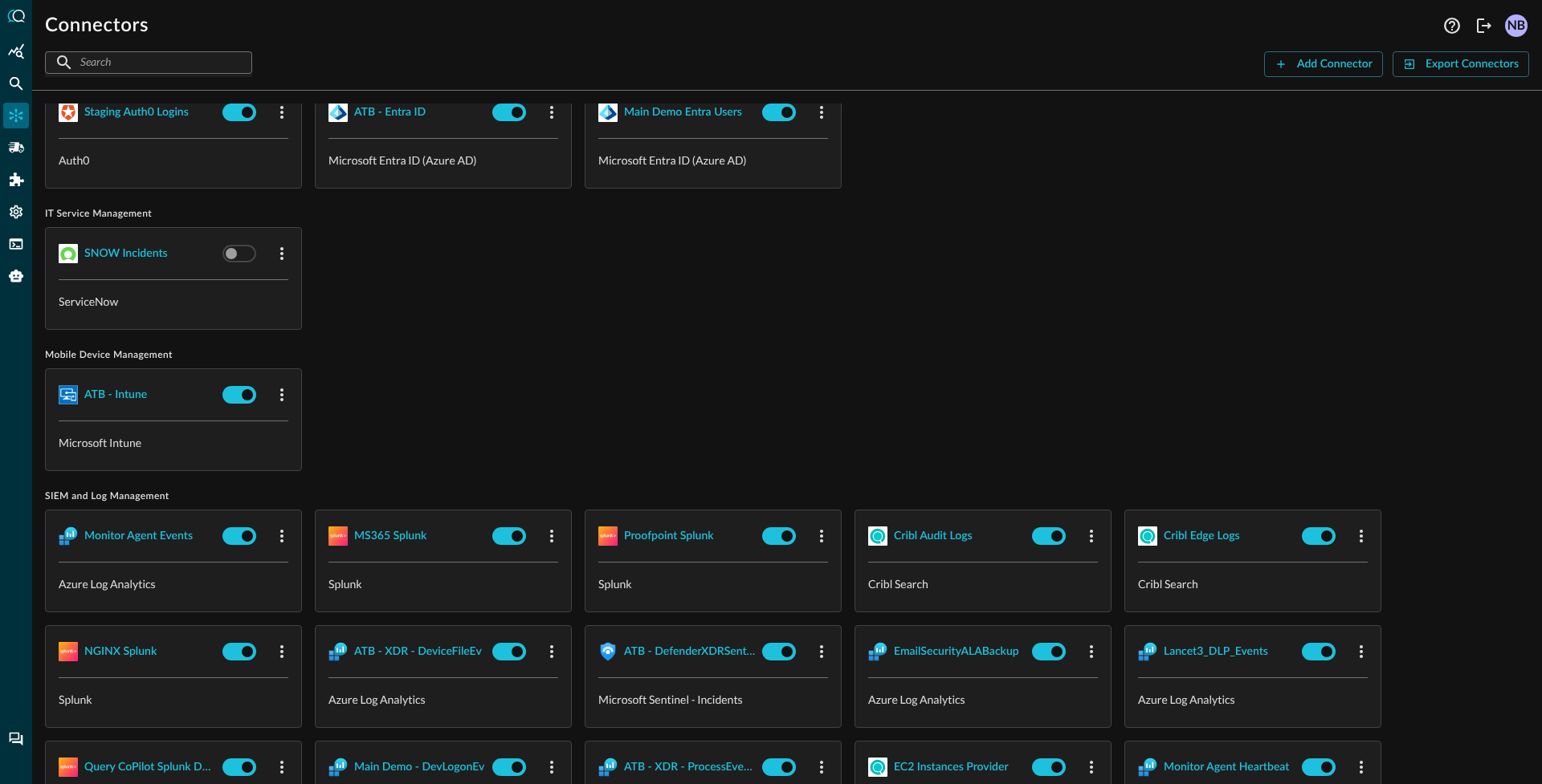
scroll to position [1187, 0]
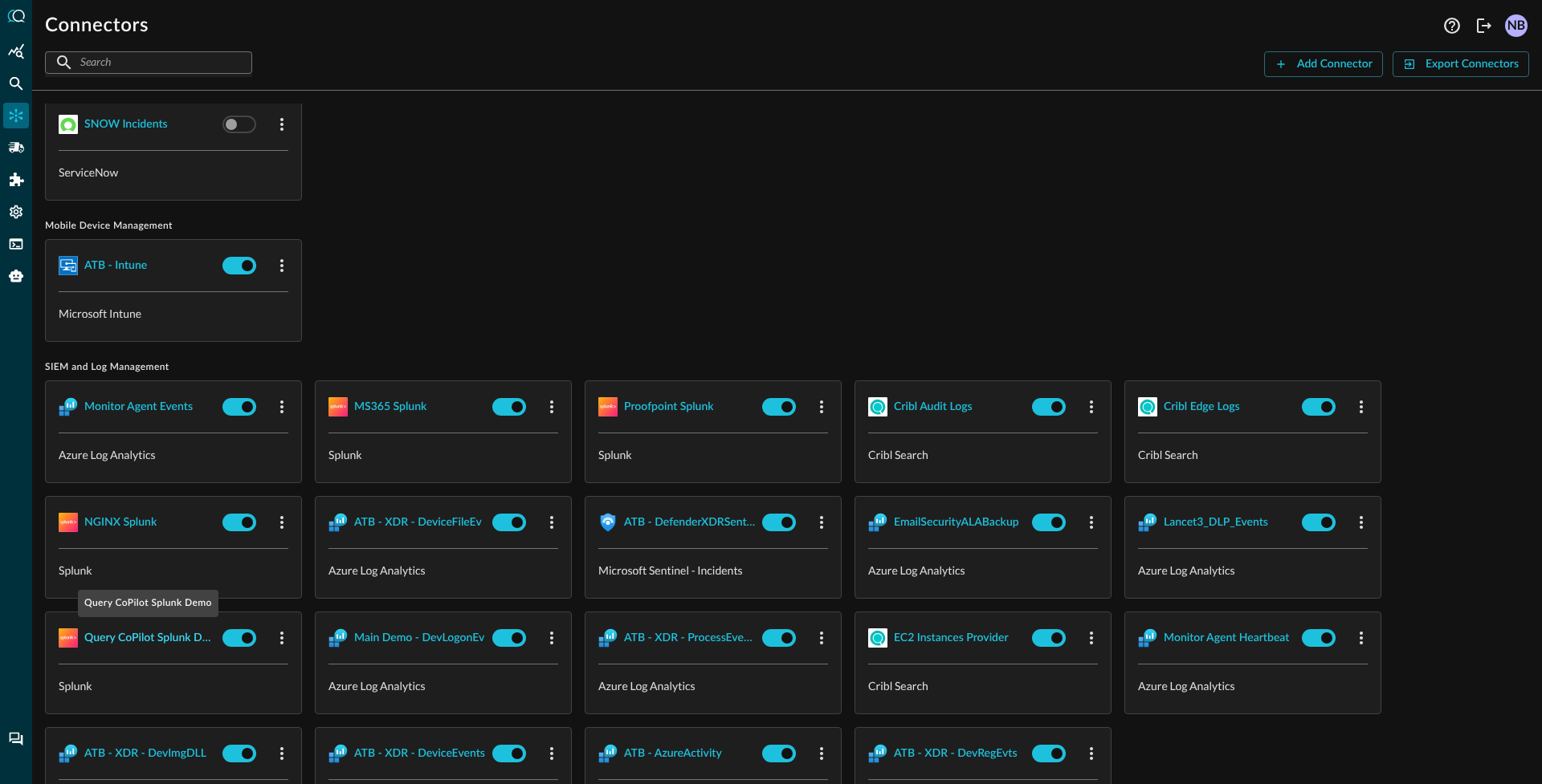
click at [148, 635] on div "Query CoPilot Splunk Demo" at bounding box center [150, 639] width 132 height 20
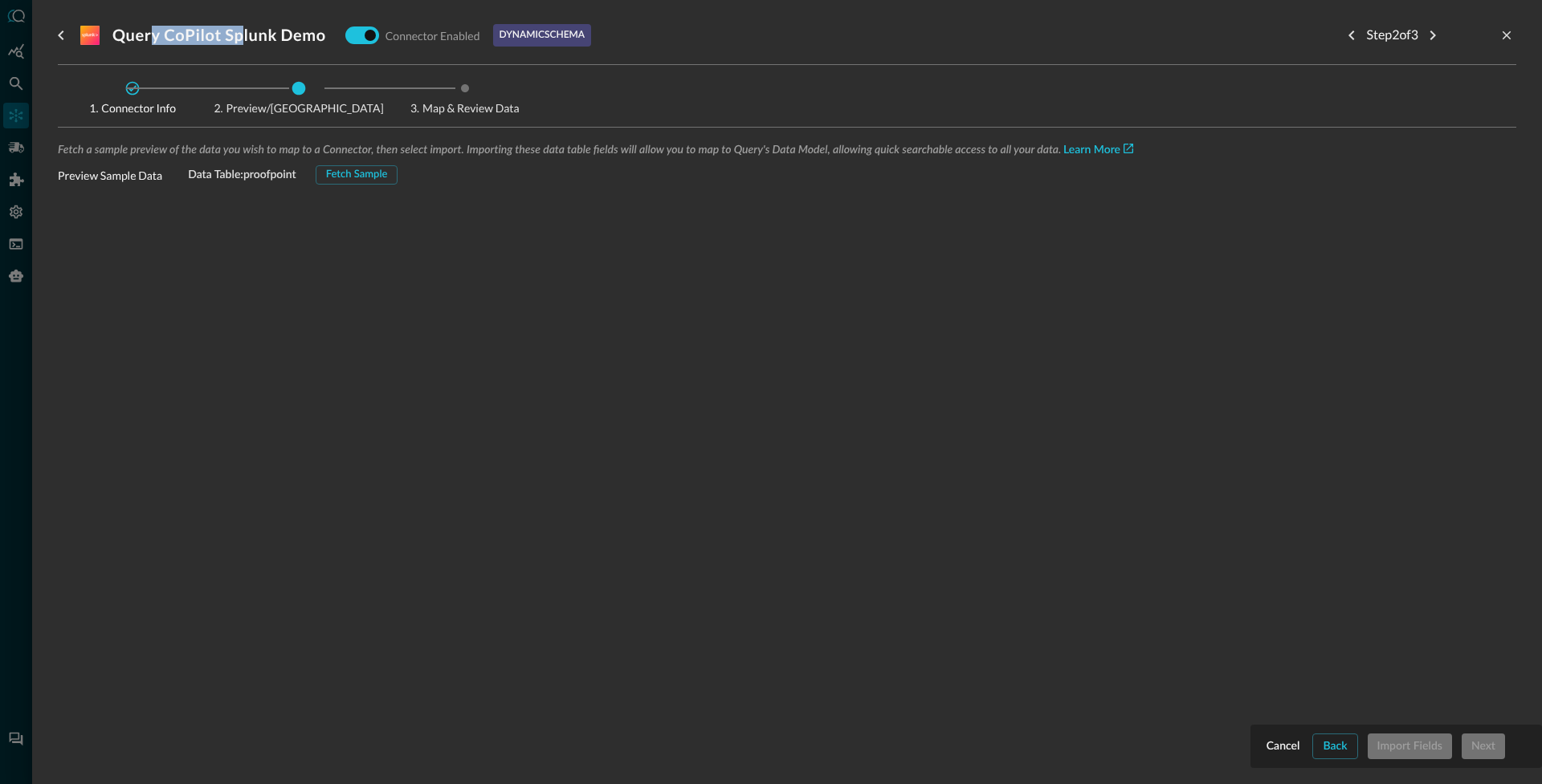
drag, startPoint x: 151, startPoint y: 34, endPoint x: 246, endPoint y: 31, distance: 95.0
click at [246, 31] on h3 "Query CoPilot Splunk Demo" at bounding box center [219, 35] width 213 height 19
click at [240, 40] on h3 "Query CoPilot Splunk Demo" at bounding box center [219, 35] width 213 height 19
click at [354, 170] on button "Fetch Sample" at bounding box center [357, 175] width 82 height 19
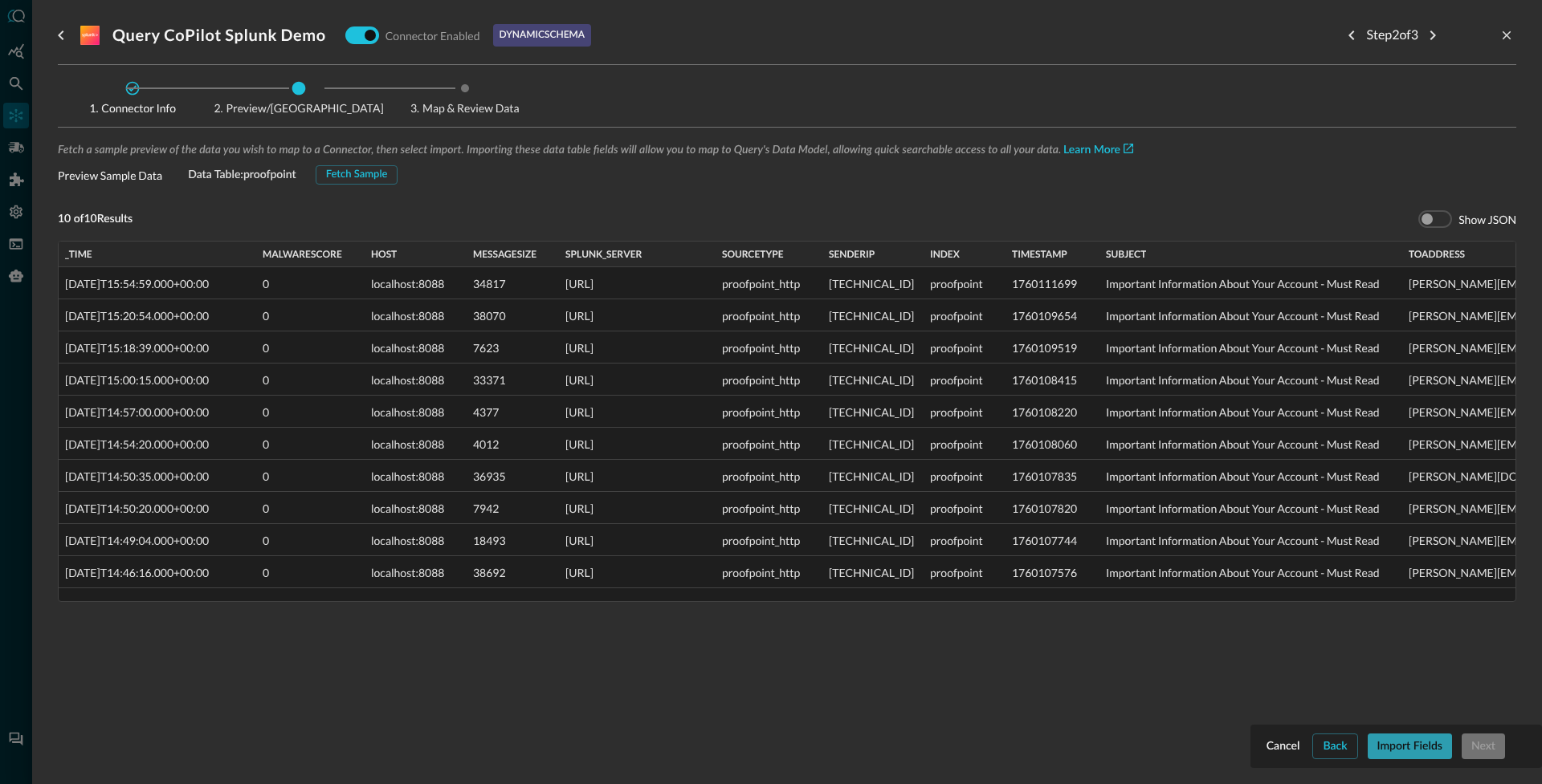
click at [1422, 754] on button "Import Fields" at bounding box center [1409, 746] width 84 height 26
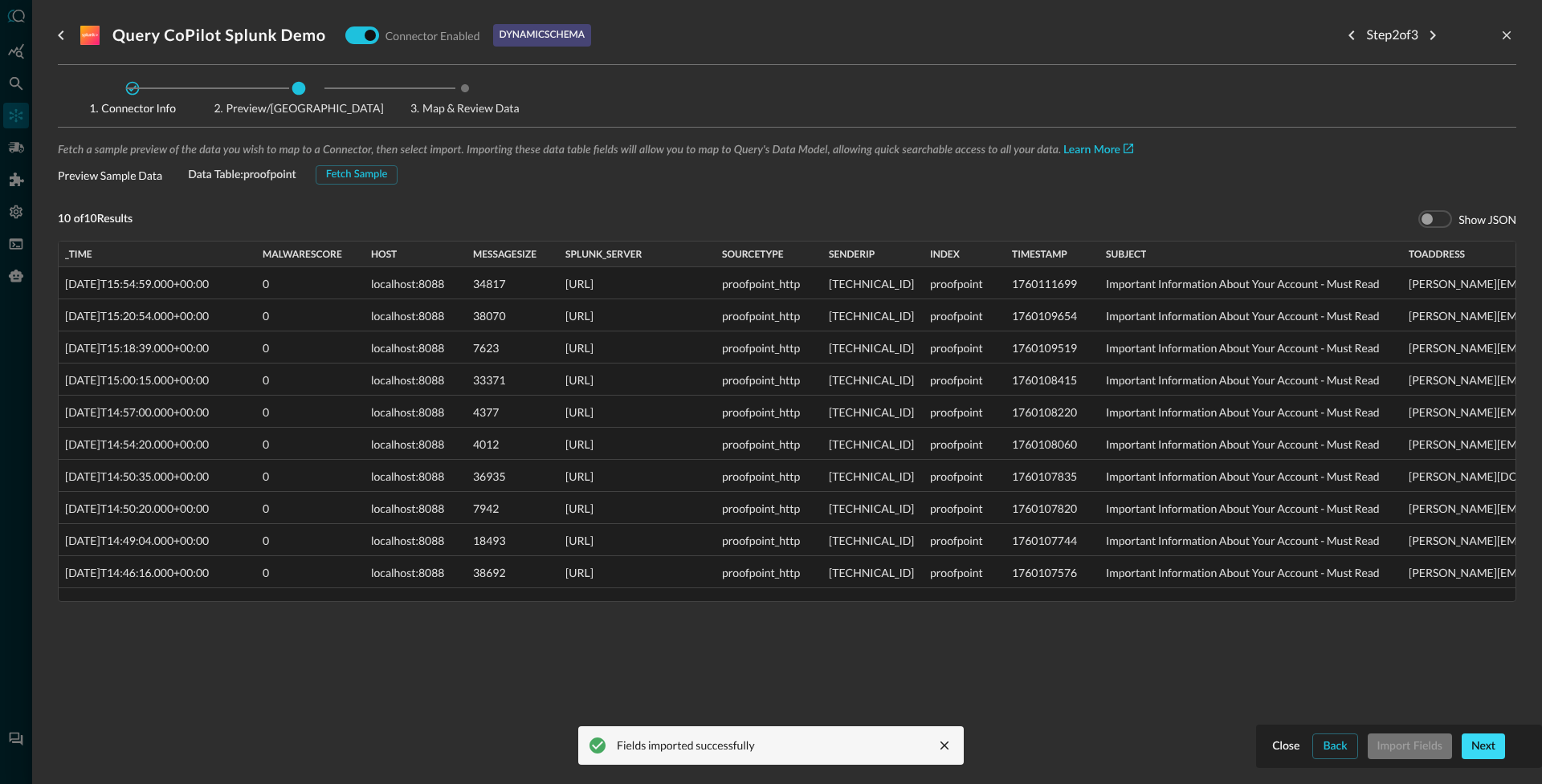
click at [1486, 748] on button "Next" at bounding box center [1483, 746] width 43 height 26
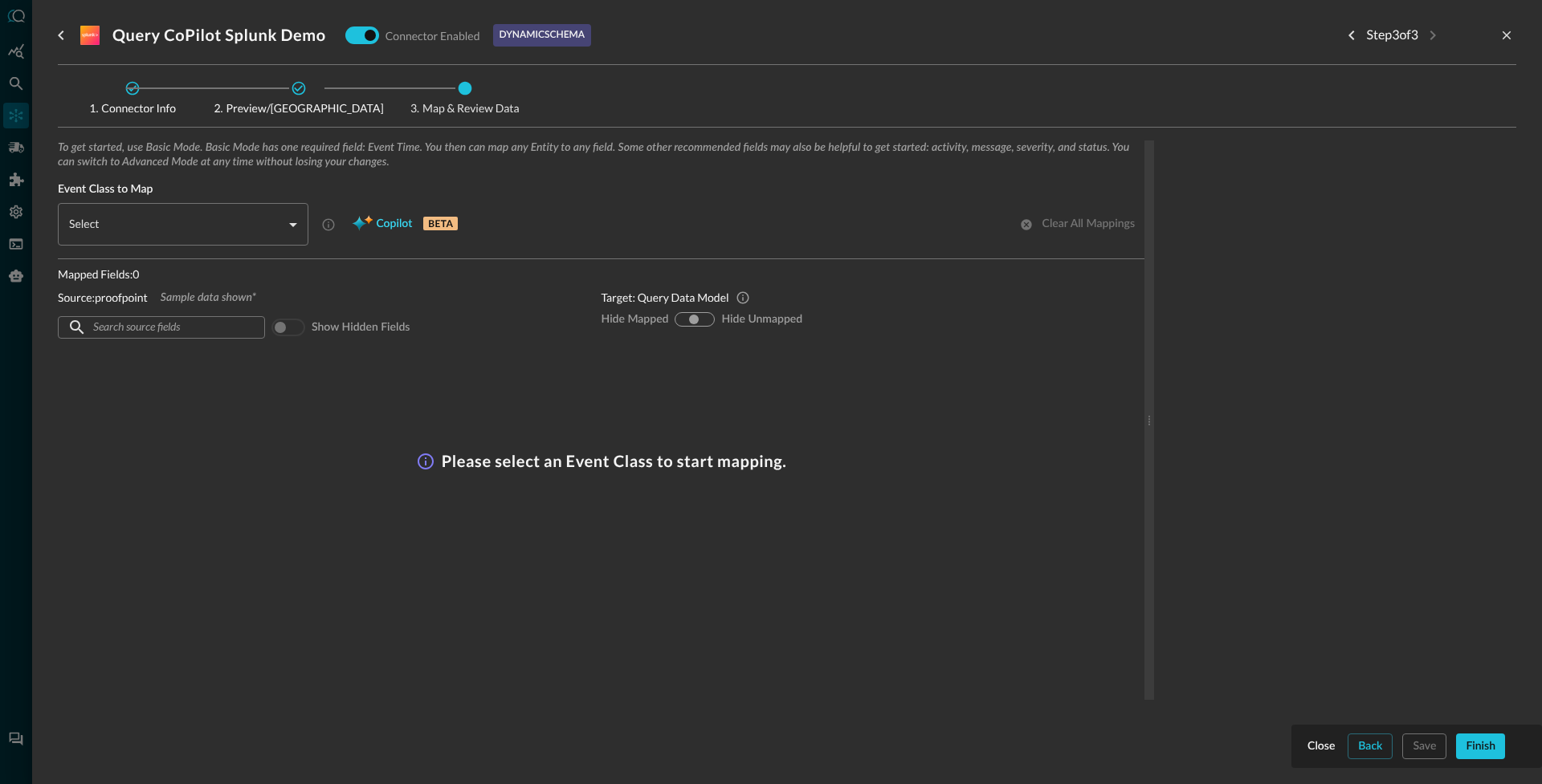
click at [387, 225] on span "Copilot" at bounding box center [394, 224] width 36 height 20
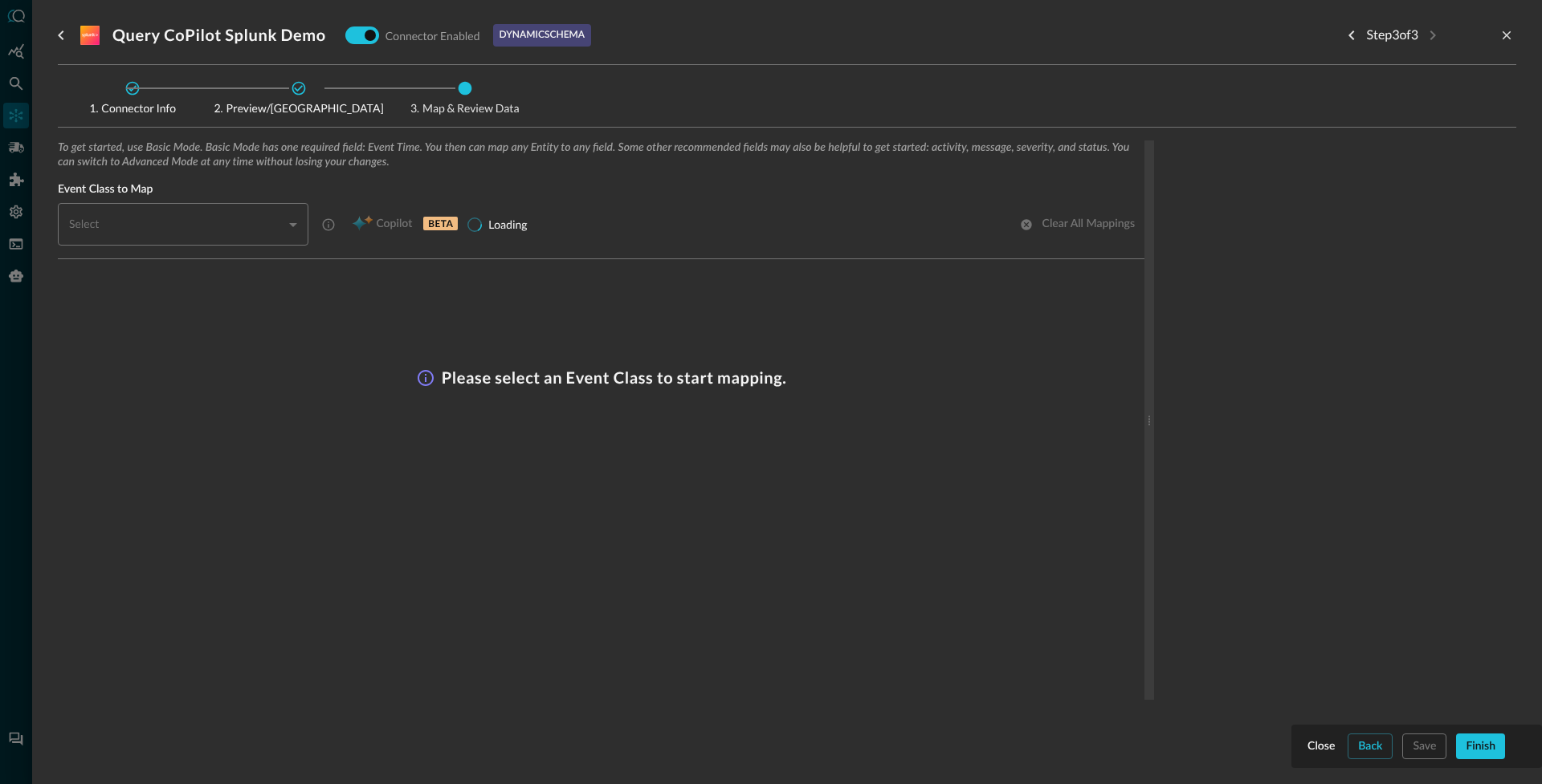
type input "CLASS_EMAIL_FILE_ACTIVITY"
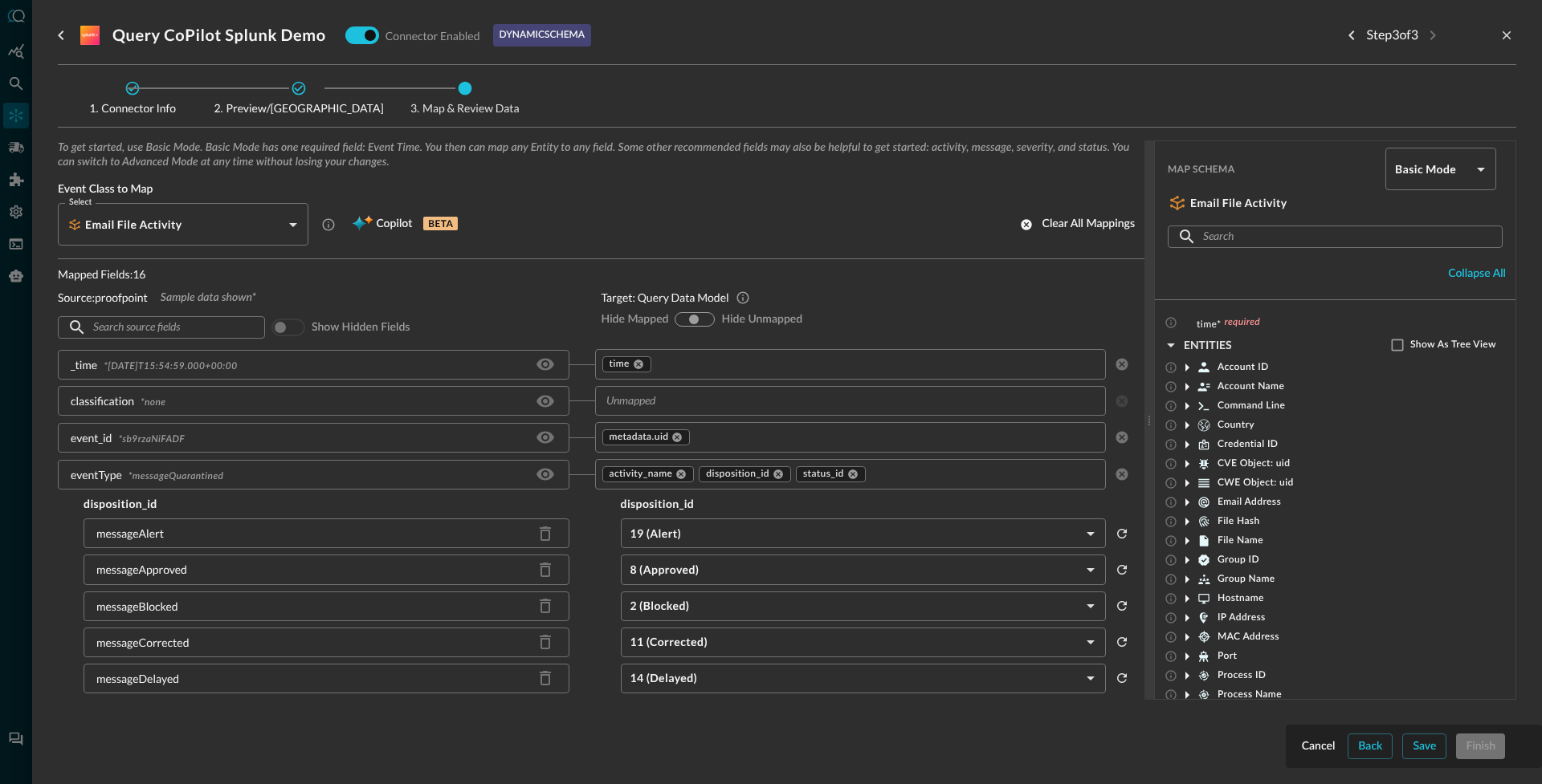
click at [18, 412] on div at bounding box center [771, 392] width 1542 height 784
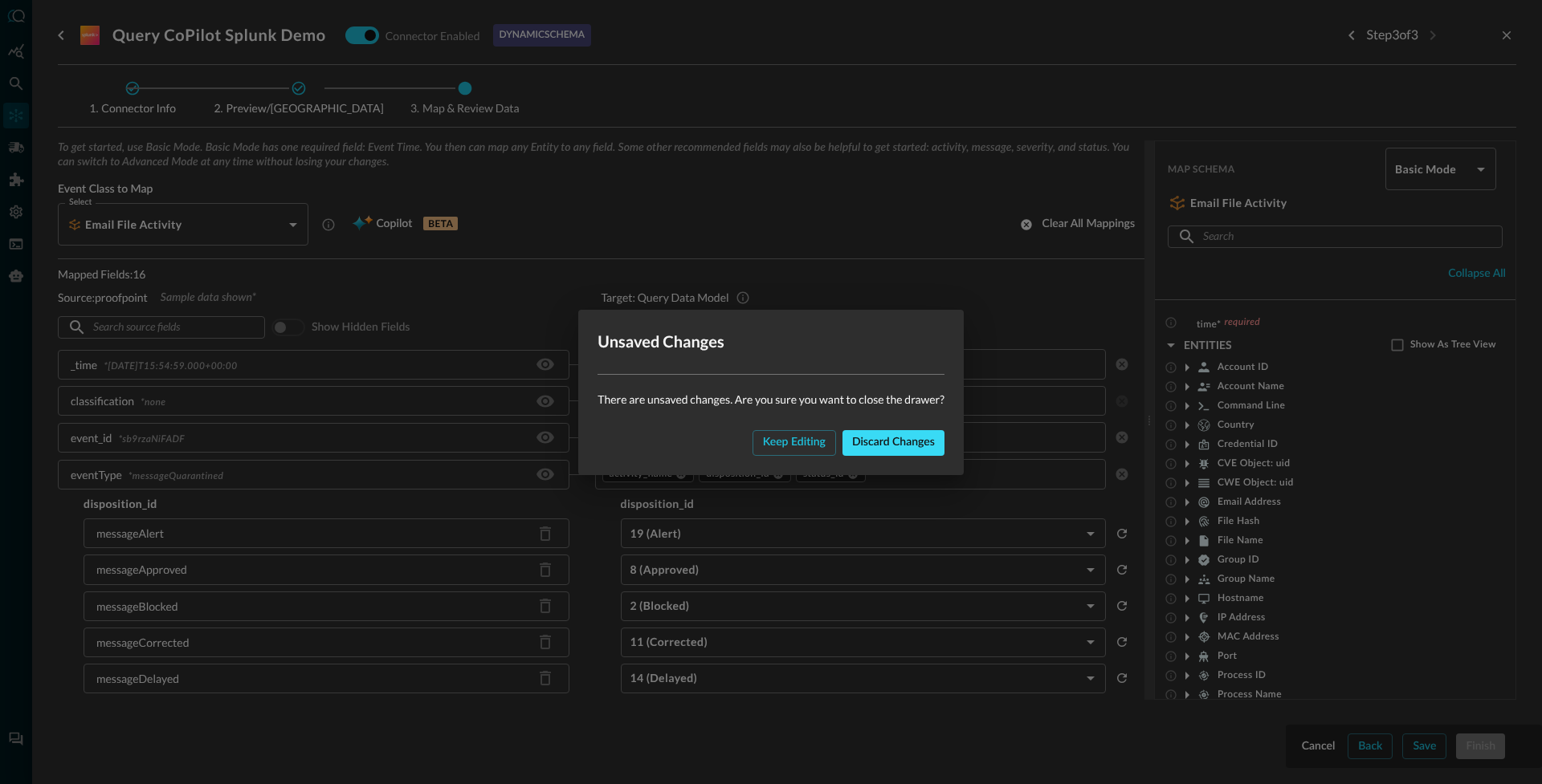
click at [861, 446] on button "Discard changes" at bounding box center [893, 443] width 102 height 26
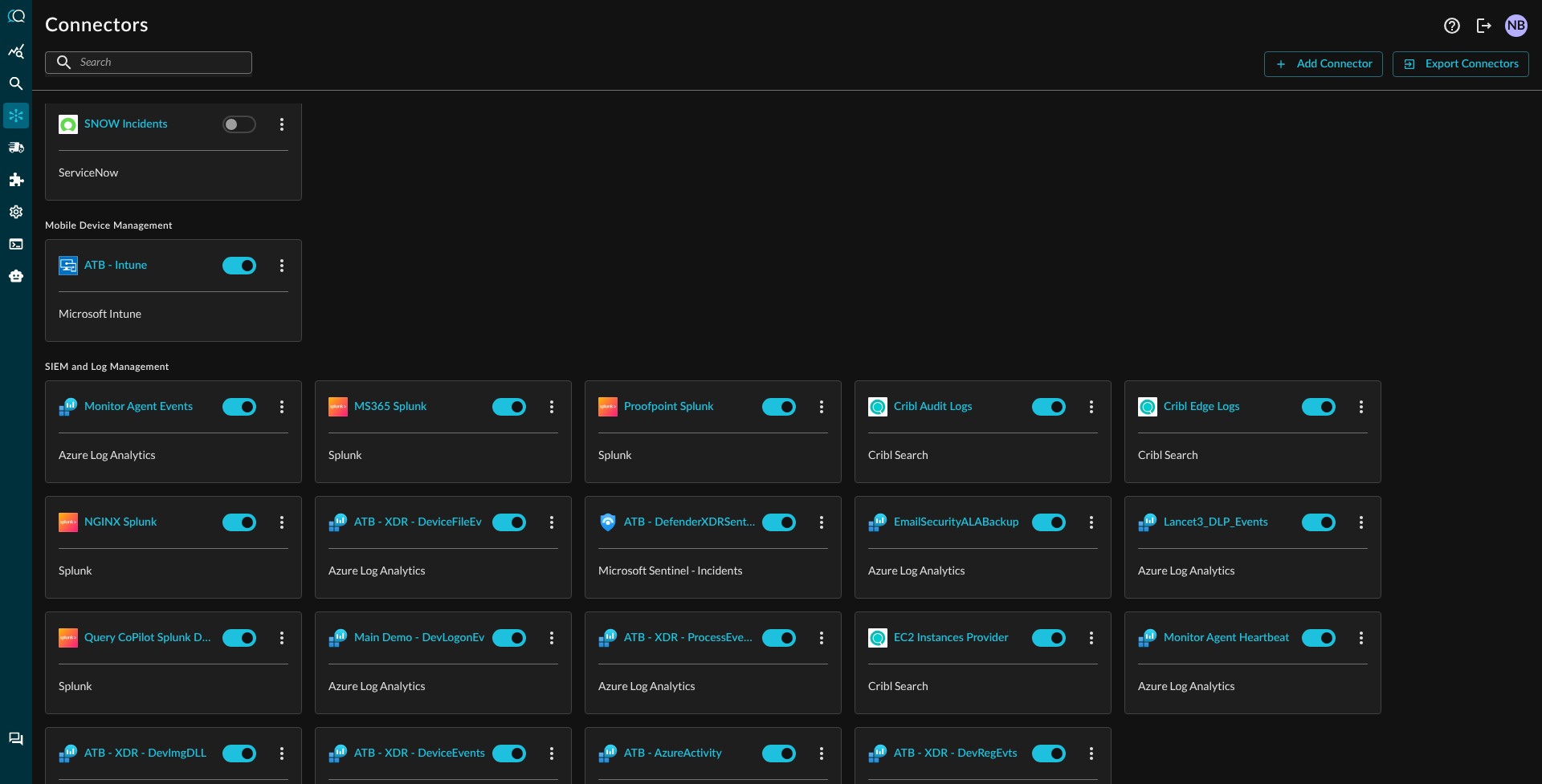
click at [561, 165] on div "SNOW Incidents ServiceNow" at bounding box center [787, 149] width 1484 height 102
click at [23, 145] on icon "Pipelines" at bounding box center [16, 146] width 16 height 10
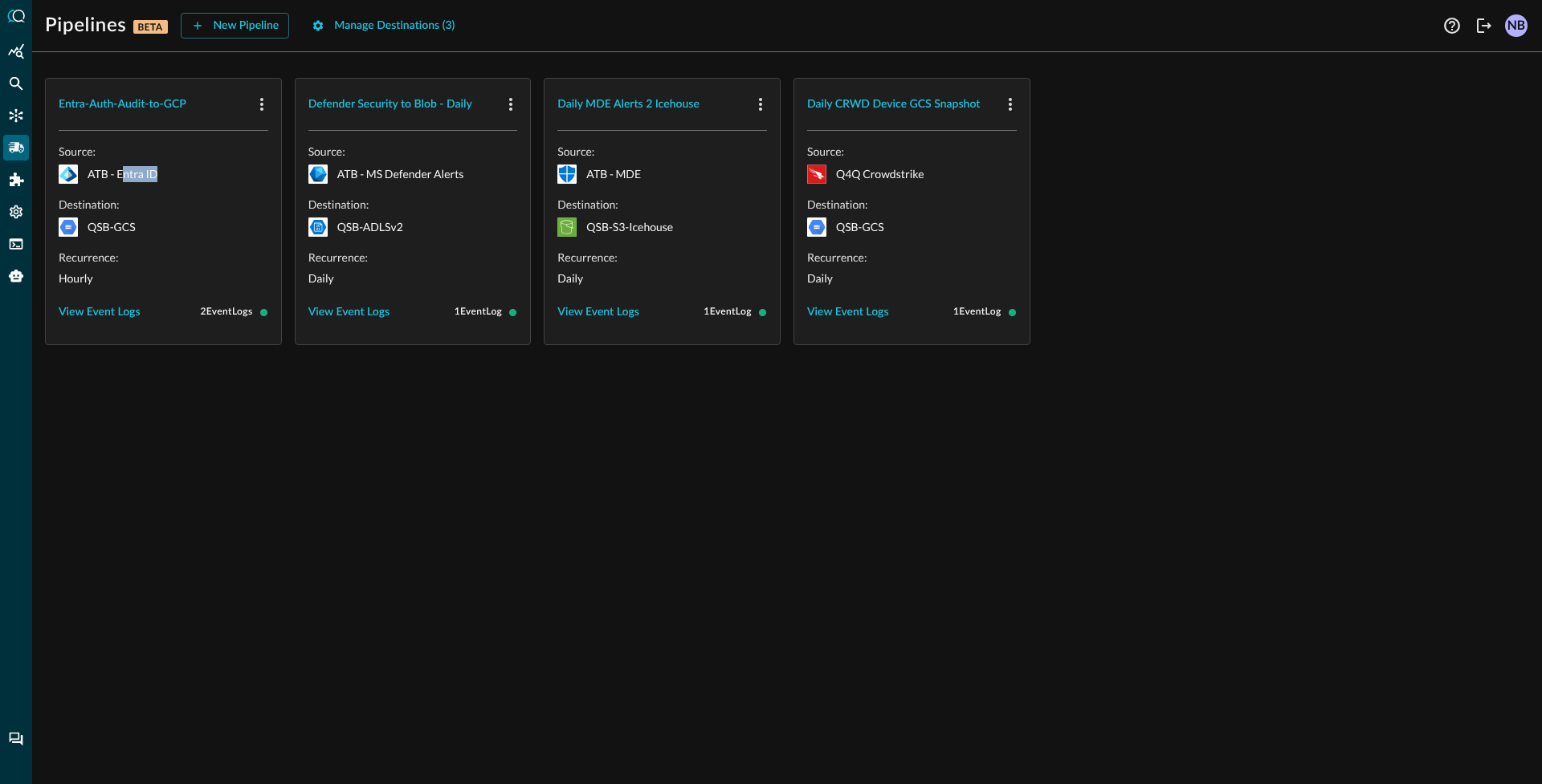
drag, startPoint x: 122, startPoint y: 175, endPoint x: 157, endPoint y: 176, distance: 35.0
click at [157, 176] on p "ATB - Entra ID" at bounding box center [123, 175] width 70 height 16
drag, startPoint x: 122, startPoint y: 238, endPoint x: 84, endPoint y: 239, distance: 38.0
click at [84, 239] on div "Source: ATB - Entra ID Destination: QSB-GCS Recurrence: Hourly View Event Logs …" at bounding box center [163, 234] width 210 height 181
drag, startPoint x: 96, startPoint y: 233, endPoint x: 140, endPoint y: 228, distance: 44.3
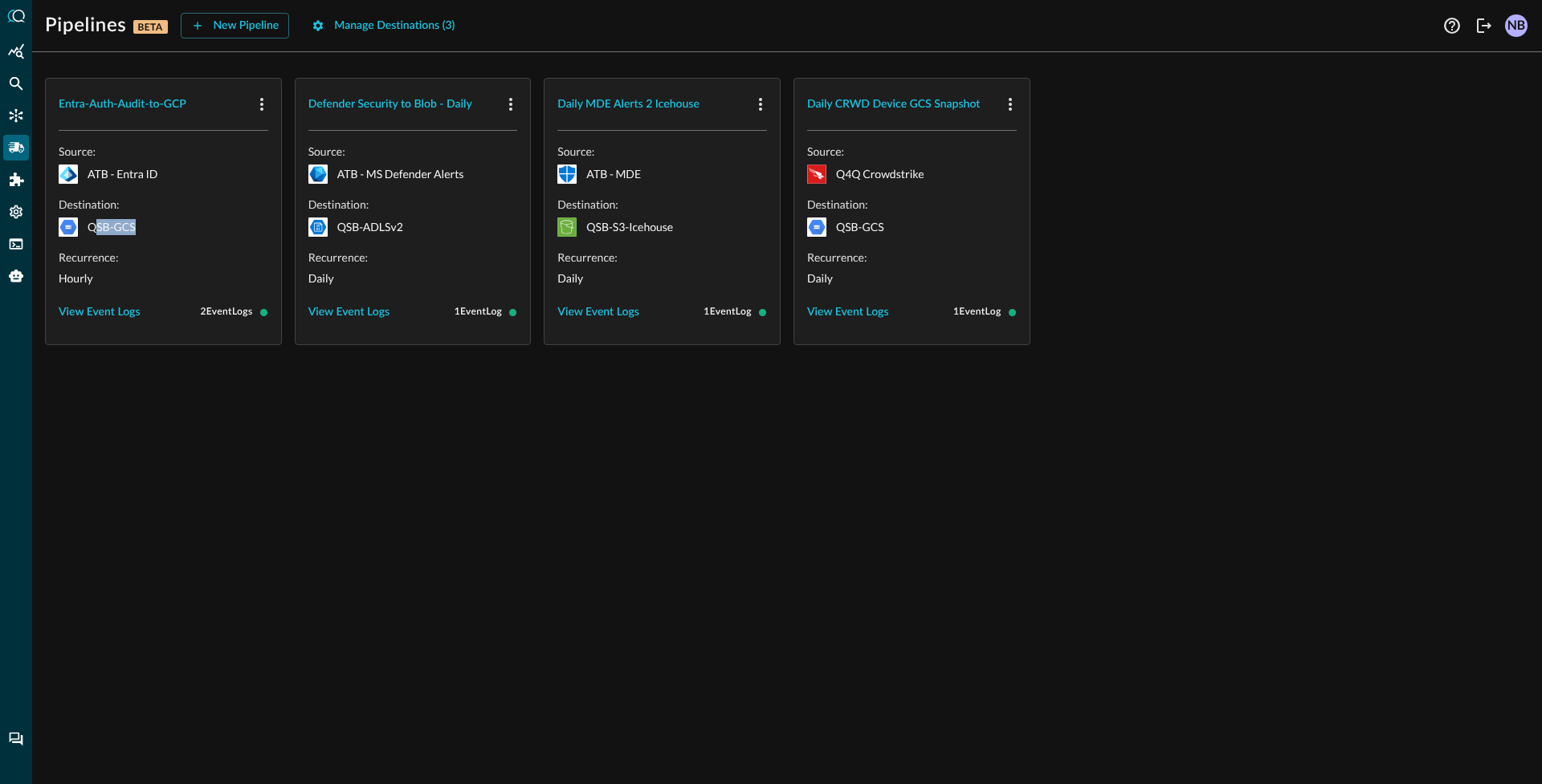
click at [140, 228] on div "QSB-GCS" at bounding box center [163, 227] width 210 height 19
drag, startPoint x: 371, startPoint y: 168, endPoint x: 446, endPoint y: 178, distance: 75.7
click at [446, 178] on p "ATB - MS Defender Alerts" at bounding box center [401, 175] width 127 height 16
drag, startPoint x: 359, startPoint y: 228, endPoint x: 394, endPoint y: 225, distance: 35.1
click at [394, 225] on p "QSB-ADLSv2" at bounding box center [371, 228] width 66 height 16
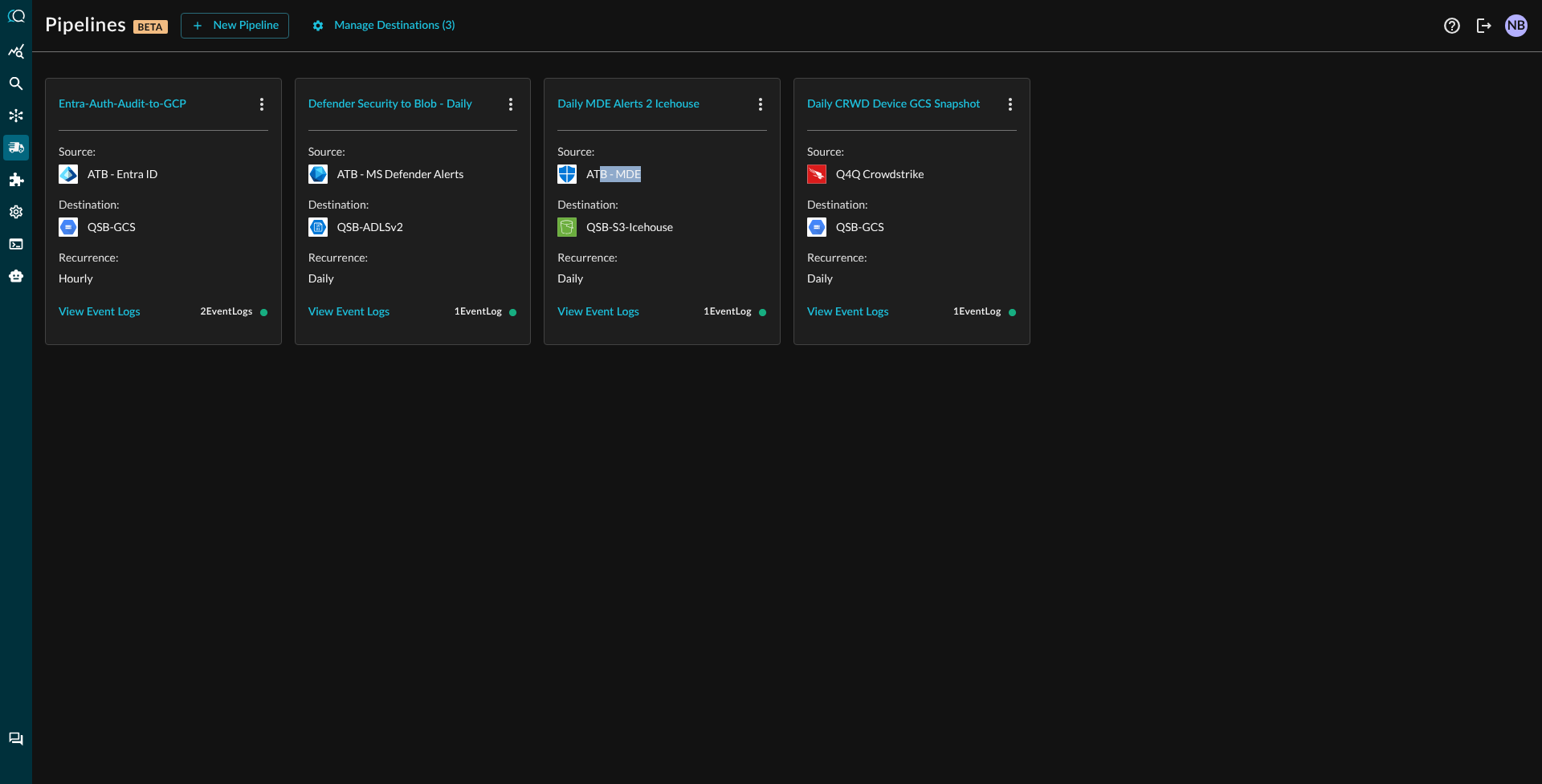
drag, startPoint x: 601, startPoint y: 170, endPoint x: 644, endPoint y: 177, distance: 43.6
click at [644, 177] on div "ATB - MDE" at bounding box center [662, 174] width 210 height 19
drag, startPoint x: 608, startPoint y: 226, endPoint x: 645, endPoint y: 221, distance: 37.3
click at [645, 221] on p "QSB-S3-Icehouse" at bounding box center [630, 228] width 87 height 16
drag, startPoint x: 856, startPoint y: 226, endPoint x: 872, endPoint y: 226, distance: 16.0
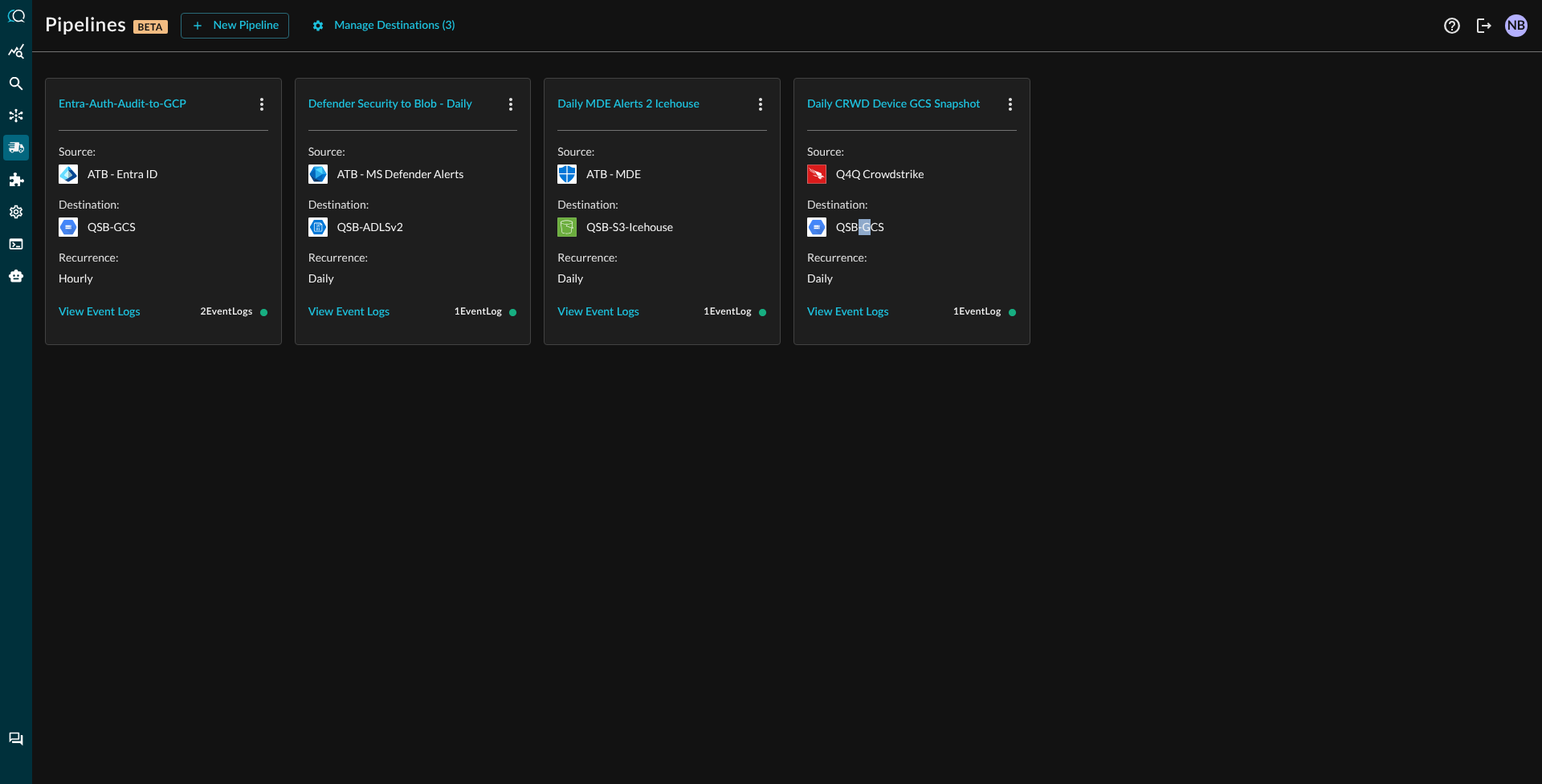
click at [872, 226] on p "QSB-GCS" at bounding box center [860, 228] width 49 height 16
drag, startPoint x: 588, startPoint y: 227, endPoint x: 658, endPoint y: 237, distance: 70.7
click at [658, 237] on div "Source: ATB - MDE Destination: QSB-S3-Icehouse Recurrence: Daily View Event Log…" at bounding box center [662, 234] width 210 height 181
click at [244, 29] on button "New Pipeline" at bounding box center [234, 26] width 109 height 26
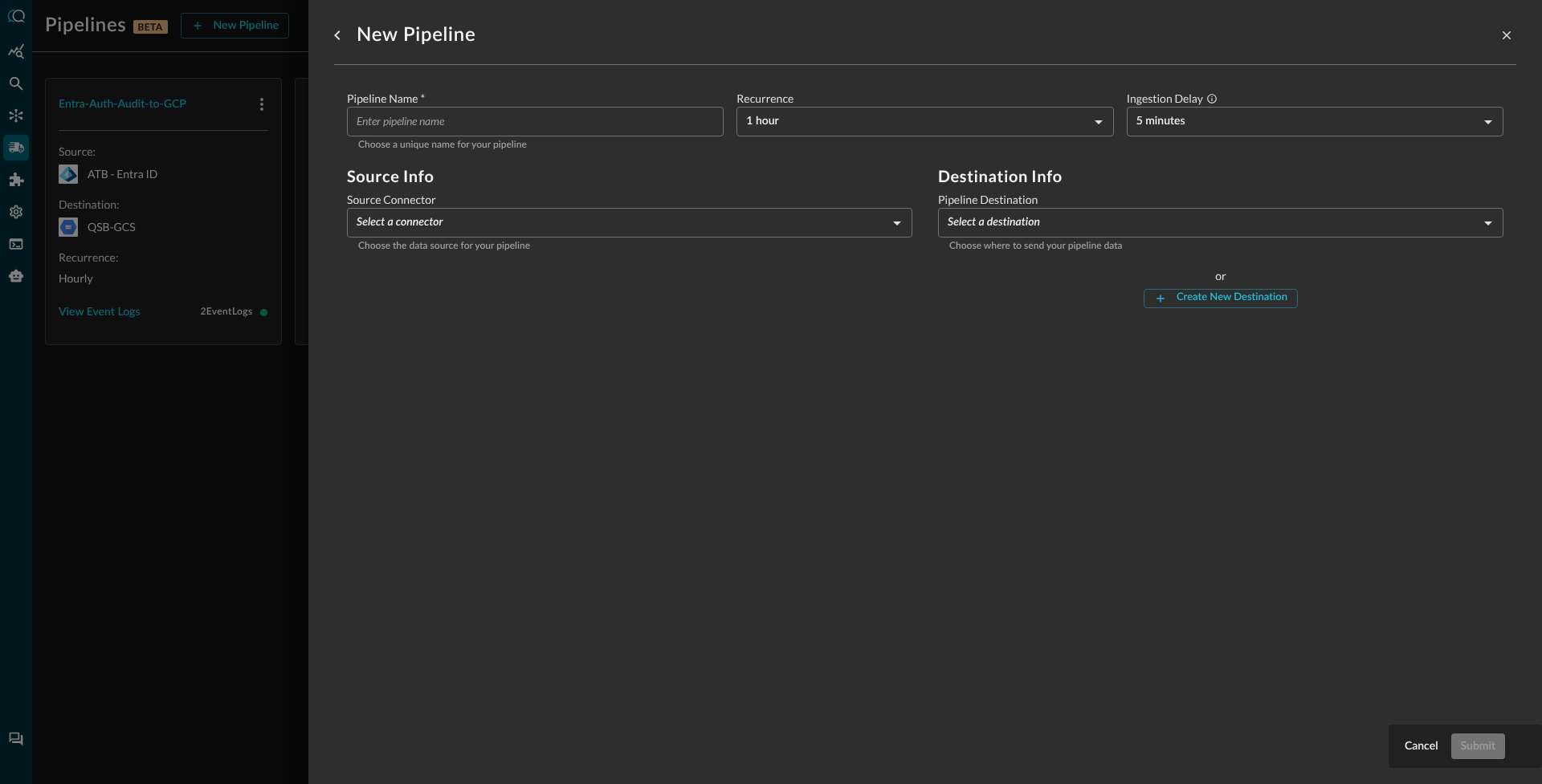
click at [256, 404] on div at bounding box center [771, 392] width 1542 height 784
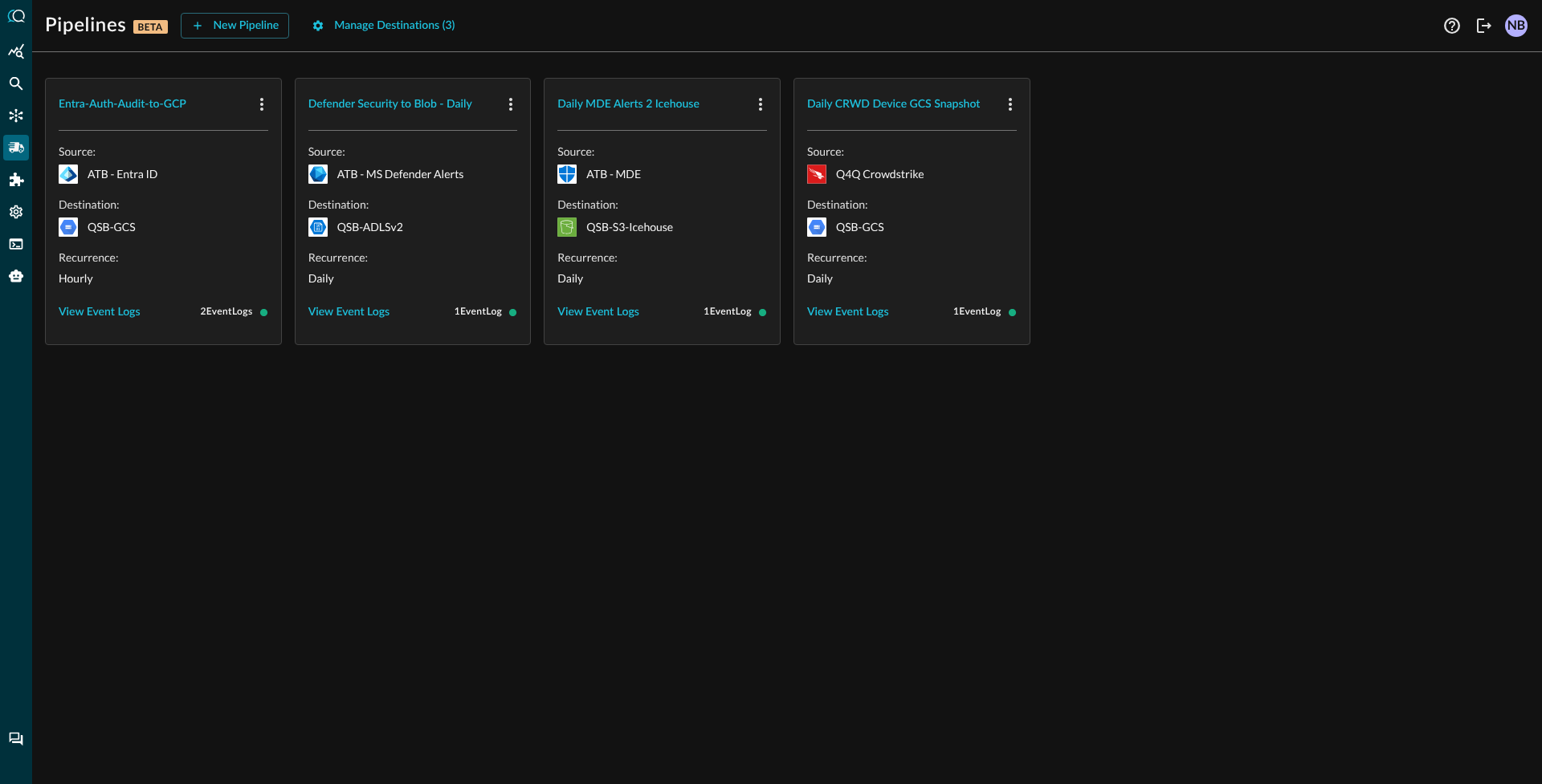
click at [256, 405] on div "Entra-Auth-Audit-to-GCP Source: ATB - Entra ID Destination: QSB-GCS Recurrence:…" at bounding box center [787, 424] width 1510 height 719
click at [222, 16] on button "New Pipeline" at bounding box center [234, 26] width 109 height 26
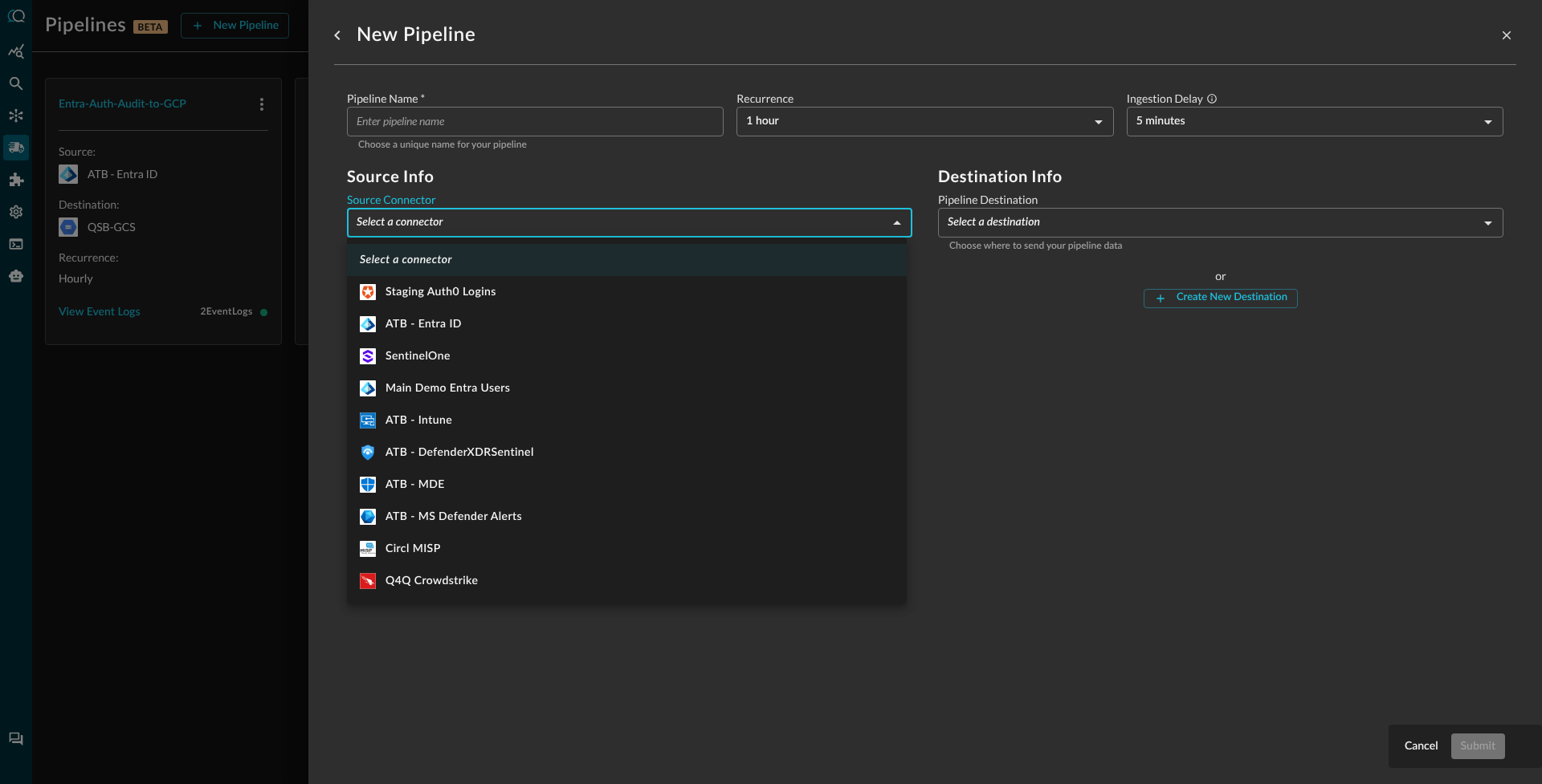
click at [463, 218] on body "Pipelines BETA New Pipeline Manage Destinations ( 3 ) NB Entra-Auth-Audit-to-GC…" at bounding box center [771, 392] width 1542 height 784
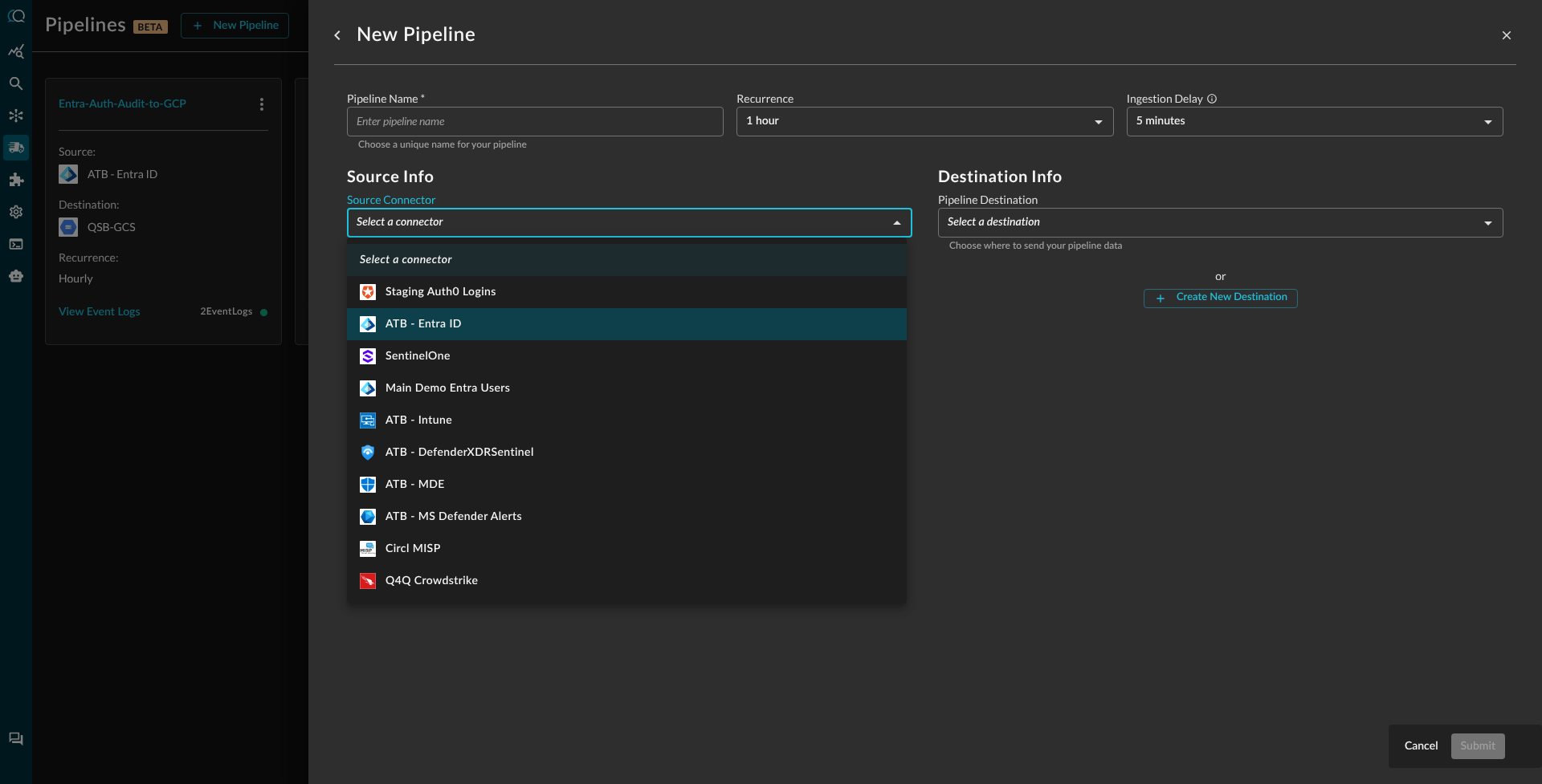
click at [449, 326] on div "ATB - Entra ID" at bounding box center [410, 325] width 102 height 16
type input "394"
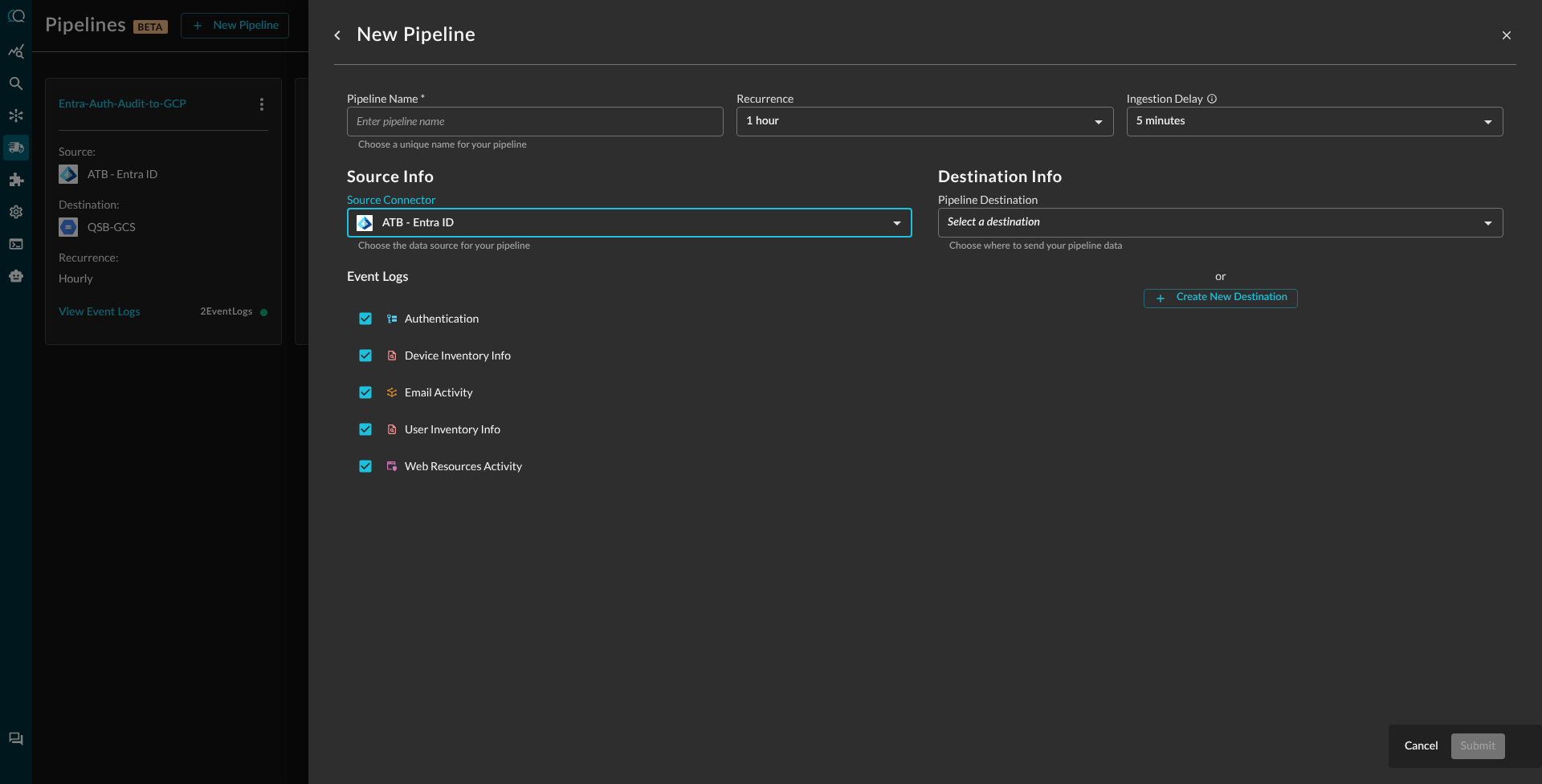
click at [1007, 216] on body "Pipelines BETA New Pipeline Manage Destinations ( 3 ) NB Entra-Auth-Audit-to-GC…" at bounding box center [771, 392] width 1542 height 784
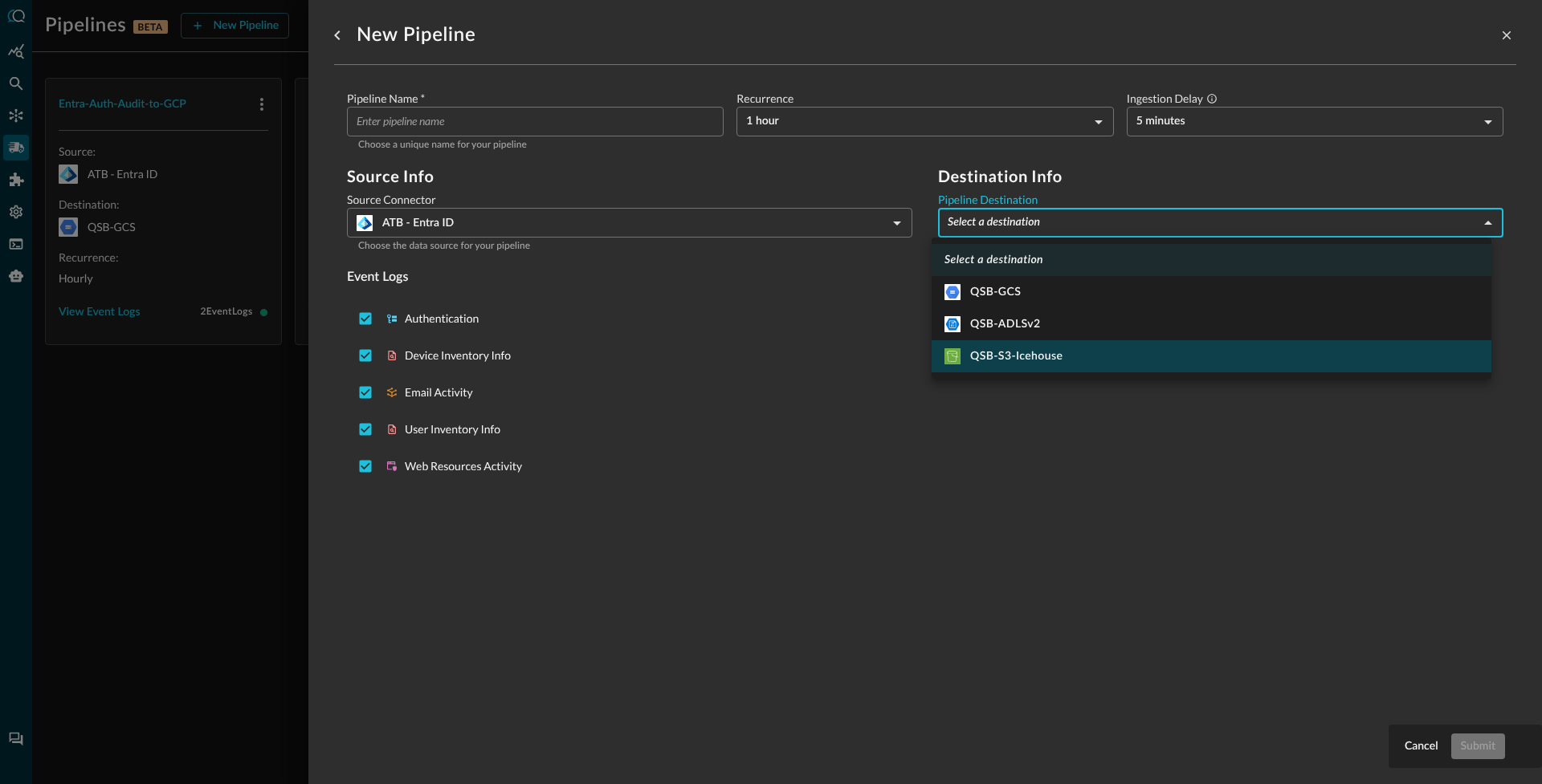
click at [1025, 349] on div "QSB-S3-Icehouse" at bounding box center [1003, 357] width 118 height 16
type input "3"
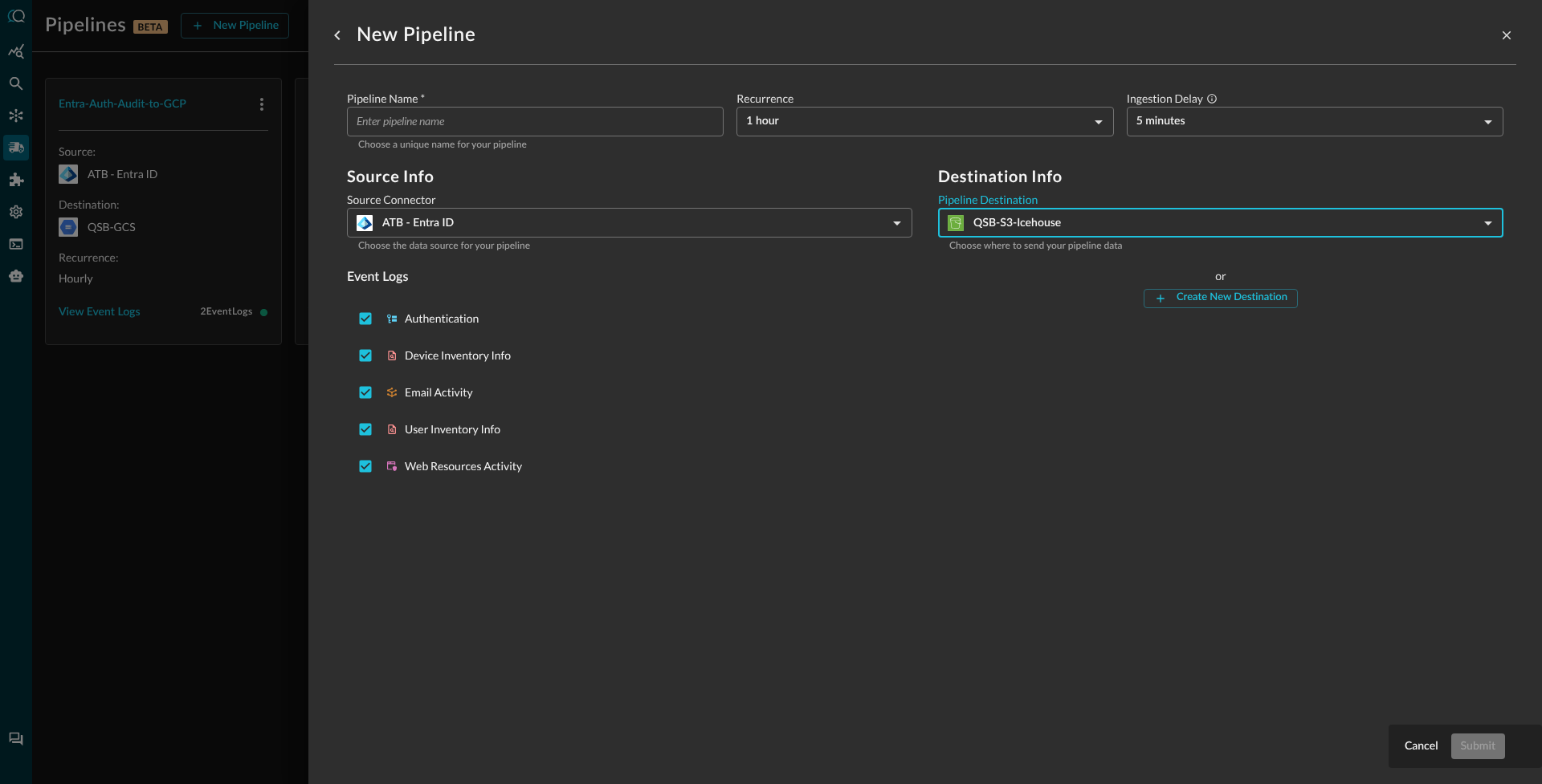
click at [189, 489] on div at bounding box center [771, 392] width 1542 height 784
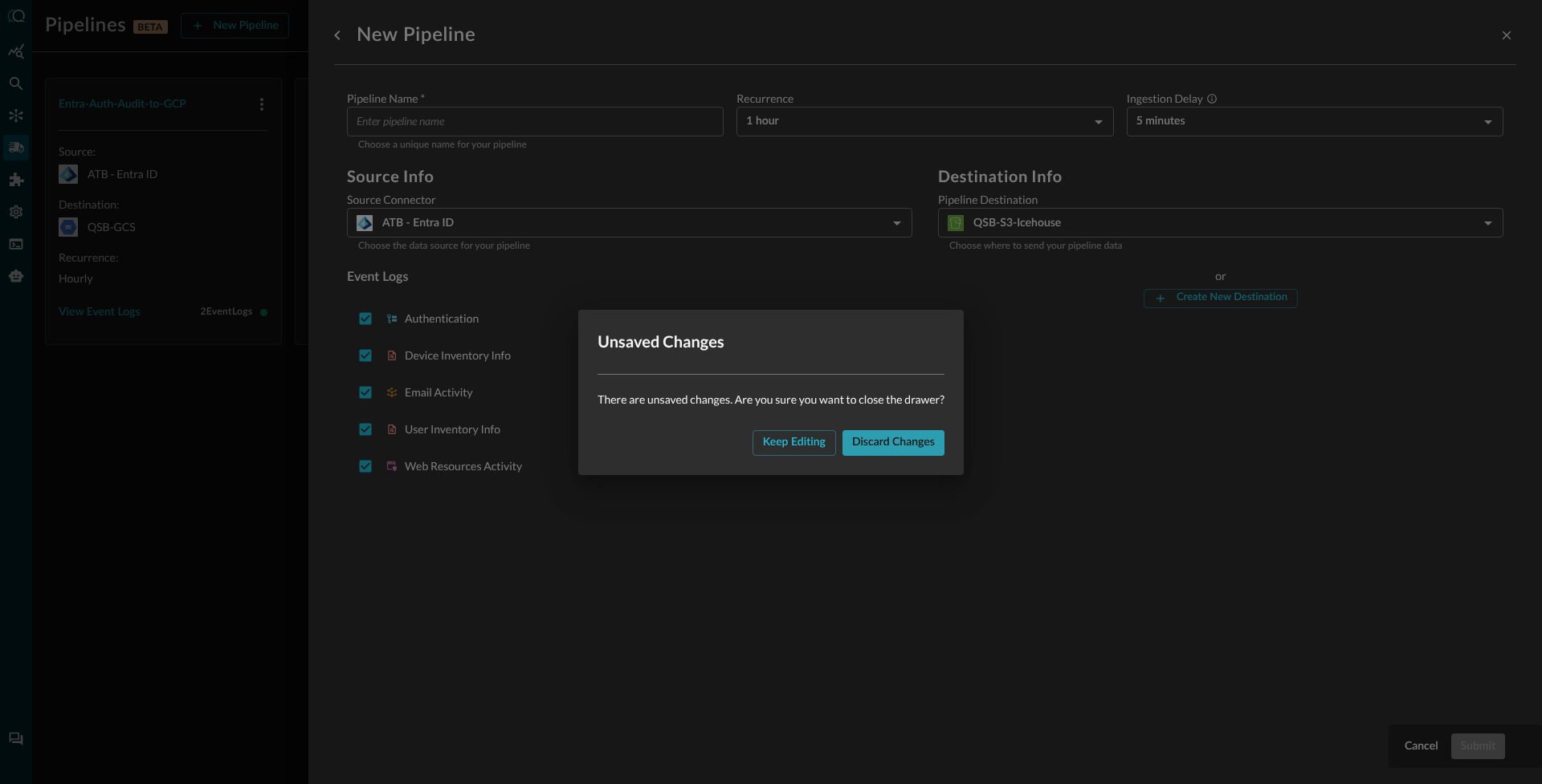
click at [913, 447] on button "Discard changes" at bounding box center [893, 443] width 102 height 26
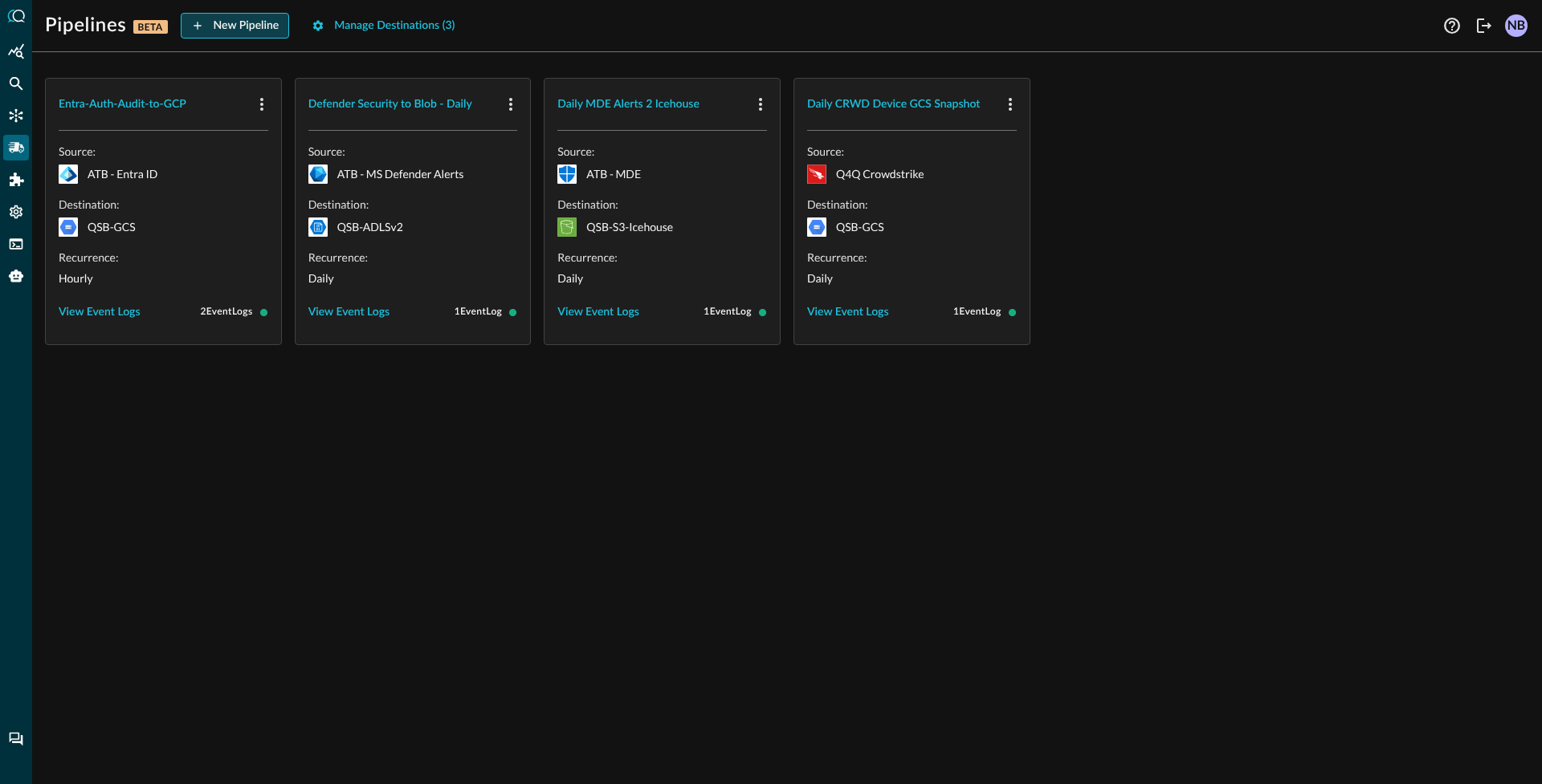
click at [225, 22] on button "New Pipeline" at bounding box center [234, 26] width 109 height 26
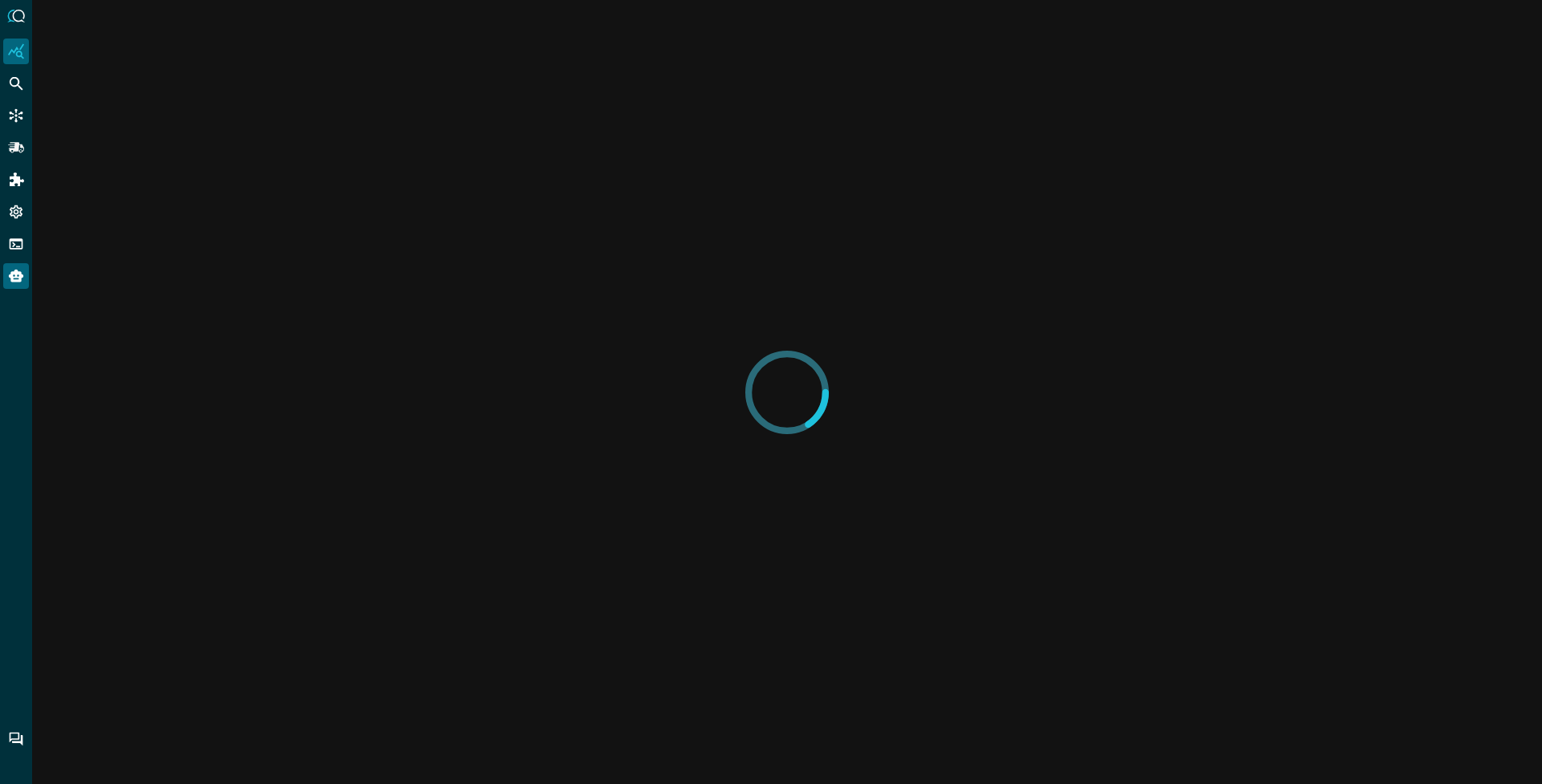
click at [19, 279] on icon "Query Agent" at bounding box center [16, 276] width 15 height 13
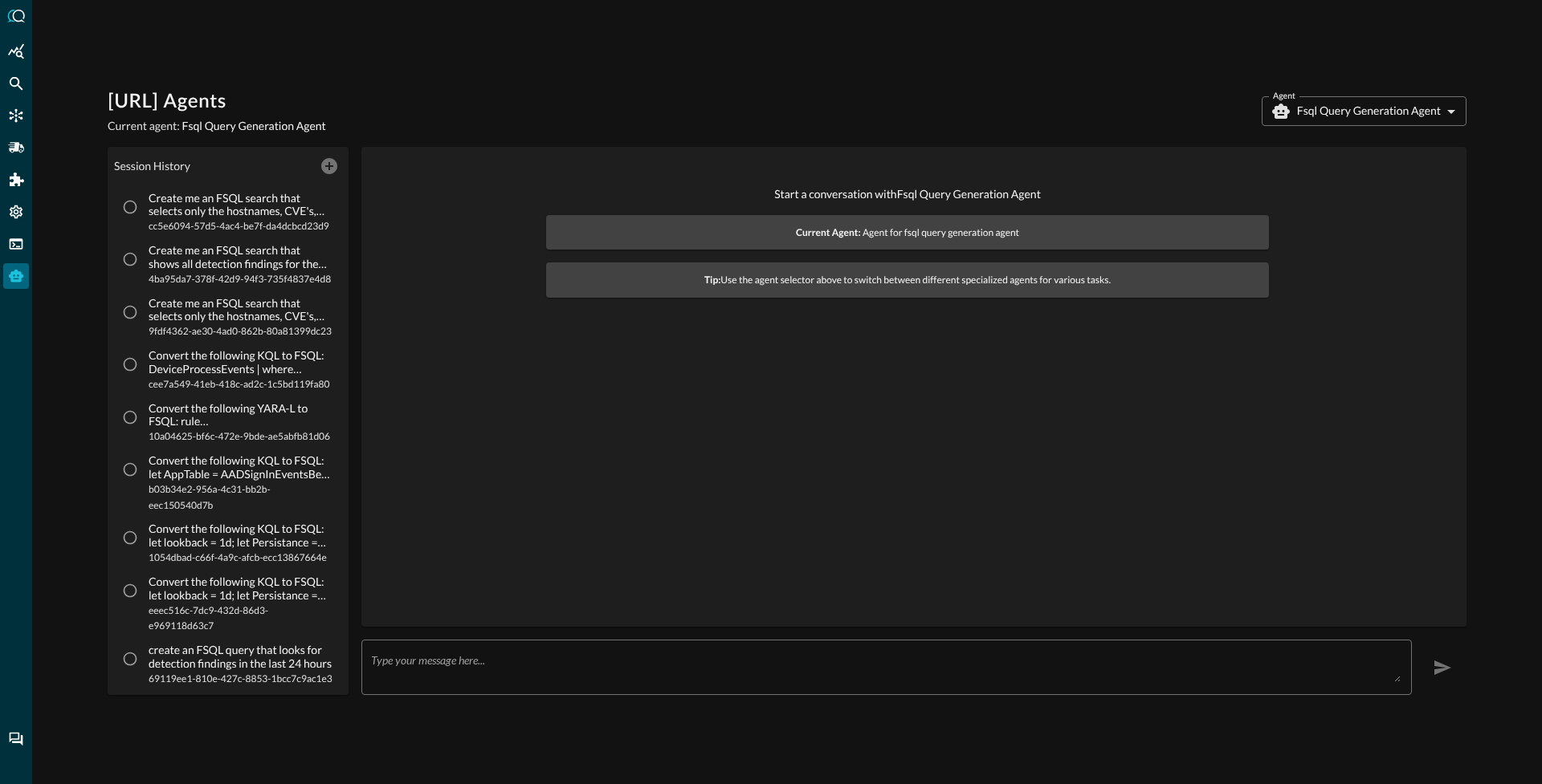
click at [1332, 97] on body "[URL] Agents Current agent: Fsql Query Generation Agent Agent Fsql Query Genera…" at bounding box center [771, 392] width 1542 height 784
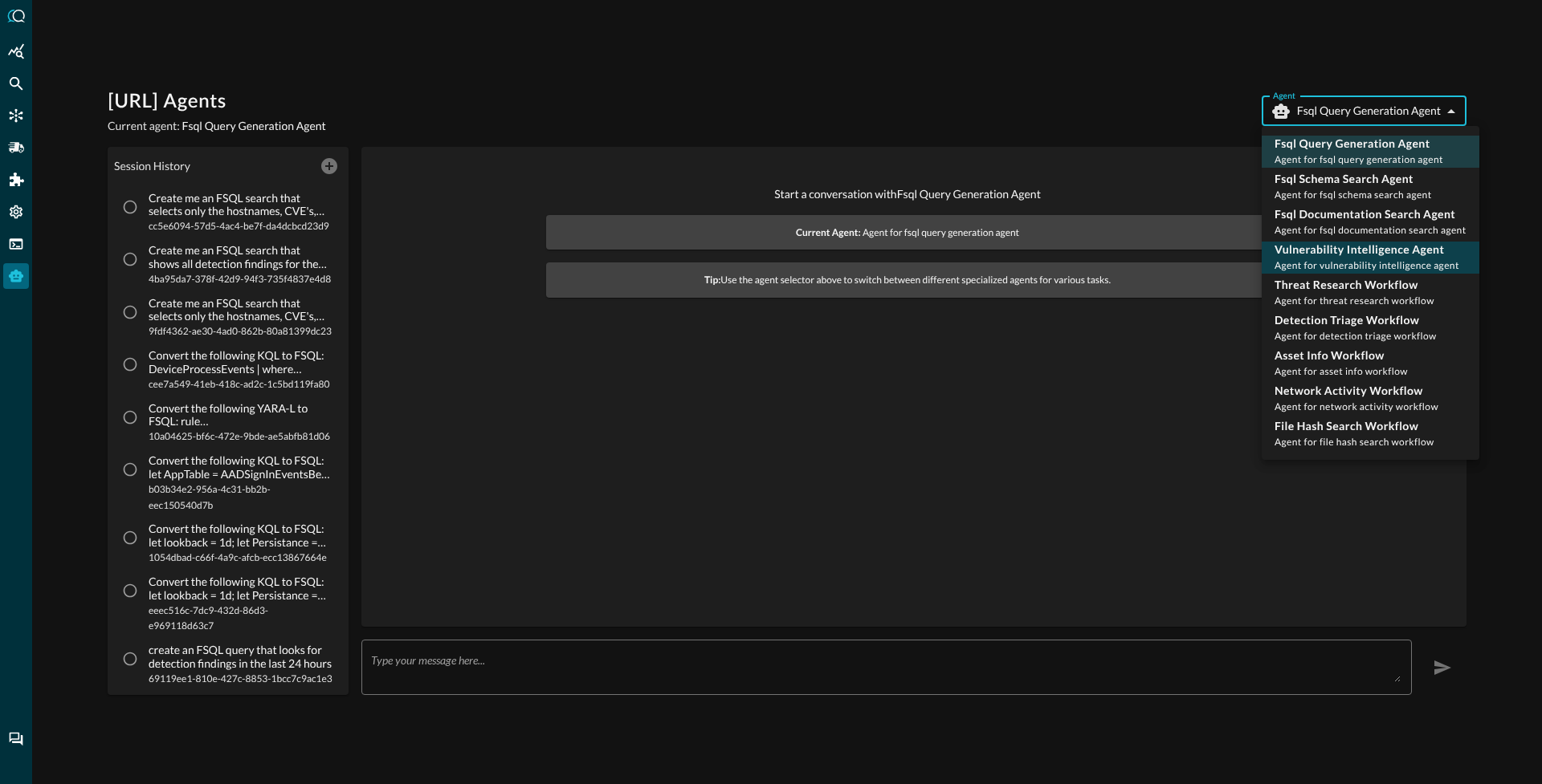
click at [1325, 259] on span "Agent for vulnerability intelligence agent" at bounding box center [1367, 264] width 185 height 12
type input "vulnerability_intelligence_agent"
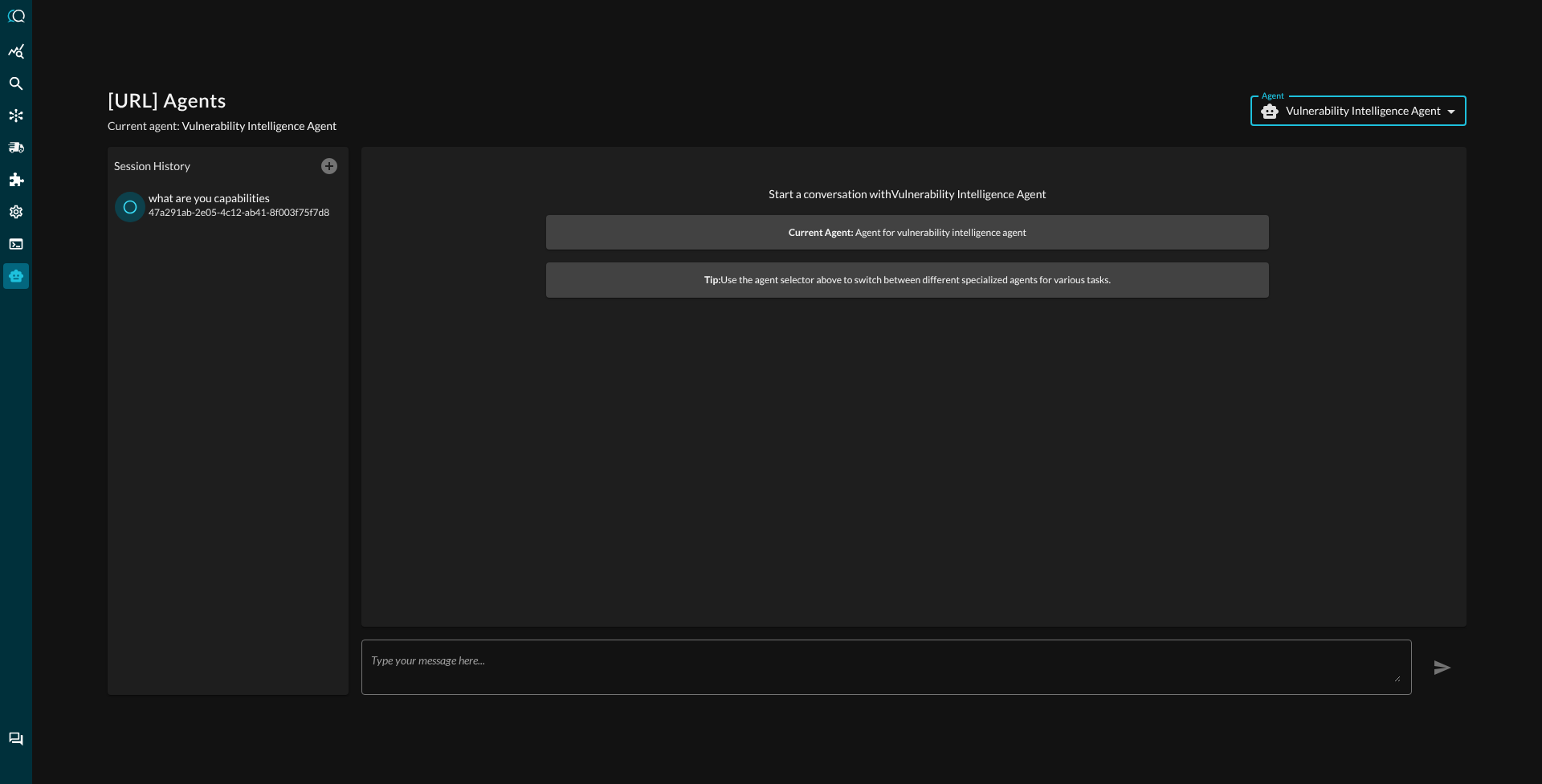
click at [132, 199] on input "what are you capabilities 47a291ab-2e05-4c12-ab41-8f003f75f7d8" at bounding box center [129, 207] width 30 height 30
radio input "true"
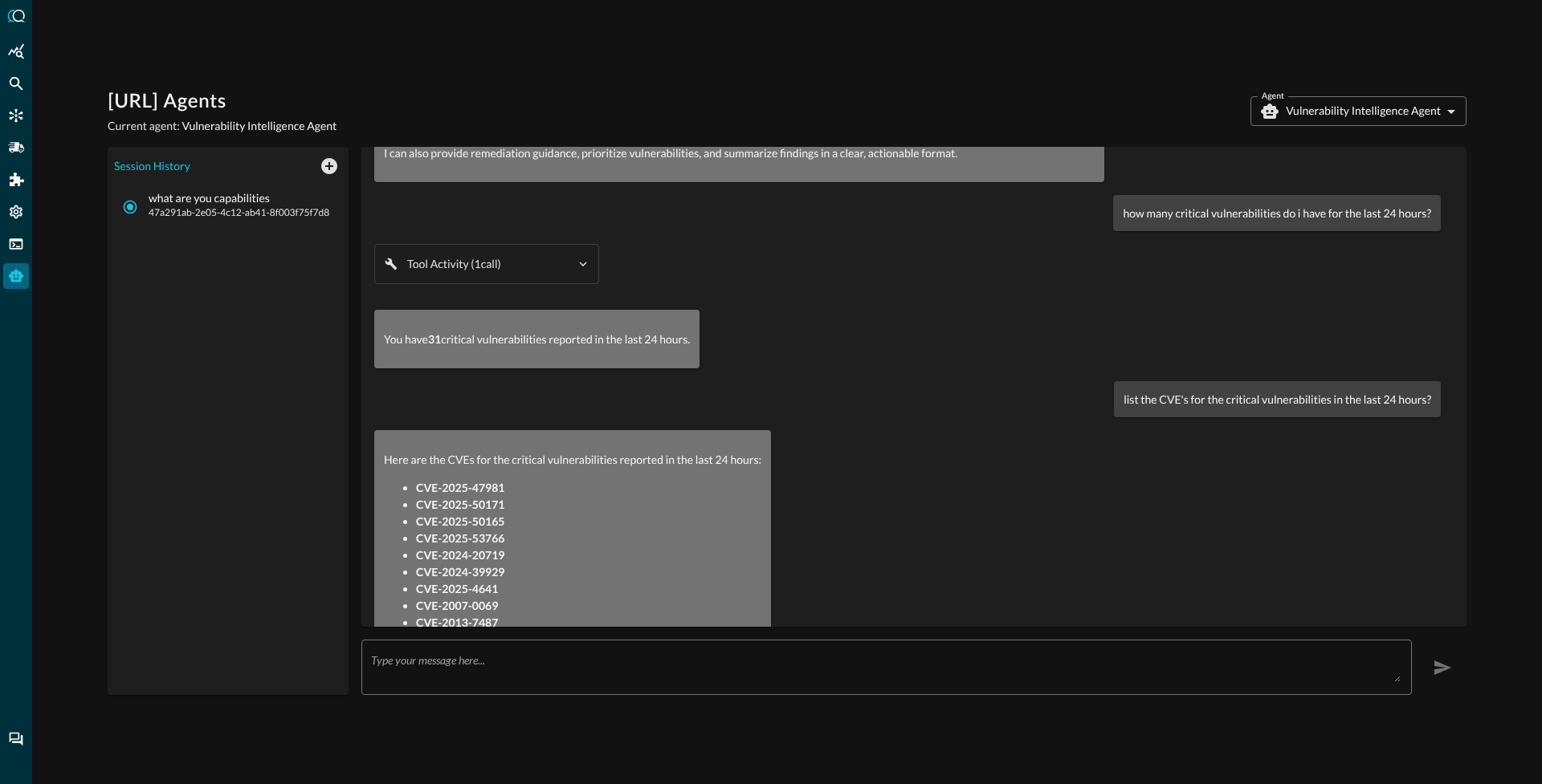
scroll to position [808, 0]
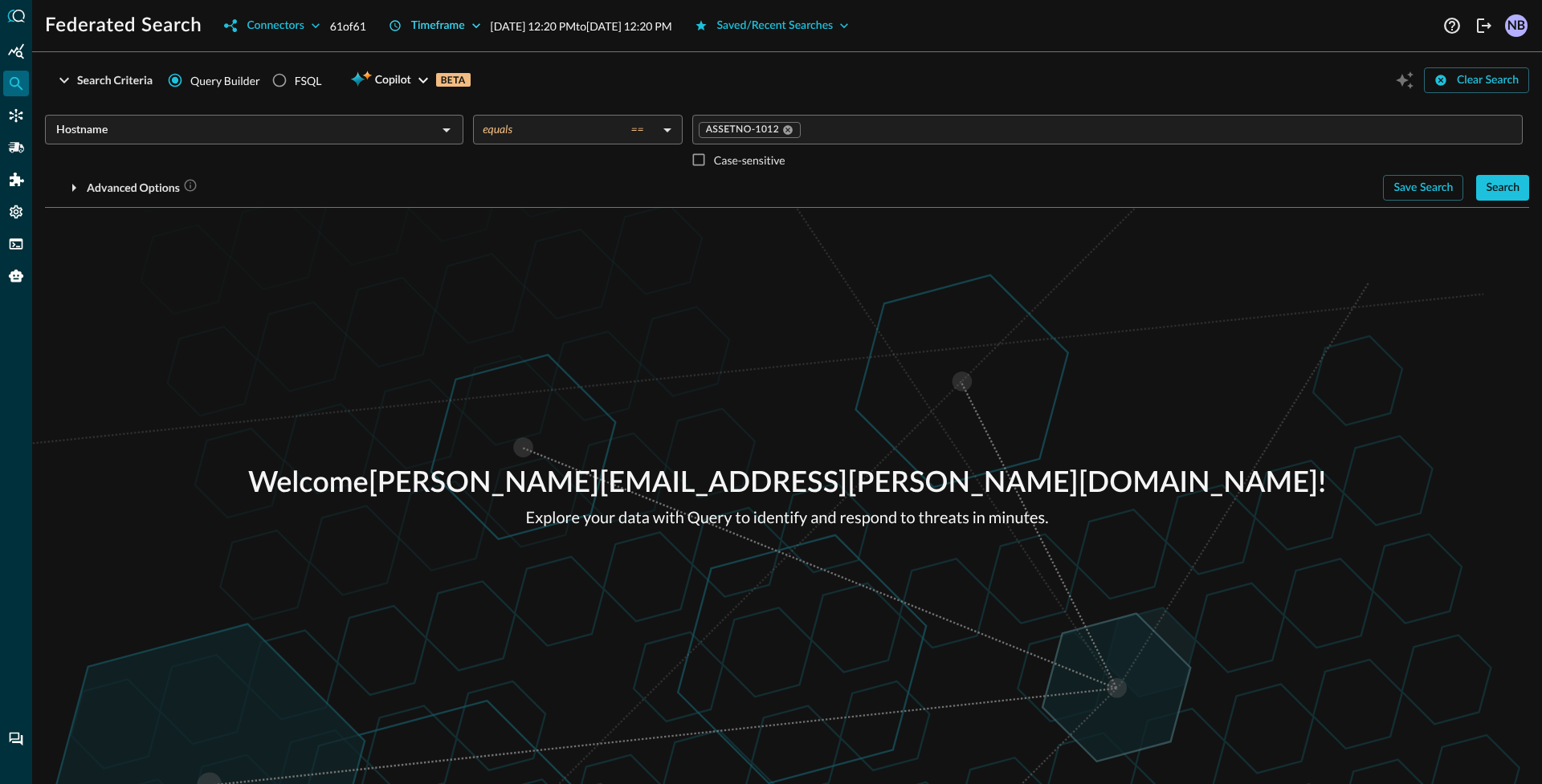
click at [446, 29] on button "Timeframe" at bounding box center [435, 26] width 112 height 26
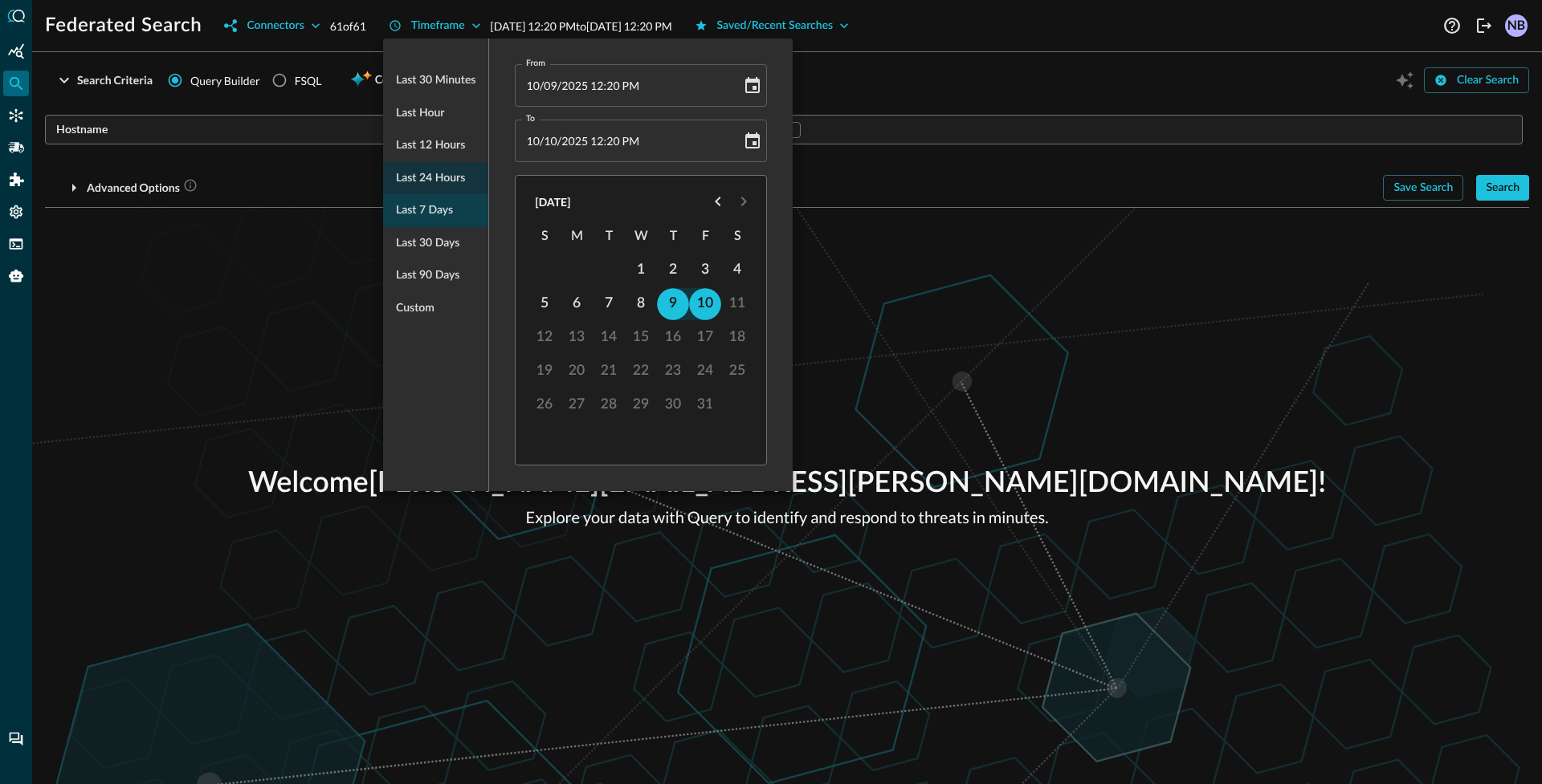
click at [442, 219] on span "Last 7 days" at bounding box center [425, 210] width 57 height 20
type input "[DATE] 12:21 PM"
click at [910, 82] on div at bounding box center [771, 392] width 1542 height 784
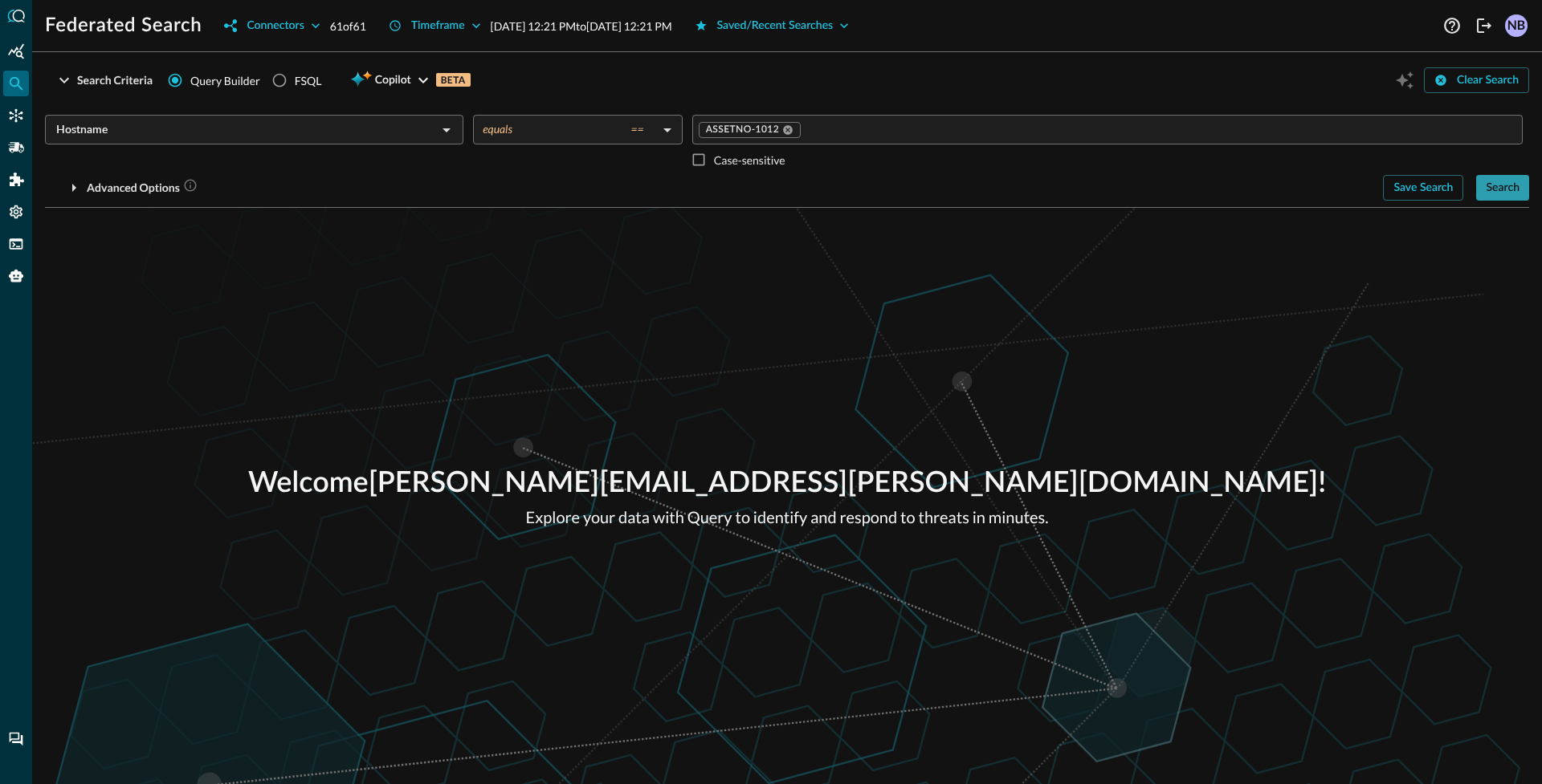
click at [1512, 189] on button "Search" at bounding box center [1503, 188] width 53 height 26
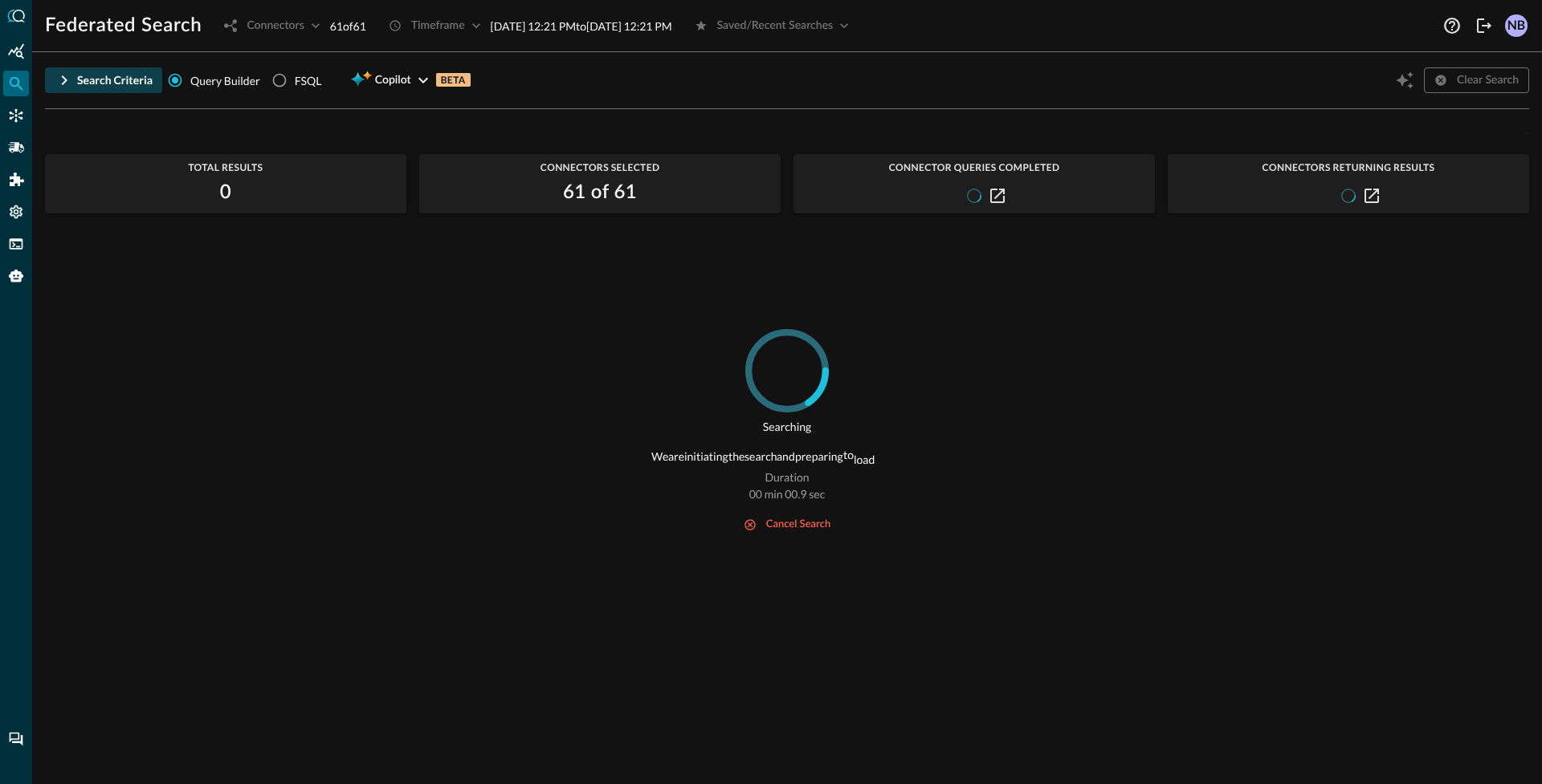
click at [65, 76] on icon "button" at bounding box center [64, 80] width 19 height 19
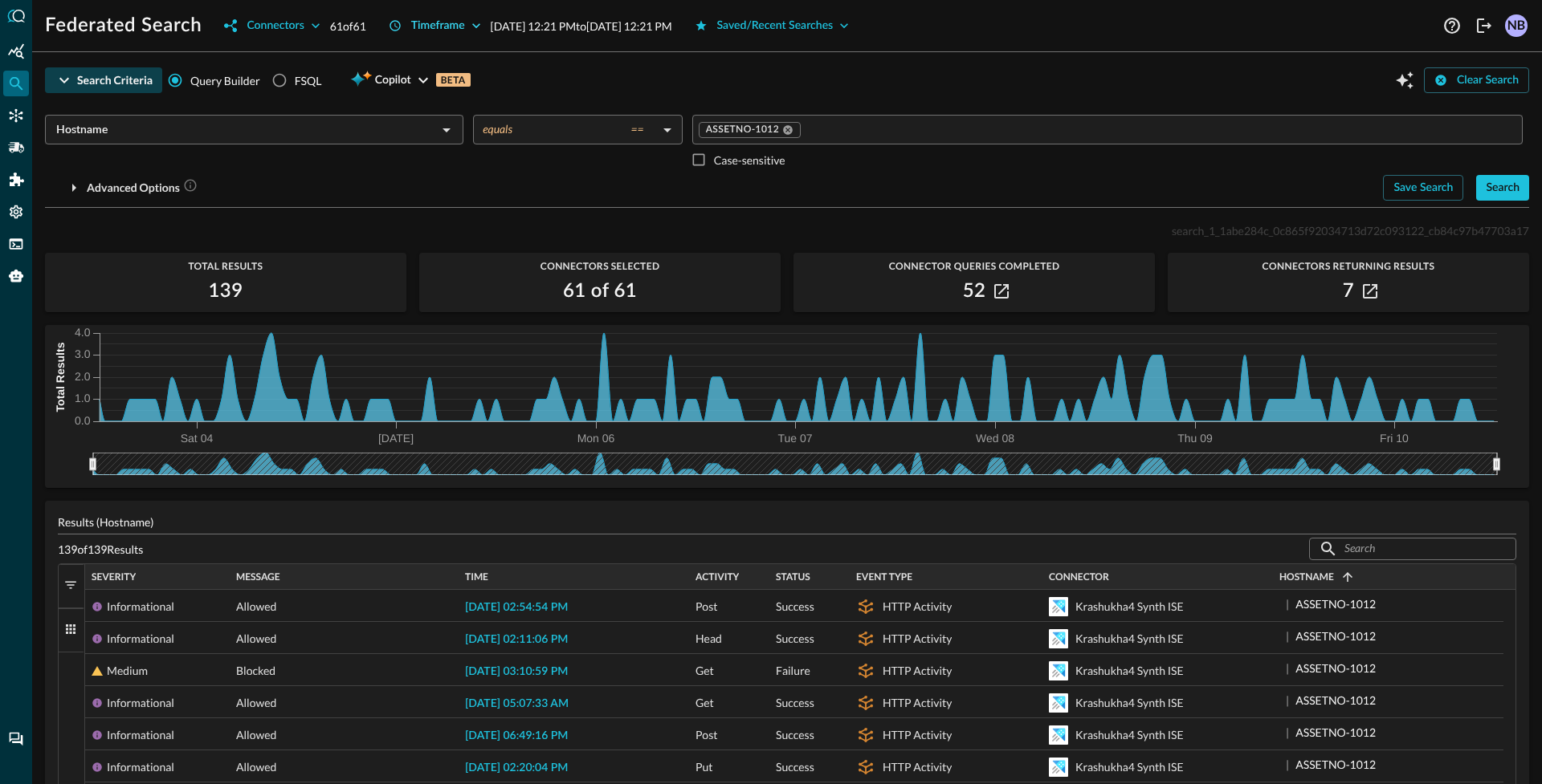
click at [431, 27] on button "Timeframe" at bounding box center [435, 26] width 112 height 26
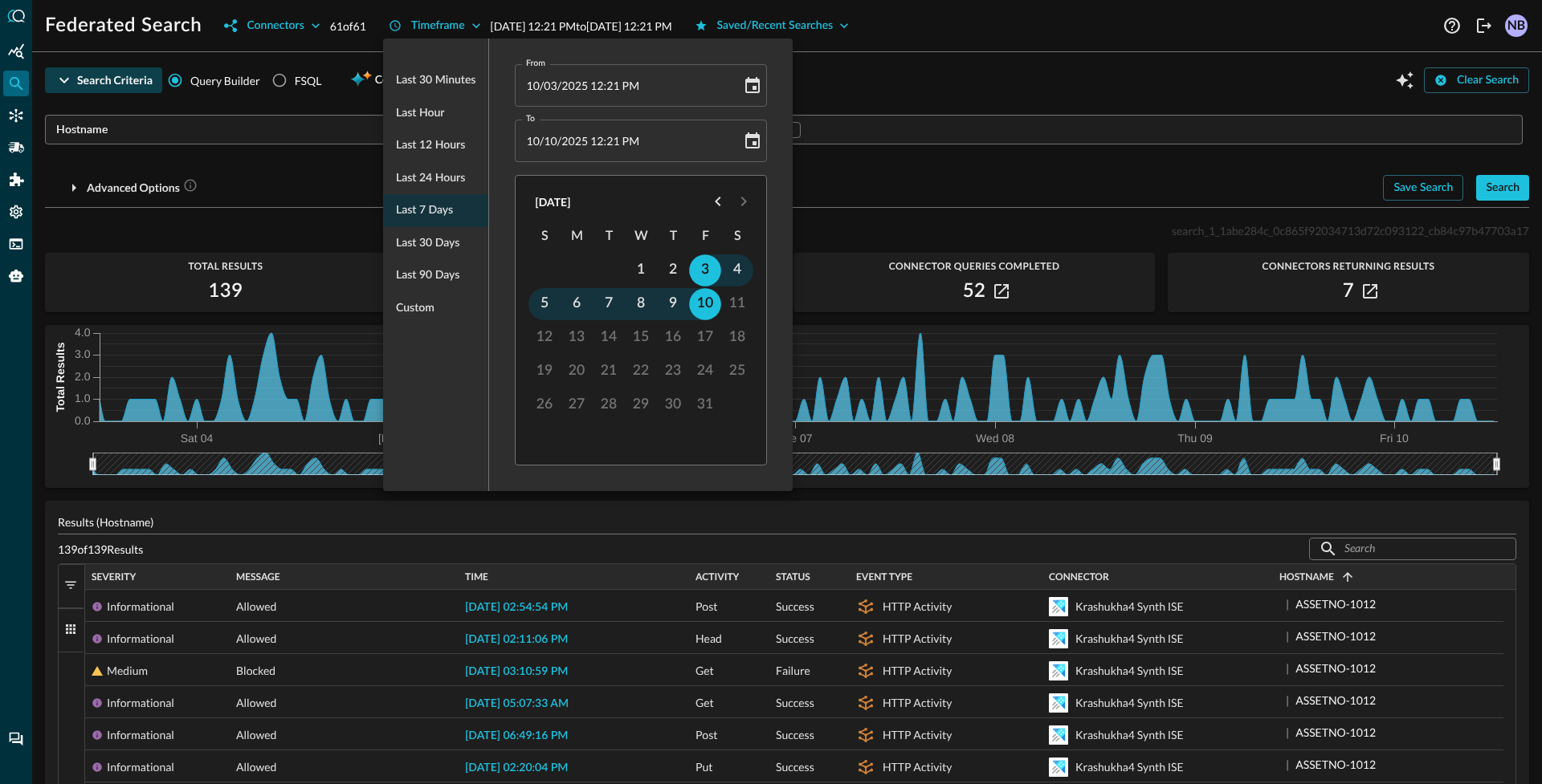
click at [976, 97] on div at bounding box center [771, 392] width 1542 height 784
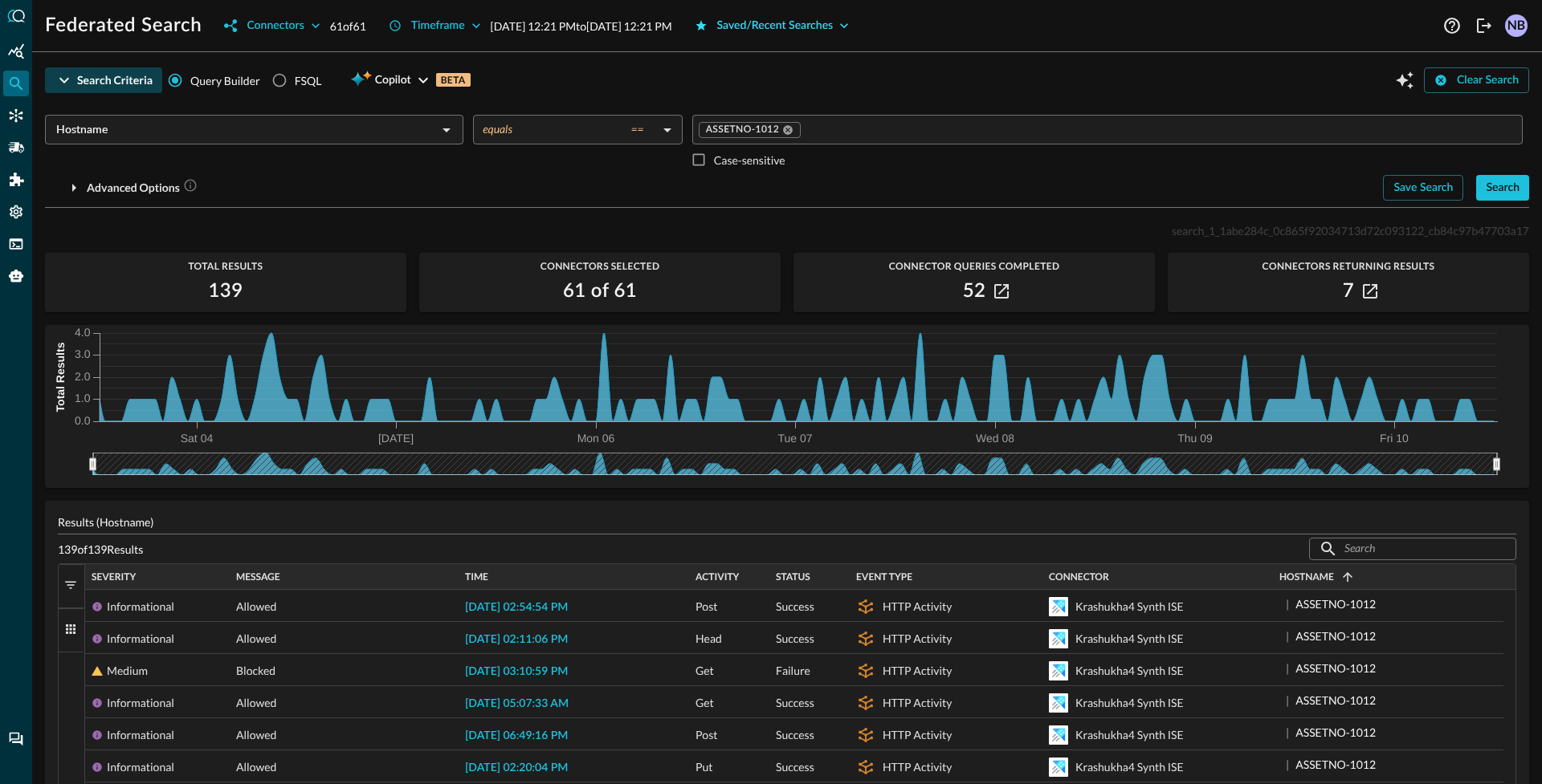
click at [859, 32] on button "Saved/Recent Searches" at bounding box center [772, 26] width 174 height 26
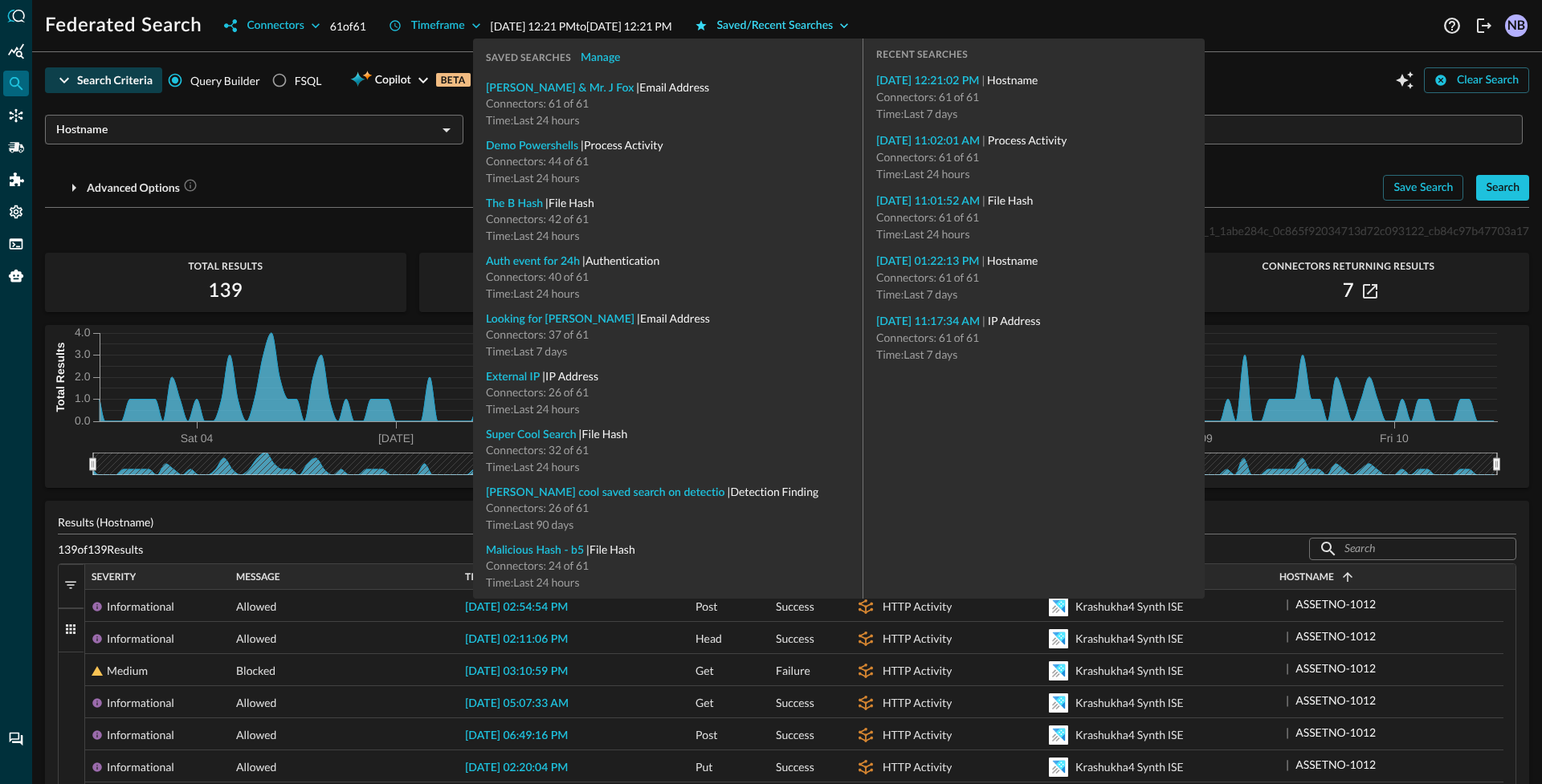
click at [859, 30] on button "Saved/Recent Searches" at bounding box center [772, 26] width 174 height 26
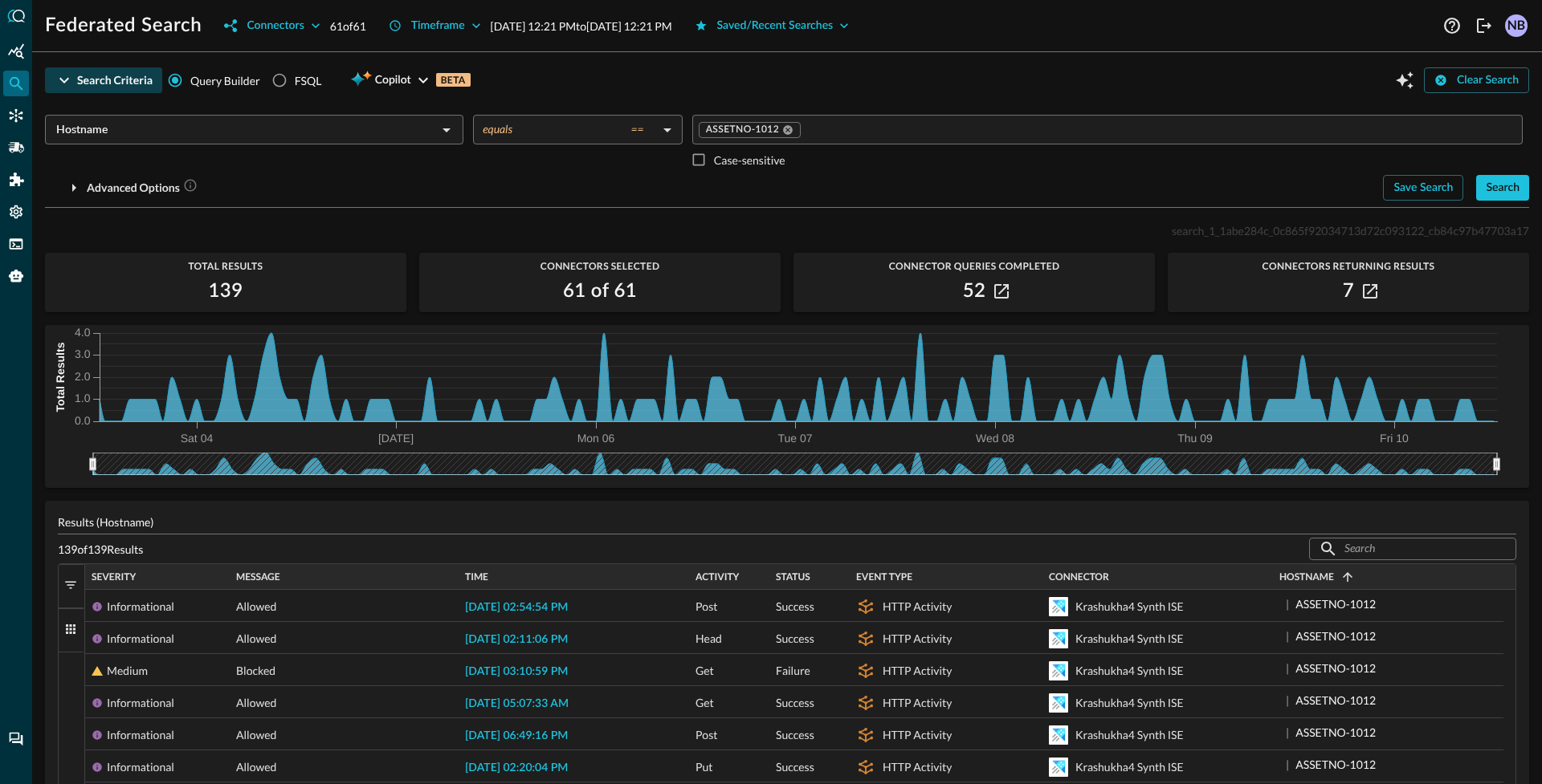
click at [1060, 11] on div "Federated Search Connectors 61 of 61 Timeframe Oct 03, 2025 12:21 PM to Oct 10,…" at bounding box center [787, 19] width 1510 height 38
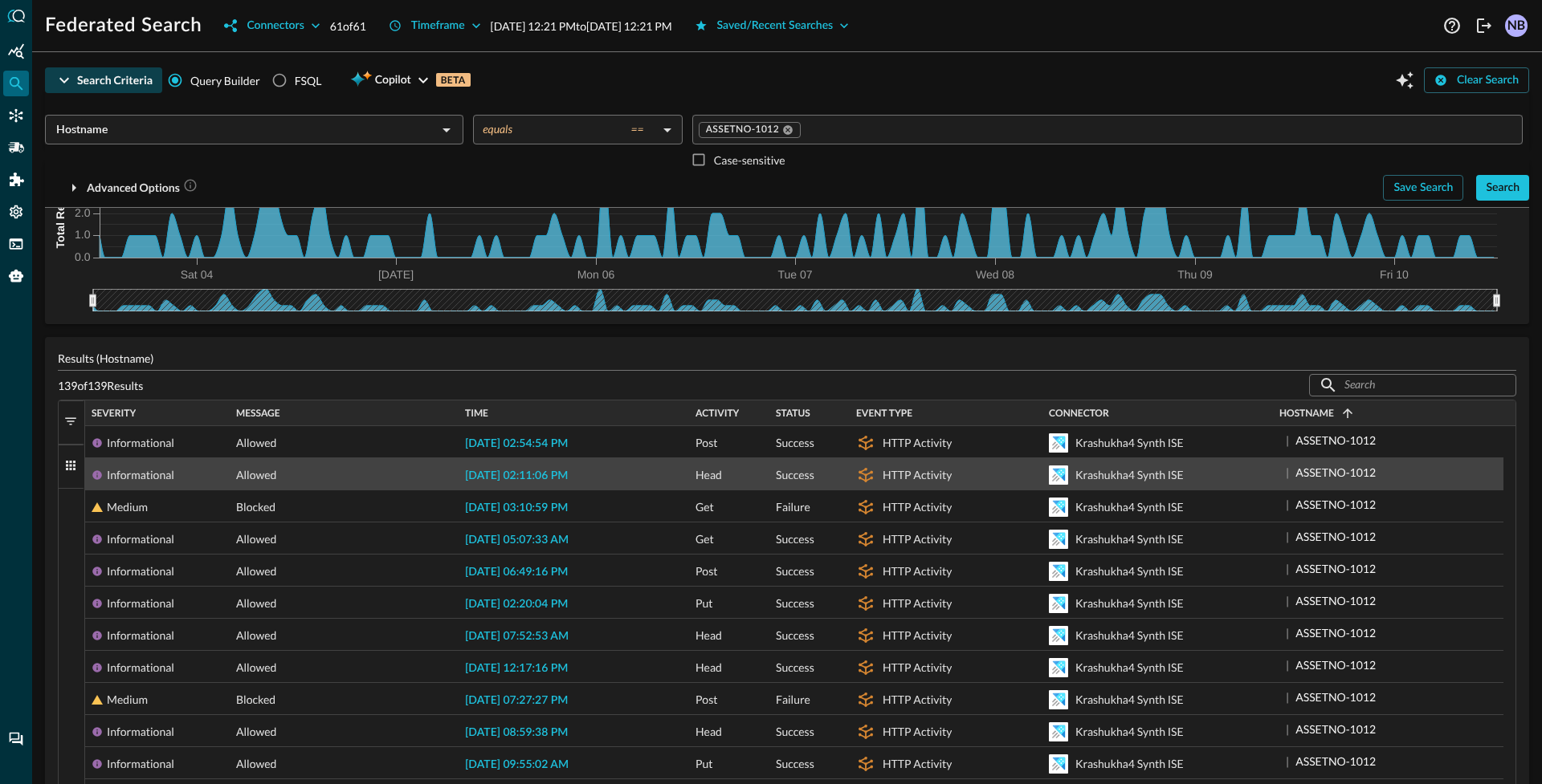
scroll to position [188, 0]
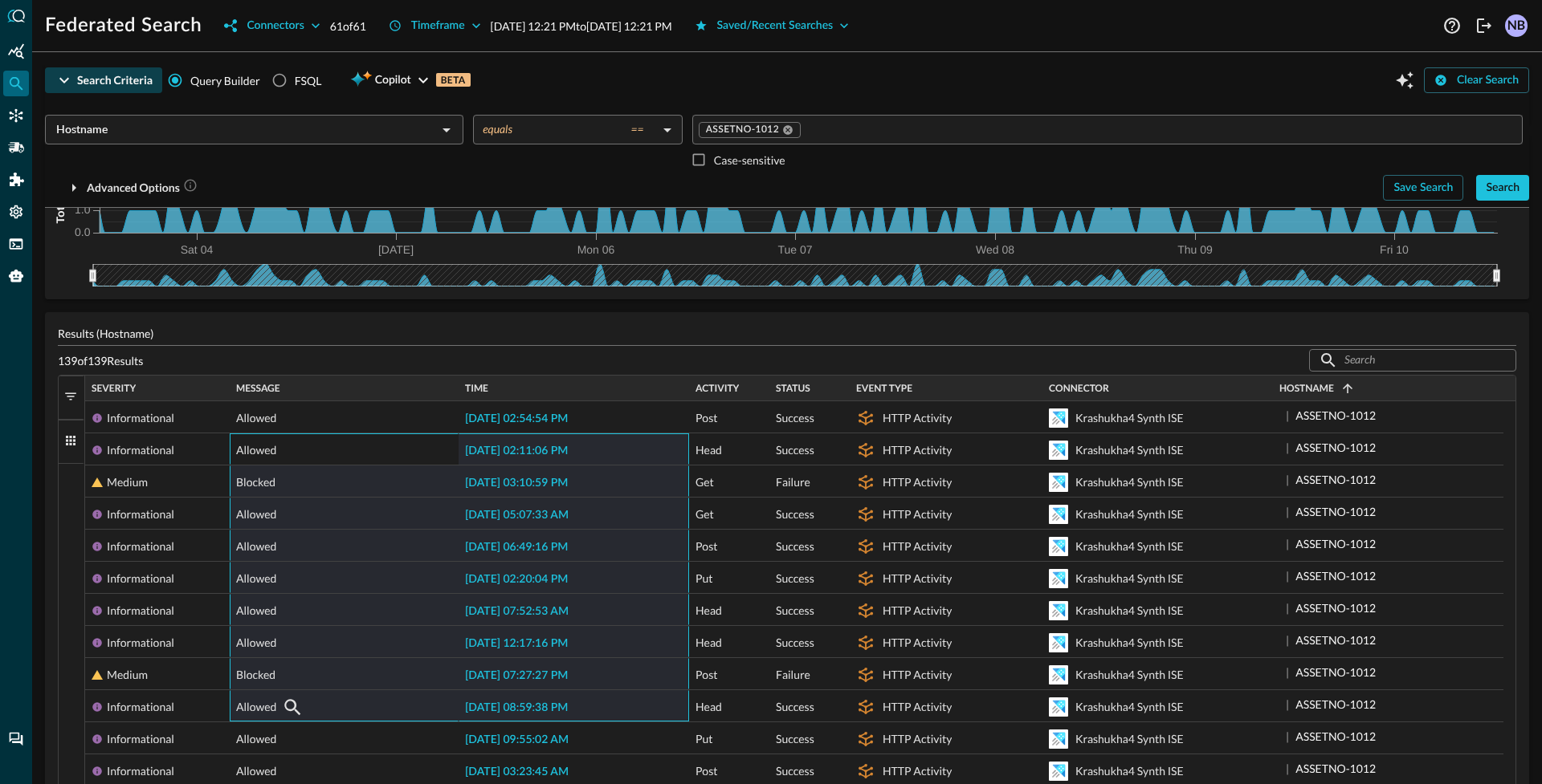
drag, startPoint x: 286, startPoint y: 435, endPoint x: 546, endPoint y: 698, distance: 369.8
click at [389, 334] on p "Results (Hostname)" at bounding box center [787, 333] width 1459 height 16
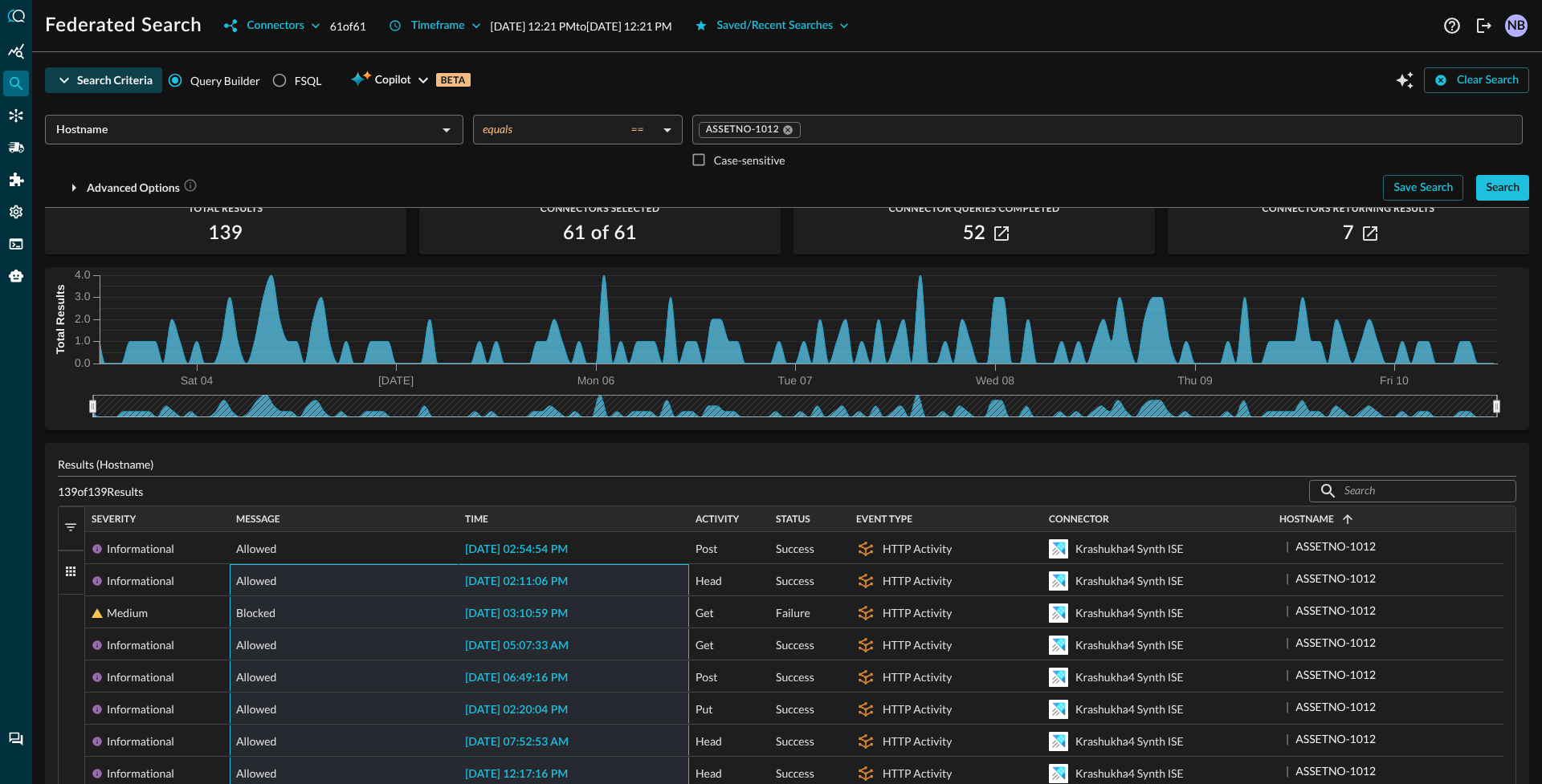
scroll to position [0, 0]
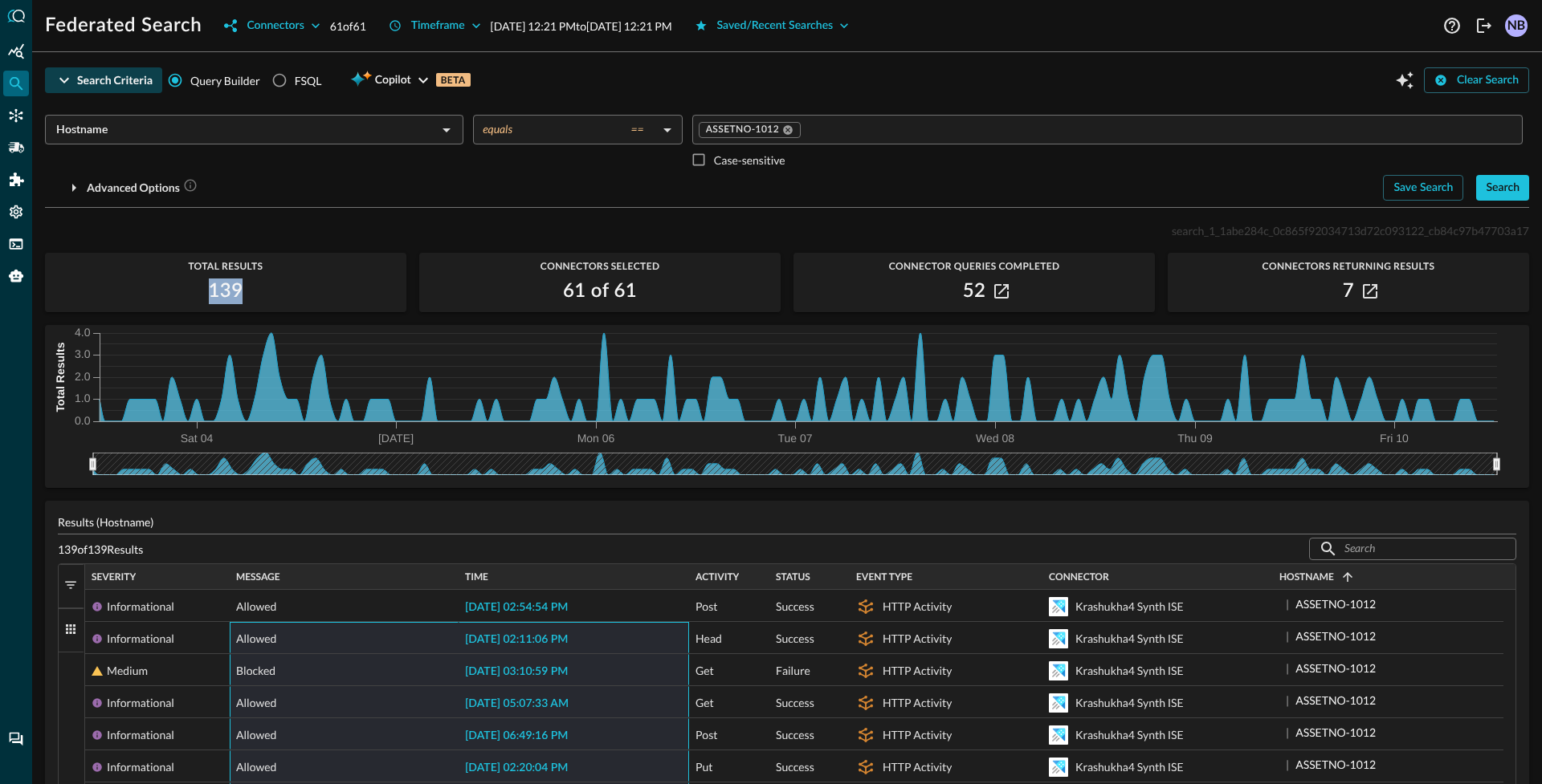
drag, startPoint x: 239, startPoint y: 285, endPoint x: 197, endPoint y: 291, distance: 42.4
click at [197, 291] on div "139" at bounding box center [225, 292] width 361 height 26
click at [318, 27] on icon "button" at bounding box center [316, 26] width 16 height 16
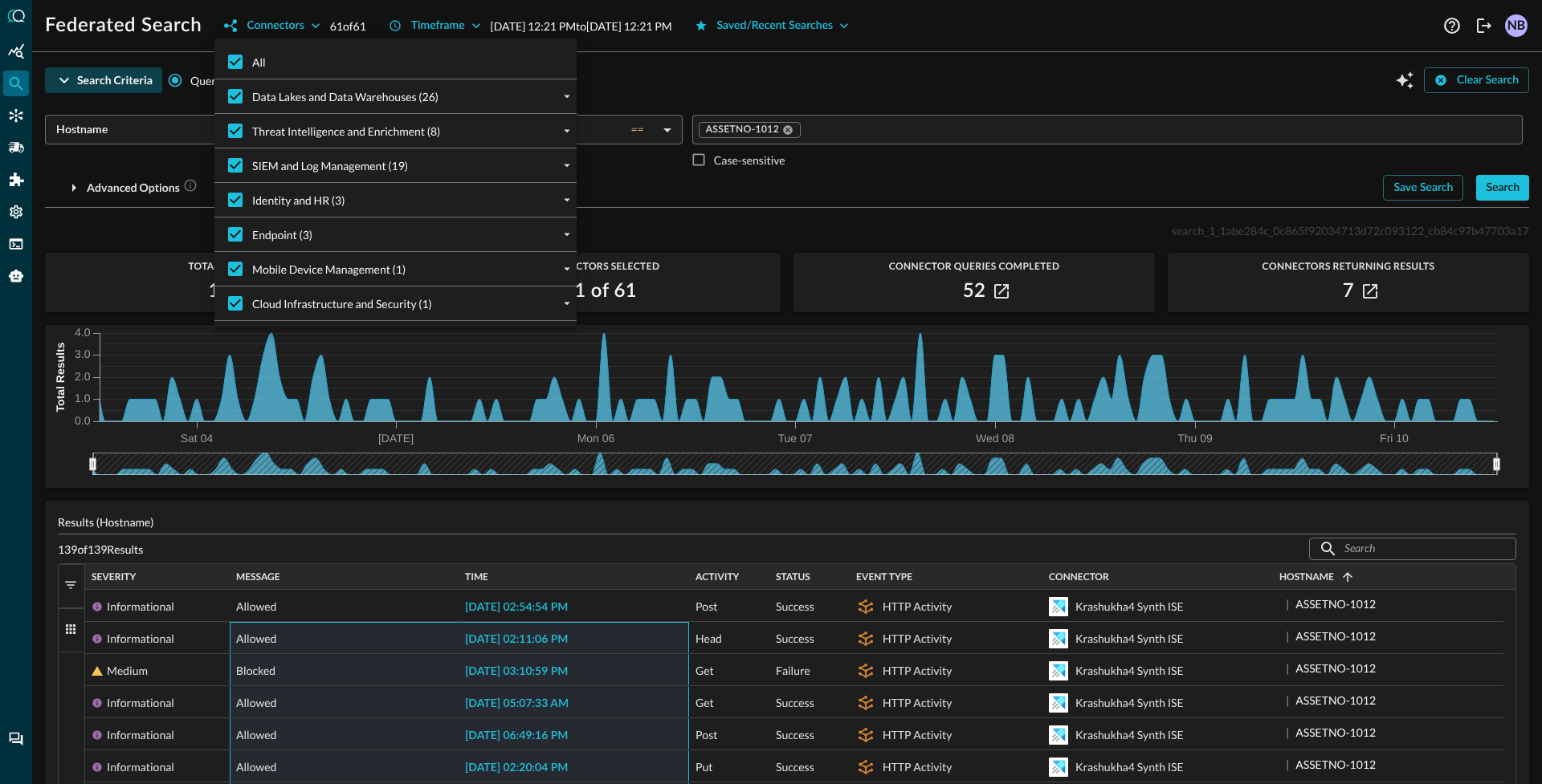
click at [693, 59] on div at bounding box center [771, 392] width 1542 height 784
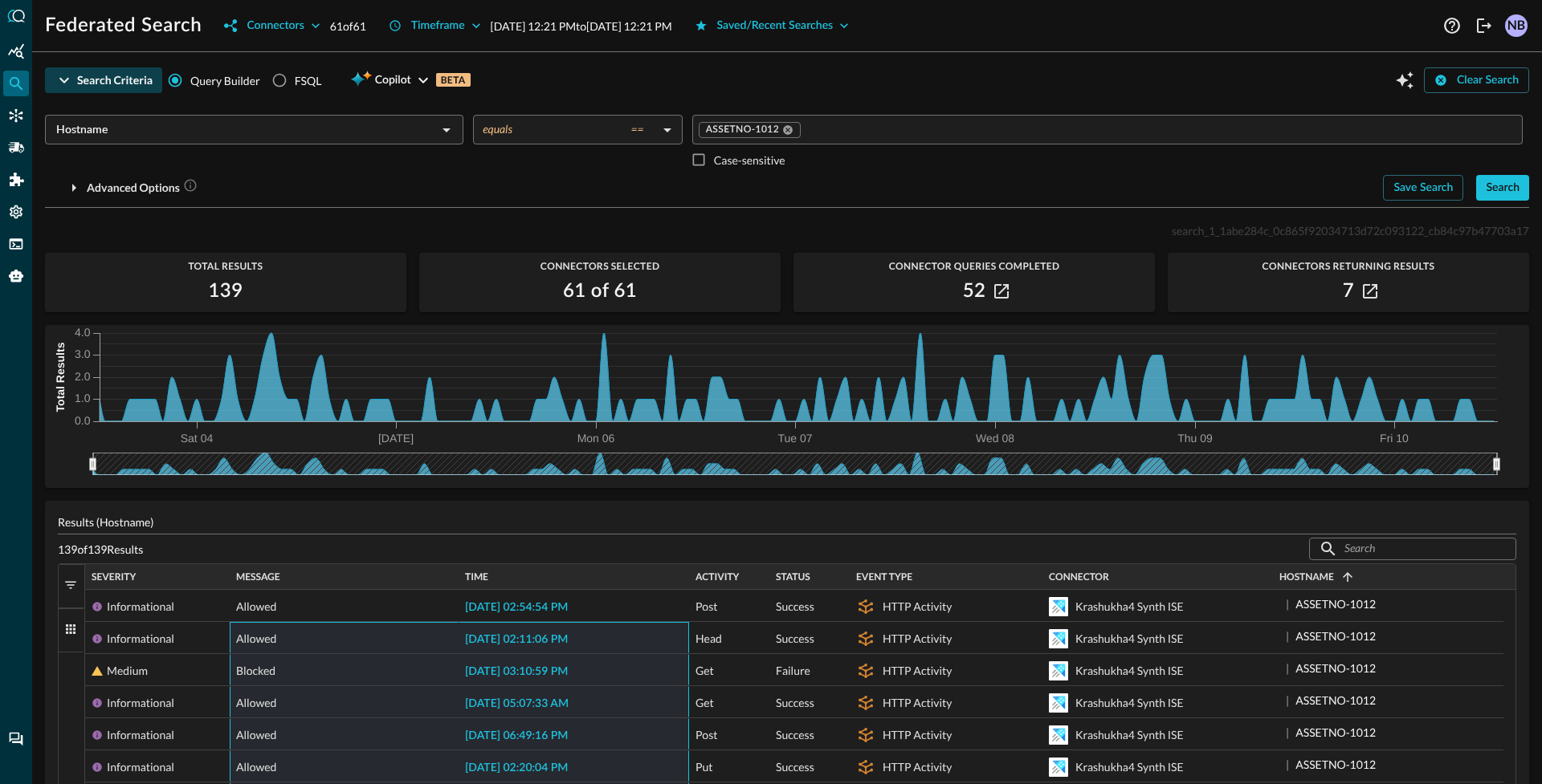
click at [340, 539] on div "139 of 139 Results ​ ​" at bounding box center [787, 549] width 1459 height 23
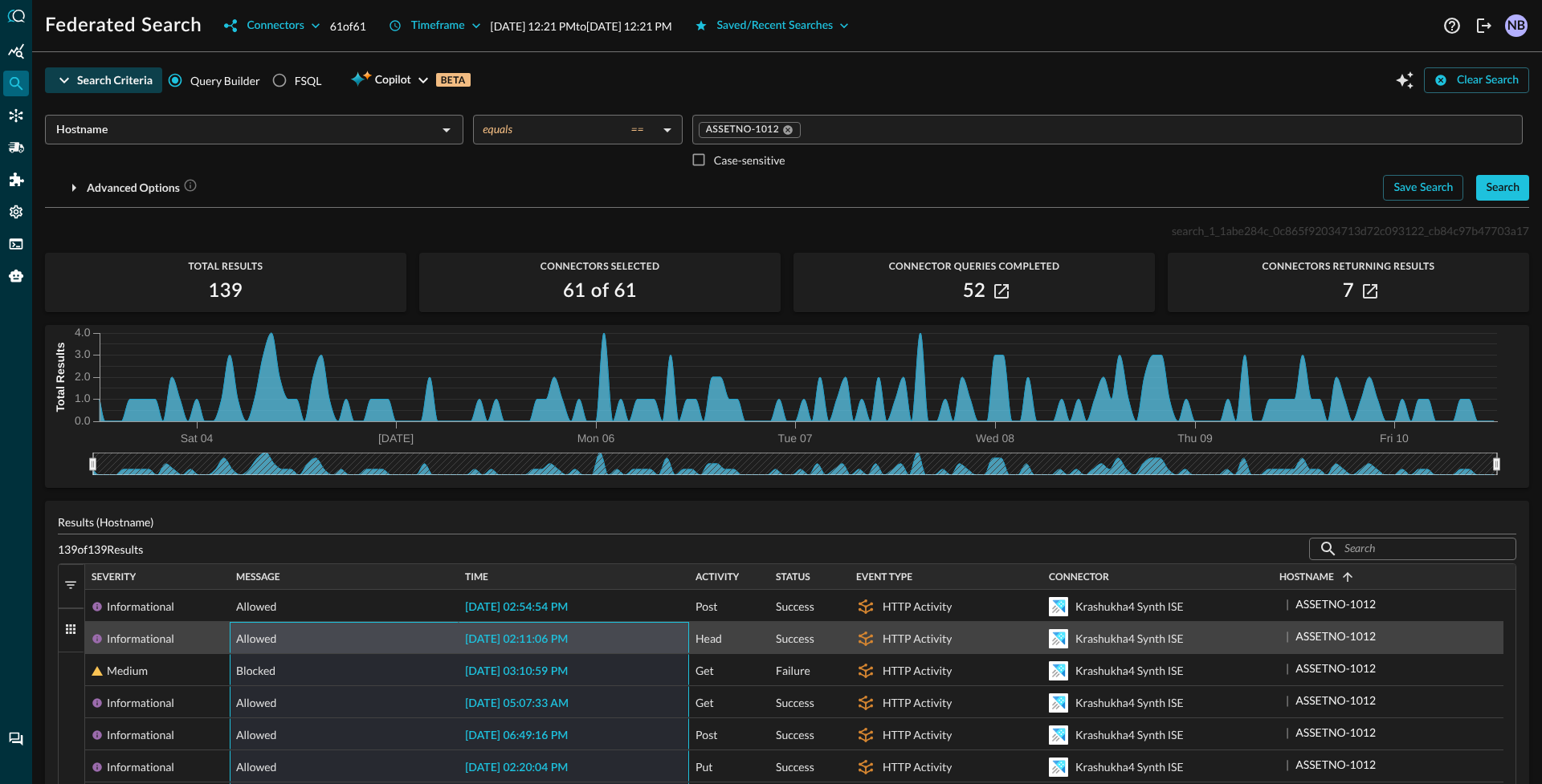
click at [534, 636] on span "2025-10-04 02:11:06 PM" at bounding box center [516, 639] width 102 height 11
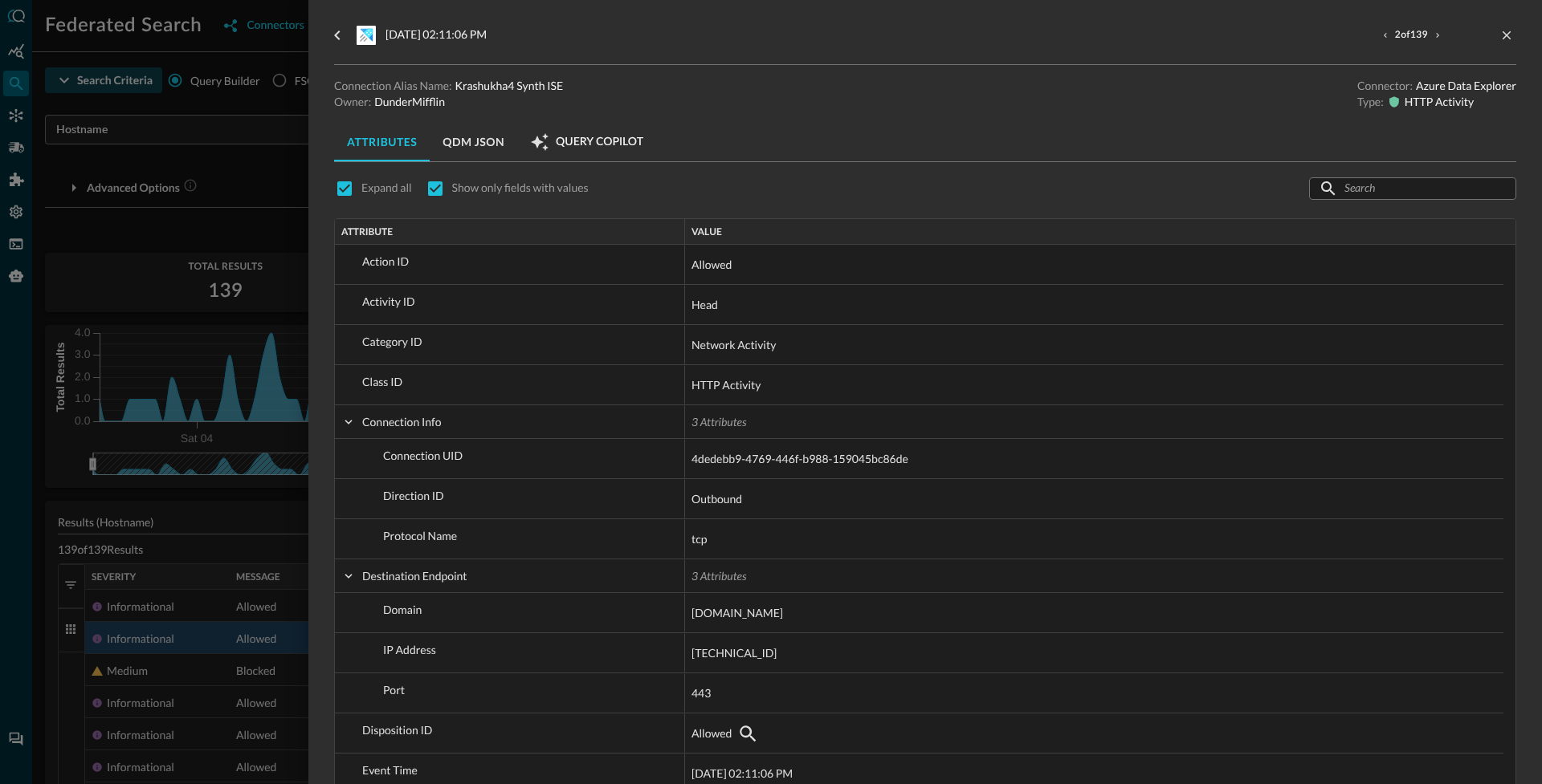
click at [481, 139] on button "QDM JSON" at bounding box center [473, 142] width 88 height 38
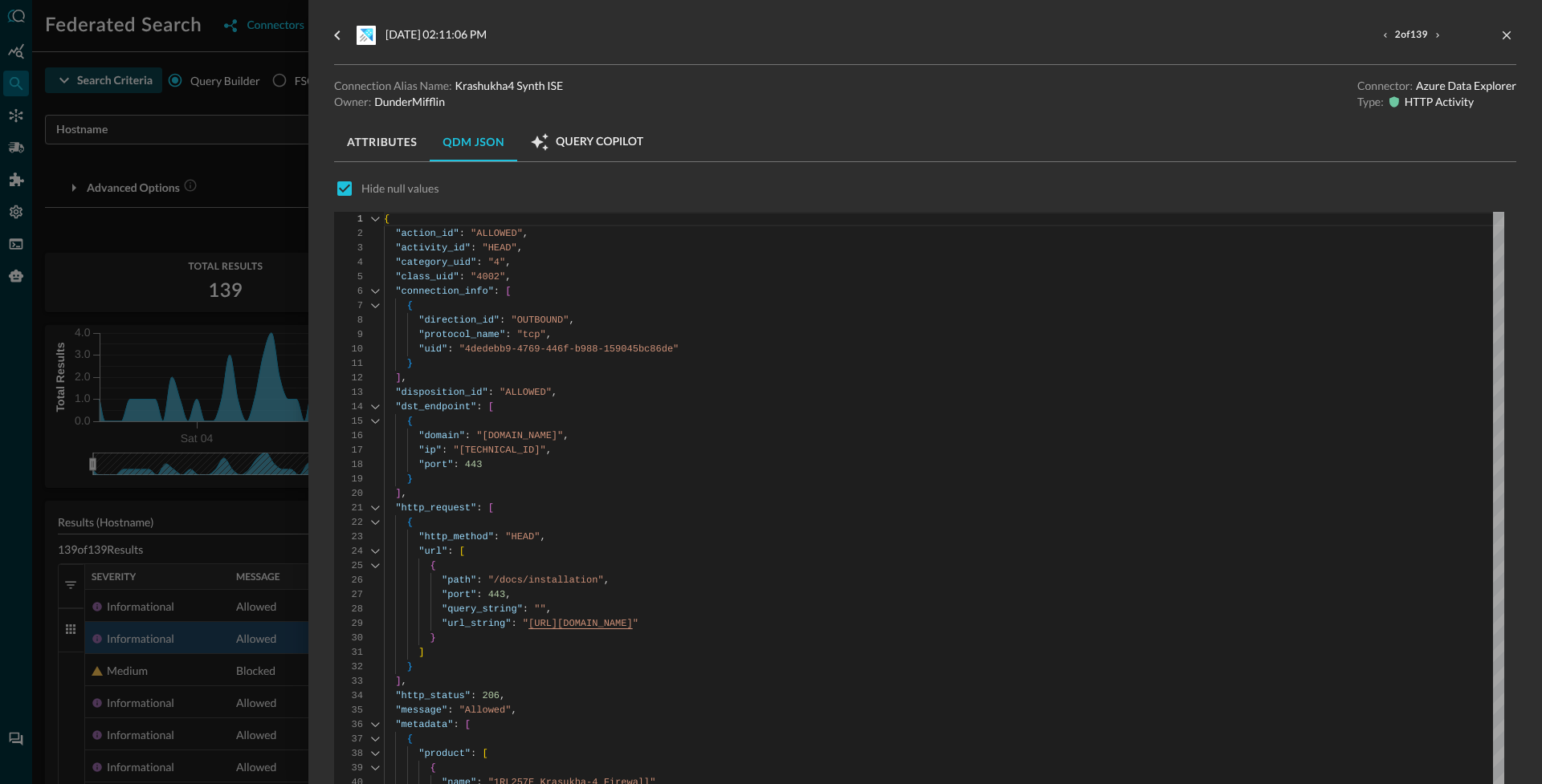
click at [580, 144] on span "Query Copilot" at bounding box center [599, 142] width 88 height 15
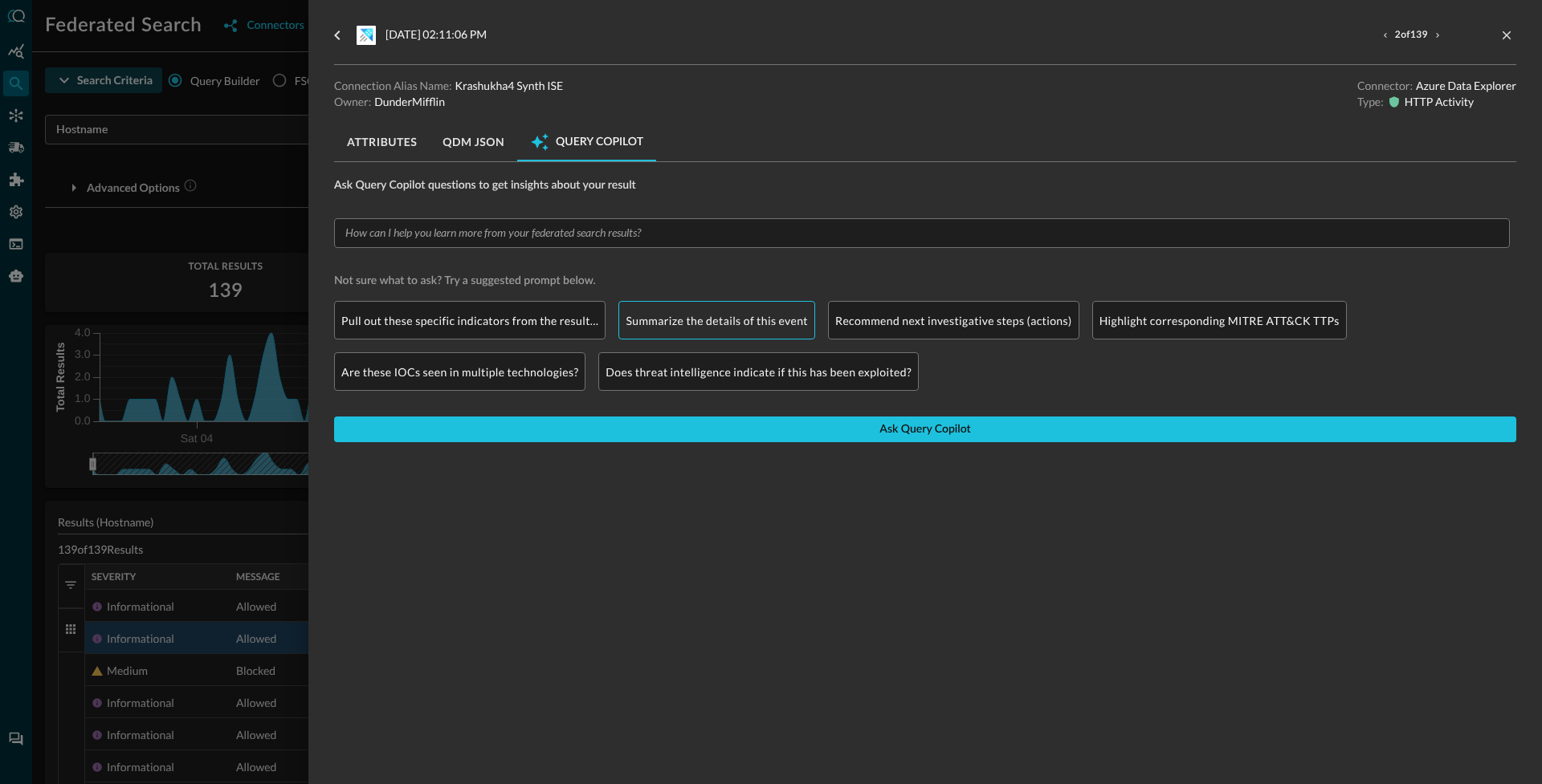
click at [720, 332] on div "Summarize the details of this event" at bounding box center [717, 320] width 197 height 38
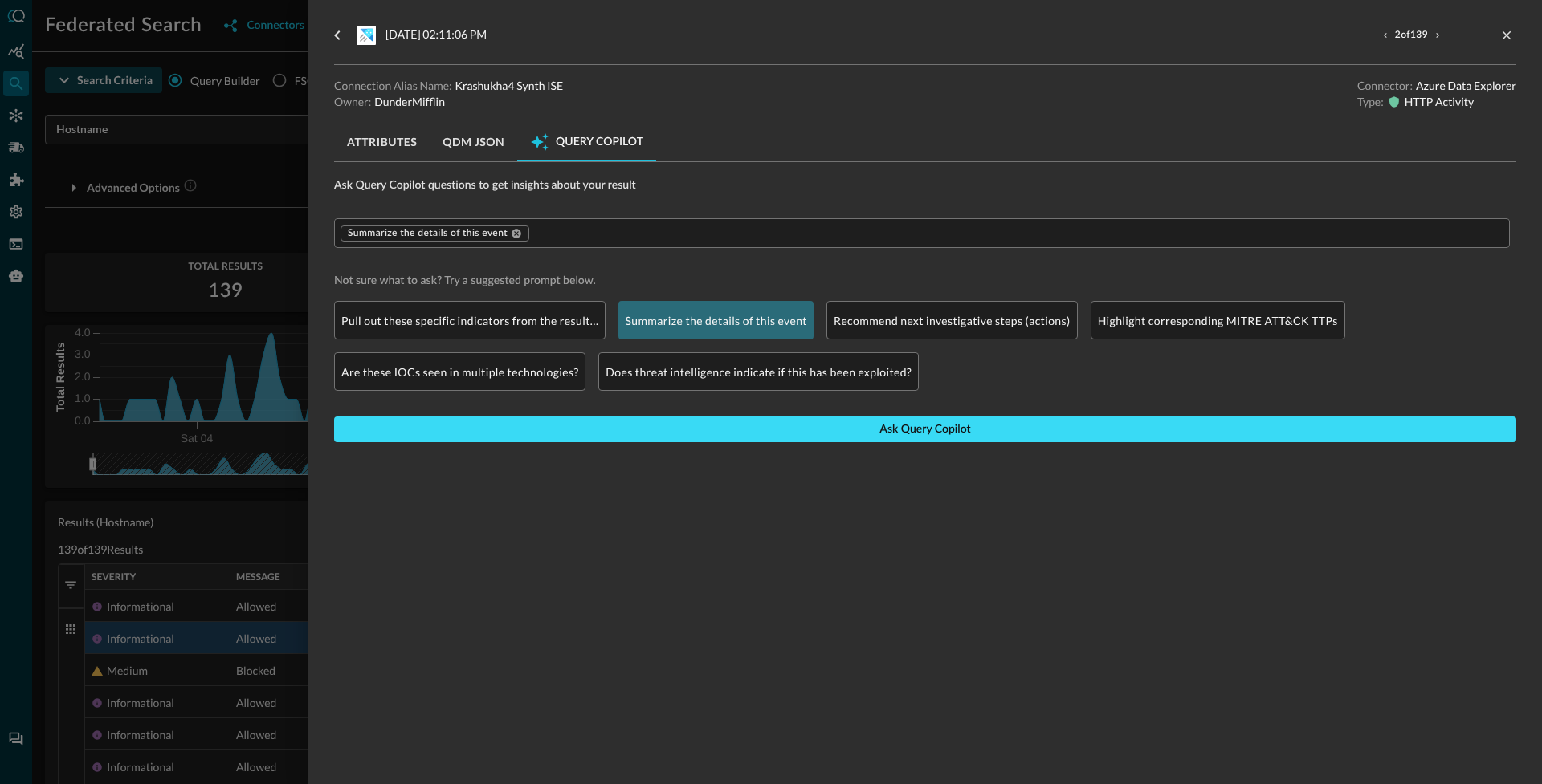
click at [695, 426] on button "Ask Query Copilot" at bounding box center [925, 429] width 1182 height 26
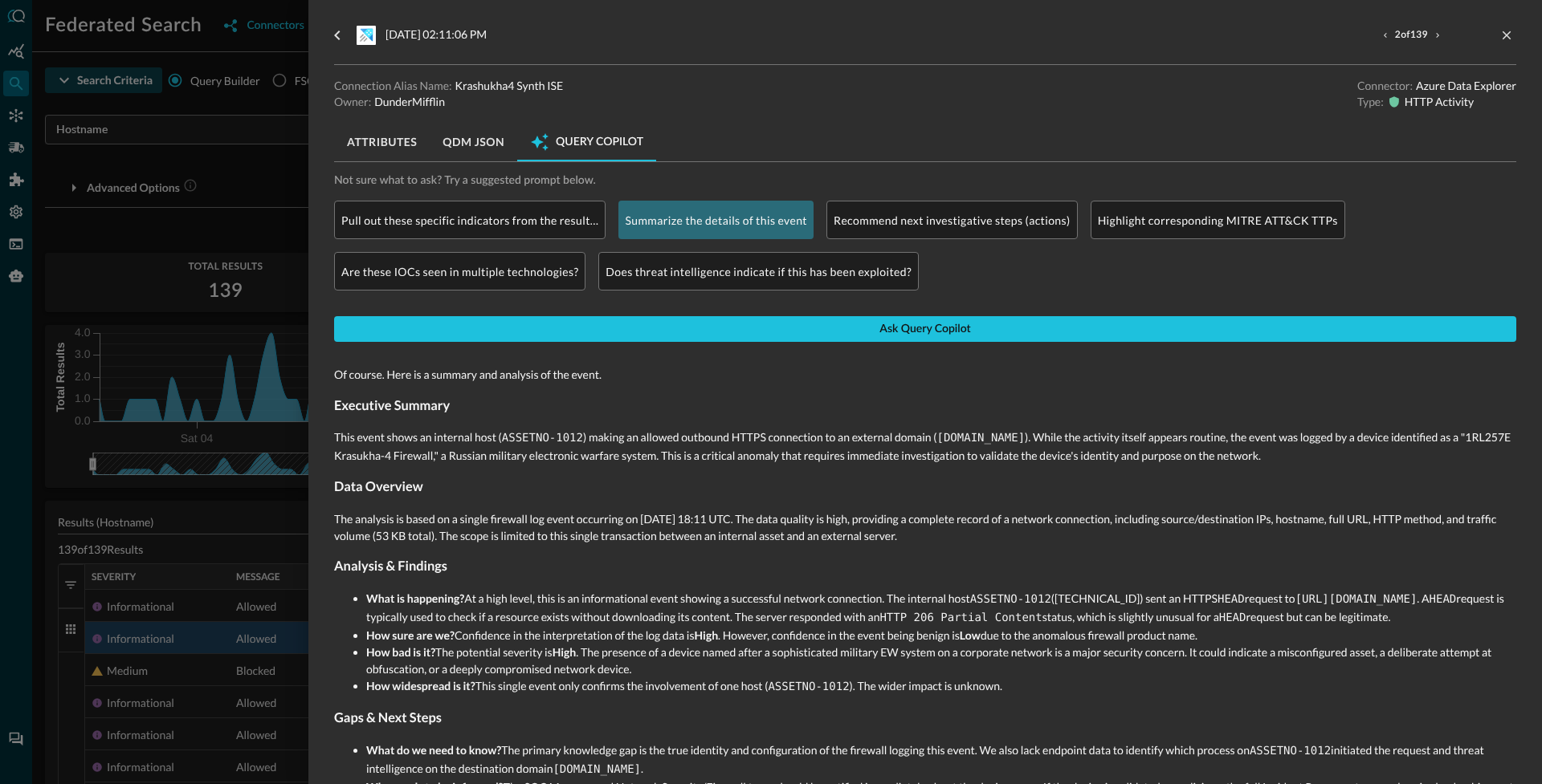
scroll to position [110, 0]
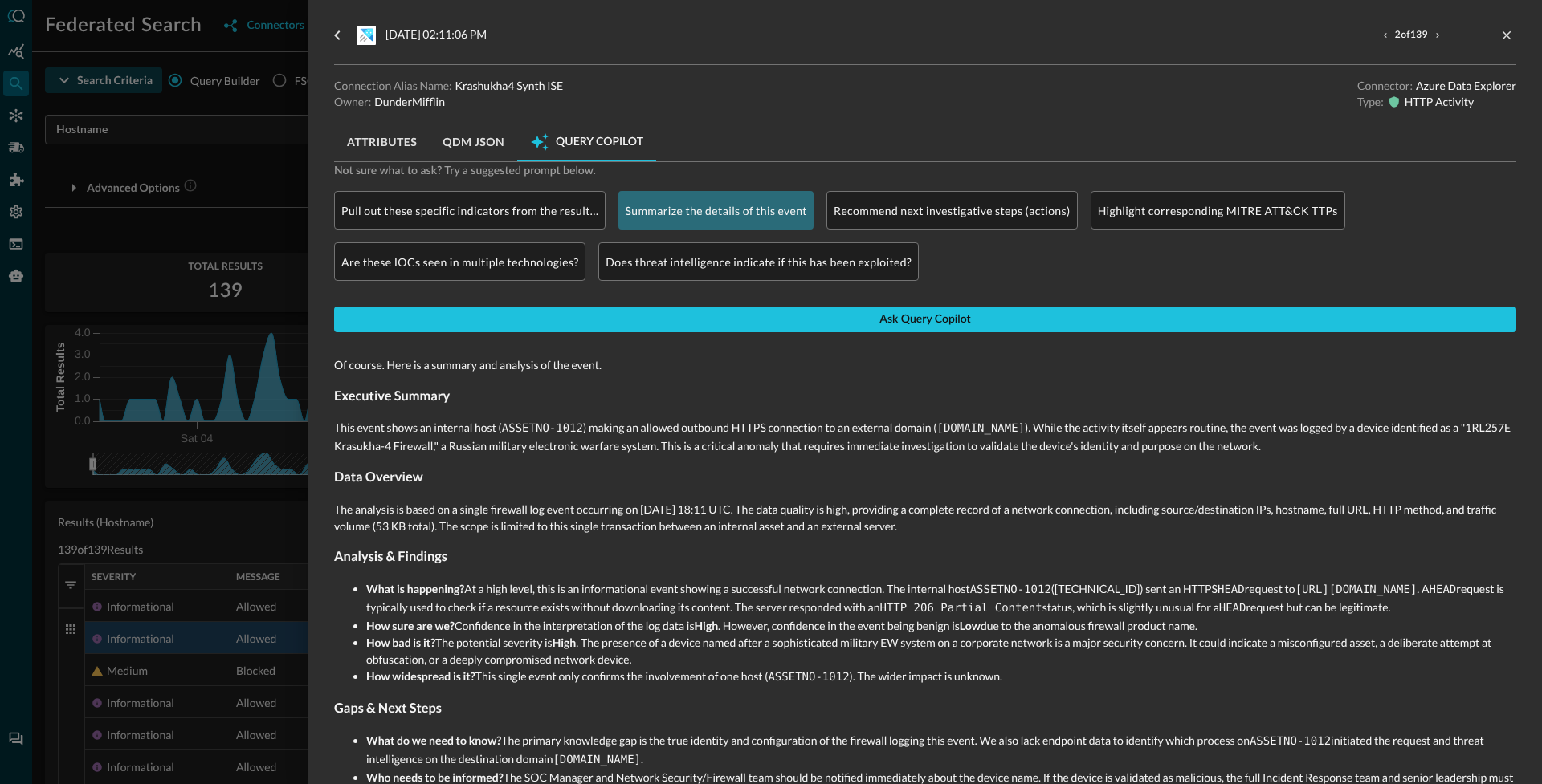
click at [325, 396] on div "2025-10-04 02:11:06 PM 2 of 139 Connection Alias Name: Krashukha4 Synth ISE Own…" at bounding box center [925, 392] width 1234 height 784
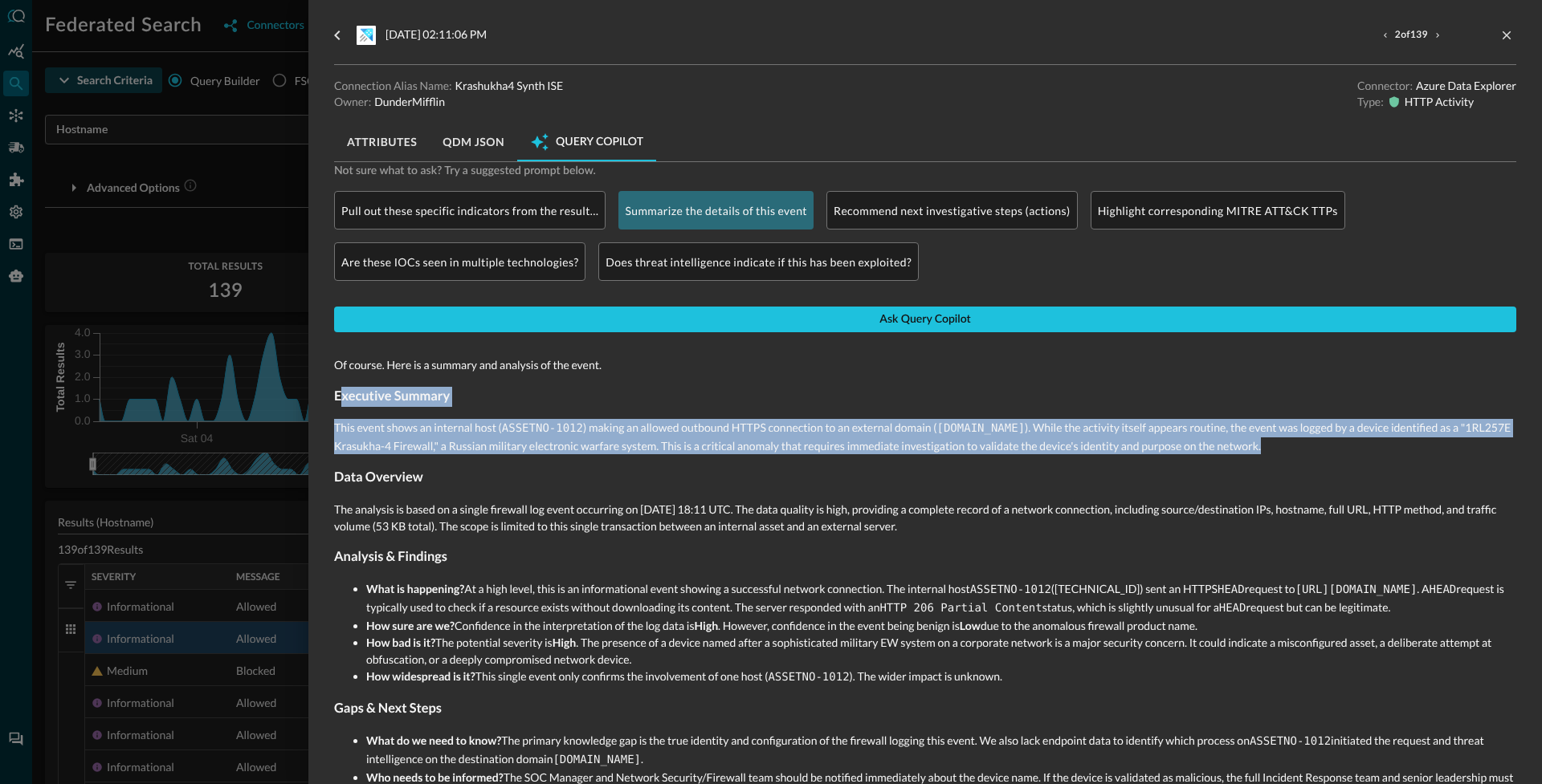
drag, startPoint x: 340, startPoint y: 403, endPoint x: 415, endPoint y: 468, distance: 99.2
click at [415, 468] on div "Of course. Here is a summary and analysis of the event. Executive Summary This …" at bounding box center [925, 660] width 1182 height 629
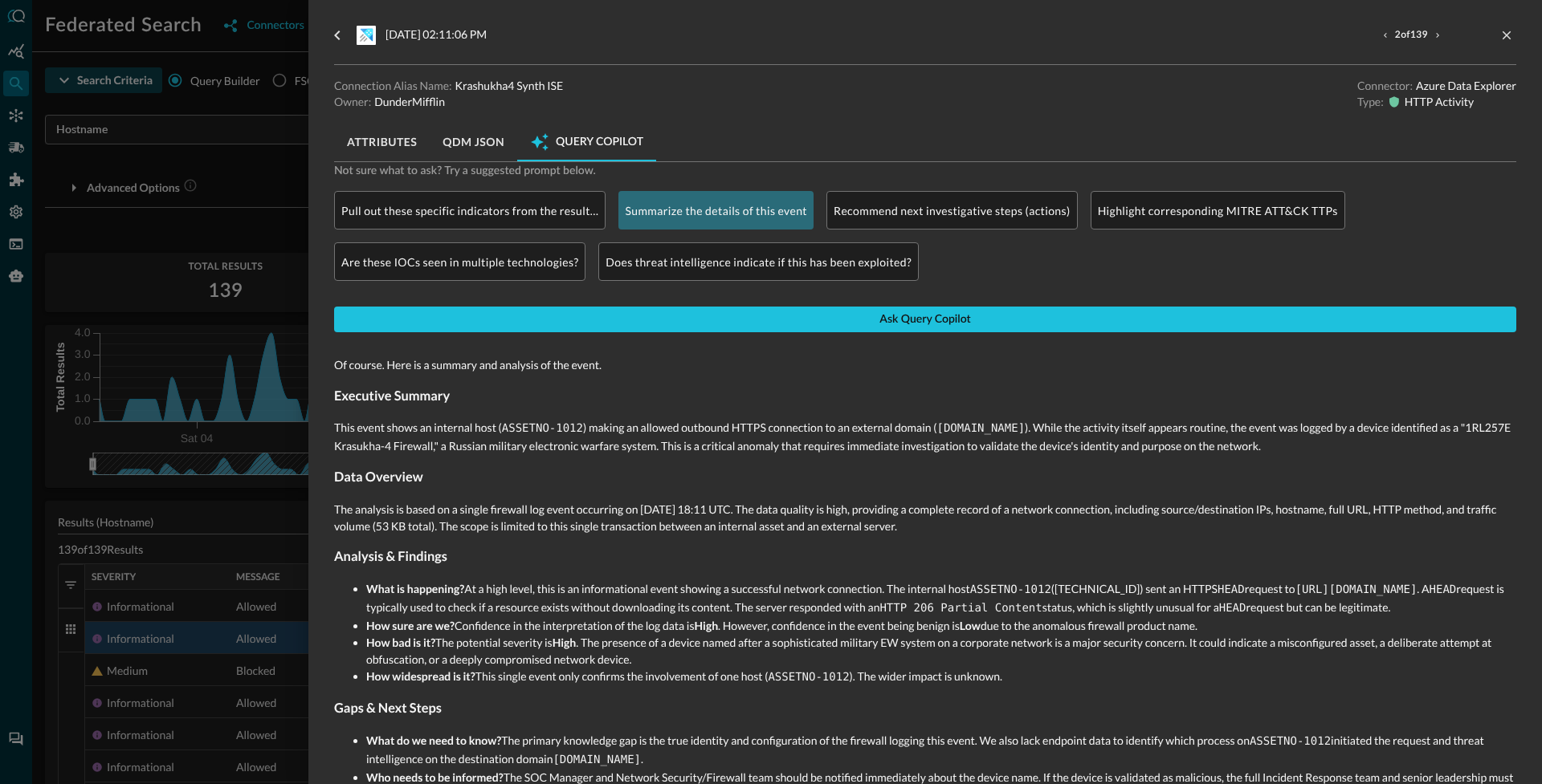
click at [421, 489] on div "Of course. Here is a summary and analysis of the event. Executive Summary This …" at bounding box center [925, 660] width 1182 height 629
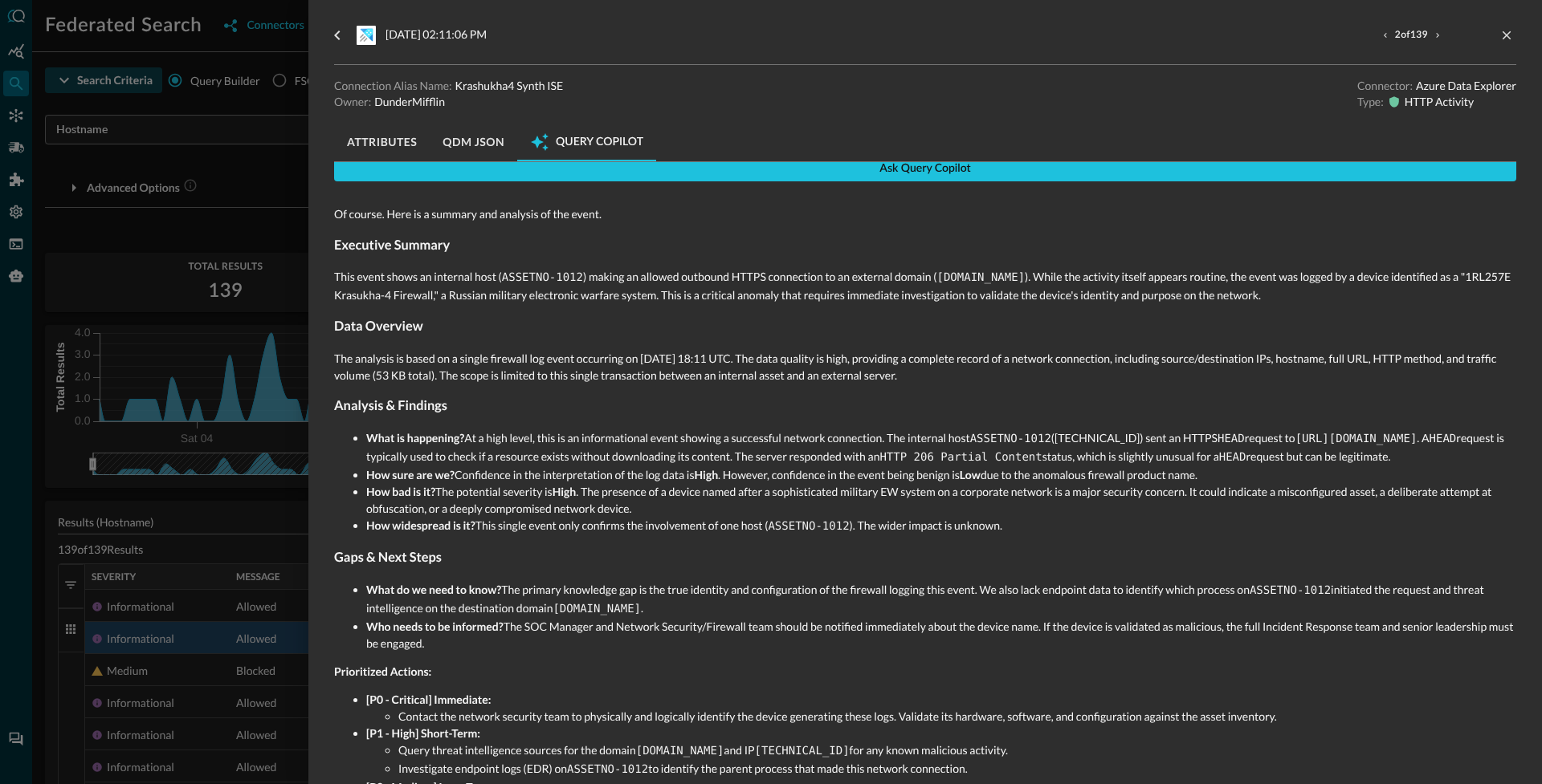
scroll to position [264, 0]
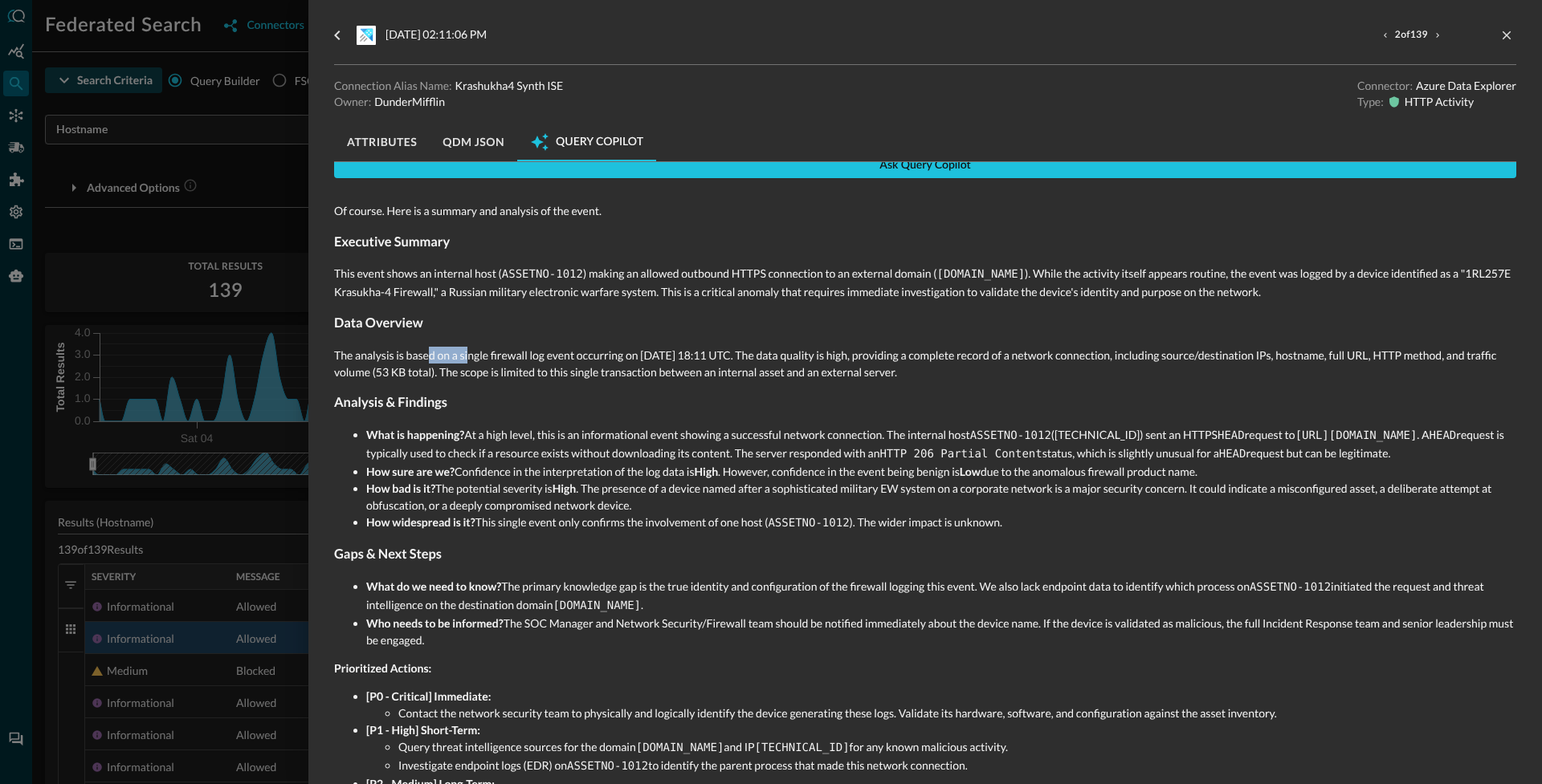
drag, startPoint x: 429, startPoint y: 356, endPoint x: 469, endPoint y: 362, distance: 40.4
click at [469, 362] on p "The analysis is based on a single firewall log event occurring on October 4, 20…" at bounding box center [925, 363] width 1182 height 34
click at [475, 370] on p "The analysis is based on a single firewall log event occurring on October 4, 20…" at bounding box center [925, 363] width 1182 height 34
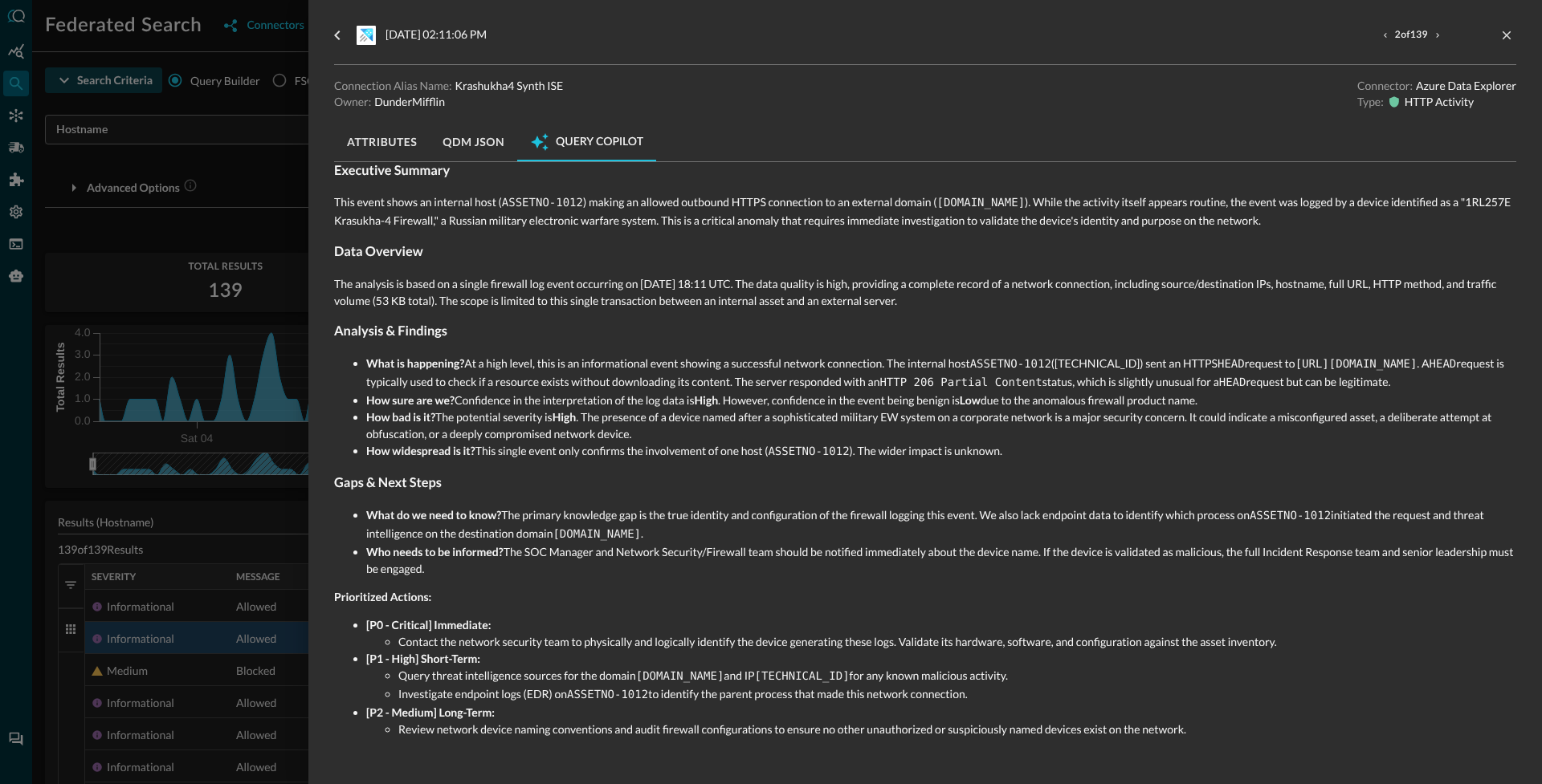
scroll to position [0, 0]
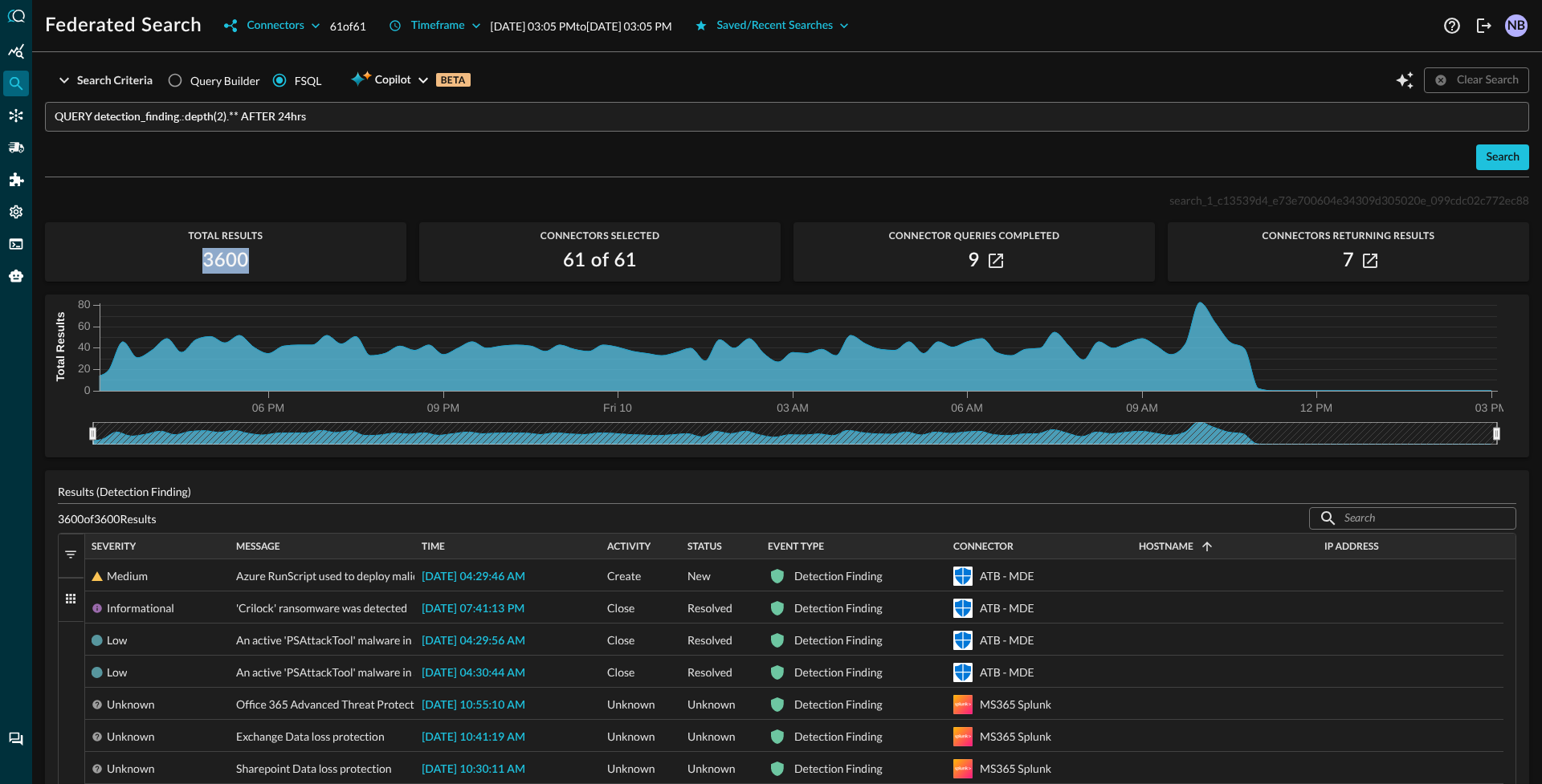
drag, startPoint x: 250, startPoint y: 261, endPoint x: 201, endPoint y: 272, distance: 50.2
click at [201, 272] on div "3600" at bounding box center [225, 261] width 361 height 26
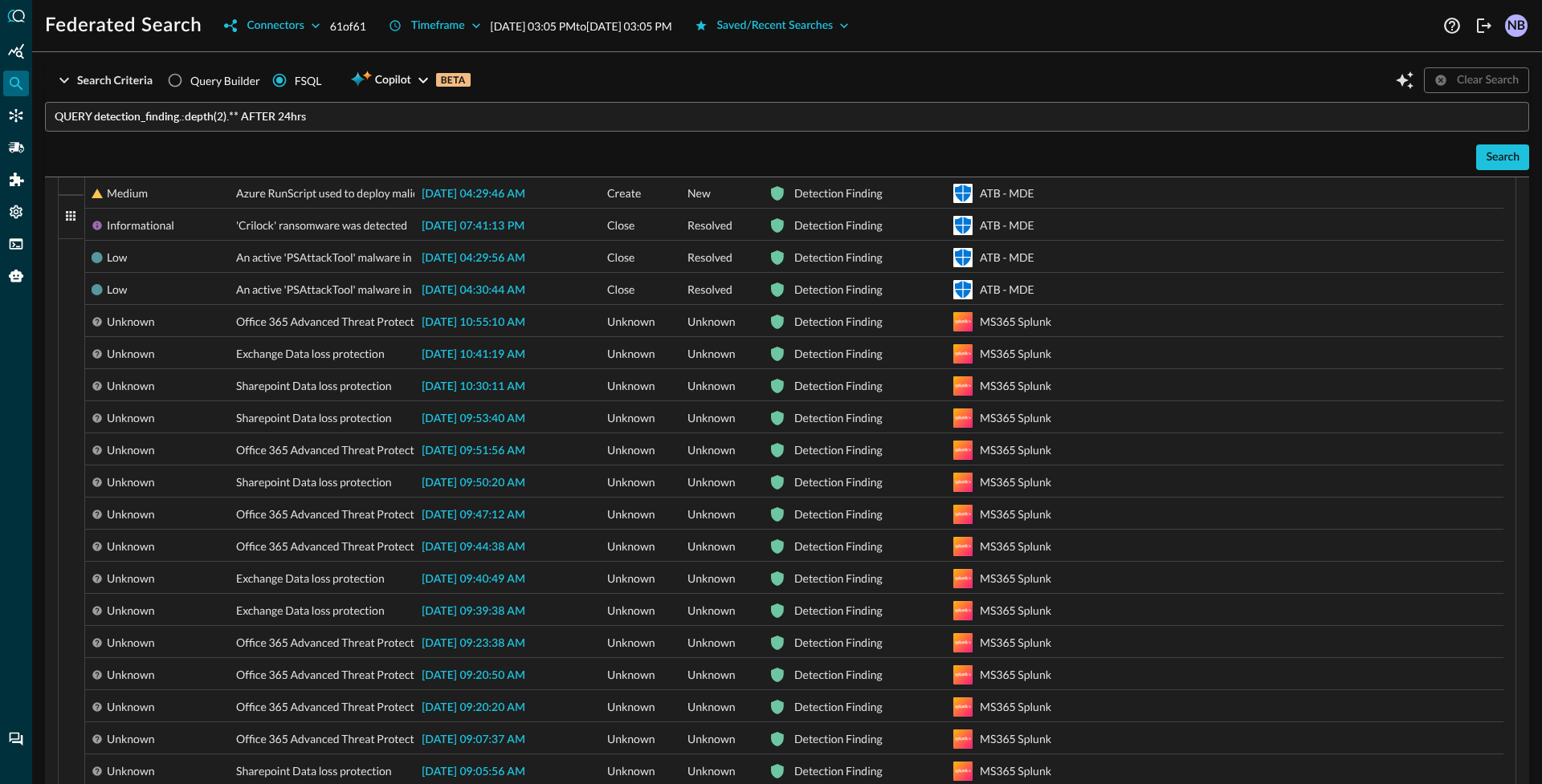
scroll to position [383, 0]
click at [68, 223] on button "Columns" at bounding box center [71, 216] width 26 height 44
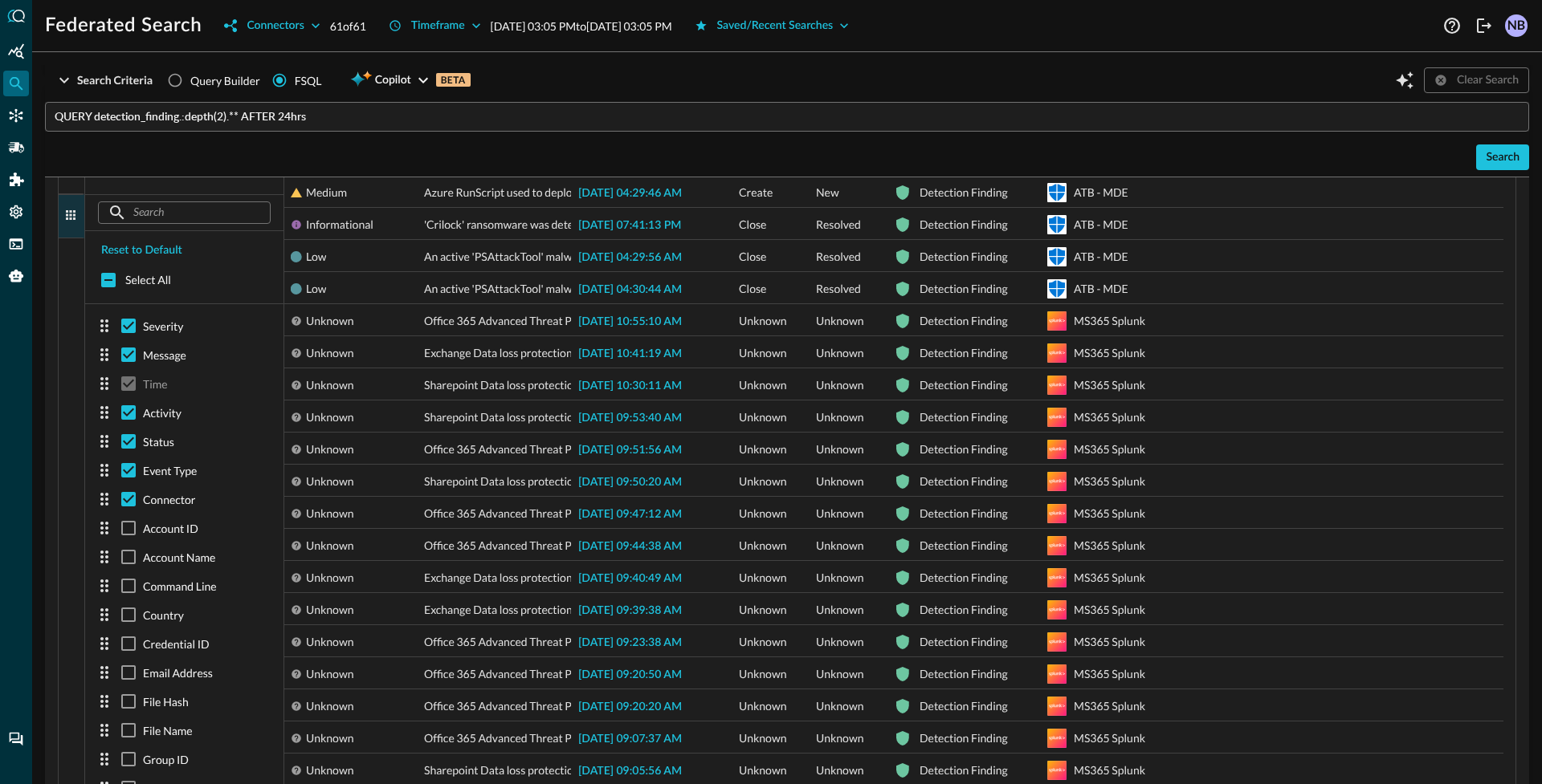
scroll to position [283, 0]
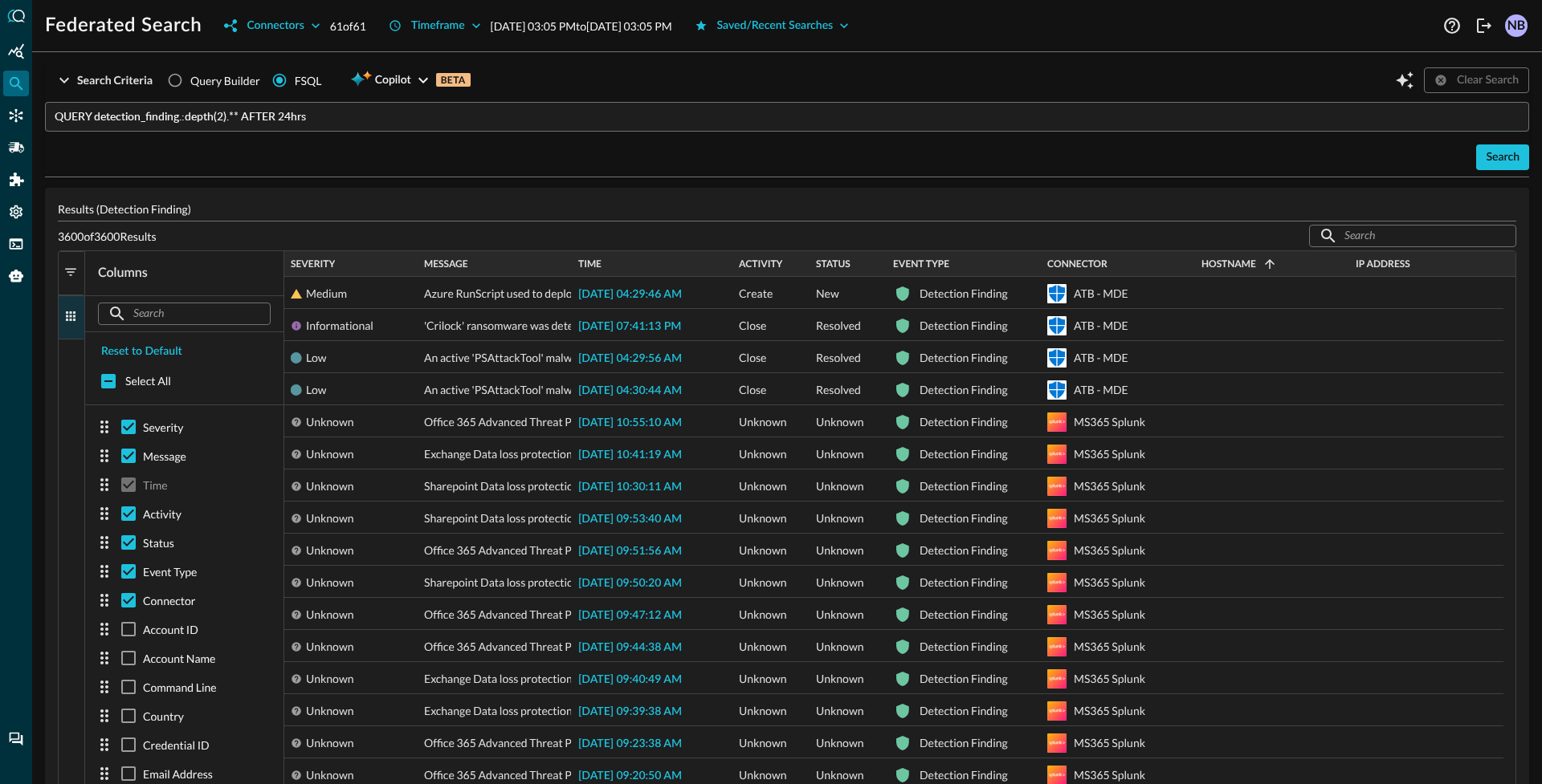
click at [72, 273] on span "button" at bounding box center [70, 273] width 15 height 15
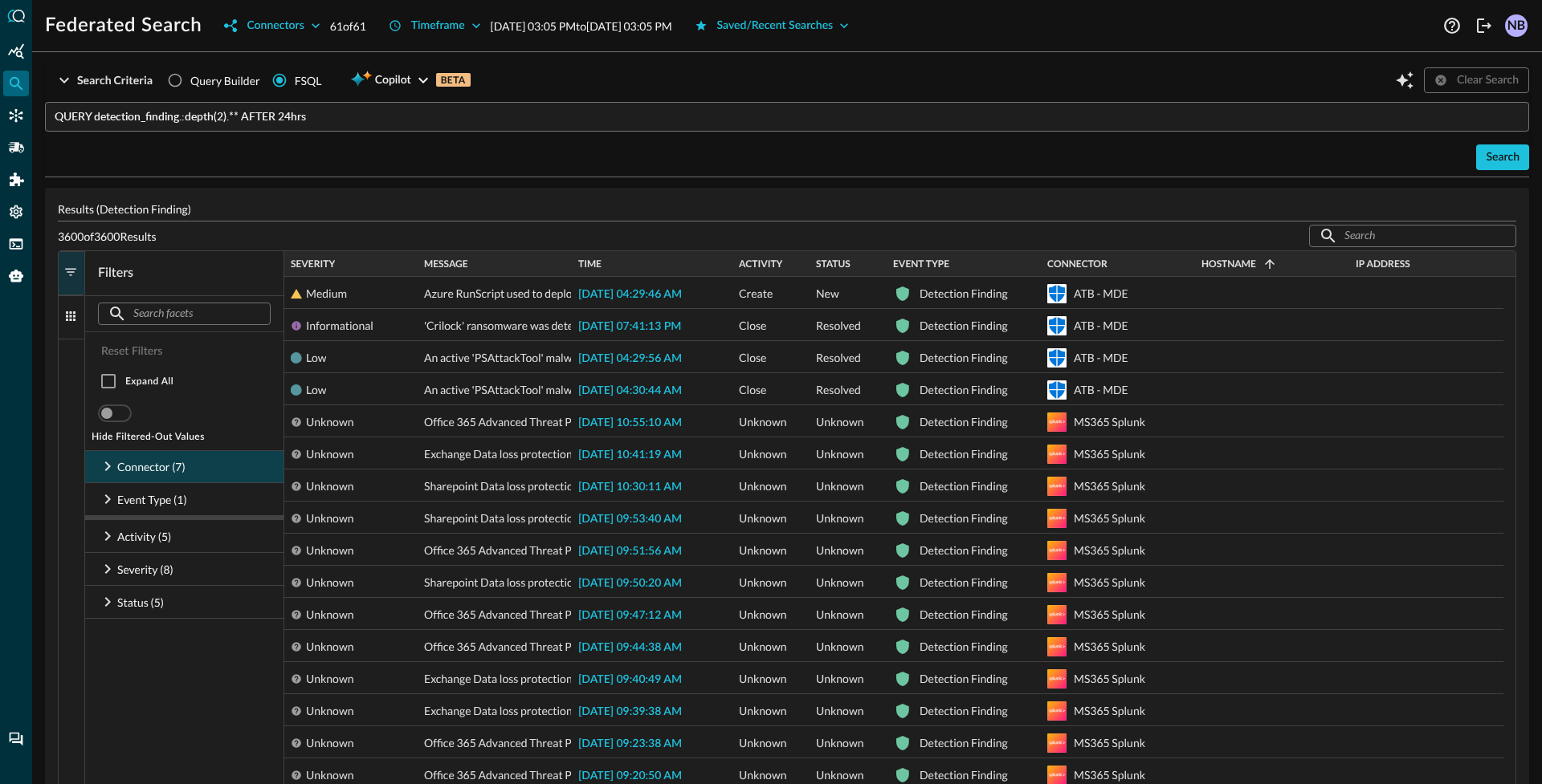
click at [102, 472] on icon at bounding box center [107, 466] width 19 height 19
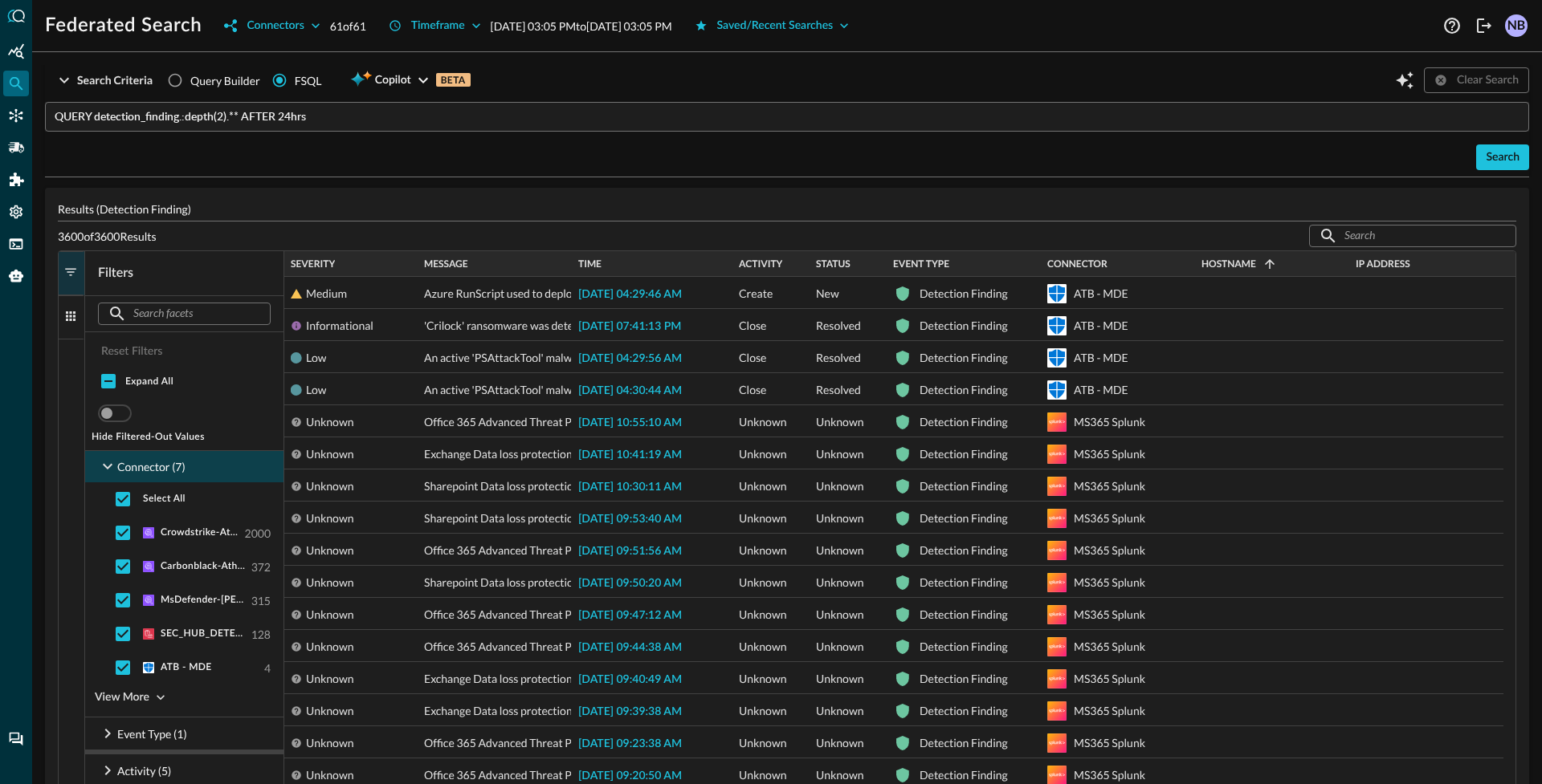
click at [75, 320] on span "button" at bounding box center [70, 317] width 15 height 15
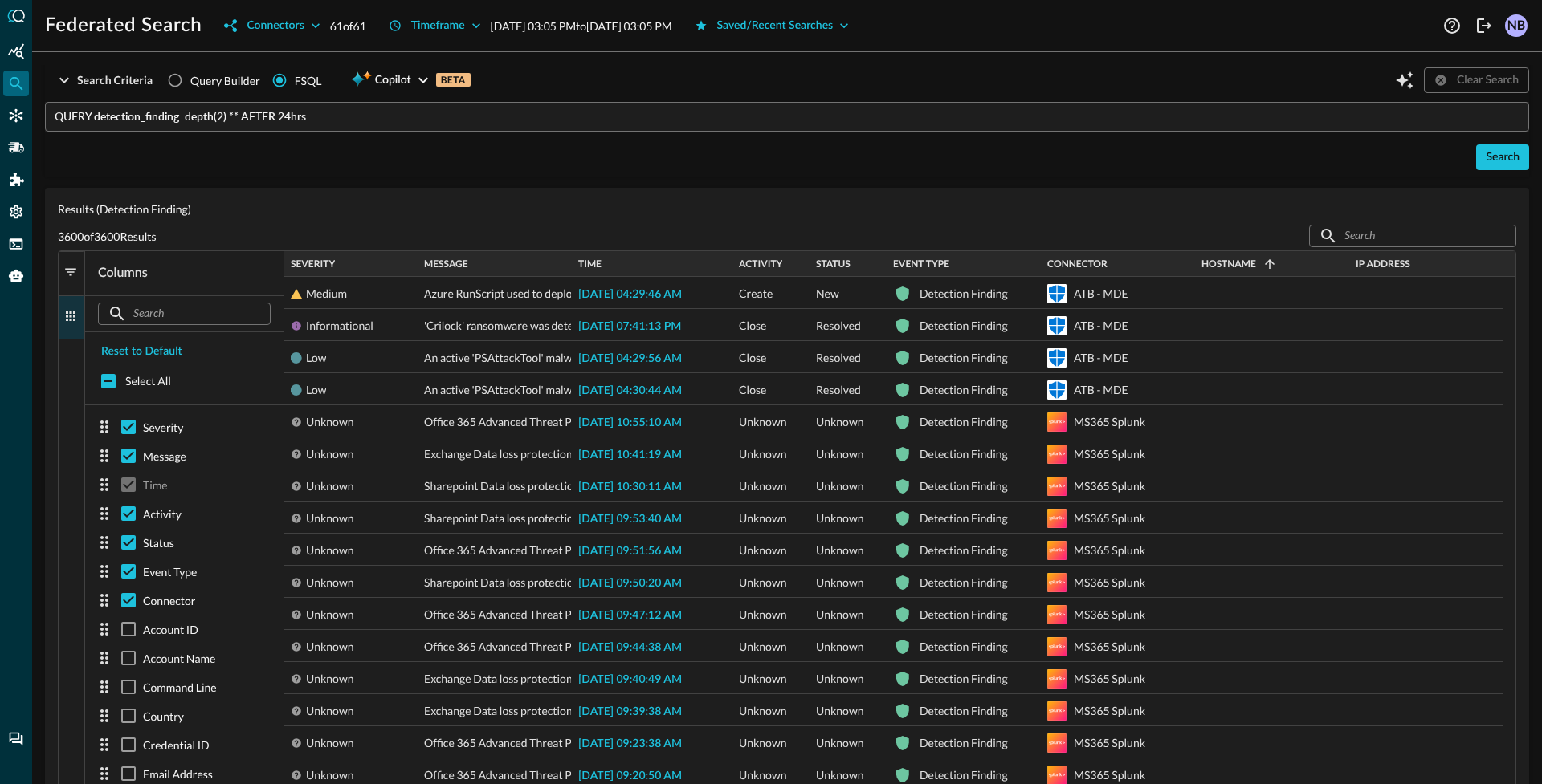
click at [73, 285] on button "Filters" at bounding box center [71, 274] width 26 height 44
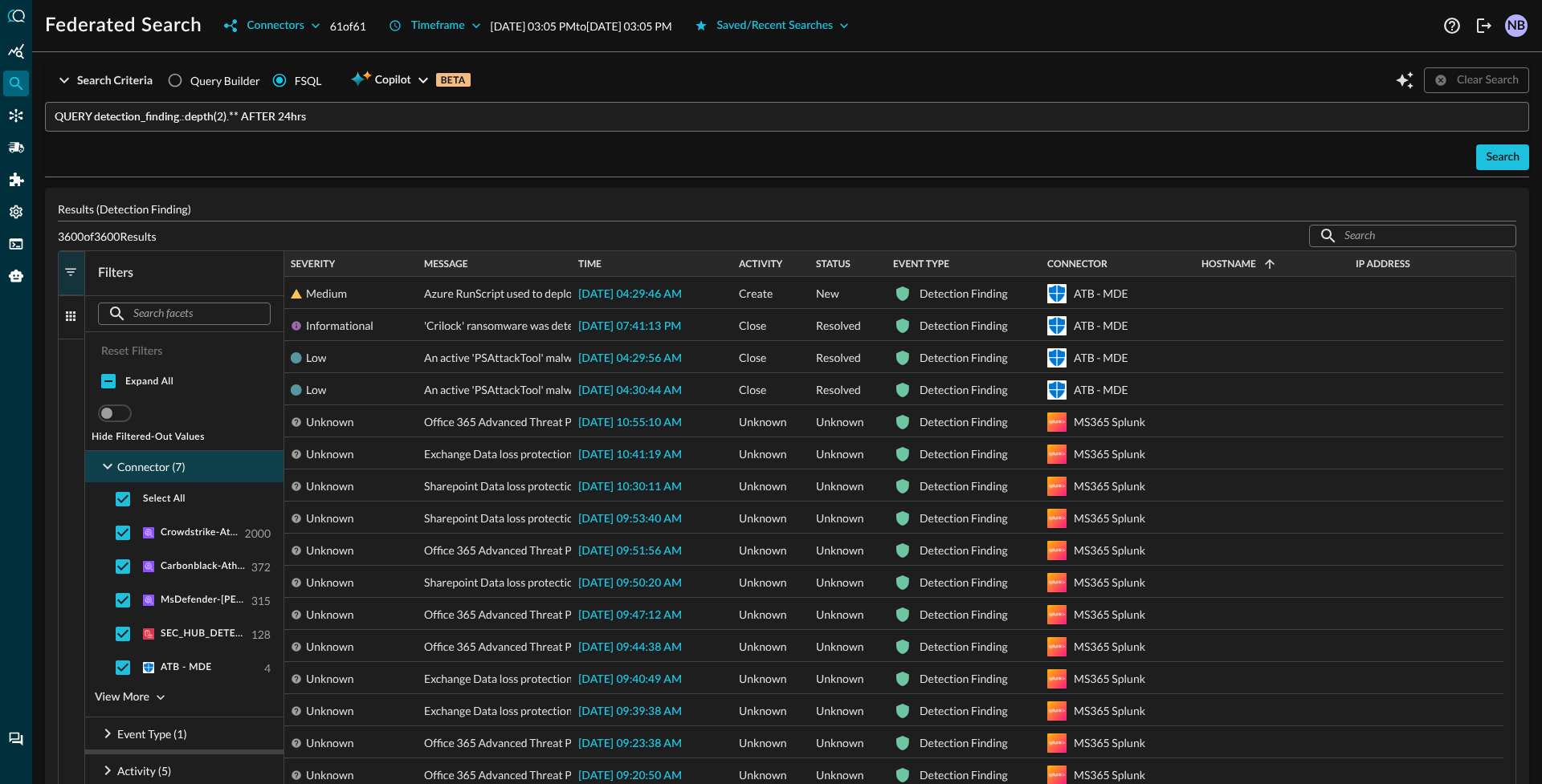
click at [70, 313] on span "button" at bounding box center [70, 317] width 15 height 15
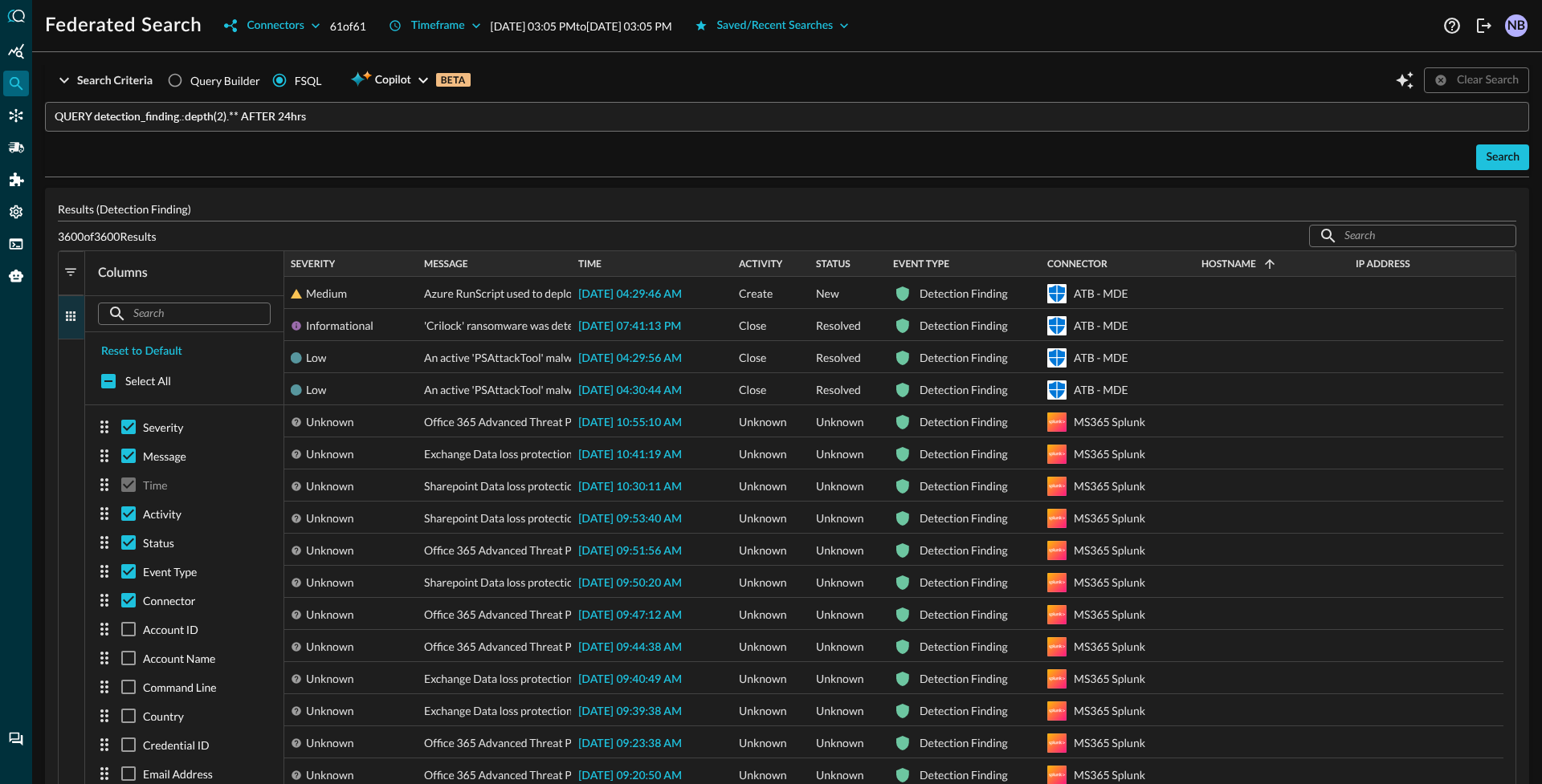
click at [73, 306] on button "Columns" at bounding box center [71, 317] width 26 height 44
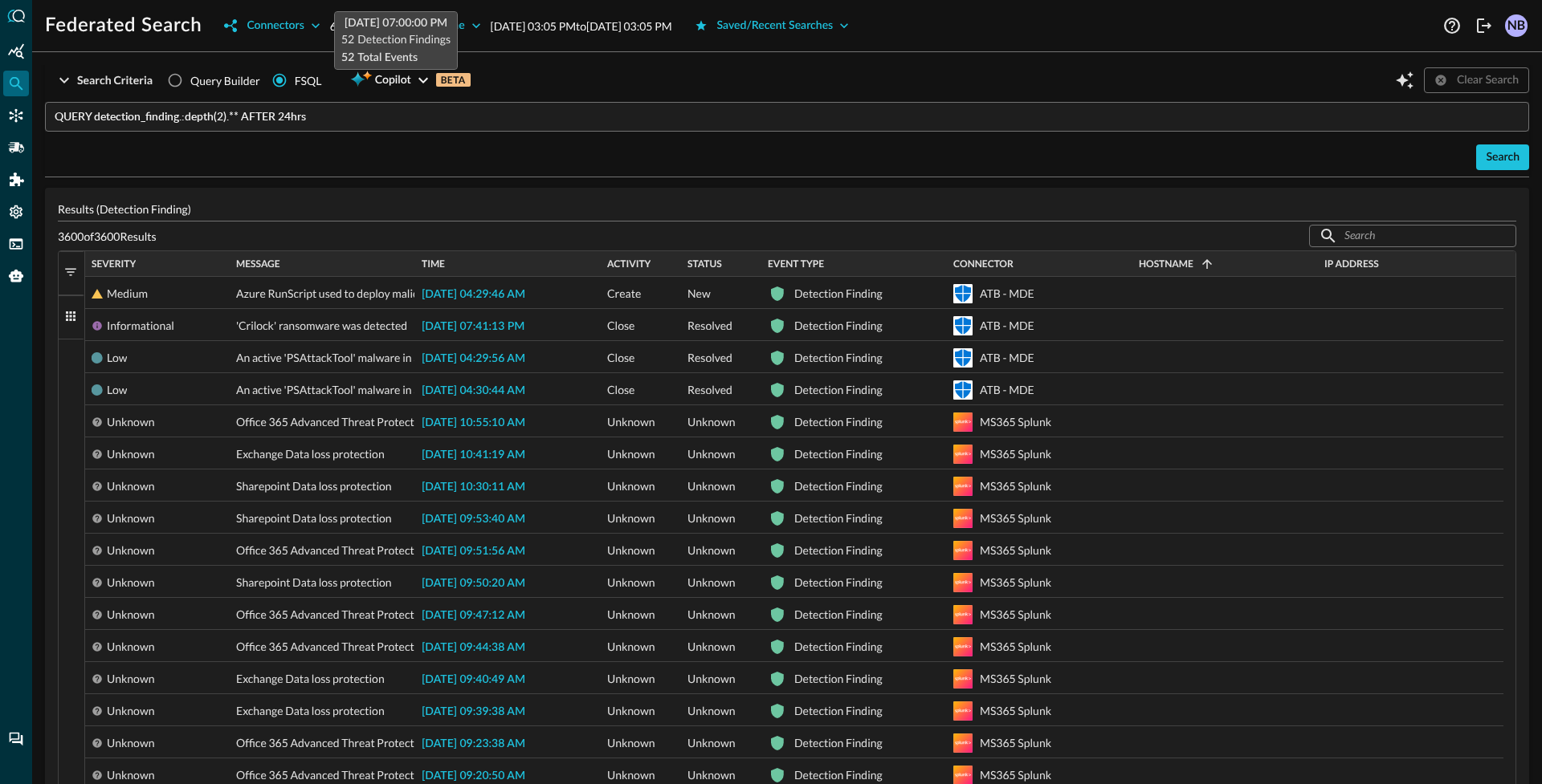
scroll to position [0, 0]
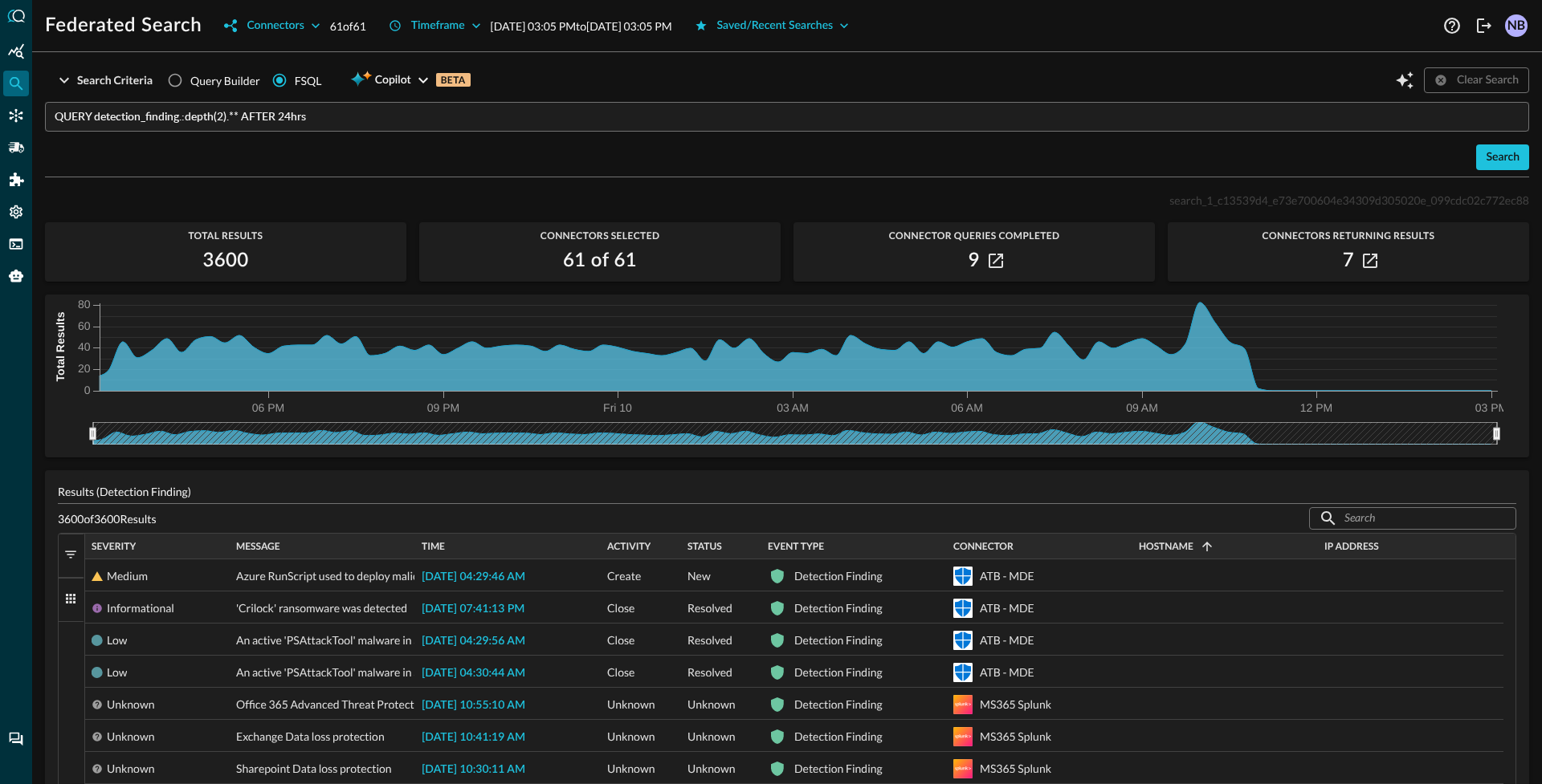
click at [78, 120] on input "QUERY detection_finding.:depth(2).** AFTER 24hrs" at bounding box center [792, 116] width 1474 height 29
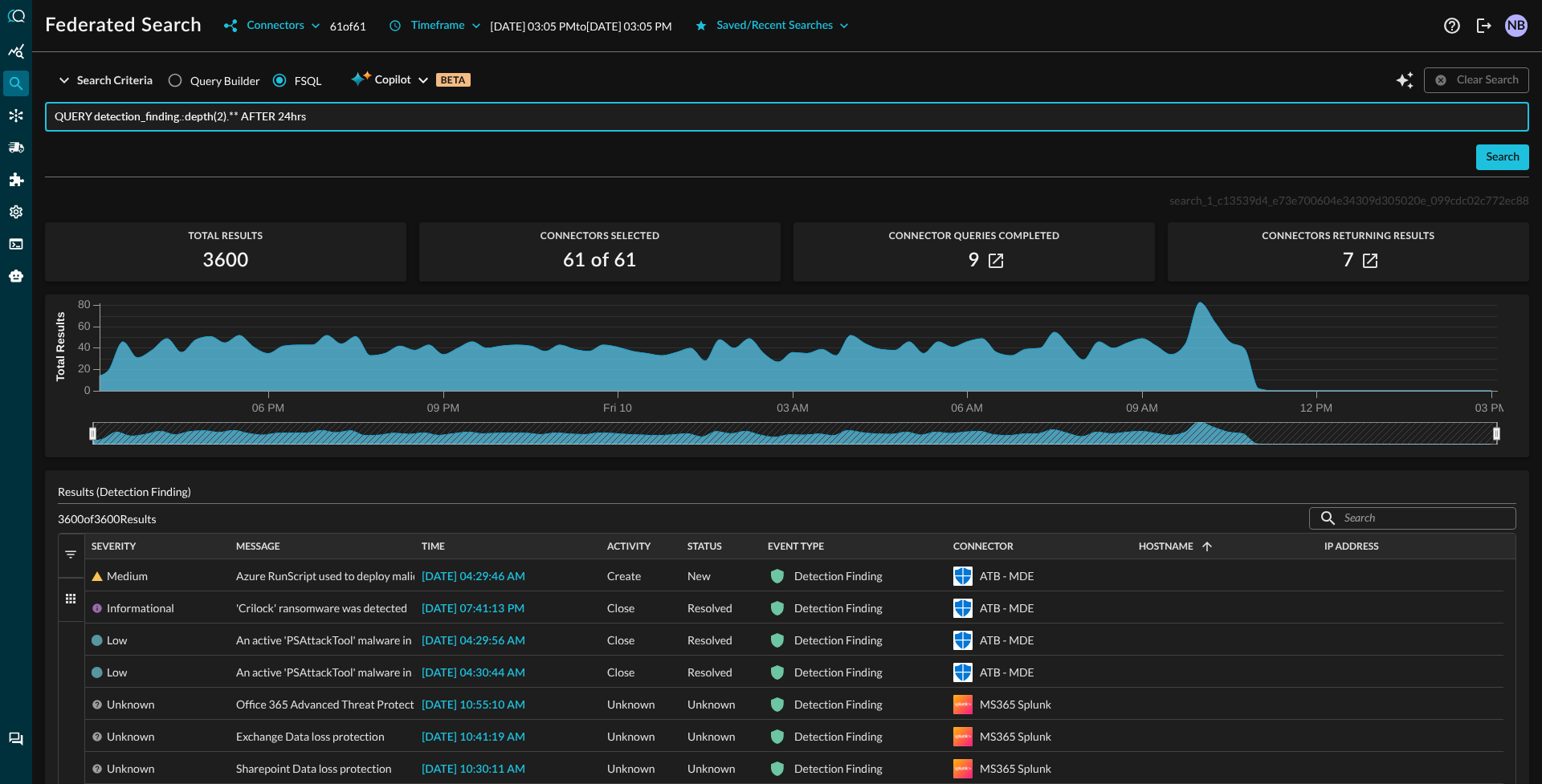
click at [78, 120] on input "QUERY detection_finding.:depth(2).** AFTER 24hrs" at bounding box center [792, 116] width 1474 height 29
click at [78, 119] on input "QUERY detection_finding.:depth(2).** AFTER 24hrs" at bounding box center [792, 116] width 1474 height 29
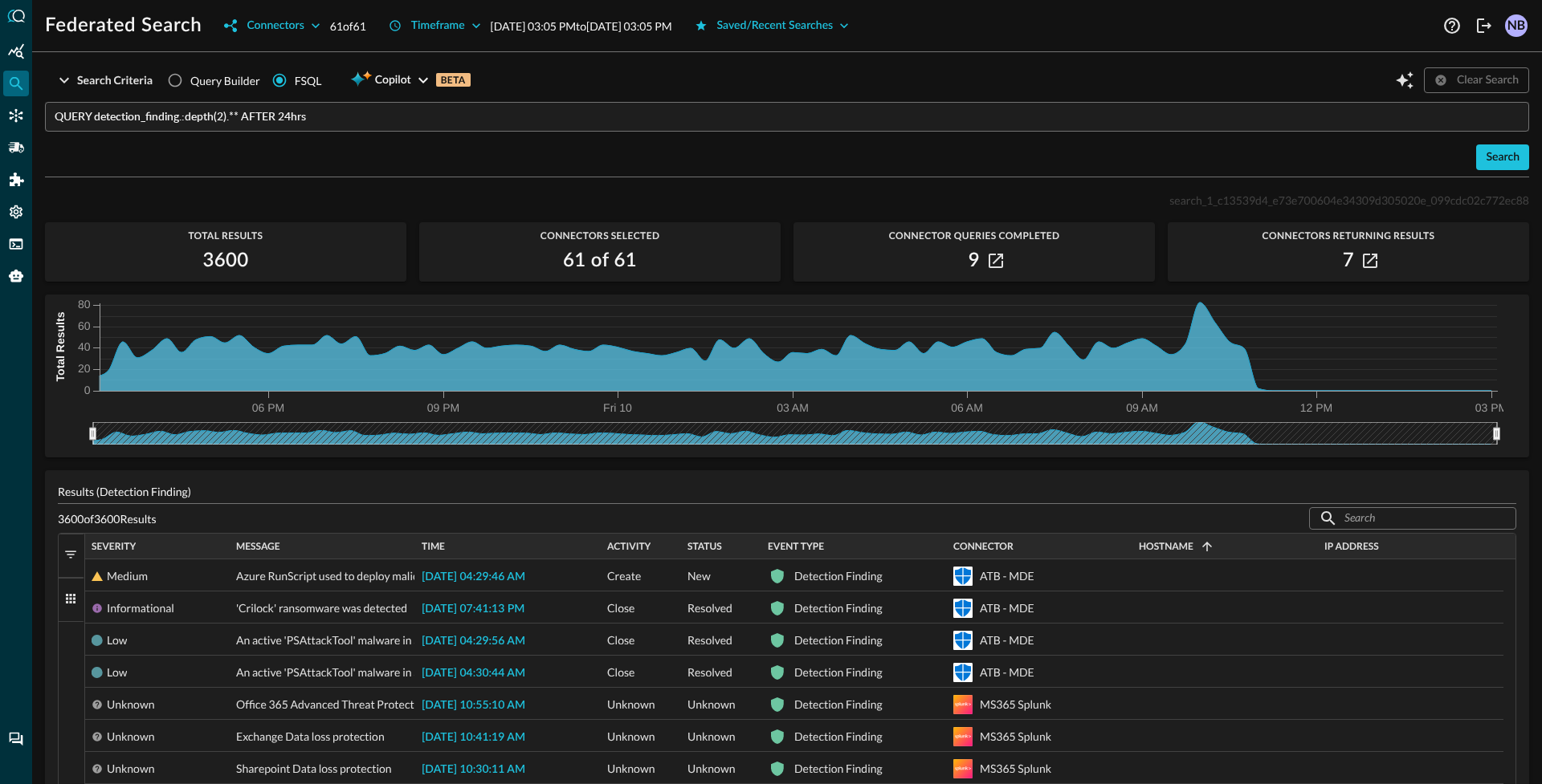
click at [105, 149] on div "Search" at bounding box center [787, 157] width 1484 height 26
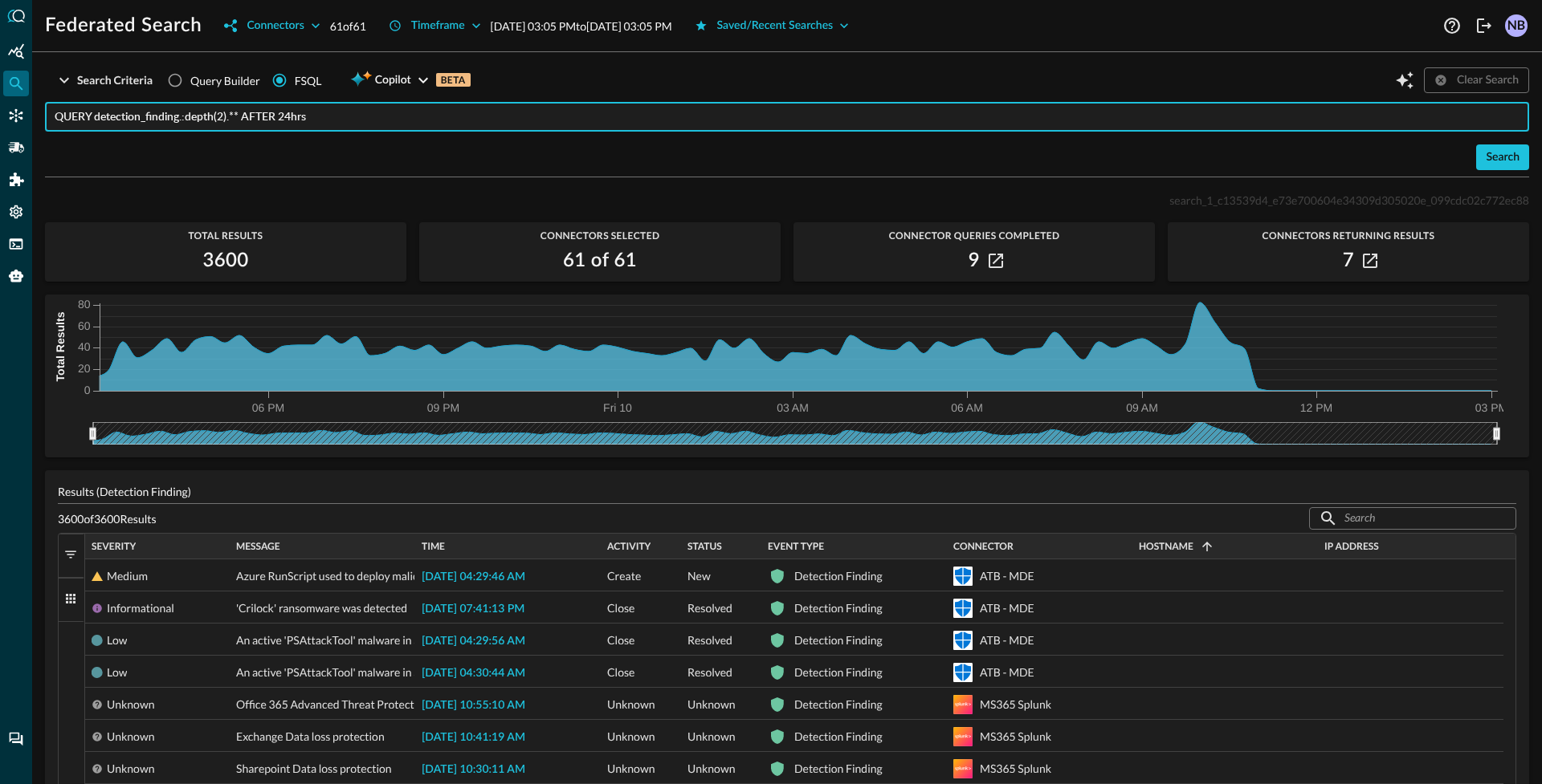
drag, startPoint x: 211, startPoint y: 116, endPoint x: 180, endPoint y: 123, distance: 31.8
click at [200, 119] on input "QUERY detection_finding.:depth(2).** AFTER 24hrs" at bounding box center [792, 116] width 1474 height 29
drag, startPoint x: 161, startPoint y: 113, endPoint x: 180, endPoint y: 112, distance: 19.0
click at [178, 110] on input "QUERY detection_finding.:depth(2).** AFTER 24hrs" at bounding box center [792, 116] width 1474 height 29
drag, startPoint x: 244, startPoint y: 117, endPoint x: 308, endPoint y: 114, distance: 64.1
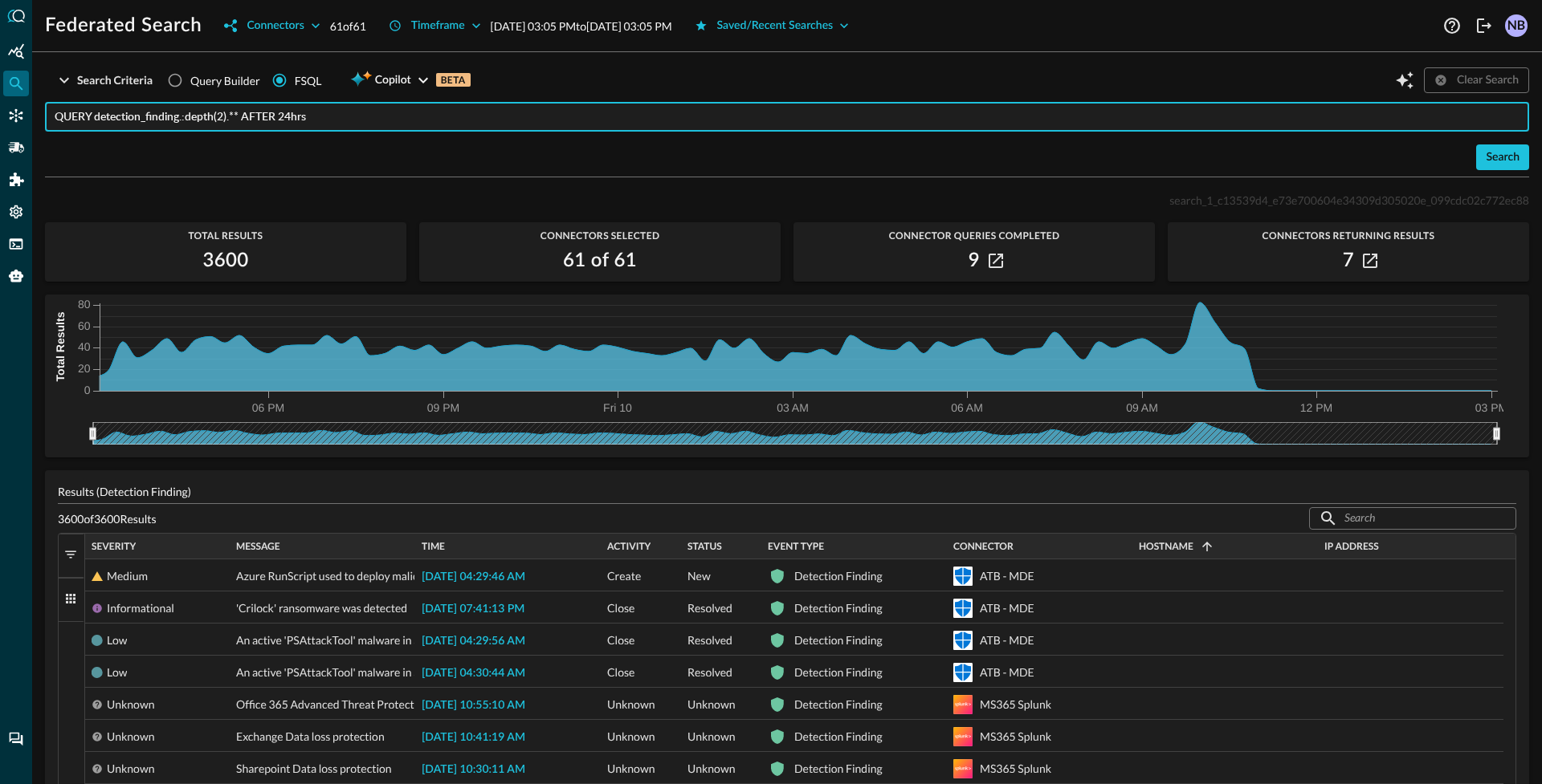
click at [308, 114] on input "QUERY detection_finding.:depth(2).** AFTER 24hrs" at bounding box center [792, 116] width 1474 height 29
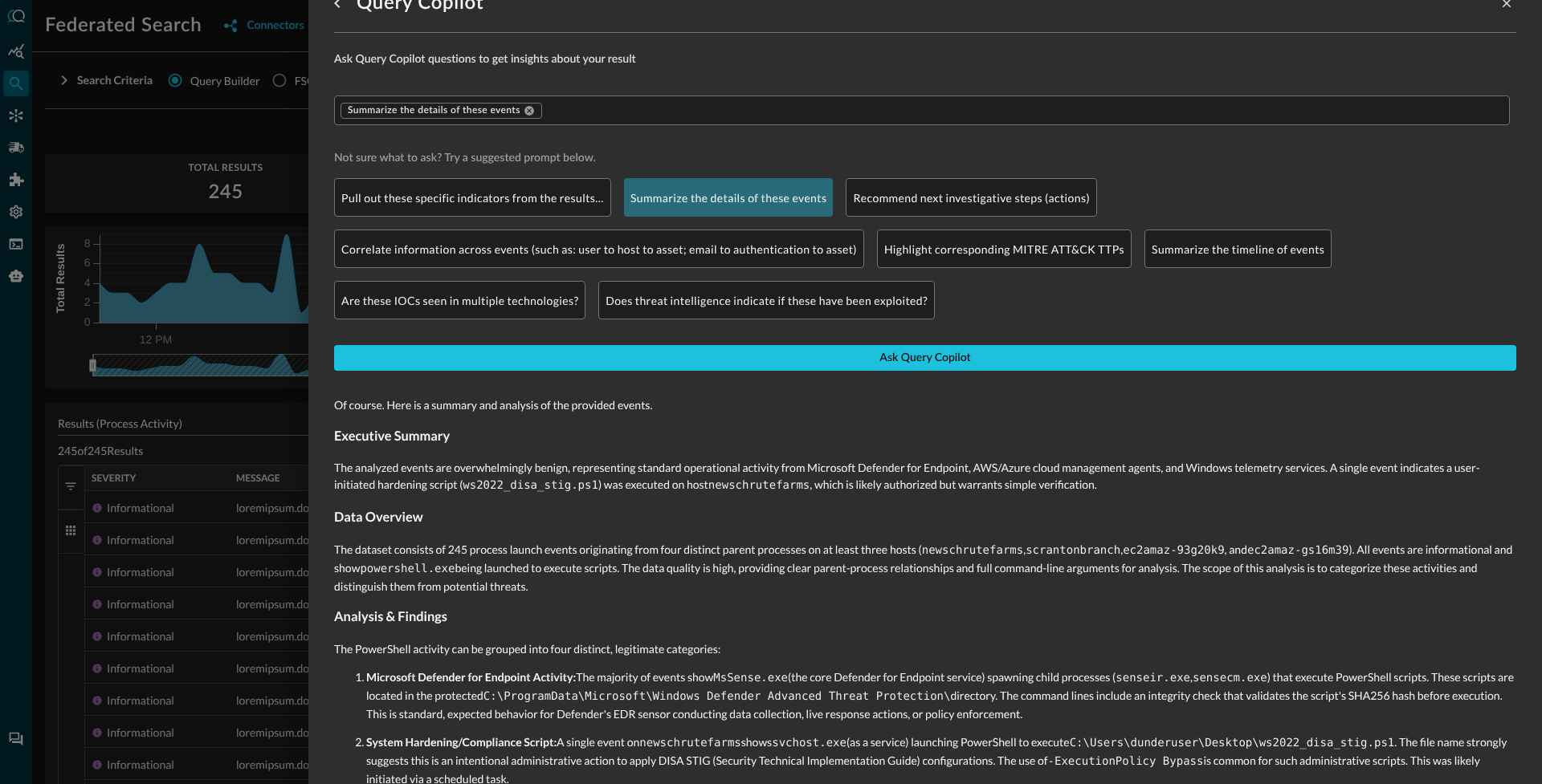
scroll to position [80, 0]
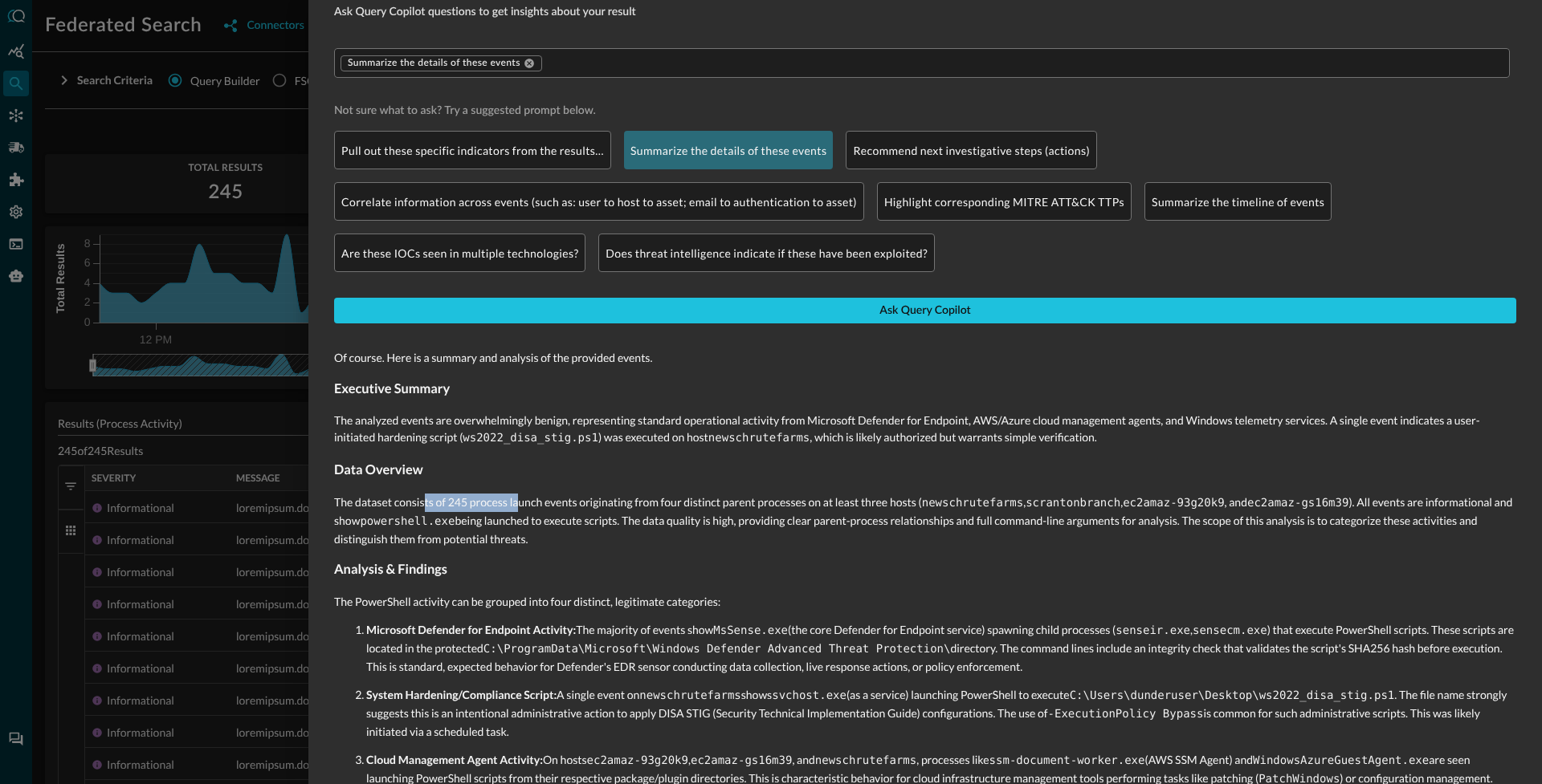
drag, startPoint x: 423, startPoint y: 507, endPoint x: 515, endPoint y: 506, distance: 92.0
click at [515, 506] on p "The dataset consists of 245 process launch events originating from four distinc…" at bounding box center [925, 521] width 1182 height 54
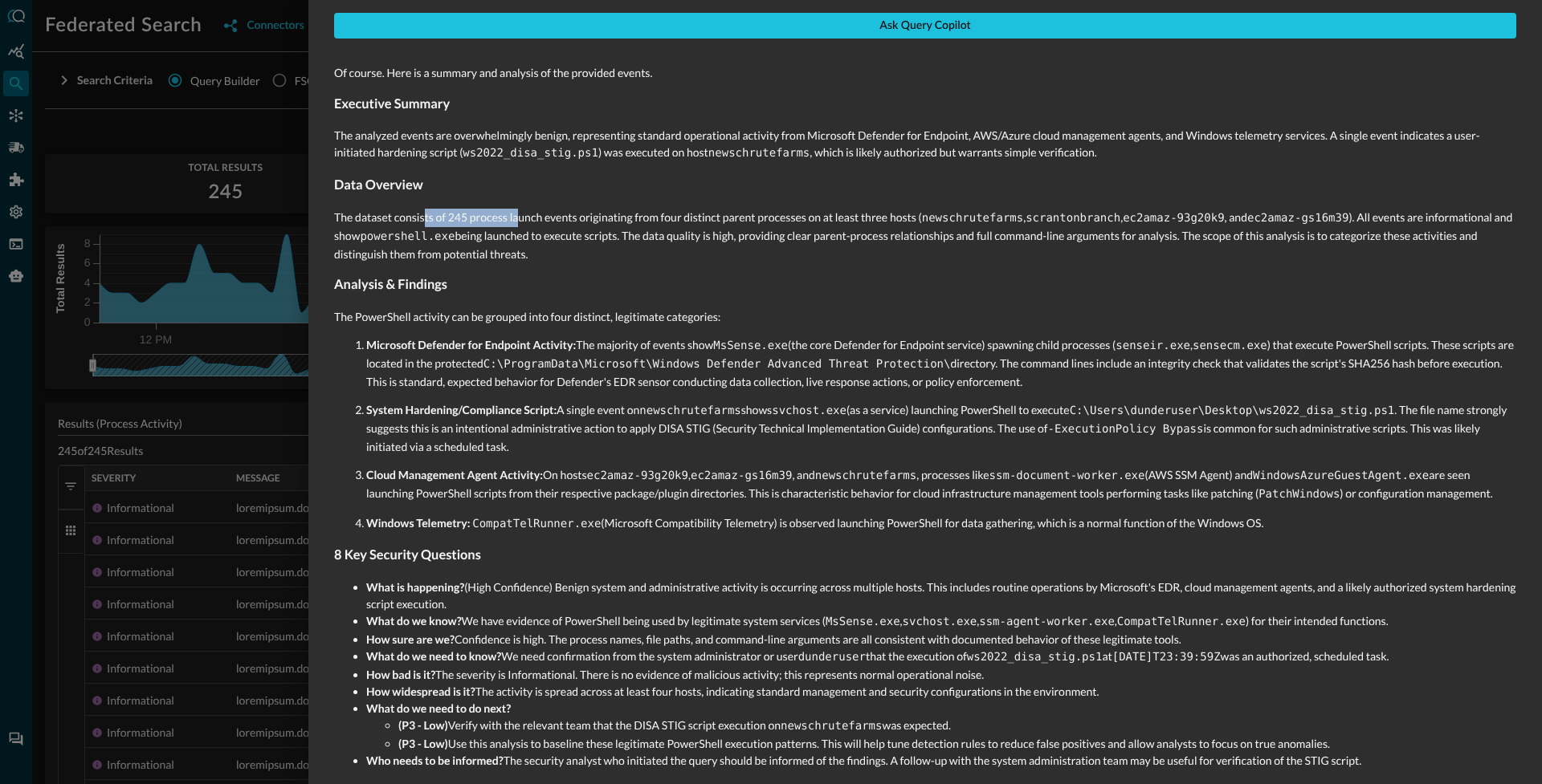
scroll to position [371, 0]
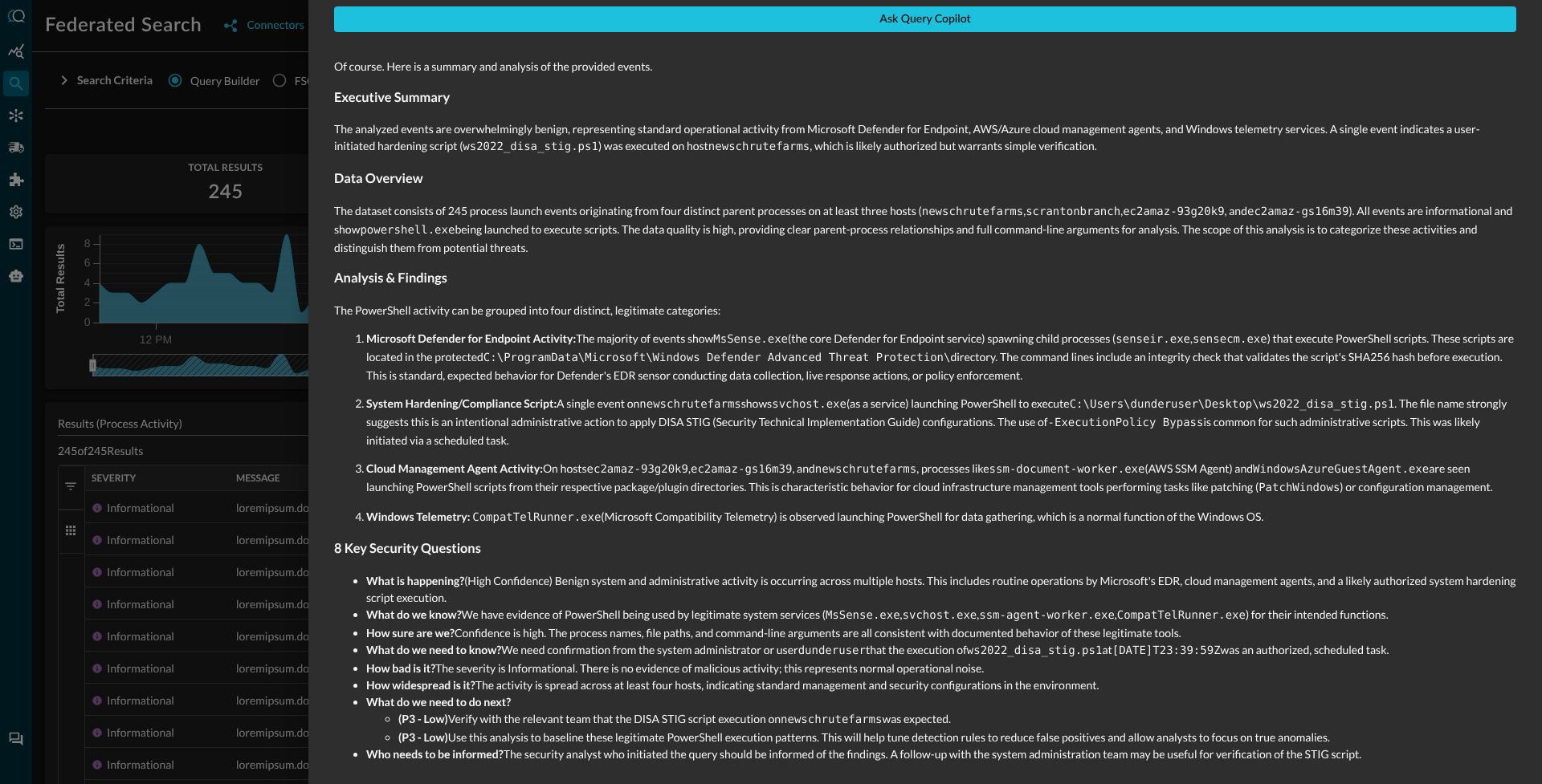
click at [233, 562] on div at bounding box center [771, 392] width 1542 height 784
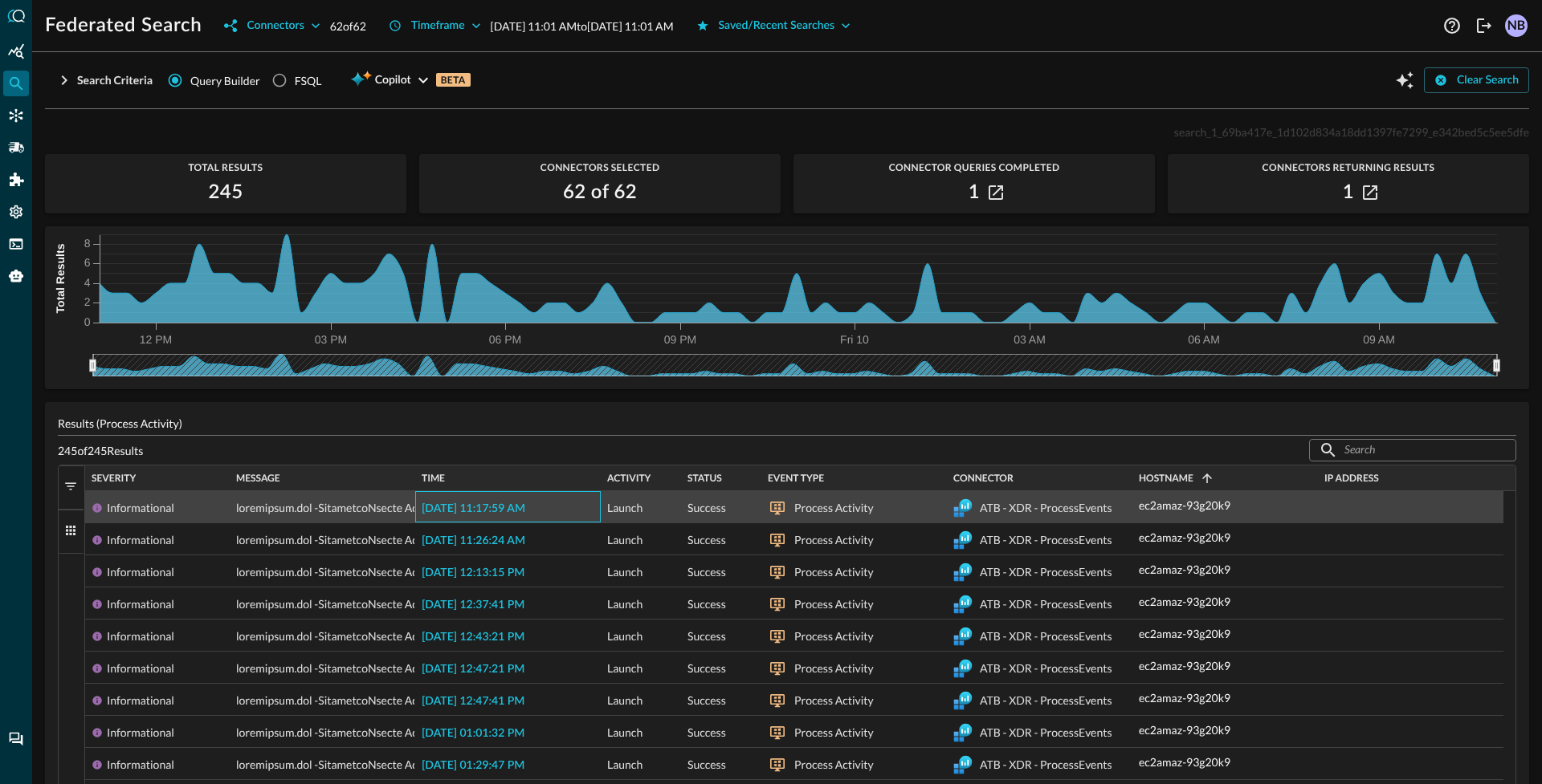
click at [450, 508] on span "2025-10-09 11:17:59 AM" at bounding box center [473, 509] width 103 height 11
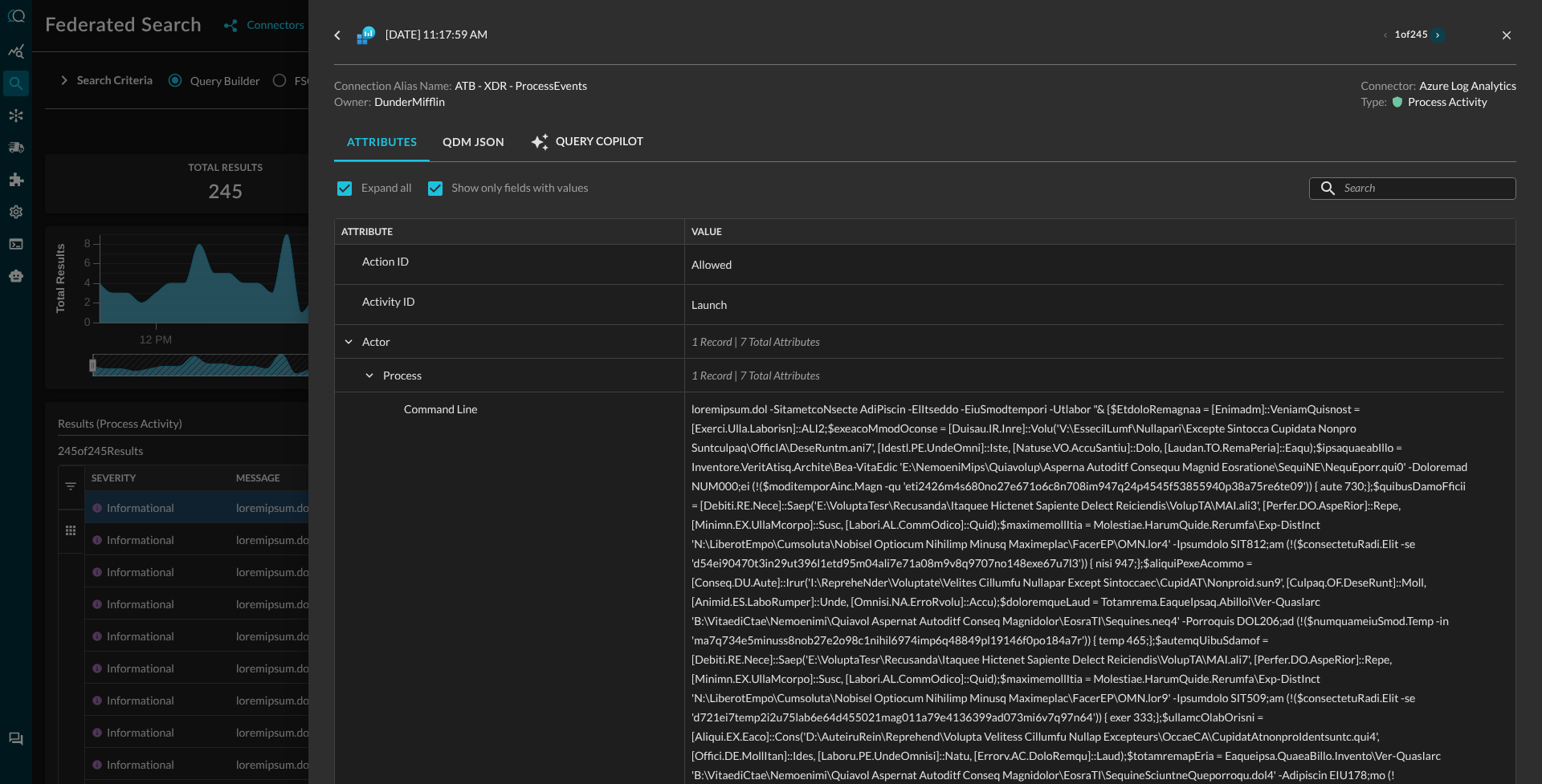
click at [1433, 36] on icon "next result" at bounding box center [1438, 35] width 10 height 10
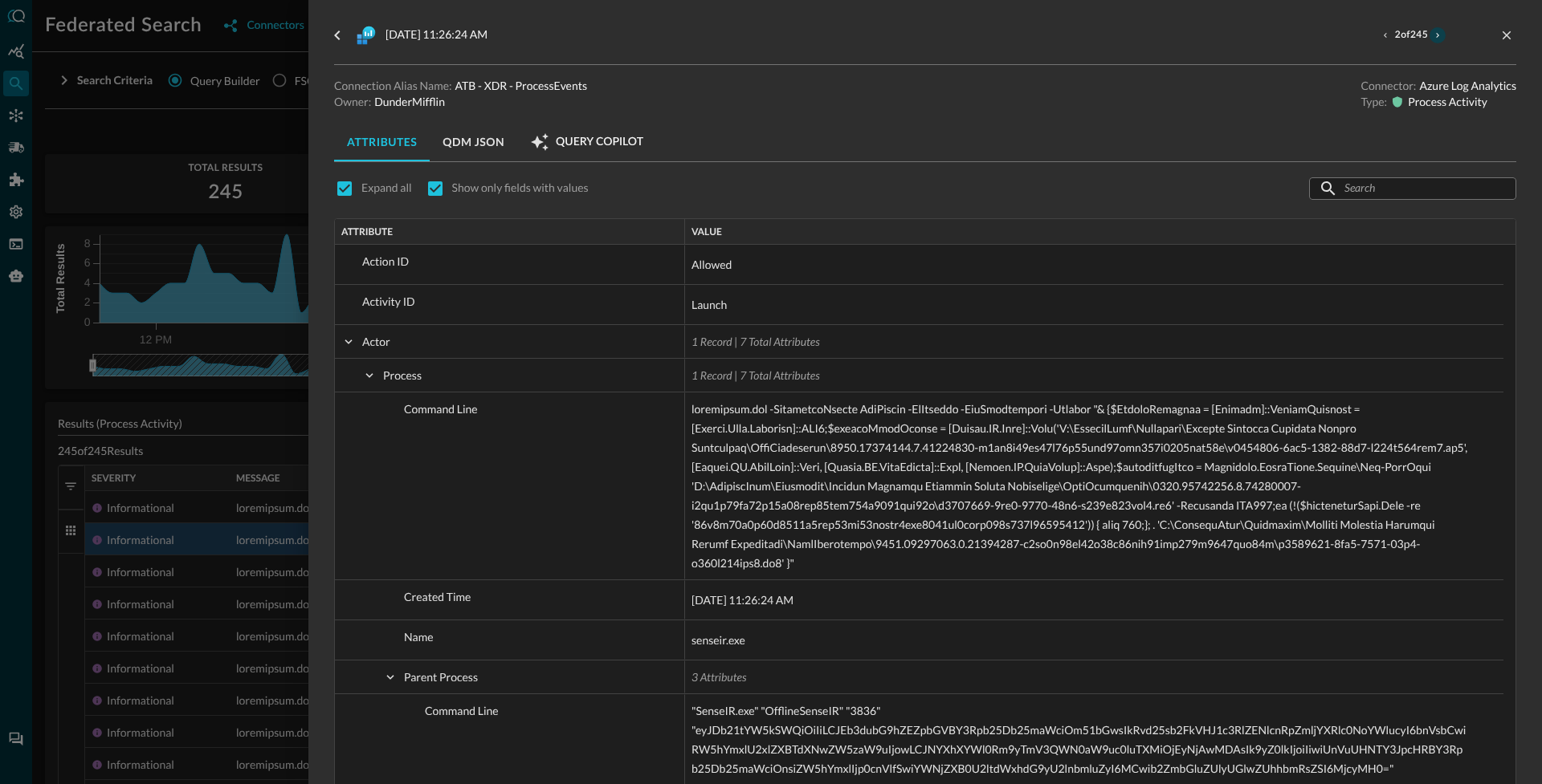
click at [1433, 34] on icon "next result" at bounding box center [1438, 35] width 10 height 10
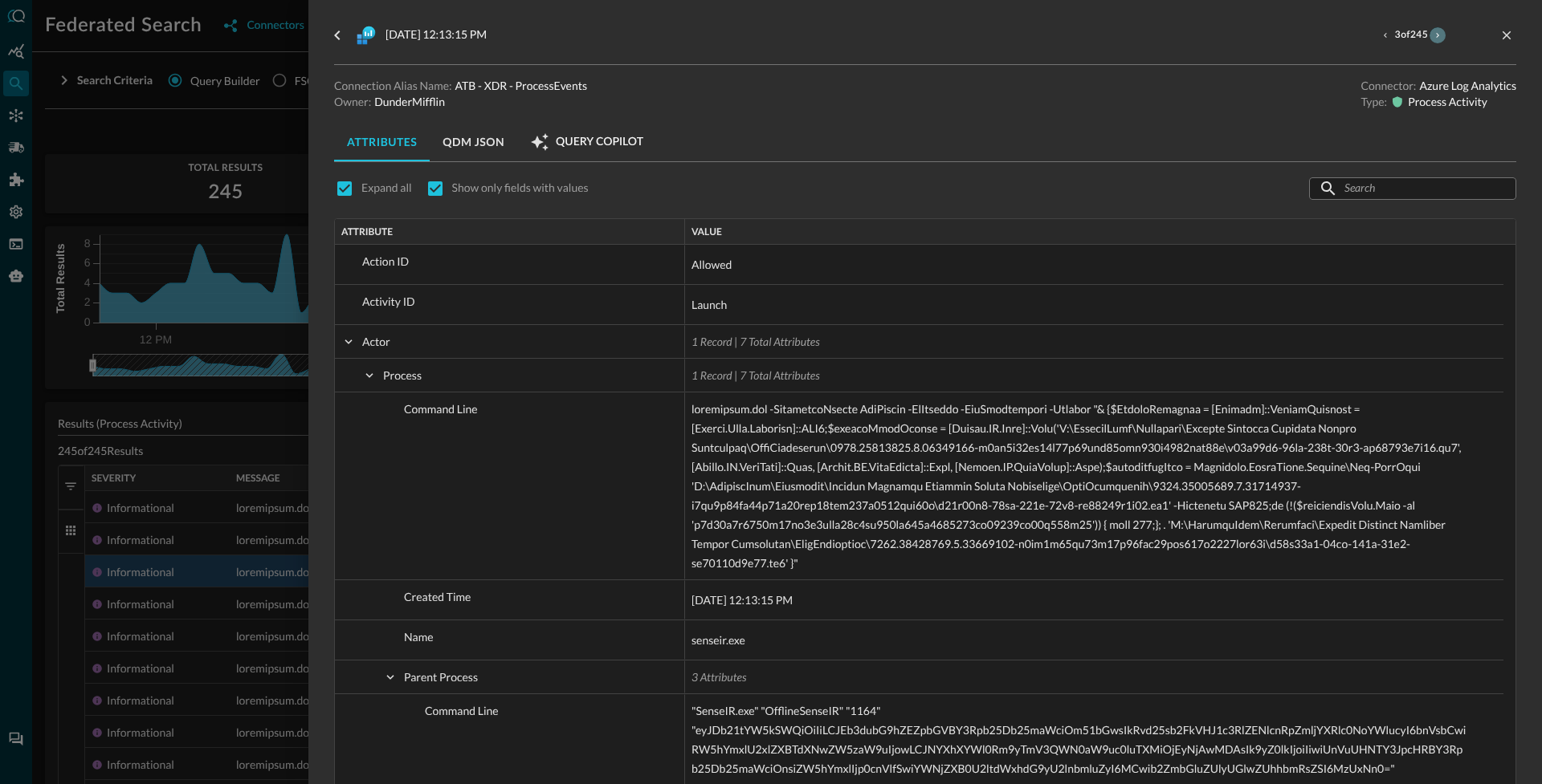
click at [1436, 36] on icon "next result" at bounding box center [1438, 35] width 4 height 5
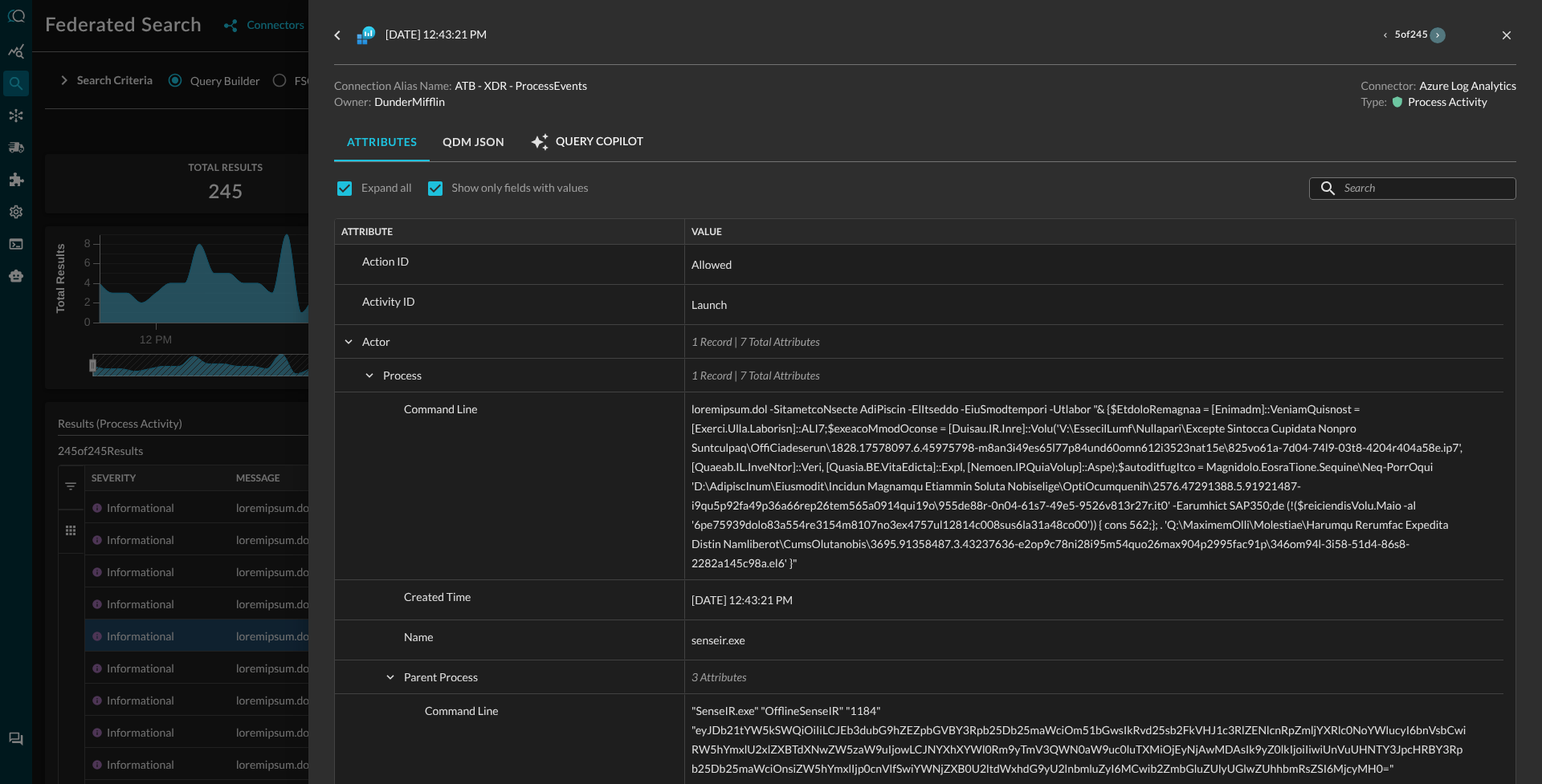
click at [1436, 36] on icon "next result" at bounding box center [1438, 35] width 4 height 5
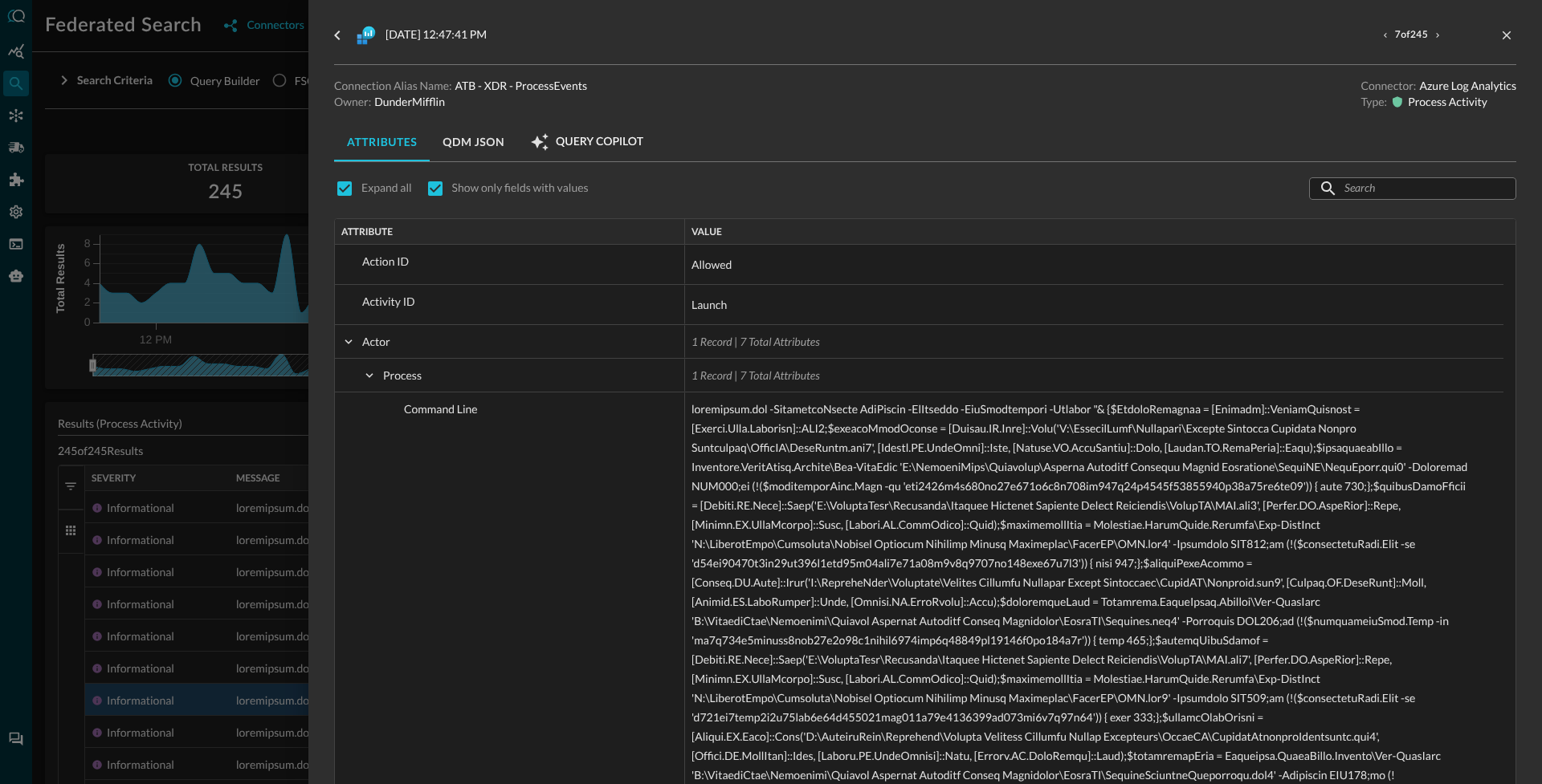
click at [257, 463] on div at bounding box center [771, 392] width 1542 height 784
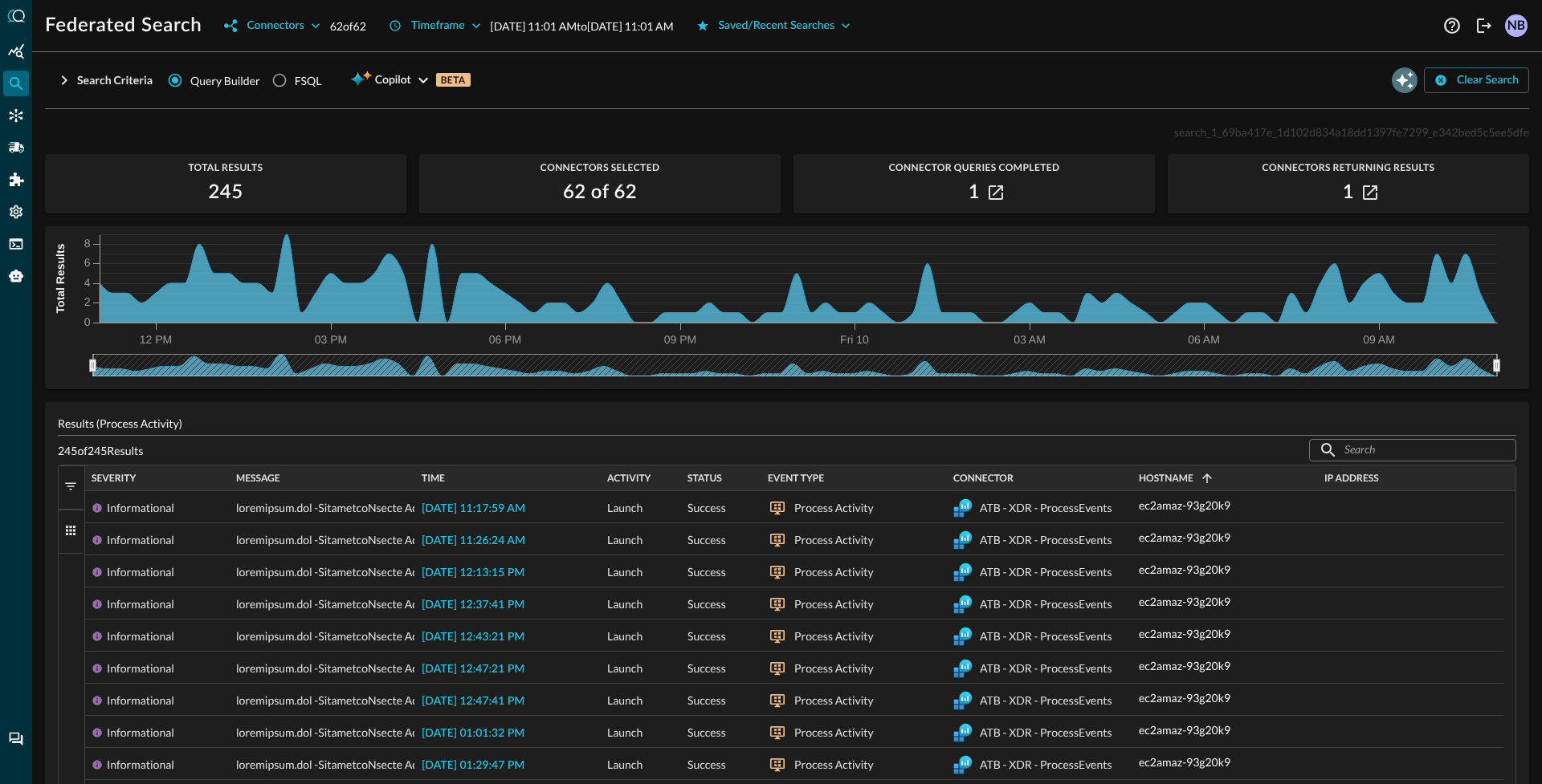
click at [1399, 78] on icon "Open Query Copilot" at bounding box center [1404, 80] width 19 height 19
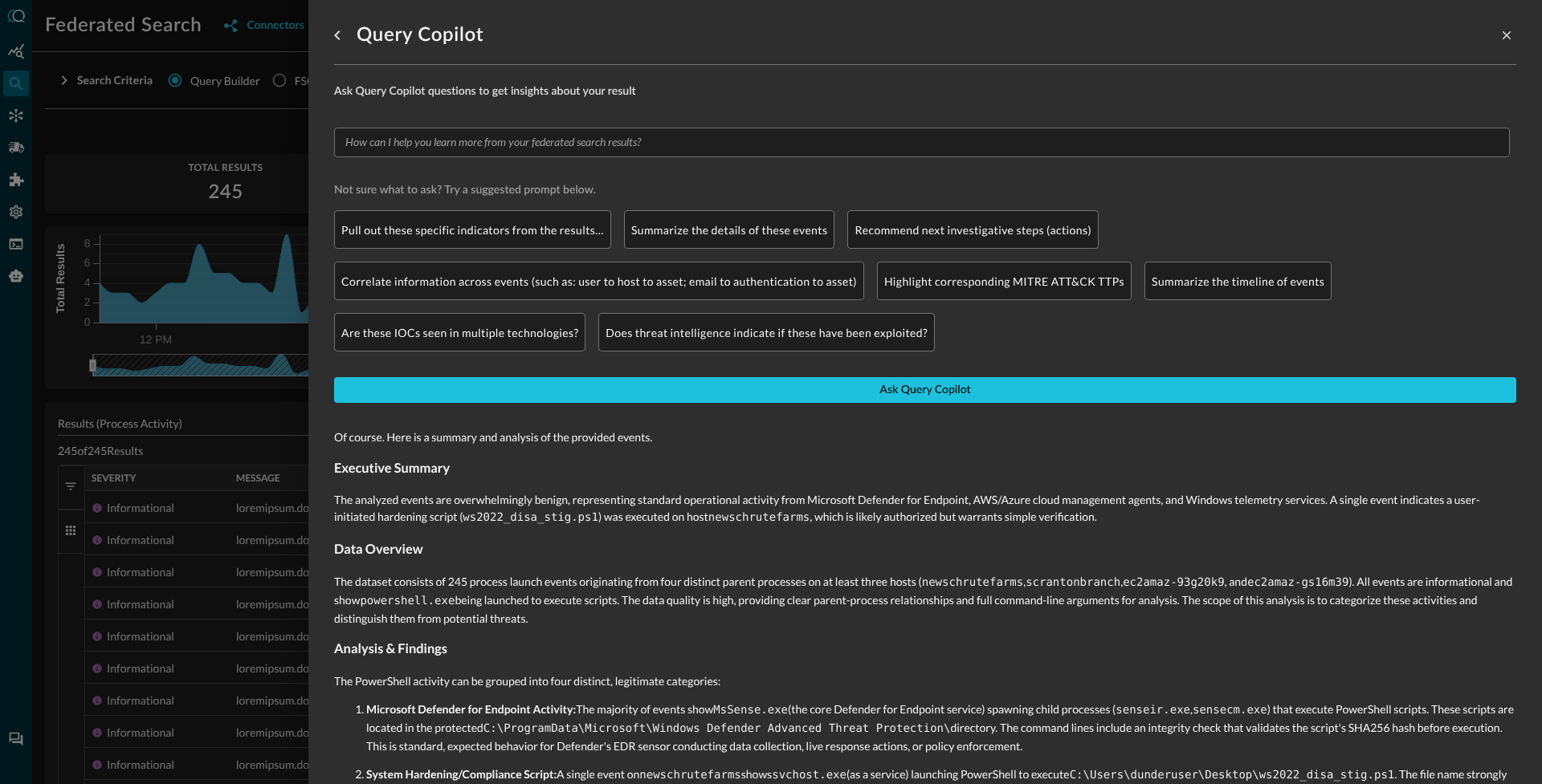
click at [254, 498] on div at bounding box center [771, 392] width 1542 height 784
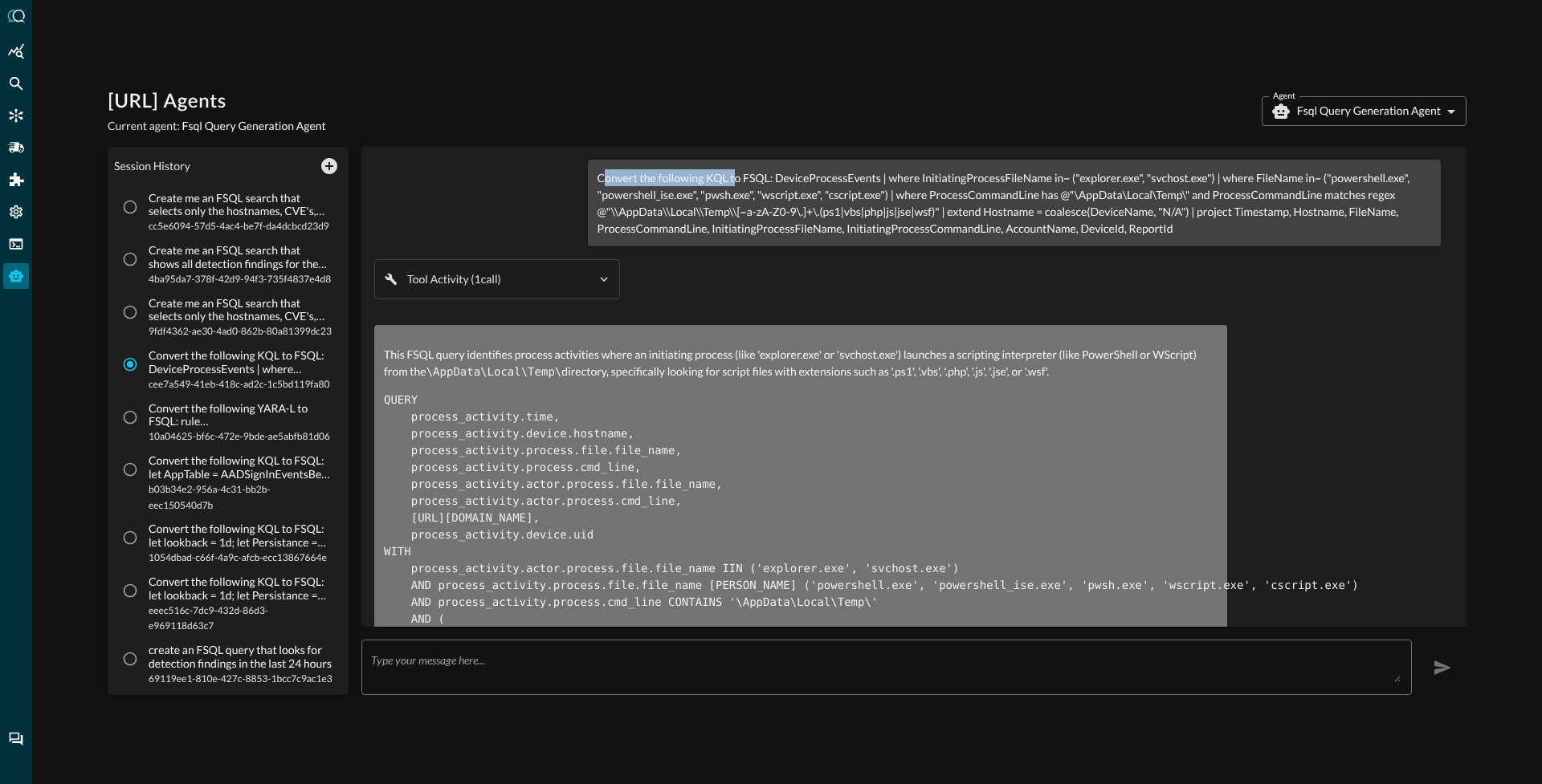
drag, startPoint x: 593, startPoint y: 177, endPoint x: 728, endPoint y: 177, distance: 135.0
click at [728, 177] on div "Convert the following KQL to FSQL: DeviceProcessEvents | where InitiatingProces…" at bounding box center [1014, 203] width 853 height 87
click at [714, 181] on p "Convert the following KQL to FSQL: DeviceProcessEvents | where InitiatingProces…" at bounding box center [1014, 203] width 834 height 68
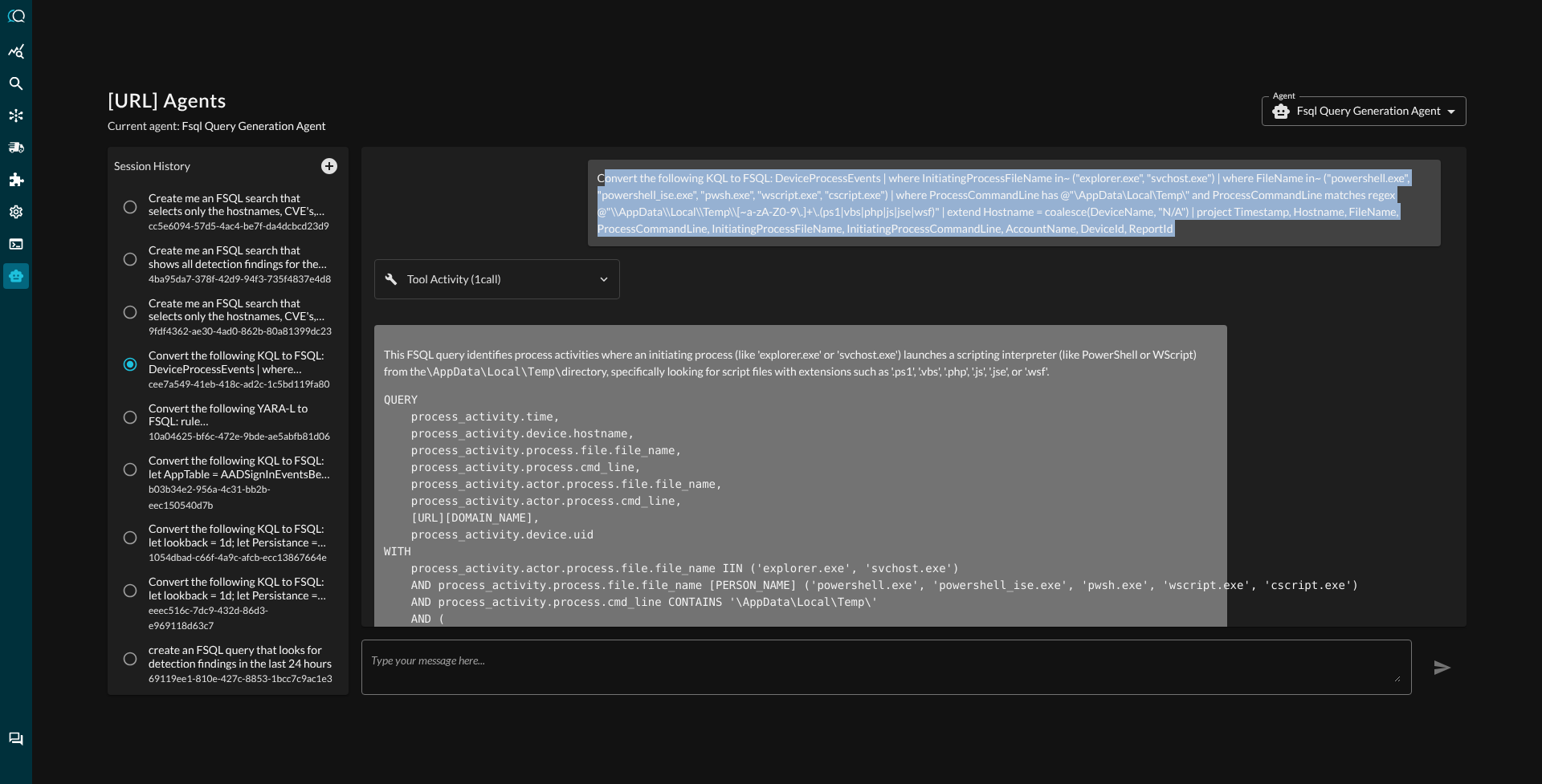
click at [714, 181] on p "Convert the following KQL to FSQL: DeviceProcessEvents | where InitiatingProces…" at bounding box center [1014, 203] width 834 height 68
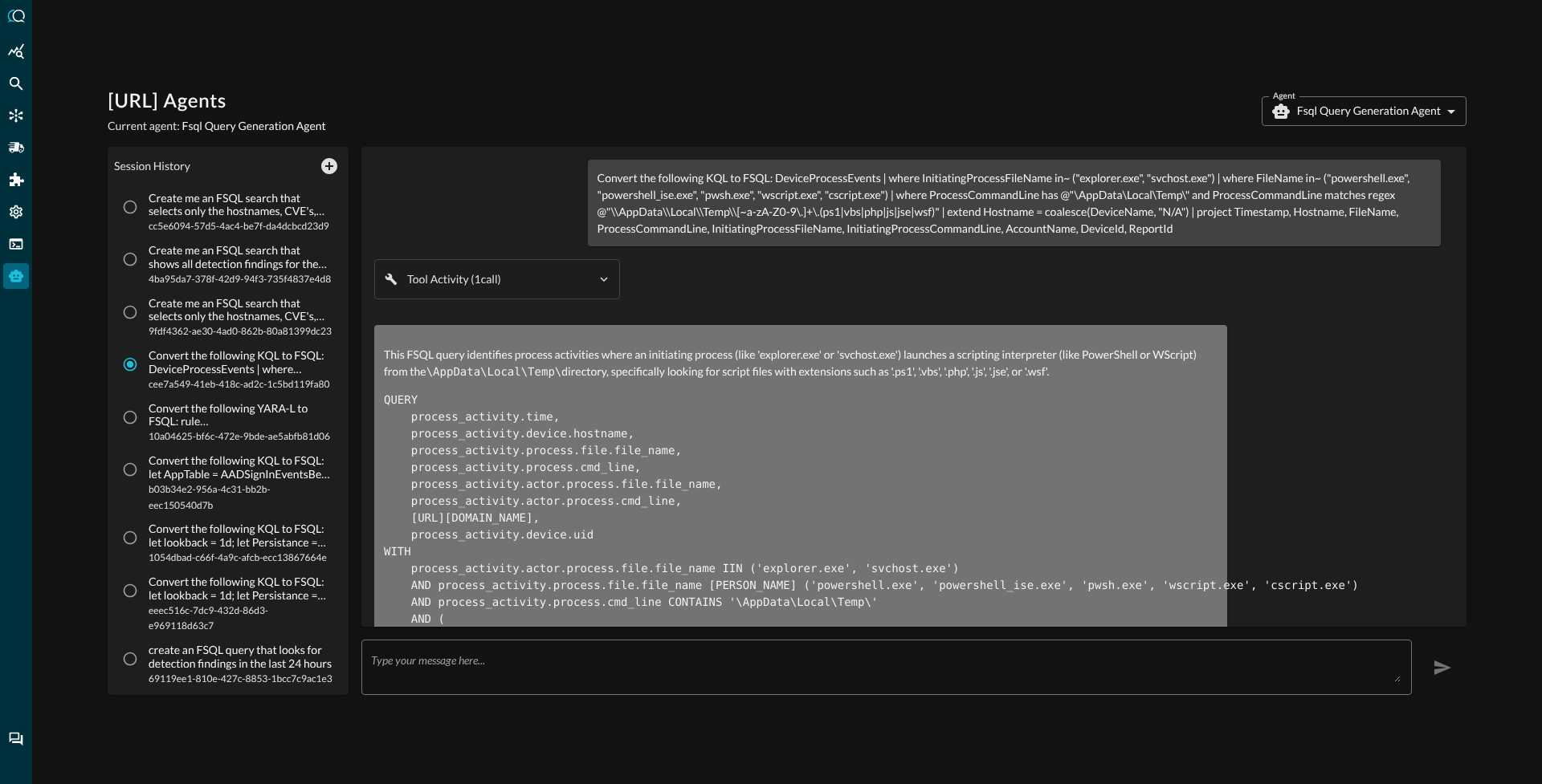
drag, startPoint x: 692, startPoint y: 182, endPoint x: 714, endPoint y: 180, distance: 22.1
click at [714, 180] on p "Convert the following KQL to FSQL: DeviceProcessEvents | where InitiatingProces…" at bounding box center [1014, 203] width 834 height 68
drag, startPoint x: 704, startPoint y: 179, endPoint x: 722, endPoint y: 175, distance: 18.4
click at [722, 175] on p "Convert the following KQL to FSQL: DeviceProcessEvents | where InitiatingProces…" at bounding box center [1014, 203] width 834 height 68
drag, startPoint x: 739, startPoint y: 177, endPoint x: 778, endPoint y: 179, distance: 39.1
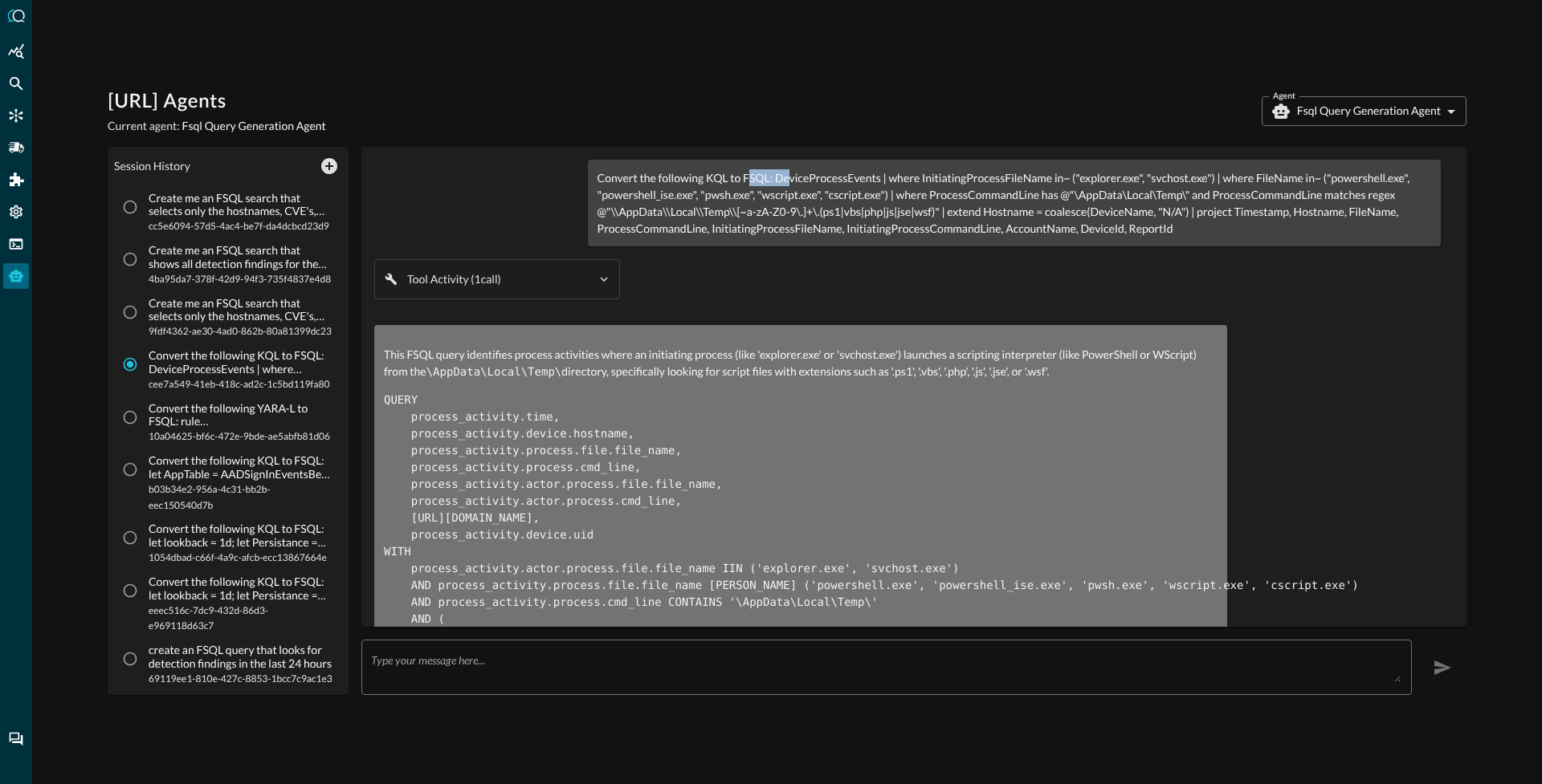
click at [778, 179] on p "Convert the following KQL to FSQL: DeviceProcessEvents | where InitiatingProces…" at bounding box center [1014, 203] width 834 height 68
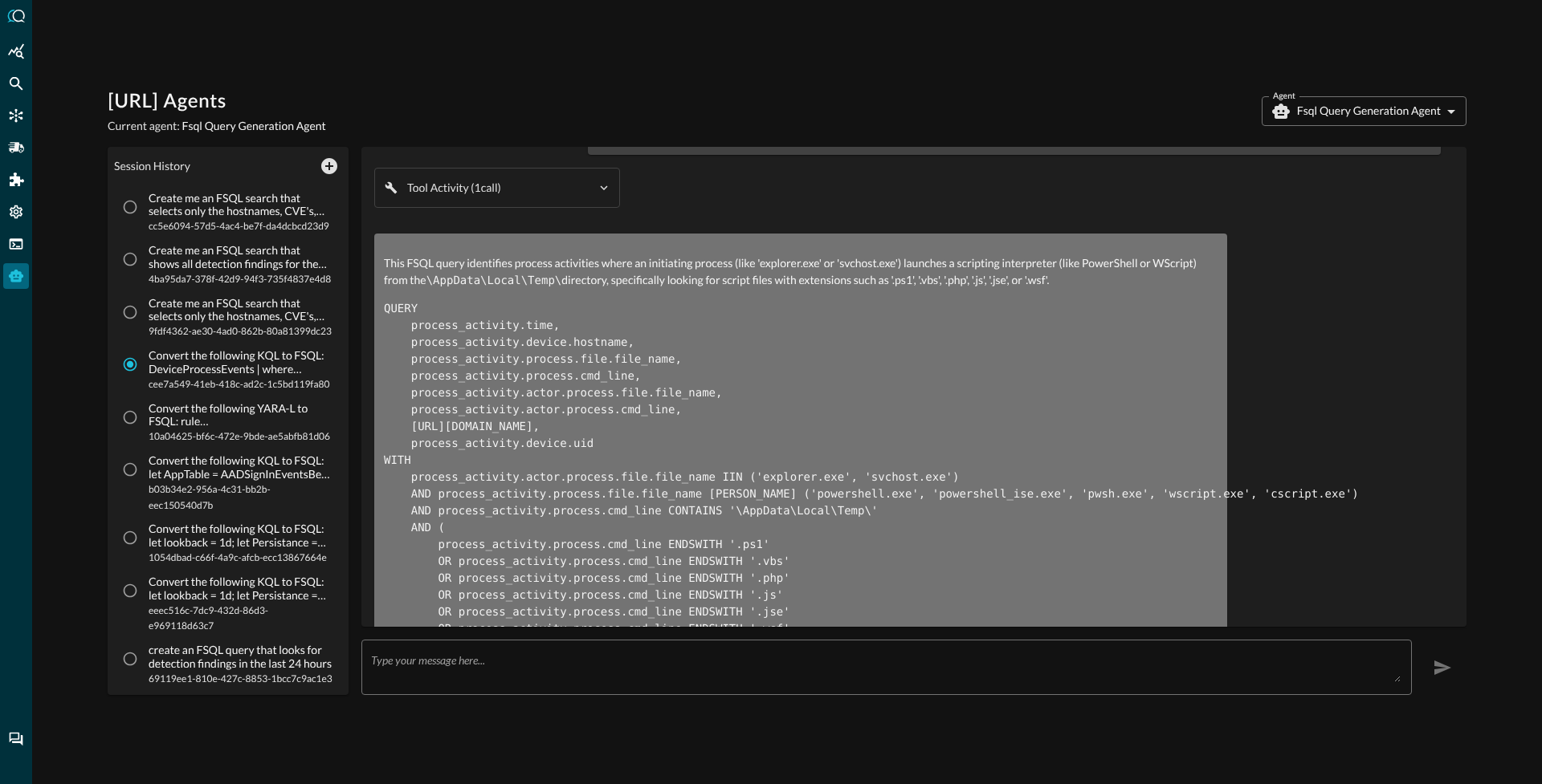
scroll to position [102, 0]
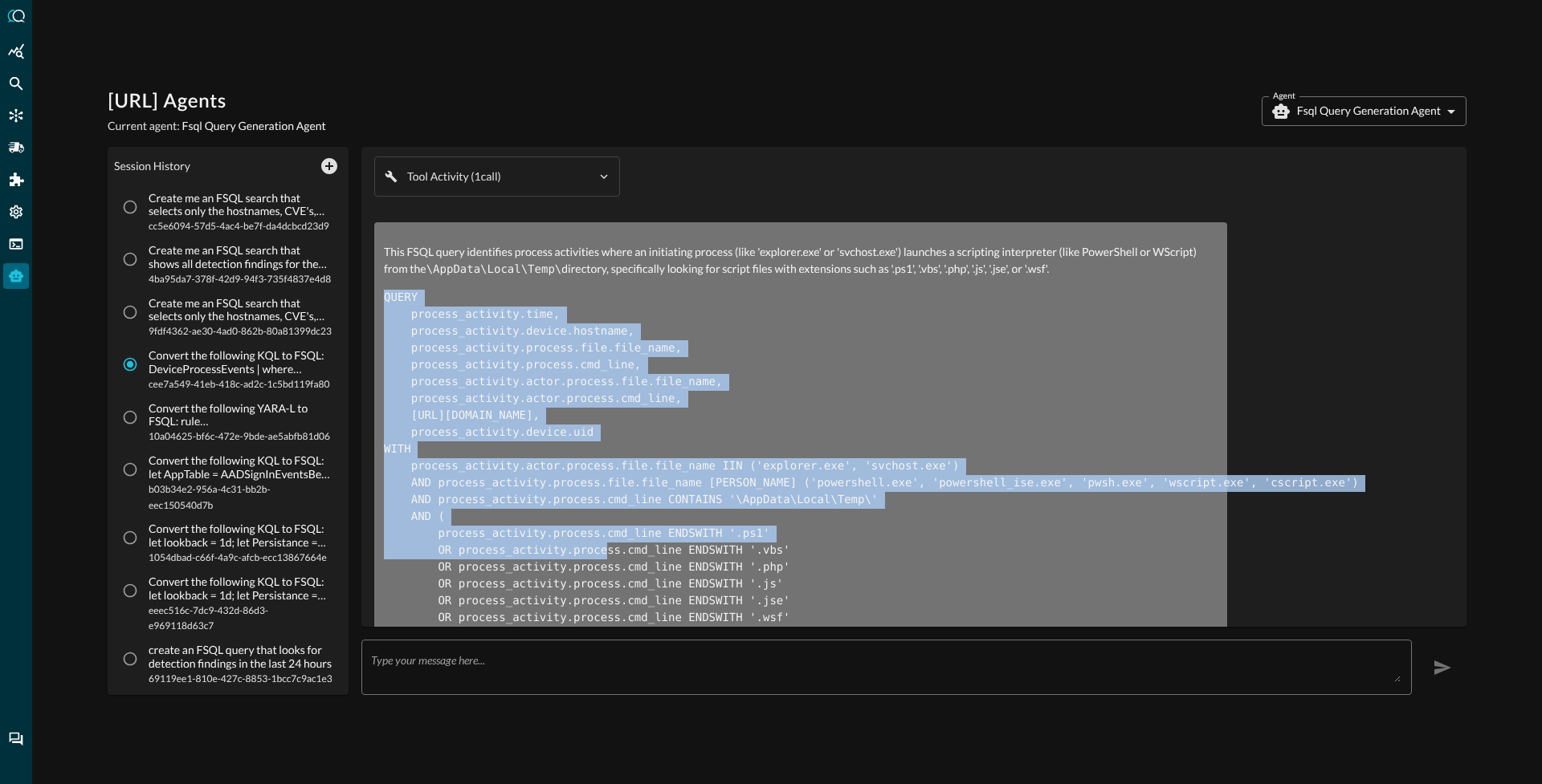
drag, startPoint x: 386, startPoint y: 294, endPoint x: 620, endPoint y: 556, distance: 351.3
click at [620, 556] on pre "QUERY process_activity.time, process_activity.device.hostname, process_activity…" at bounding box center [800, 467] width 834 height 354
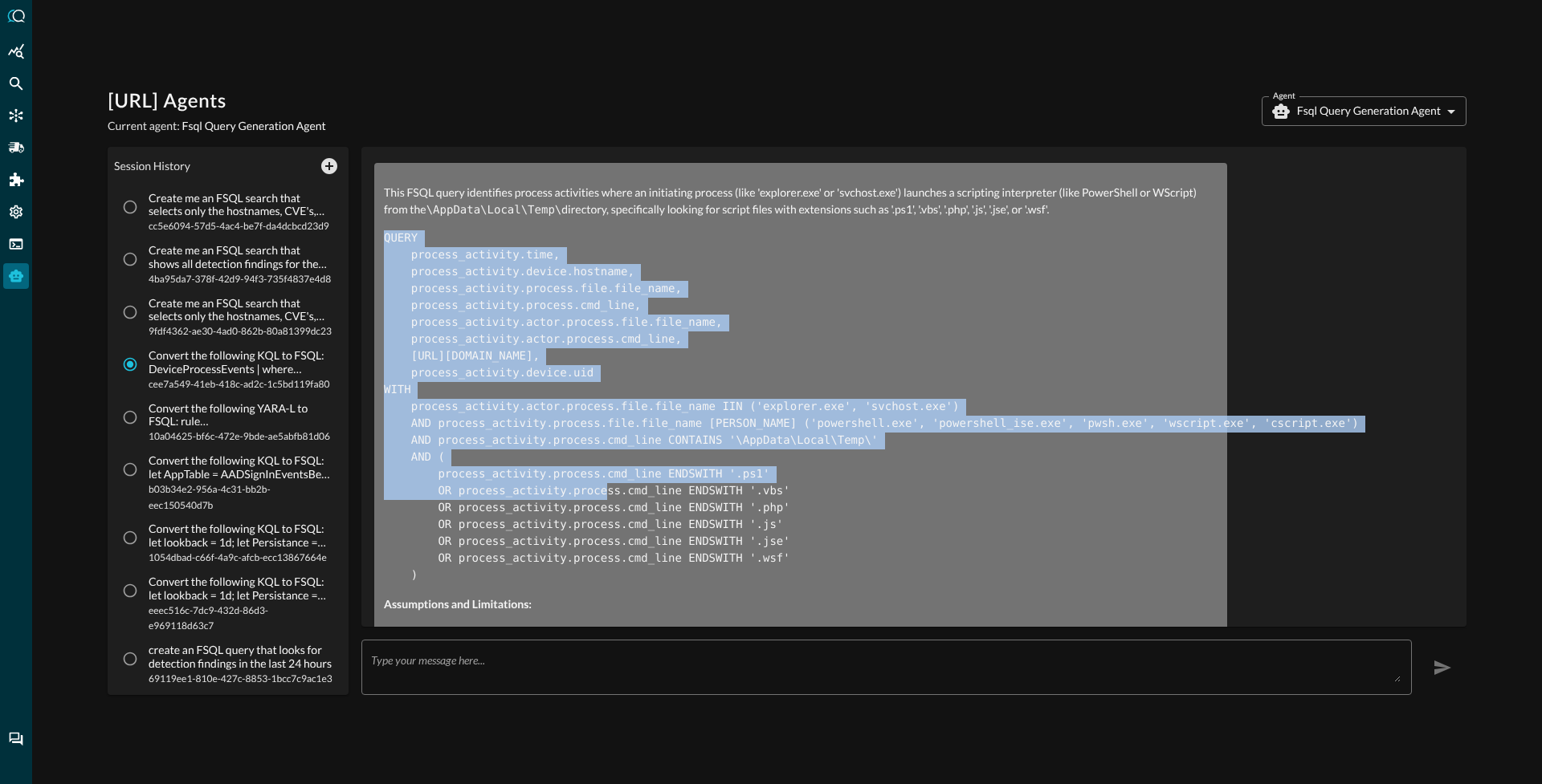
scroll to position [138, 0]
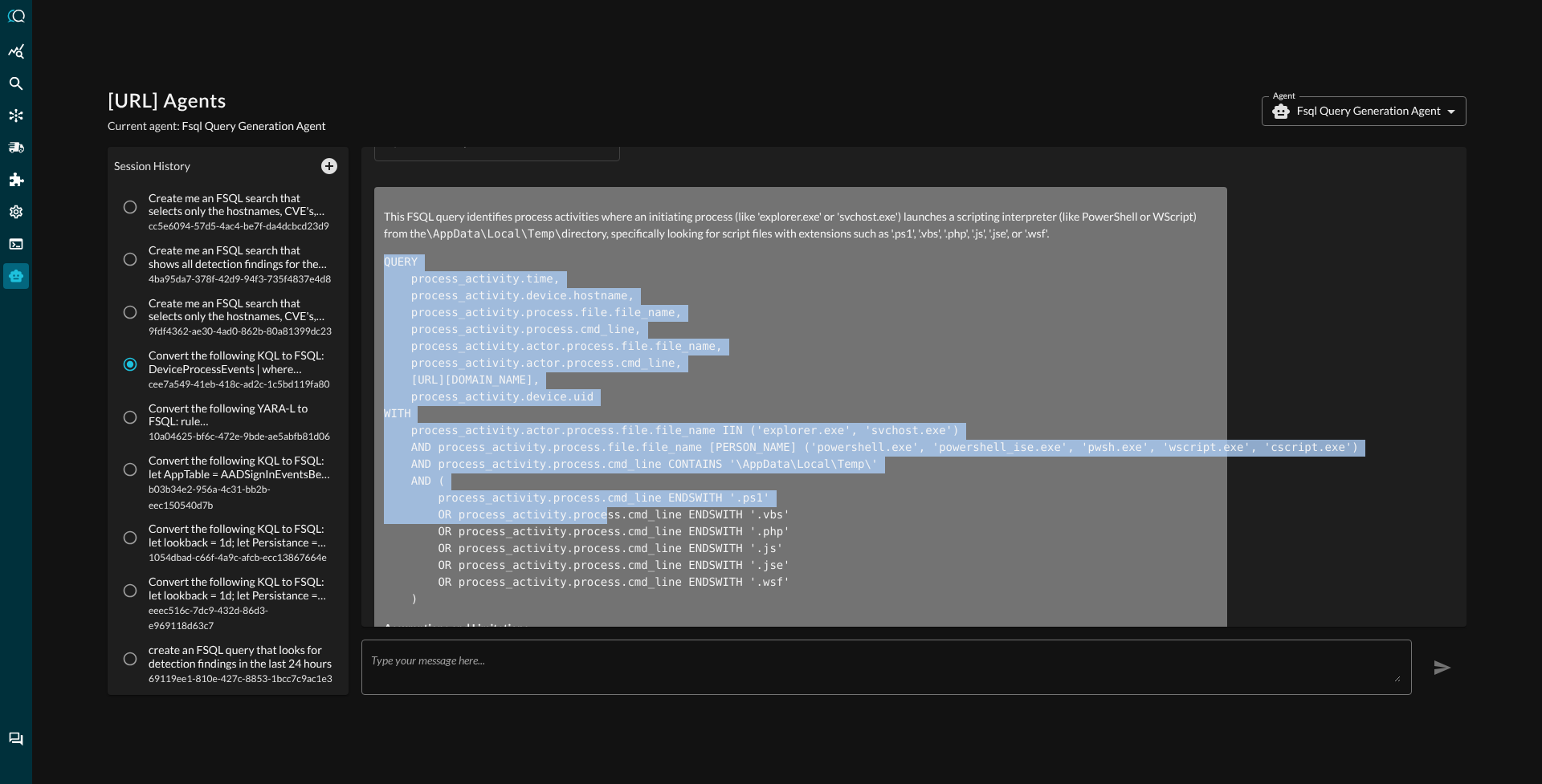
click at [554, 464] on code "QUERY process_activity.time, process_activity.device.hostname, process_activity…" at bounding box center [870, 431] width 975 height 350
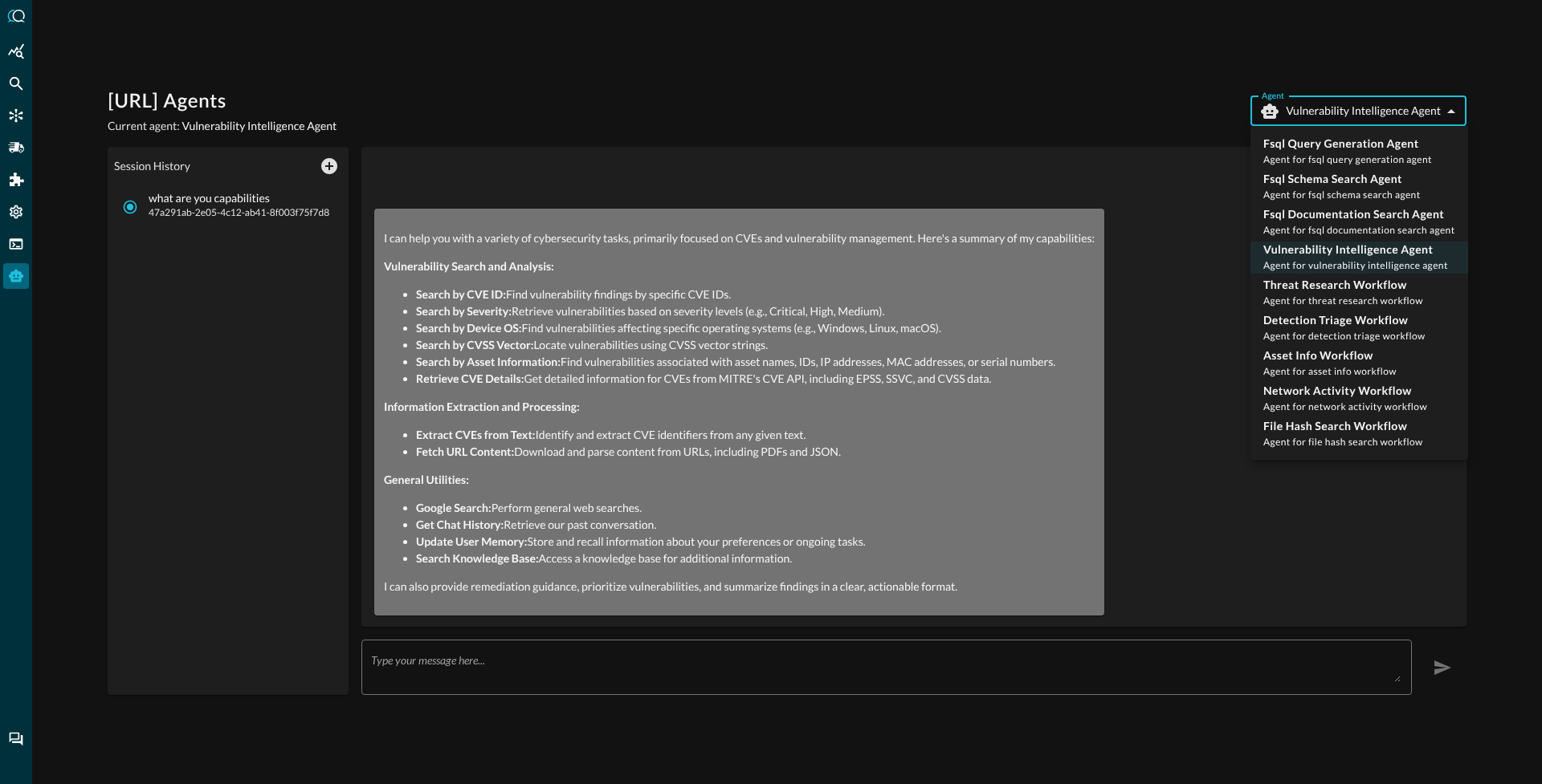
click at [1356, 119] on body "[URL] Agents Current agent: Vulnerability Intelligence Agent Agent Vulnerabilit…" at bounding box center [771, 392] width 1542 height 784
click at [1048, 108] on div at bounding box center [771, 392] width 1542 height 784
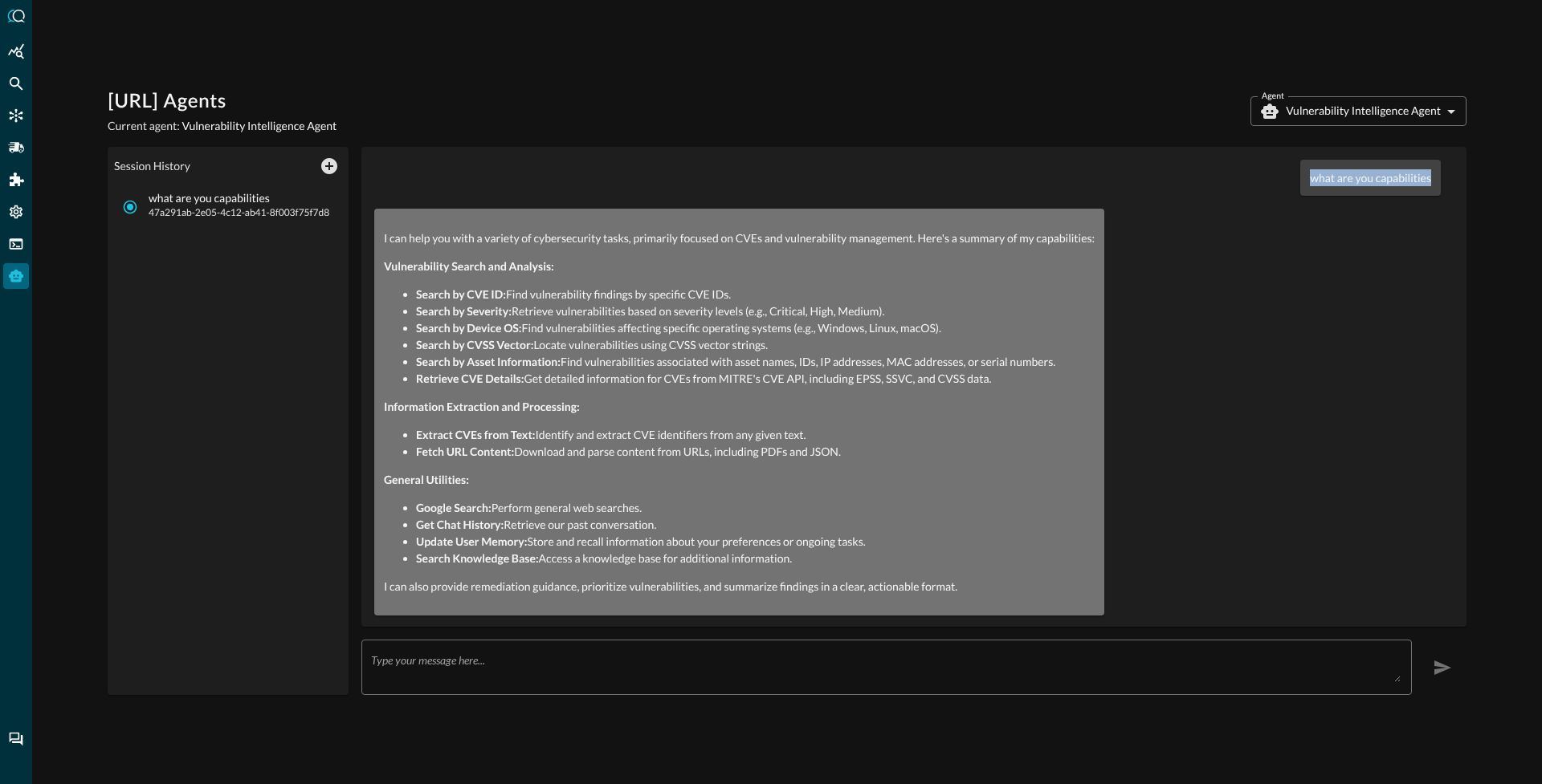
drag, startPoint x: 1289, startPoint y: 181, endPoint x: 1425, endPoint y: 177, distance: 136.1
click at [1425, 177] on div "what are you capabilities" at bounding box center [1371, 177] width 141 height 36
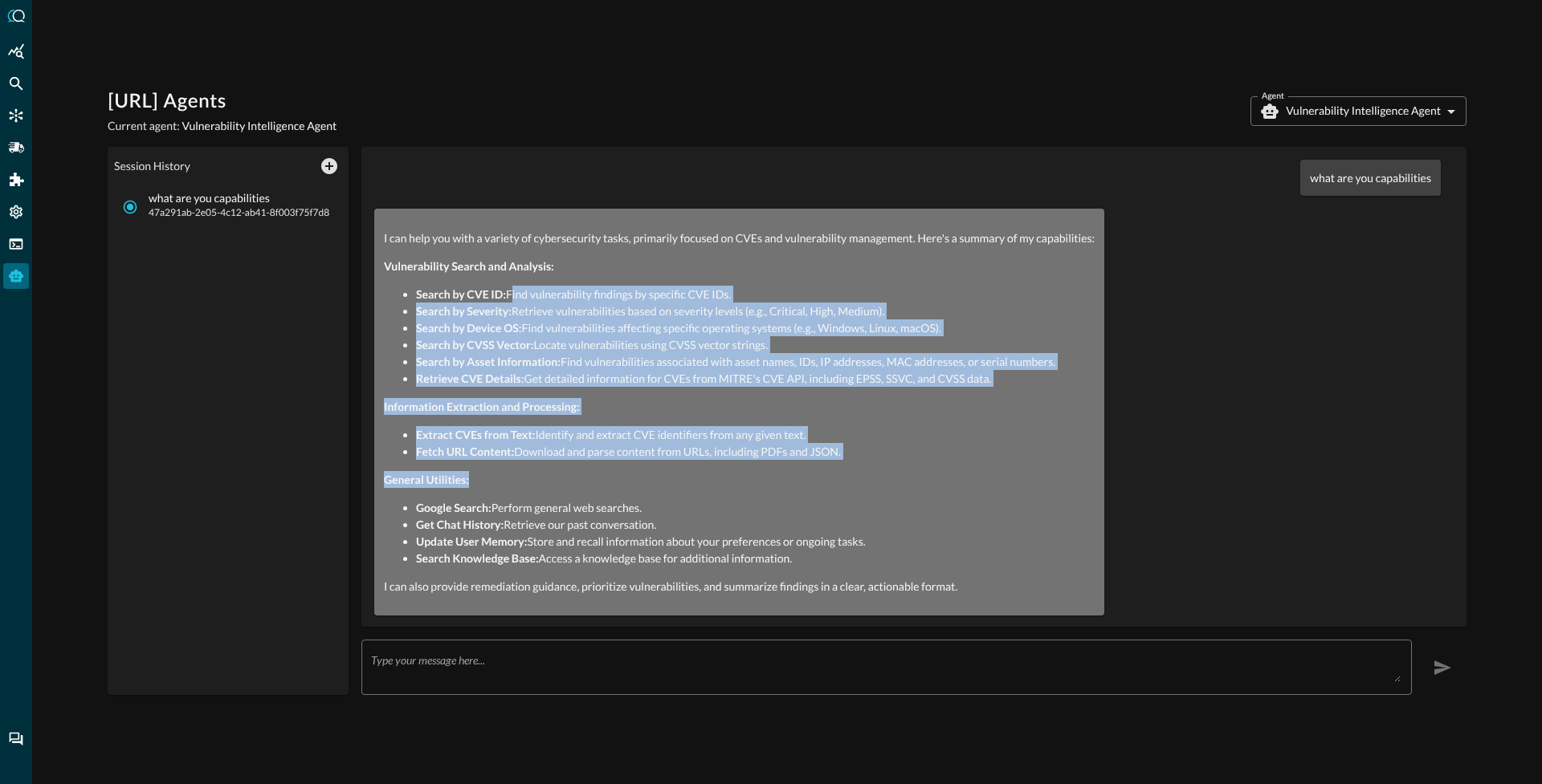
drag, startPoint x: 512, startPoint y: 303, endPoint x: 585, endPoint y: 475, distance: 186.9
click at [585, 475] on div "I can help you with a variety of cybersecurity tasks, primarily focused on CVEs…" at bounding box center [739, 412] width 711 height 365
click at [585, 481] on p "General Utilities:" at bounding box center [739, 479] width 711 height 16
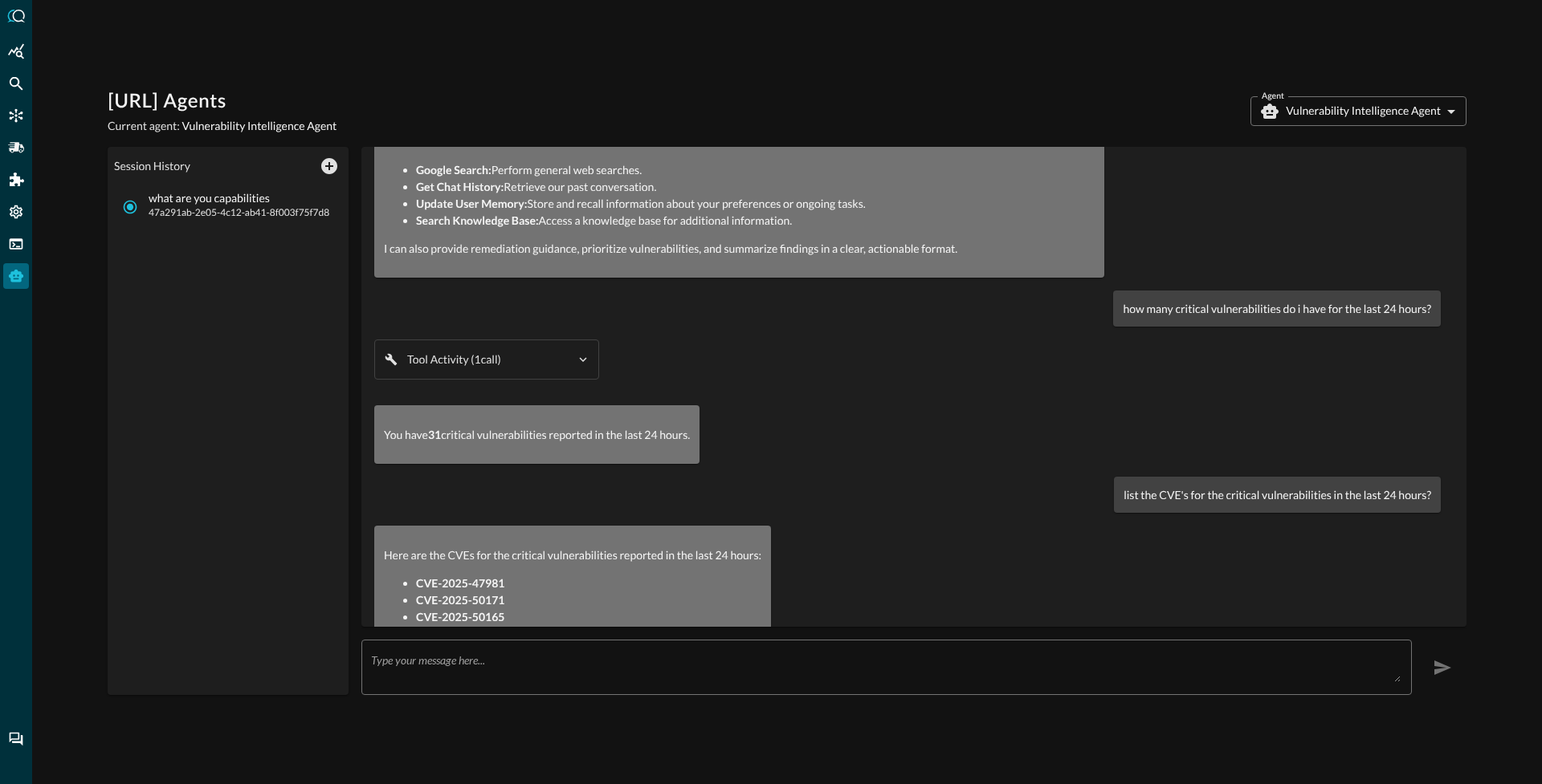
scroll to position [358, 0]
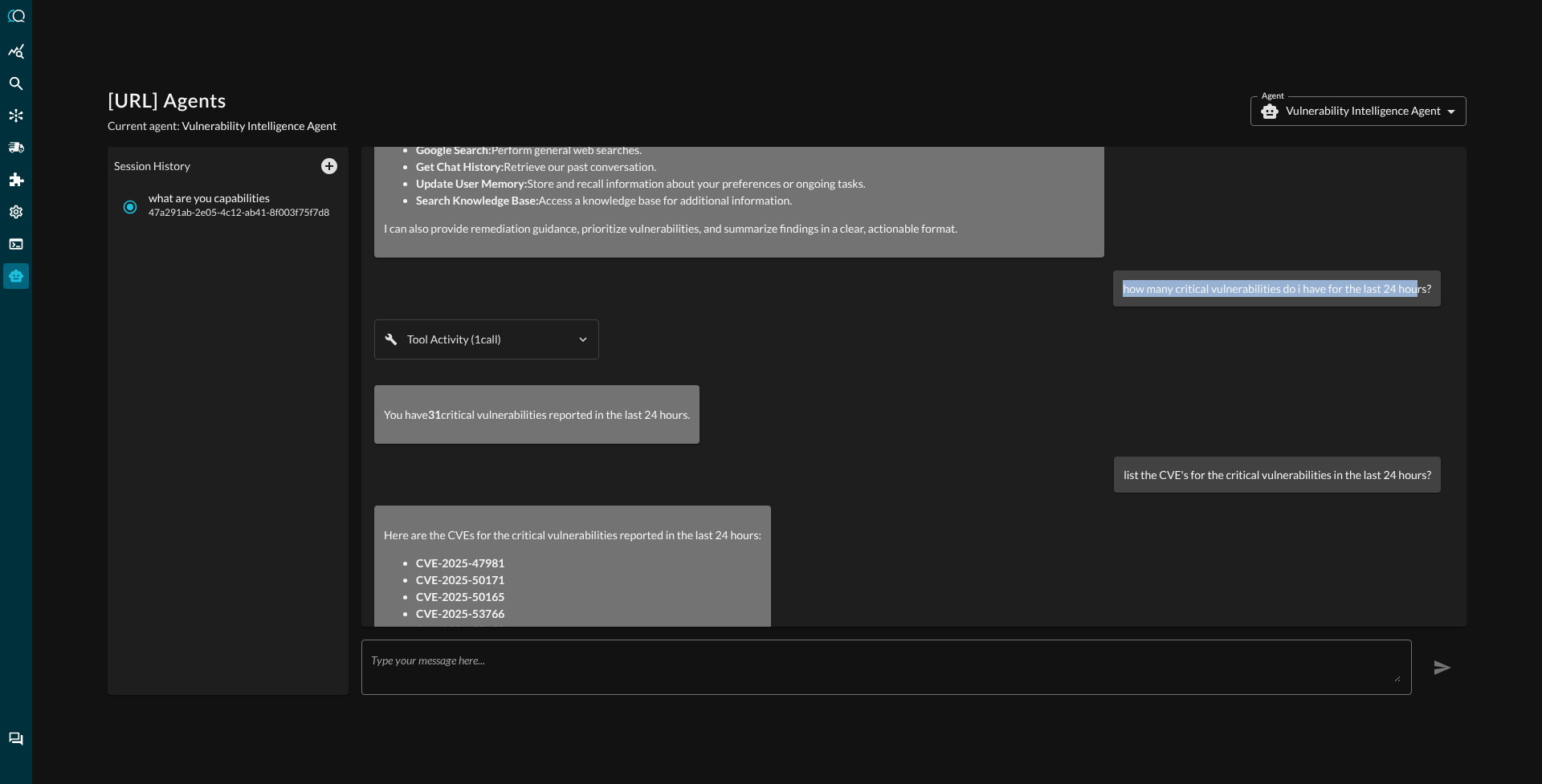
drag, startPoint x: 1115, startPoint y: 292, endPoint x: 1406, endPoint y: 286, distance: 291.1
click at [1406, 286] on p "how many critical vulnerabilities do i have for the last 24 hours?" at bounding box center [1277, 288] width 308 height 16
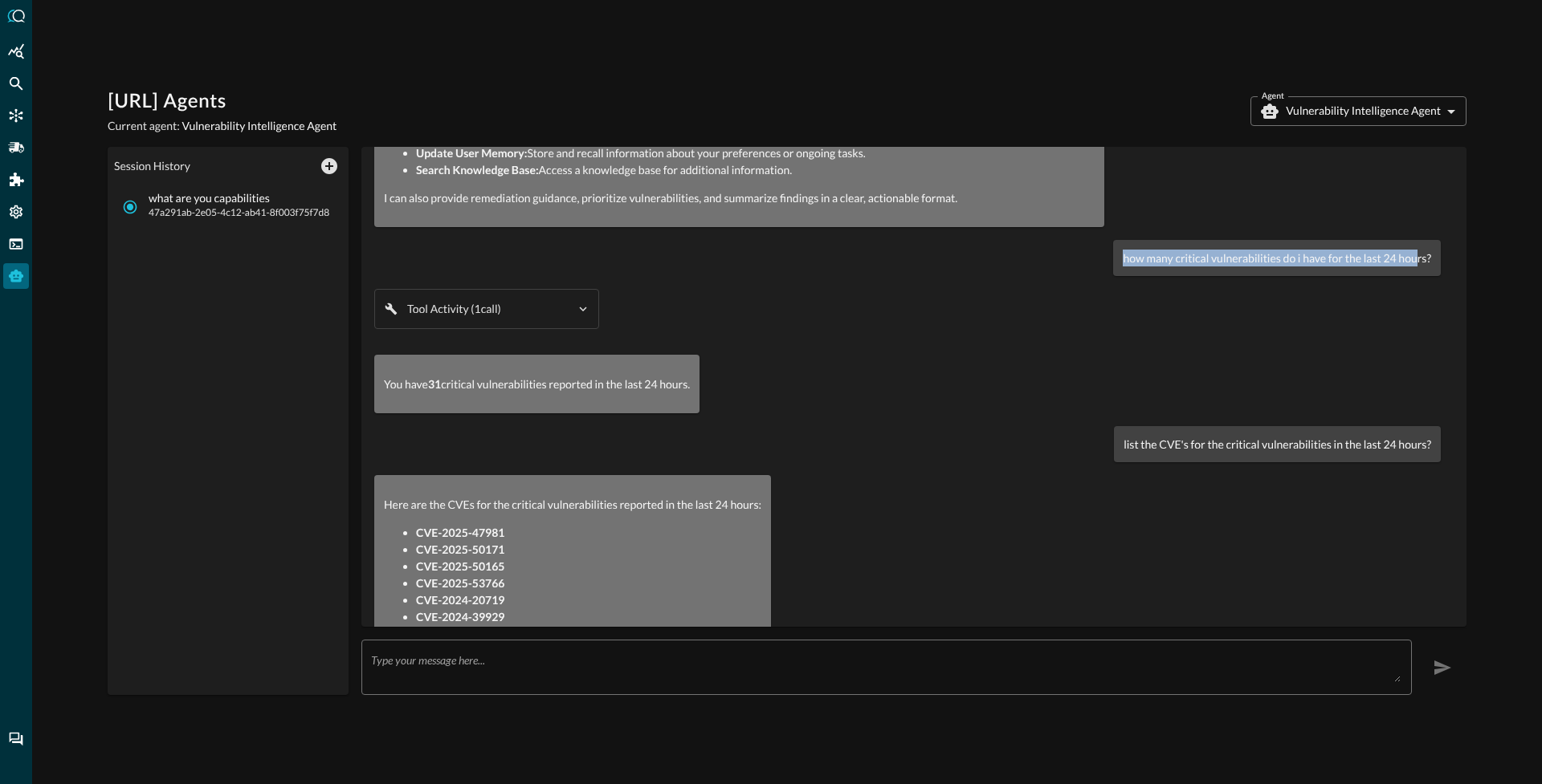
scroll to position [396, 0]
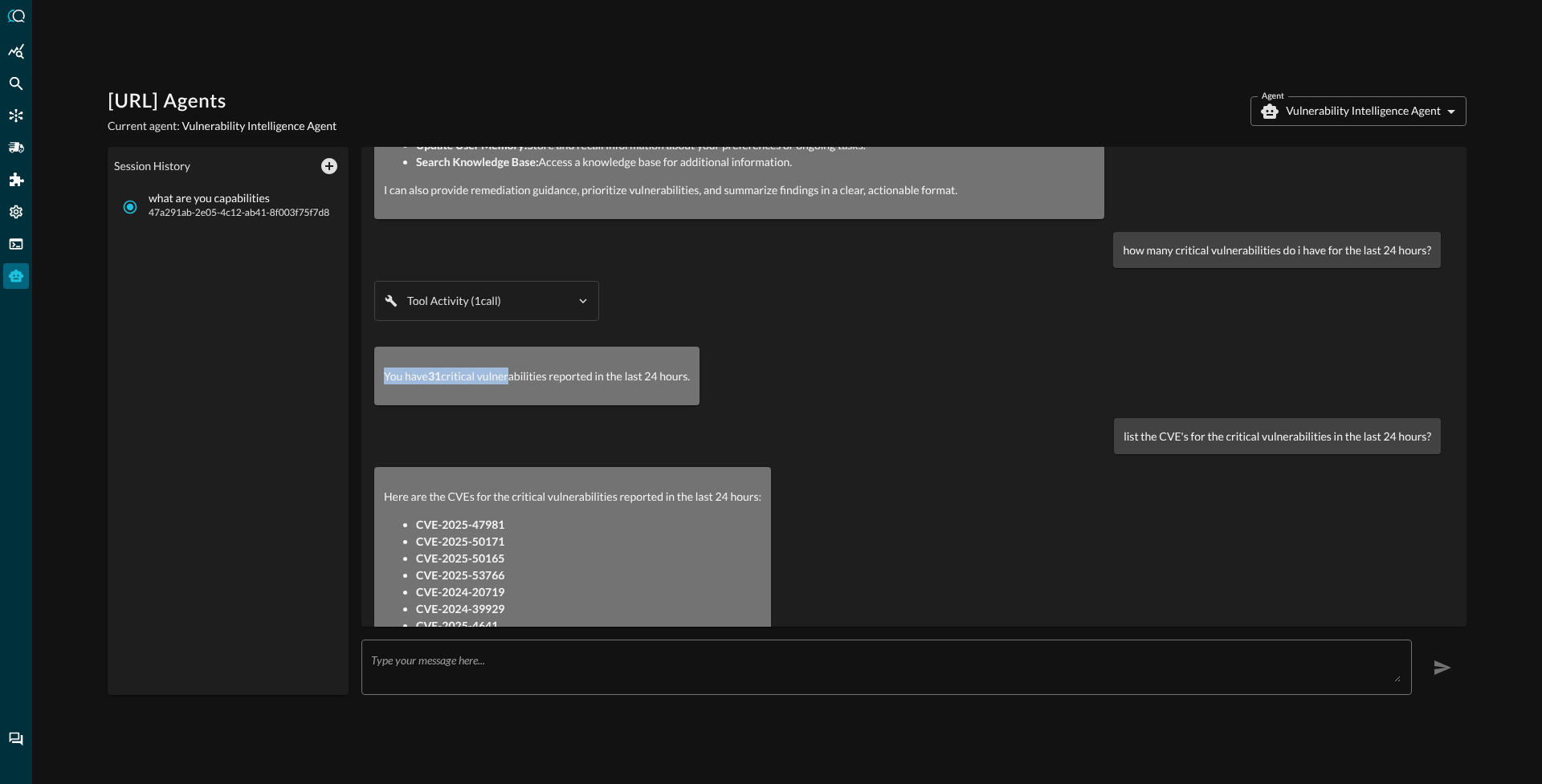
drag, startPoint x: 380, startPoint y: 383, endPoint x: 507, endPoint y: 380, distance: 127.0
click at [507, 380] on div "You have 31 critical vulnerabilities reported in the last 24 hours." at bounding box center [536, 376] width 325 height 59
click at [507, 380] on p "You have 31 critical vulnerabilities reported in the last 24 hours." at bounding box center [536, 376] width 306 height 16
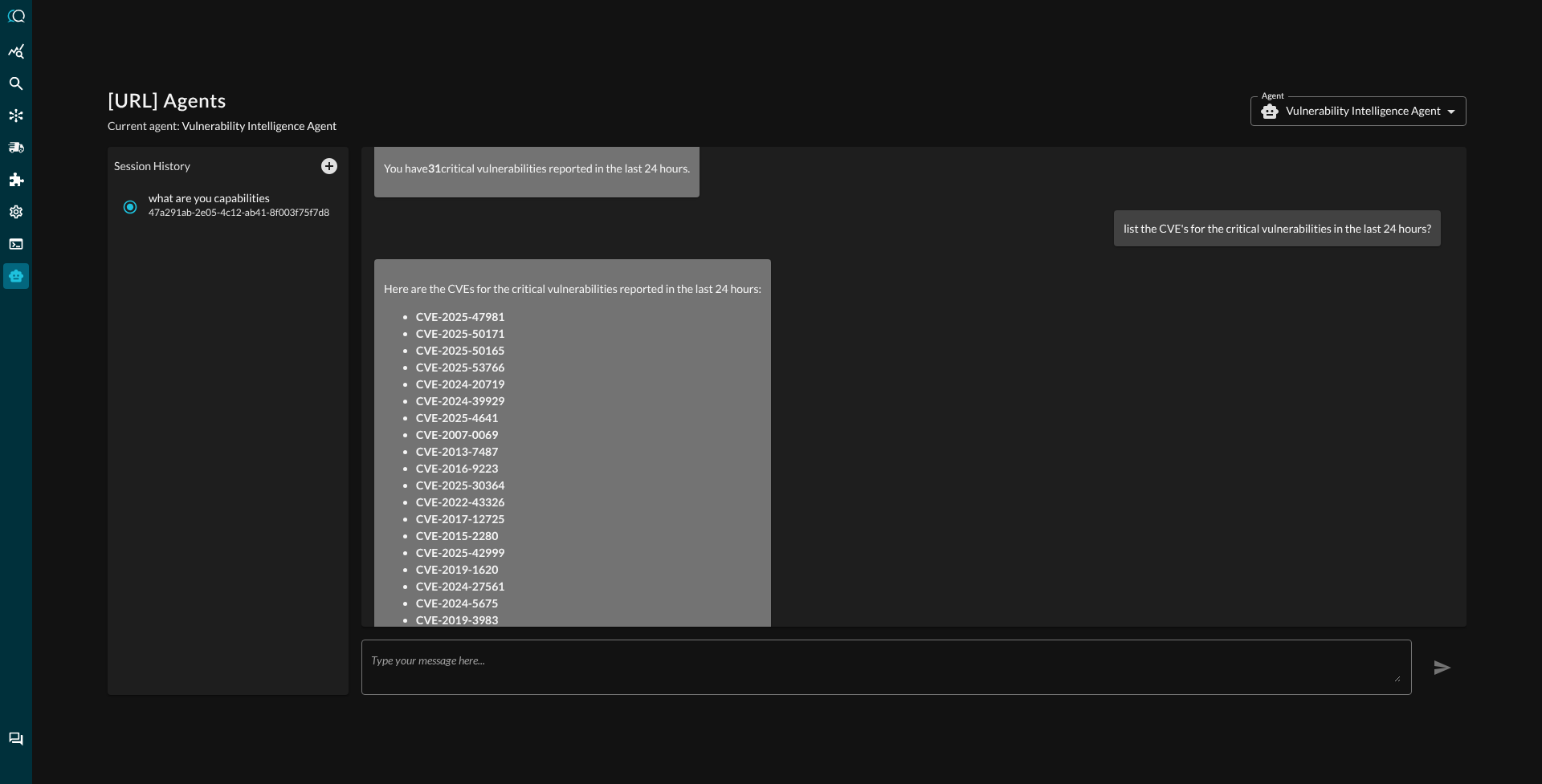
scroll to position [607, 0]
drag, startPoint x: 1118, startPoint y: 225, endPoint x: 1396, endPoint y: 234, distance: 278.1
click at [1396, 234] on p "list the CVE's for the critical vulnerabilities in the last 24 hours?" at bounding box center [1278, 227] width 307 height 16
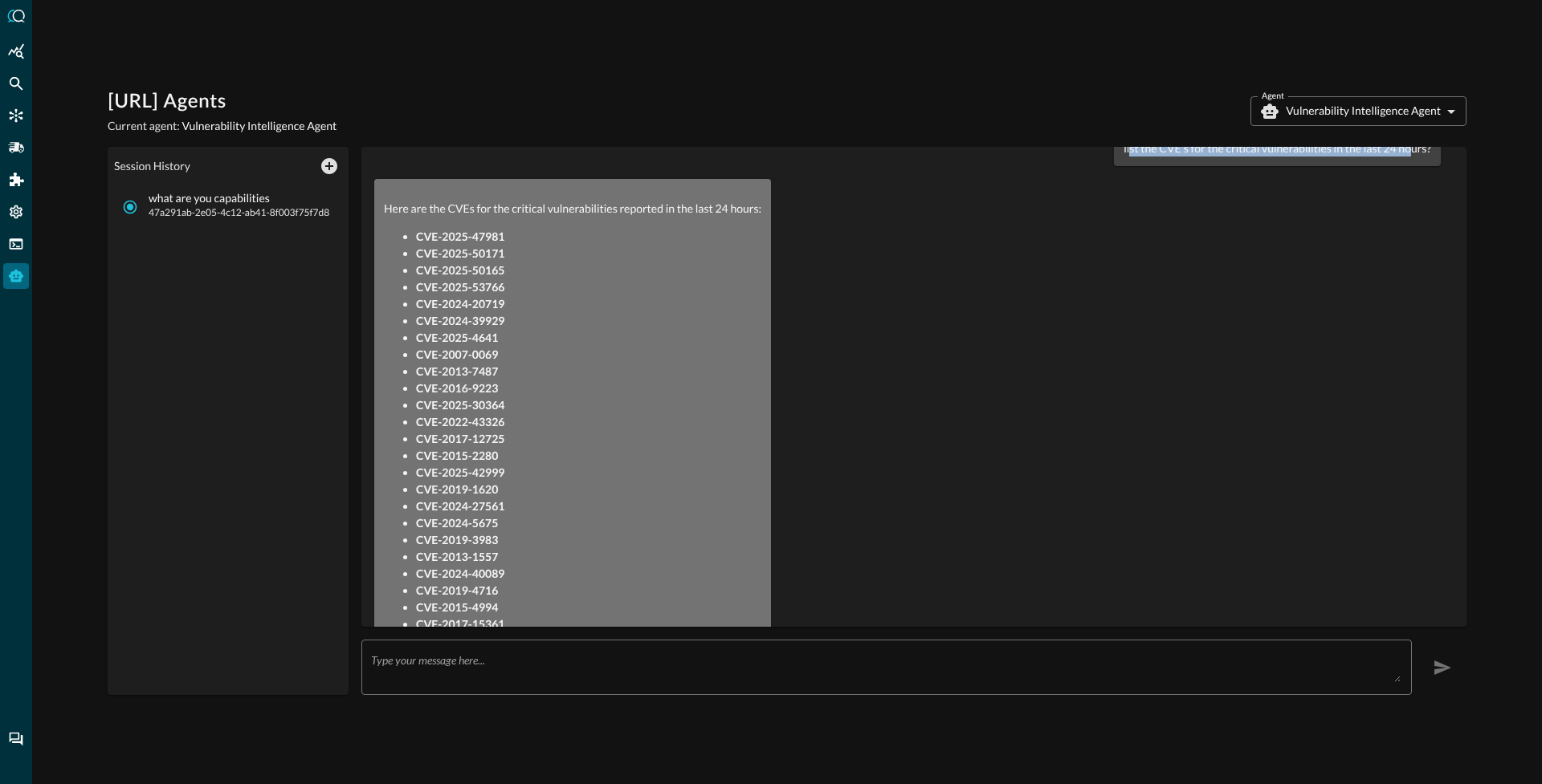
scroll to position [697, 0]
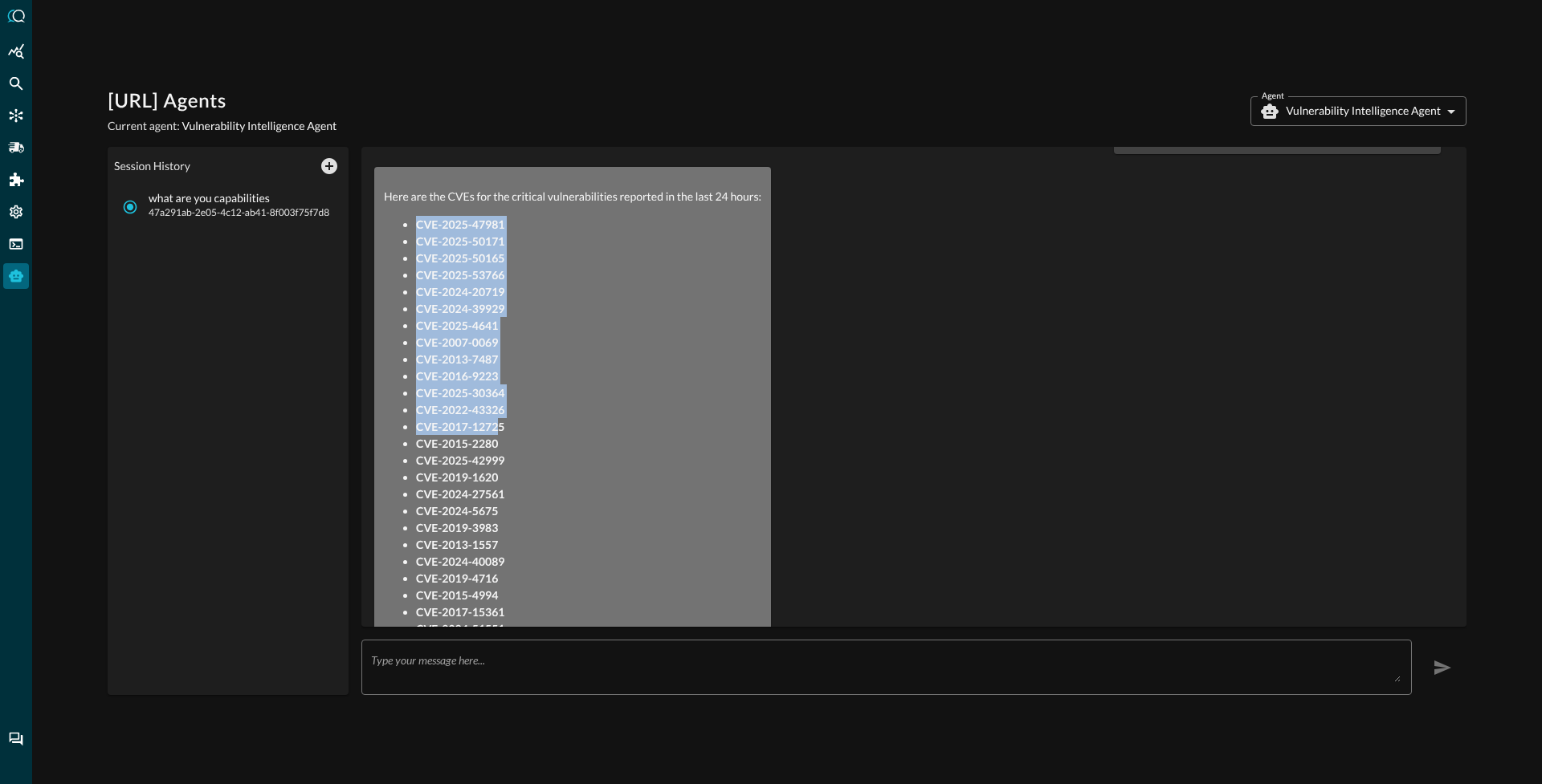
drag, startPoint x: 452, startPoint y: 220, endPoint x: 501, endPoint y: 456, distance: 241.0
click at [501, 449] on div "Here are the CVEs for the critical vulnerabilities reported in the last 24 hour…" at bounding box center [572, 446] width 377 height 517
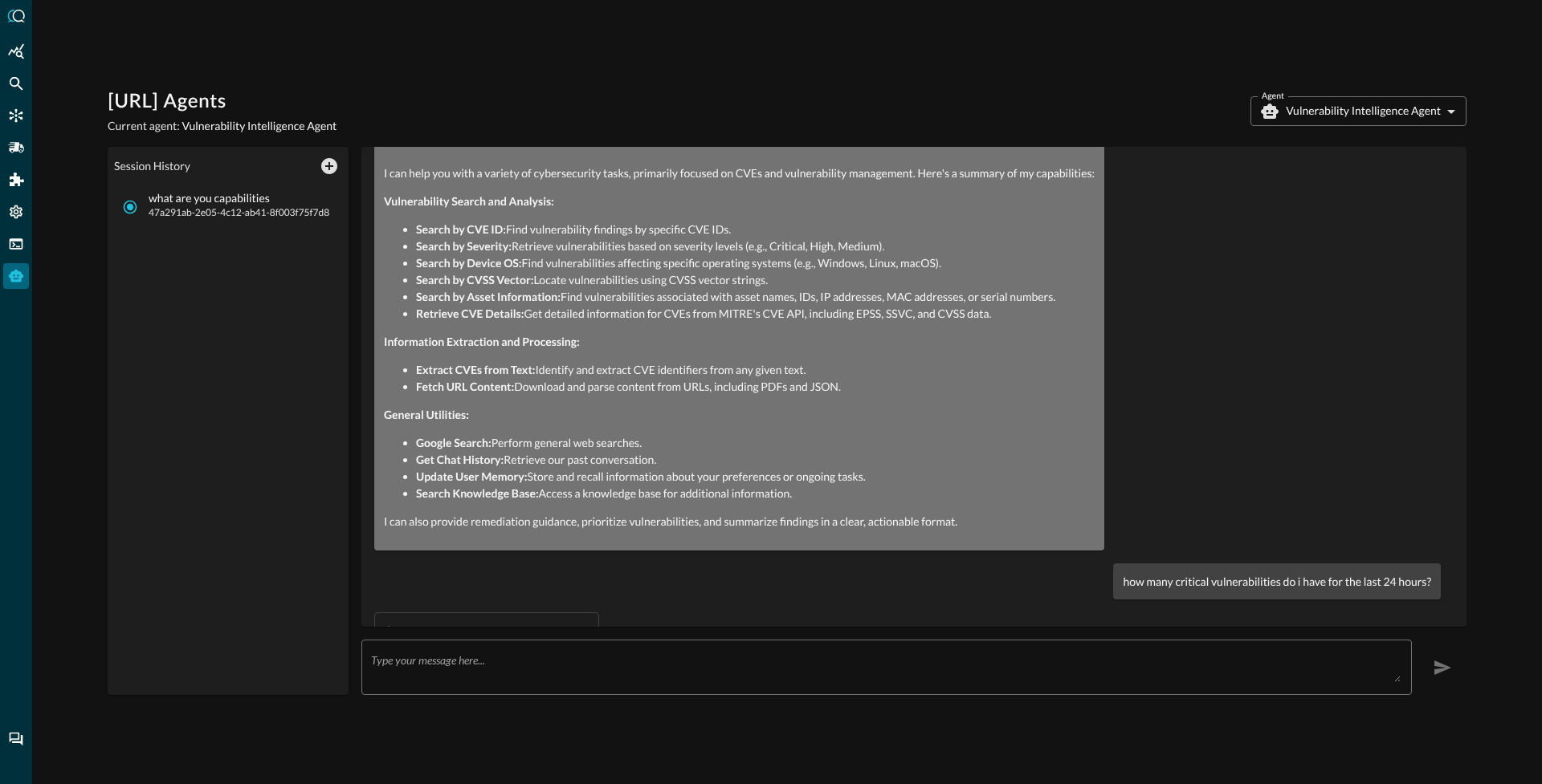
scroll to position [0, 0]
